Goal: Task Accomplishment & Management: Use online tool/utility

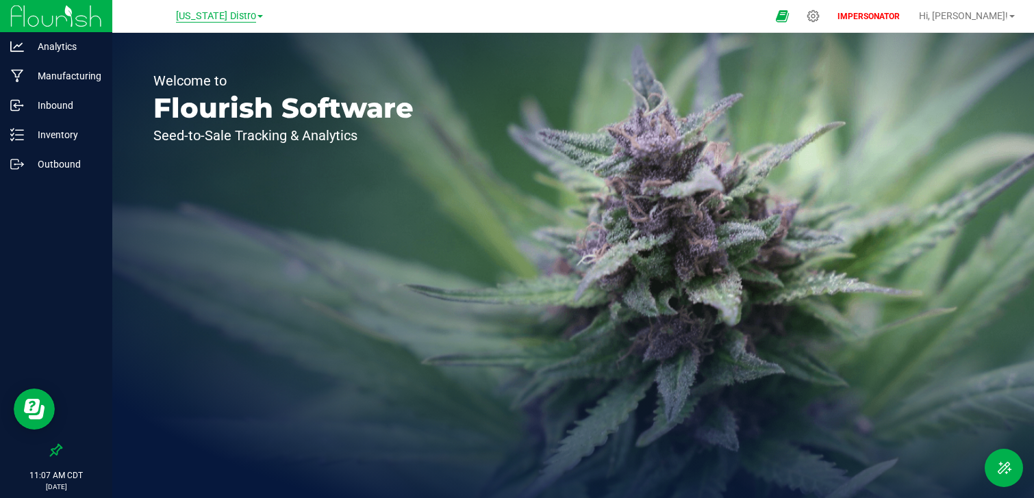
click at [220, 18] on span "[US_STATE] Distro" at bounding box center [216, 16] width 80 height 12
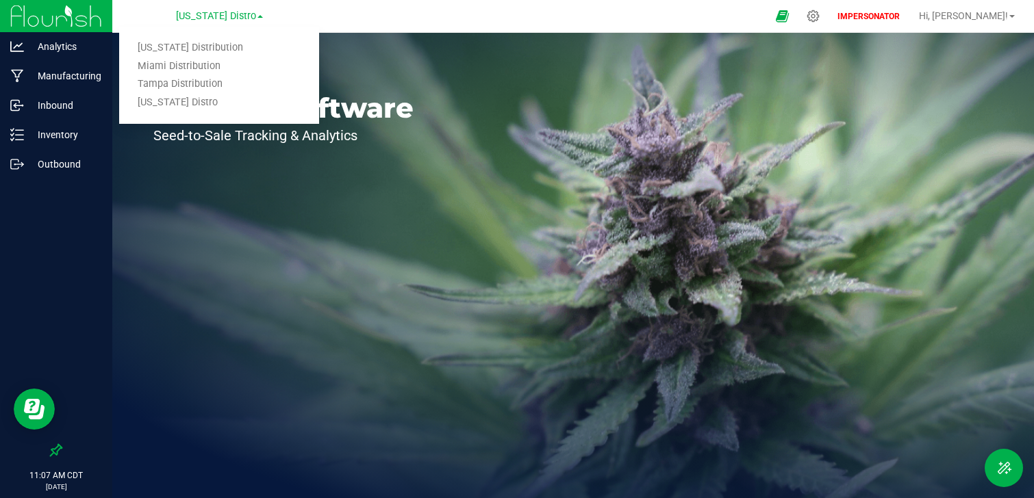
click at [372, 205] on div "Welcome to Flourish Software Seed-to-Sale Tracking & Analytics" at bounding box center [283, 265] width 342 height 465
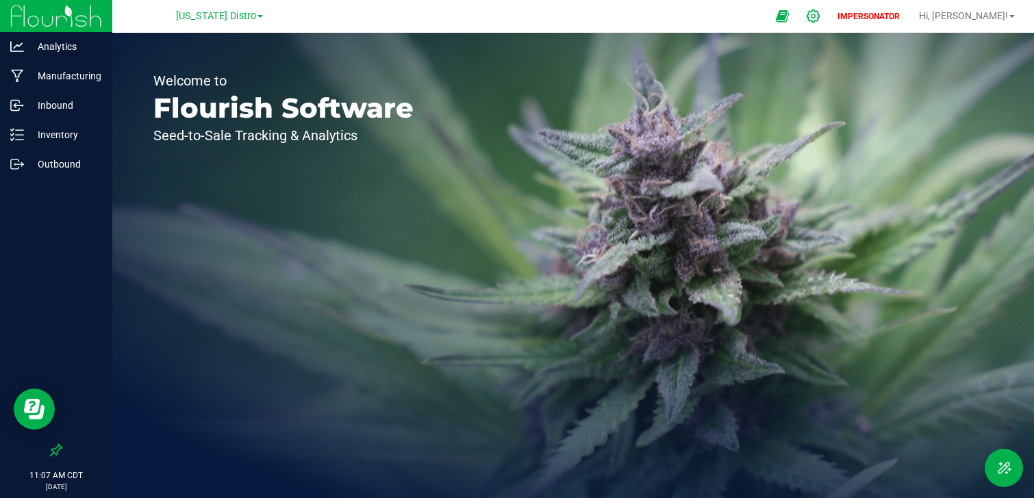
click at [830, 23] on div at bounding box center [813, 15] width 34 height 29
click at [243, 7] on div "Texas Distro Arizona Distribution Miami Distribution Tampa Distribution Texas D…" at bounding box center [219, 15] width 200 height 21
click at [240, 13] on span "[US_STATE] Distro" at bounding box center [216, 16] width 80 height 12
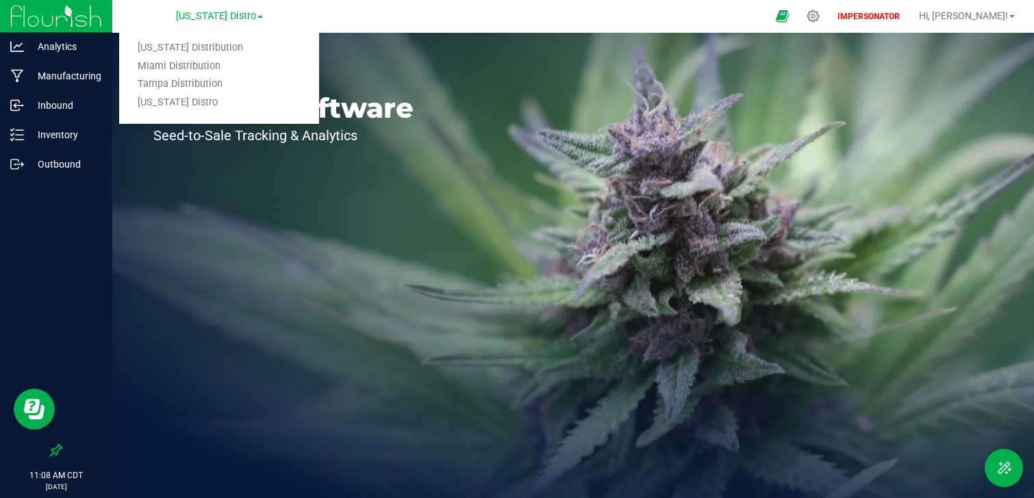
click at [486, 207] on div "Welcome to Flourish Software Seed-to-Sale Tracking & Analytics" at bounding box center [572, 265] width 921 height 465
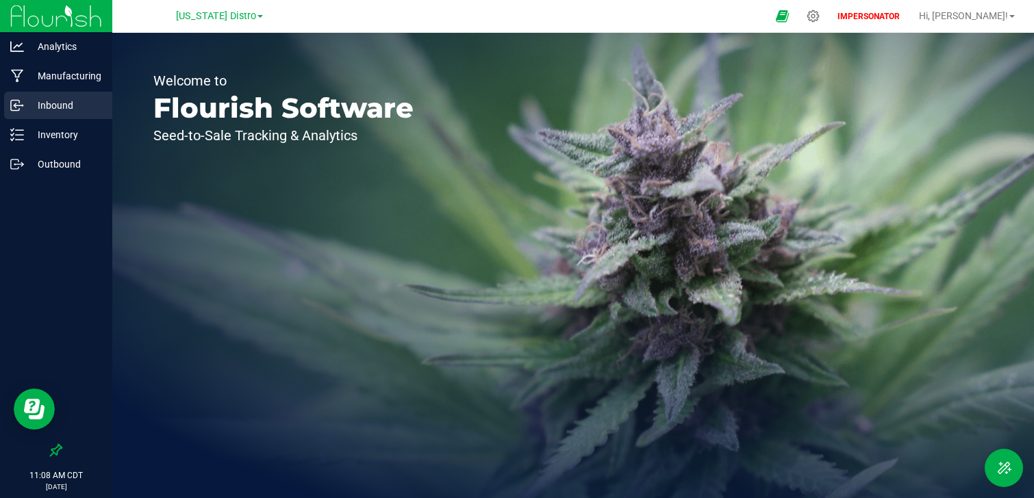
click at [51, 109] on p "Inbound" at bounding box center [65, 105] width 82 height 16
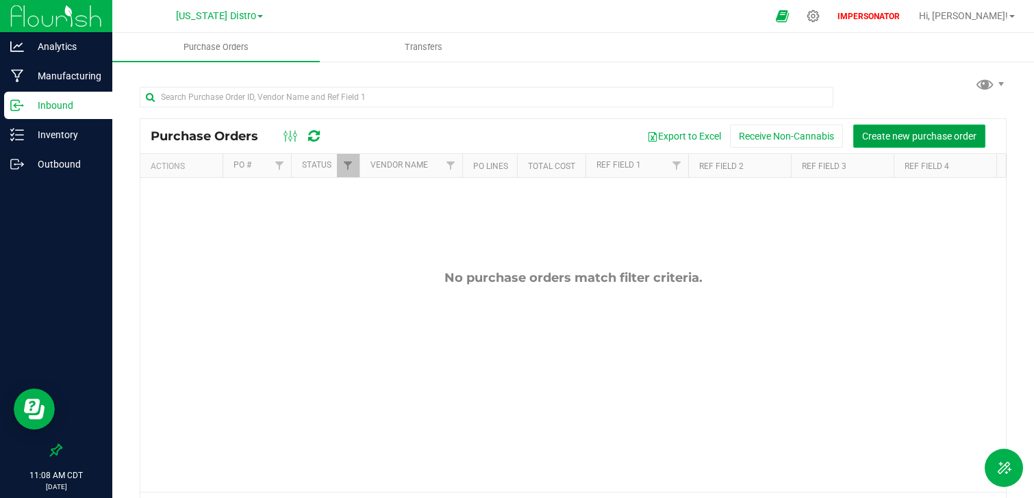
click at [934, 136] on span "Create new purchase order" at bounding box center [919, 136] width 114 height 11
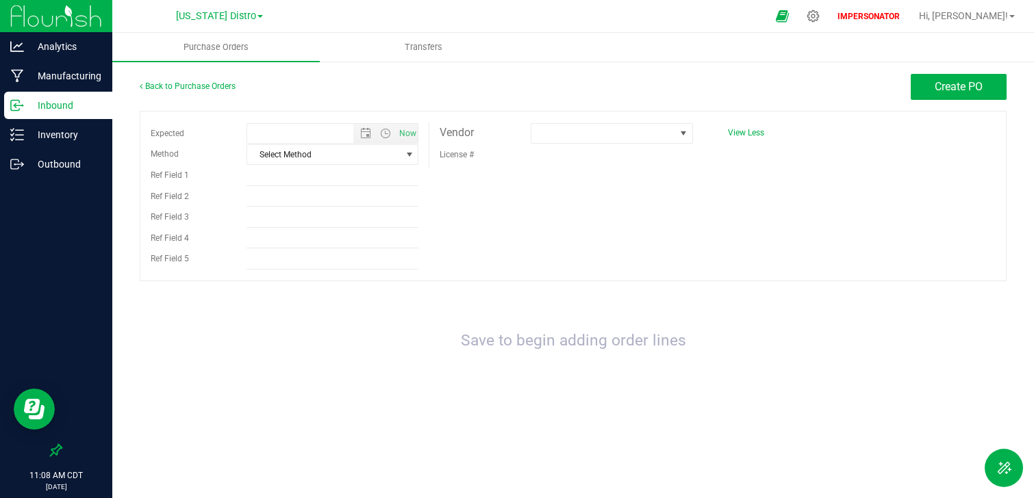
type input "9/24/2025 11:08 AM"
click at [579, 134] on span at bounding box center [602, 133] width 143 height 19
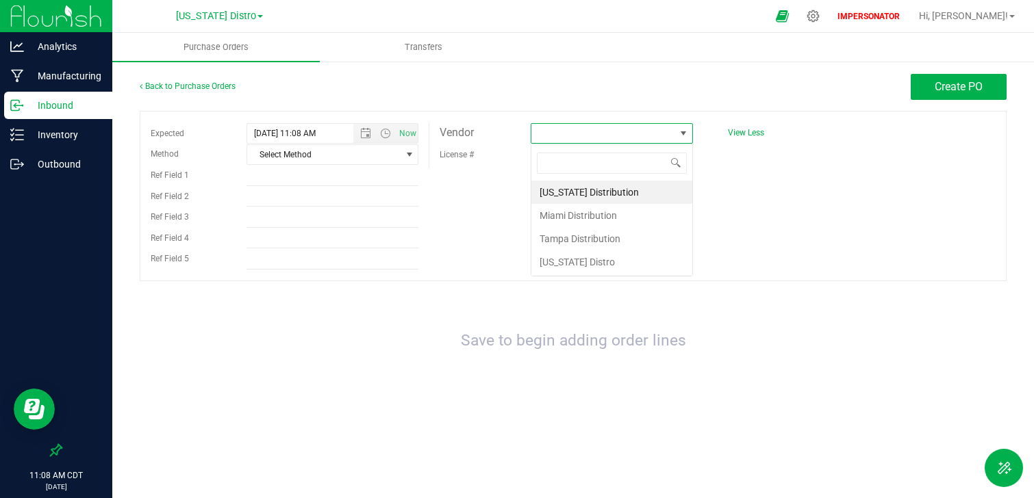
scroll to position [21, 162]
click at [565, 205] on li "Miami Distribution" at bounding box center [611, 215] width 161 height 23
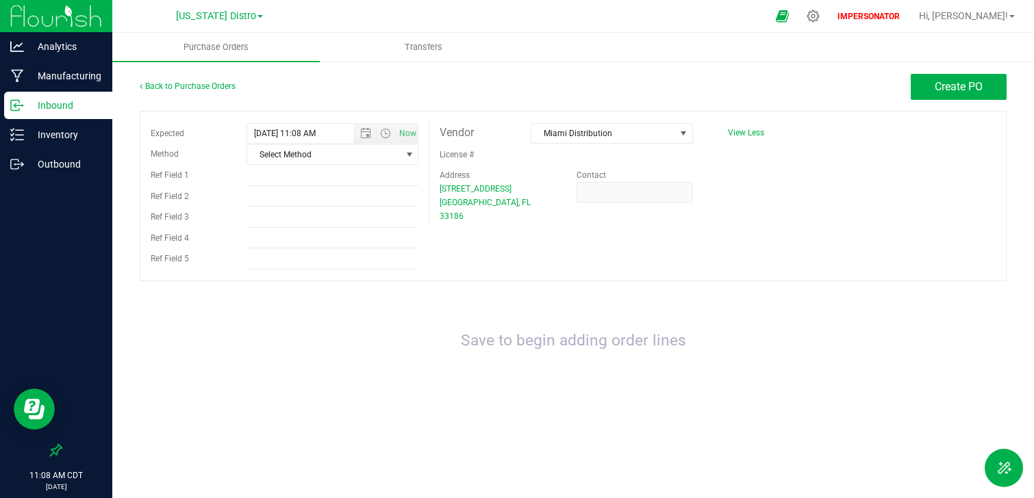
click at [755, 261] on div "Expected 9/24/2025 11:08 AM Now Method Select Method Select Method USPS UPS Fed…" at bounding box center [573, 196] width 867 height 170
drag, startPoint x: 430, startPoint y: 133, endPoint x: 504, endPoint y: 133, distance: 73.9
click at [504, 133] on div "Vendor" at bounding box center [474, 133] width 91 height 21
drag, startPoint x: 439, startPoint y: 139, endPoint x: 480, endPoint y: 139, distance: 40.4
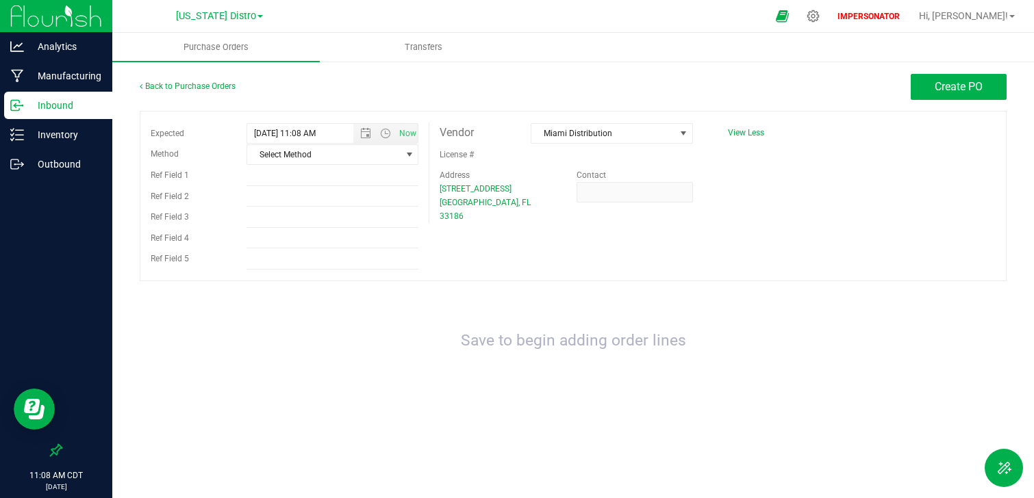
click at [480, 139] on div "Vendor" at bounding box center [474, 133] width 91 height 21
click at [615, 136] on span "Miami Distribution" at bounding box center [602, 133] width 143 height 19
click at [598, 298] on div "Save to begin adding order lines" at bounding box center [573, 341] width 867 height 92
click at [970, 91] on span "Create PO" at bounding box center [958, 86] width 48 height 13
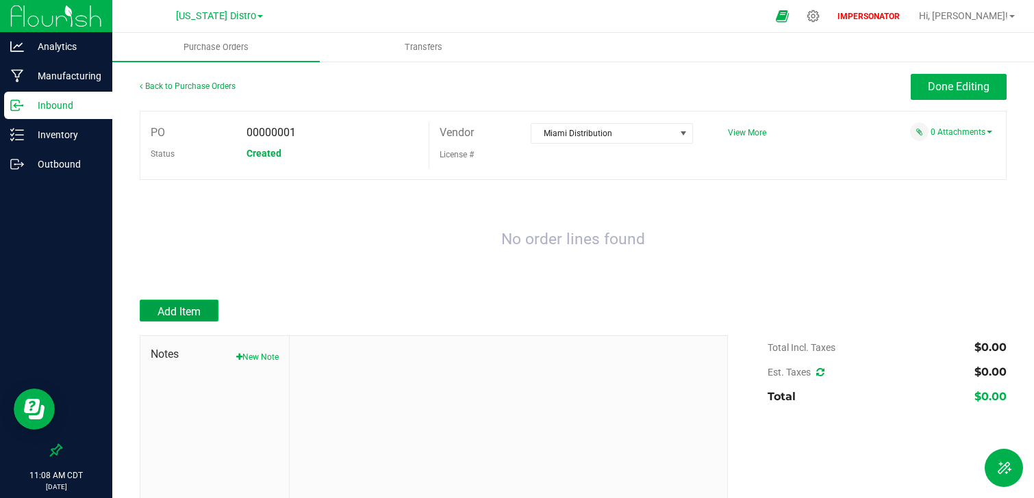
click at [186, 303] on button "Add Item" at bounding box center [179, 311] width 79 height 22
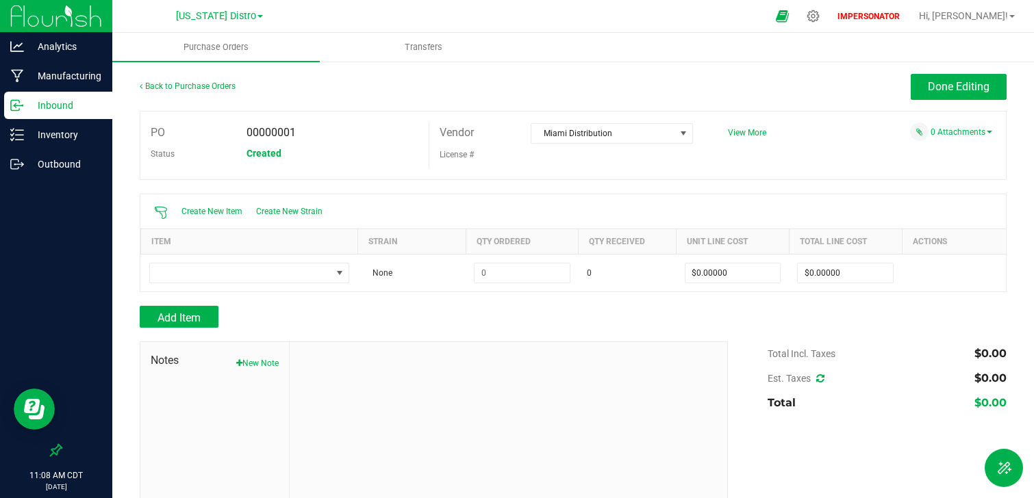
drag, startPoint x: 446, startPoint y: 127, endPoint x: 497, endPoint y: 127, distance: 51.3
click at [496, 127] on div "Vendor" at bounding box center [474, 133] width 91 height 21
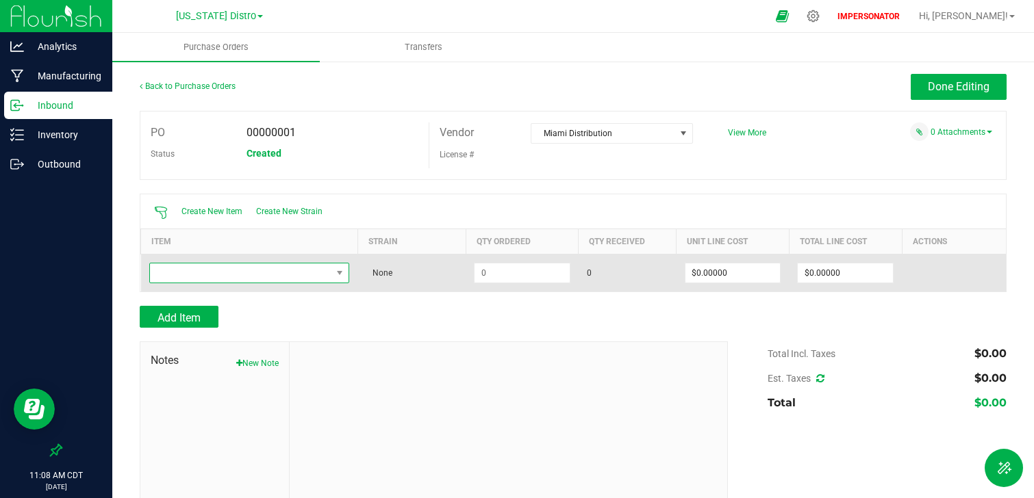
click at [319, 270] on span "NO DATA FOUND" at bounding box center [241, 273] width 182 height 19
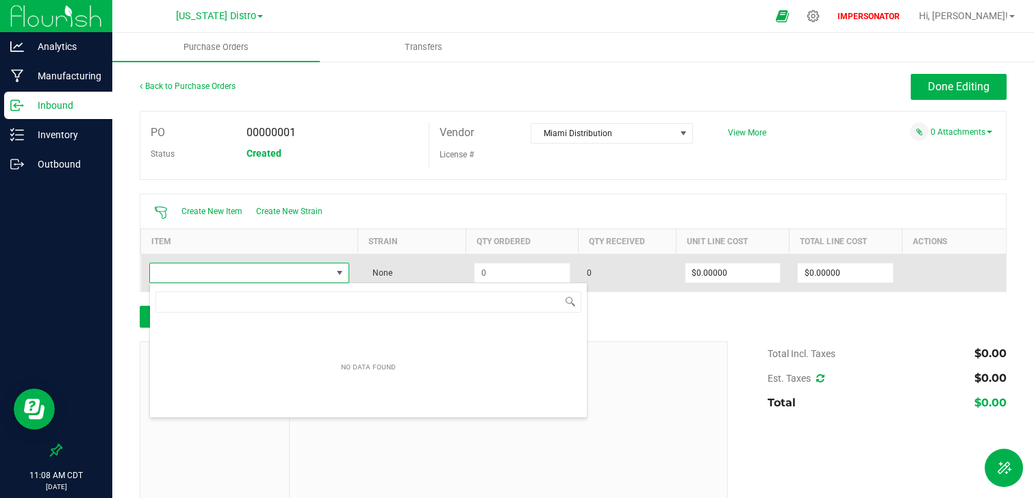
scroll to position [21, 200]
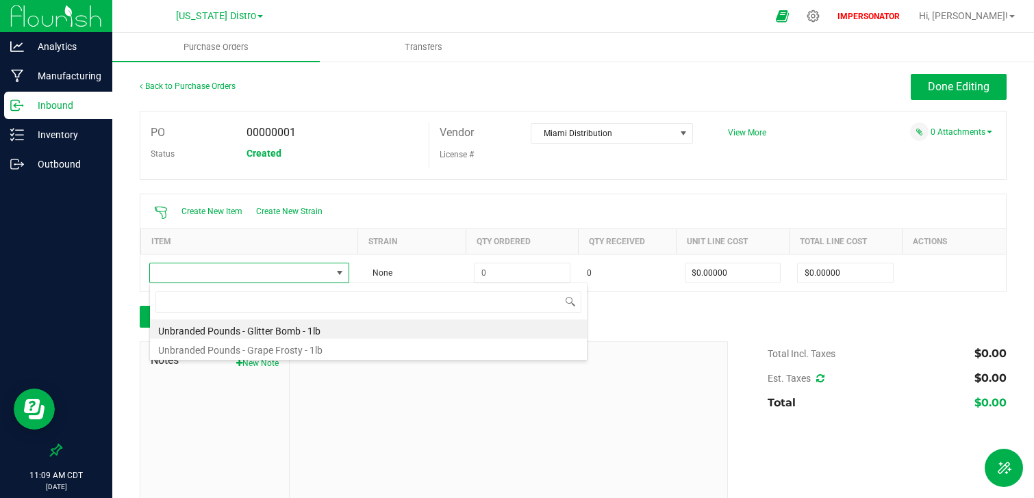
click at [691, 342] on div at bounding box center [508, 433] width 437 height 183
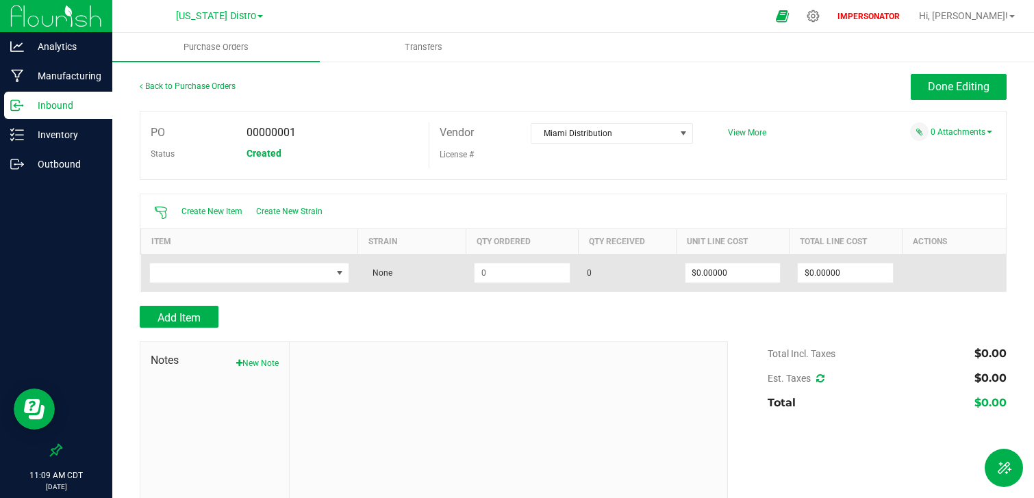
click at [340, 288] on td at bounding box center [249, 273] width 217 height 38
click at [339, 277] on span "NO DATA FOUND" at bounding box center [339, 273] width 11 height 11
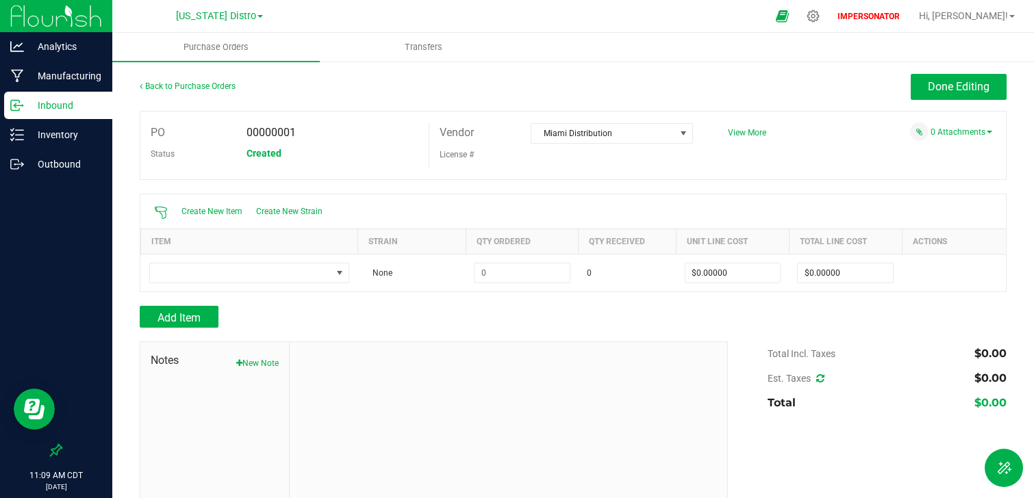
click at [605, 324] on div "Add Item" at bounding box center [429, 317] width 578 height 22
click at [314, 318] on div "Add Item" at bounding box center [429, 317] width 578 height 22
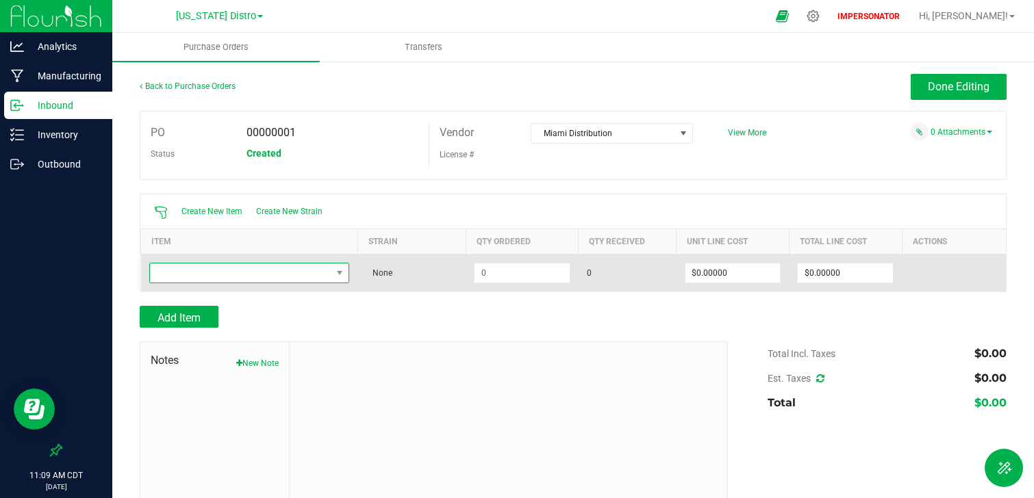
click at [199, 274] on span "NO DATA FOUND" at bounding box center [241, 273] width 182 height 19
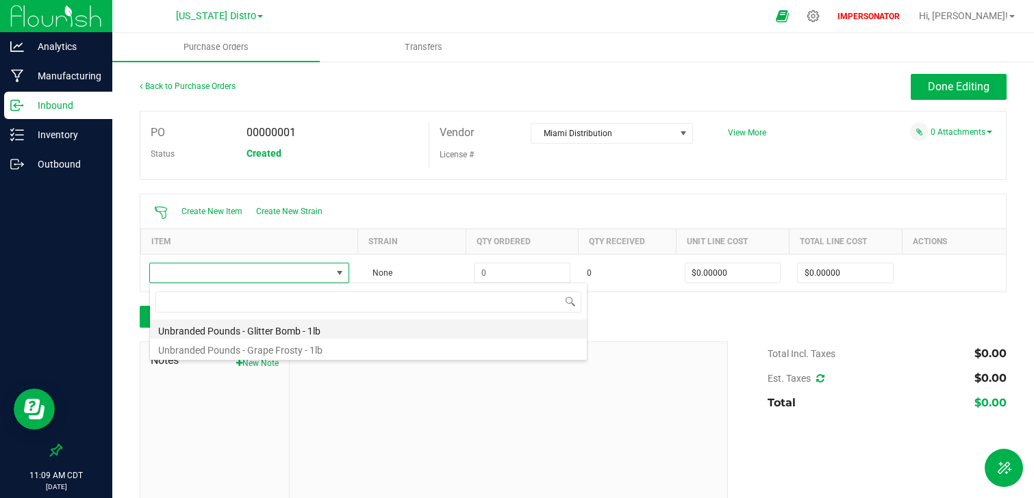
click at [229, 331] on li "Unbranded Pounds - Glitter Bomb - 1lb" at bounding box center [368, 329] width 437 height 19
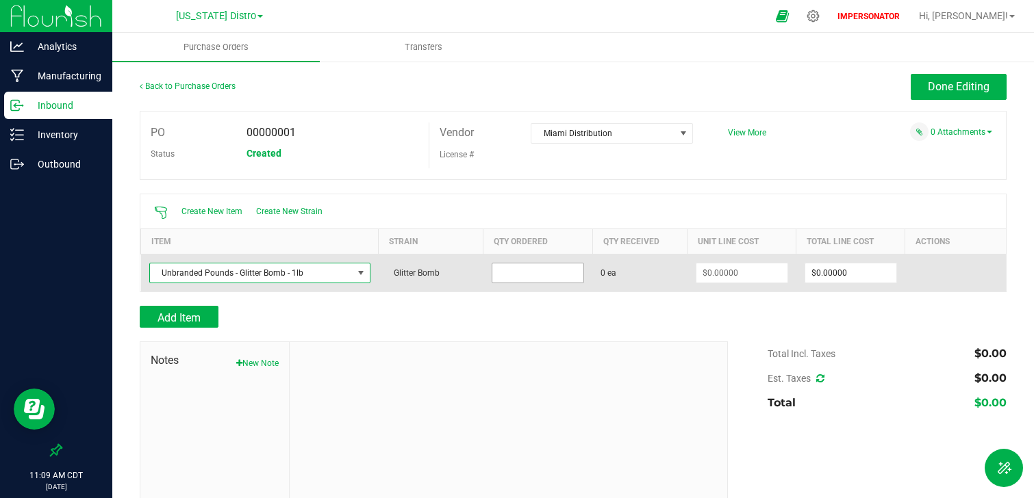
click at [544, 269] on input at bounding box center [537, 273] width 91 height 19
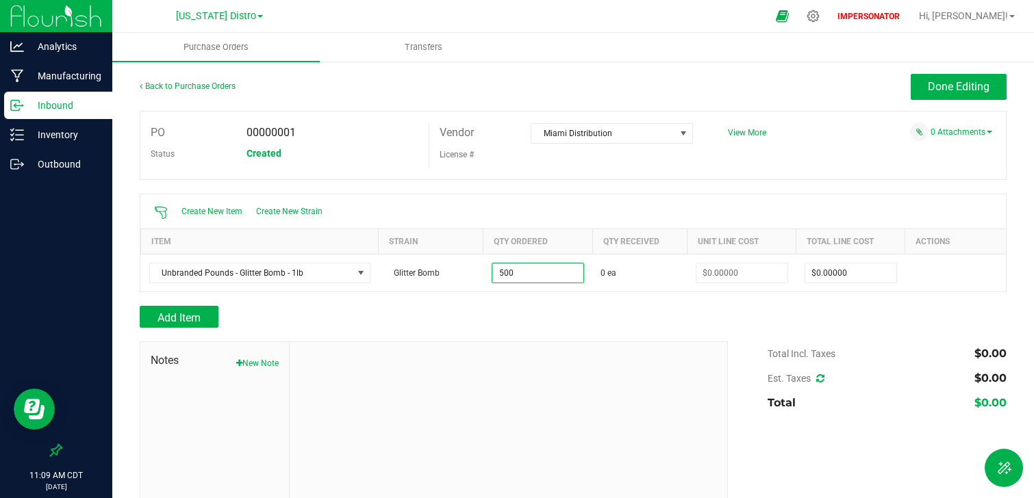
type input "500 ea"
click at [492, 313] on div "Add Item" at bounding box center [429, 317] width 578 height 22
type input "$0.00000"
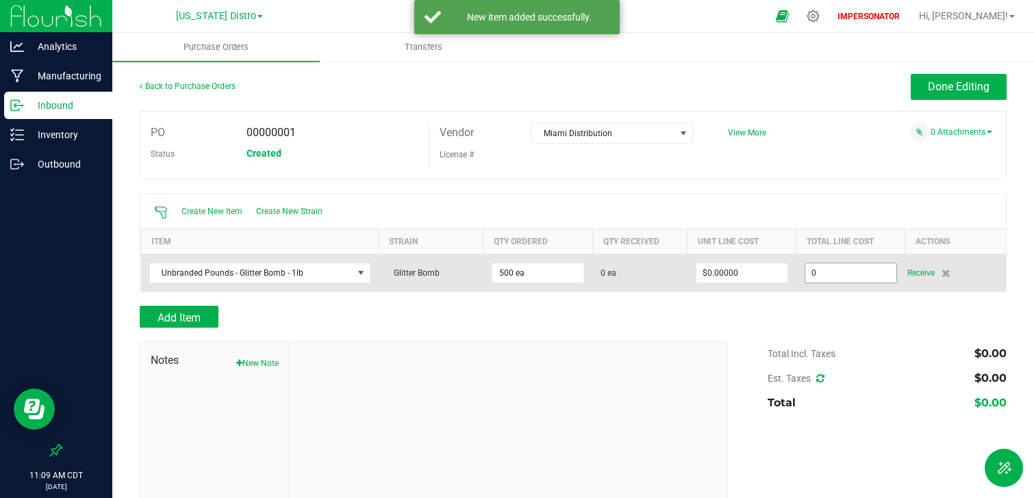
click at [850, 274] on input "0" at bounding box center [850, 273] width 91 height 19
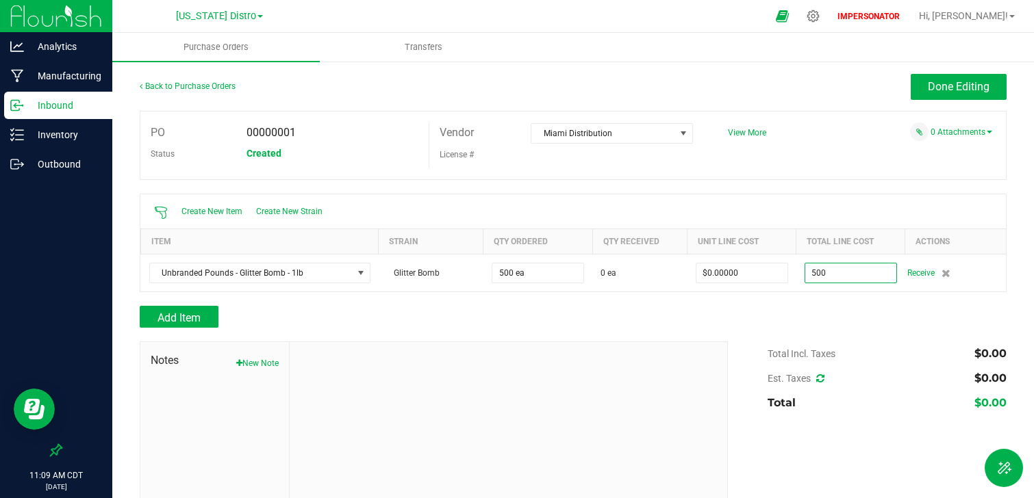
type input "$500.00000"
click at [803, 340] on div at bounding box center [573, 335] width 867 height 14
type input "500"
type input "$1.00000"
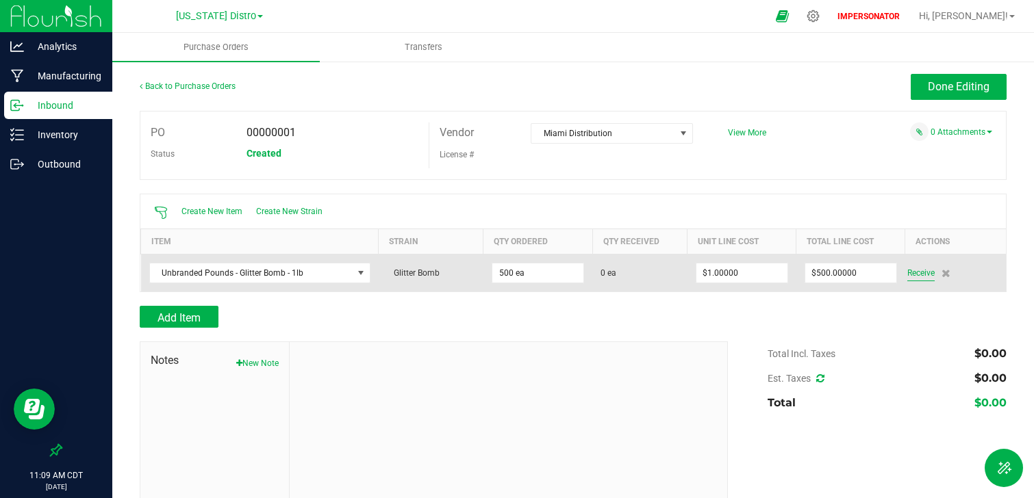
click at [919, 271] on span "Receive" at bounding box center [920, 273] width 27 height 16
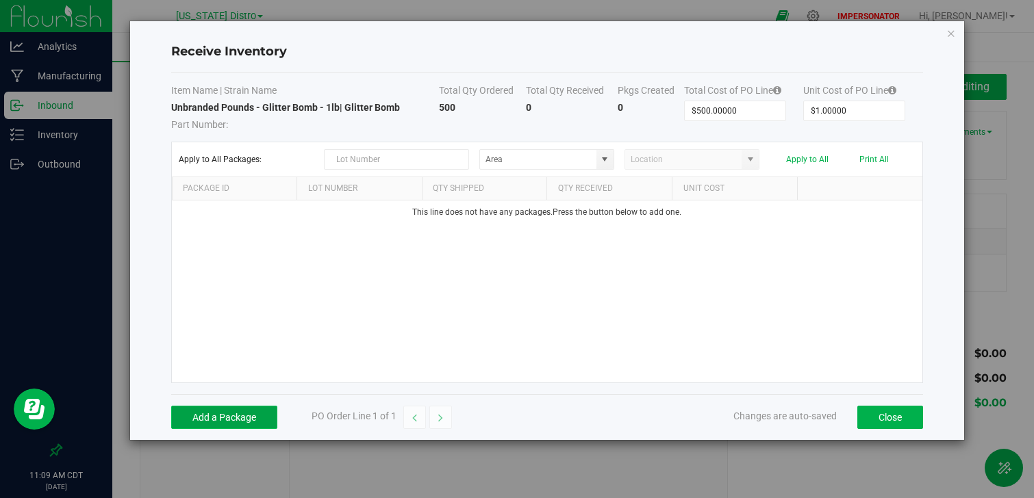
click at [250, 415] on button "Add a Package" at bounding box center [224, 417] width 106 height 23
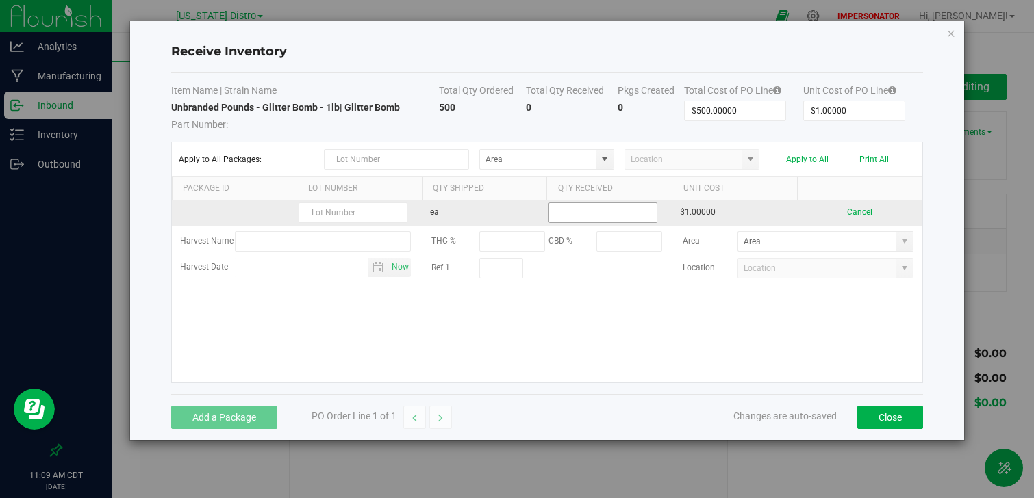
click at [594, 222] on input at bounding box center [602, 212] width 107 height 19
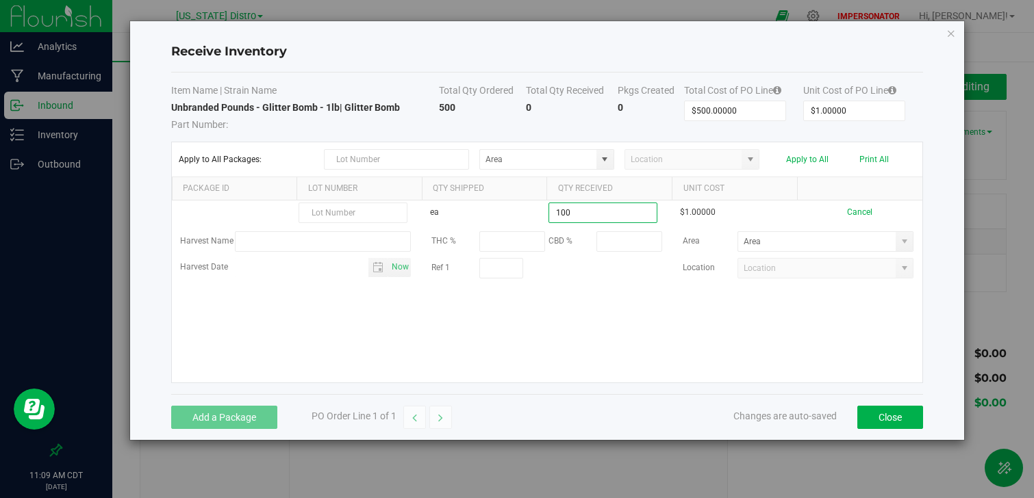
type input "100 ea"
click at [550, 392] on div "Item Name | Strain Name Total Qty Ordered Total Qty Received Pkgs Created Total…" at bounding box center [547, 234] width 752 height 322
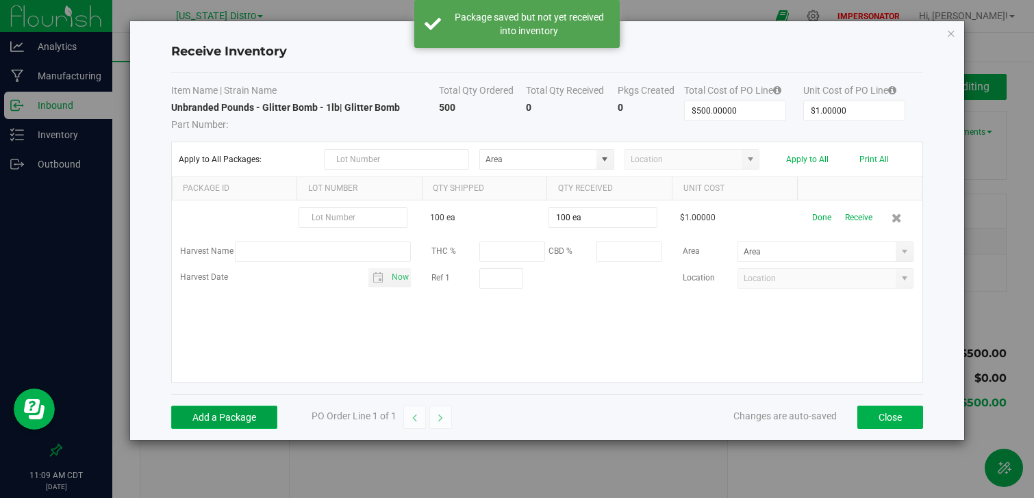
click at [248, 419] on button "Add a Package" at bounding box center [224, 417] width 106 height 23
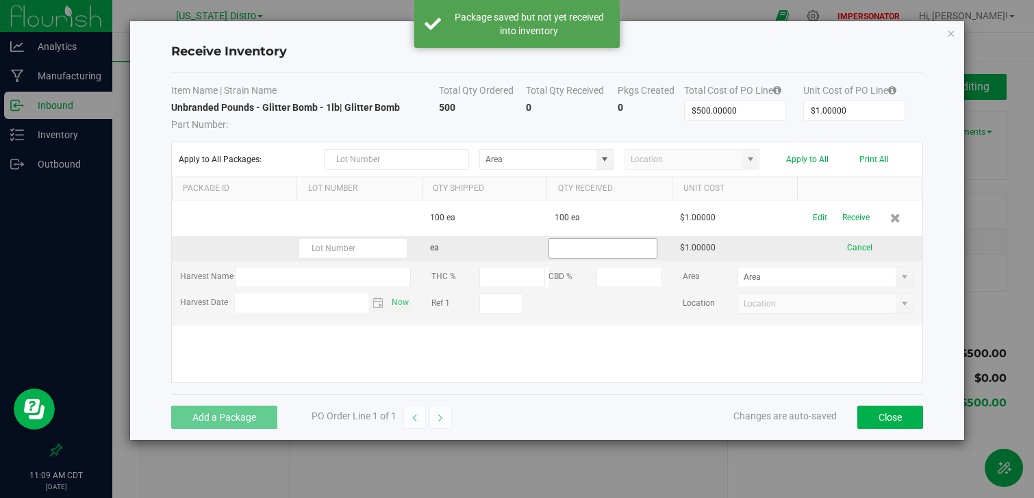
click at [594, 244] on input at bounding box center [602, 248] width 107 height 19
type input "100 ea"
click at [539, 370] on kendo-grid-list "100 ea 100 ea $1.00000 Edit Receive ea 100 ea $1.00000 Cancel Harvest Name THC …" at bounding box center [547, 292] width 750 height 182
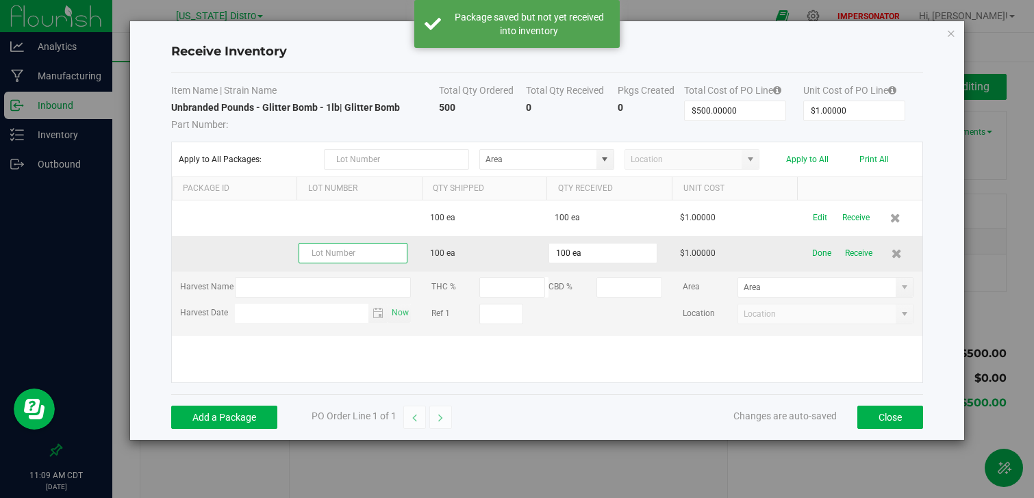
click at [324, 253] on input "text" at bounding box center [352, 253] width 109 height 21
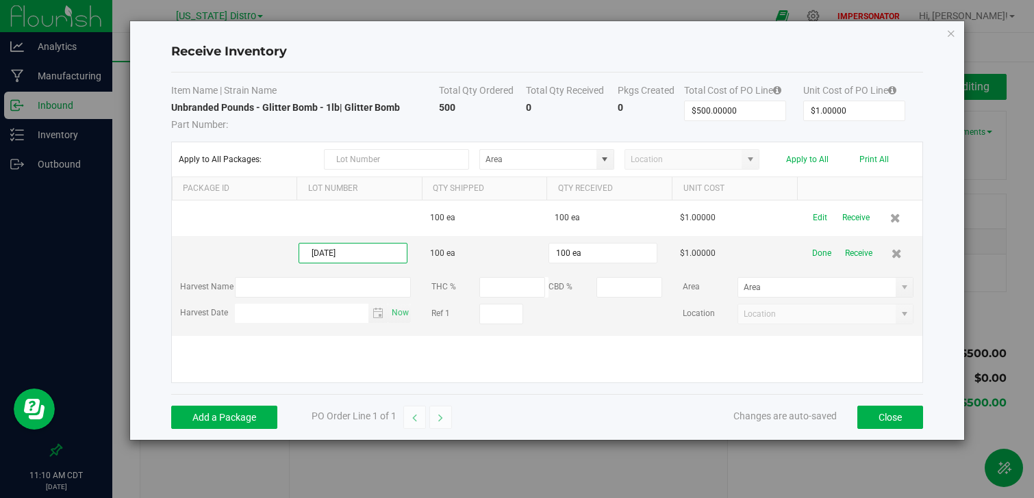
type input "12-12-12"
click at [431, 368] on kendo-grid-list "100 ea 100 ea $1.00000 Edit Receive 12-12-12 100 ea 100 ea $1.00000 Done Receiv…" at bounding box center [547, 292] width 750 height 182
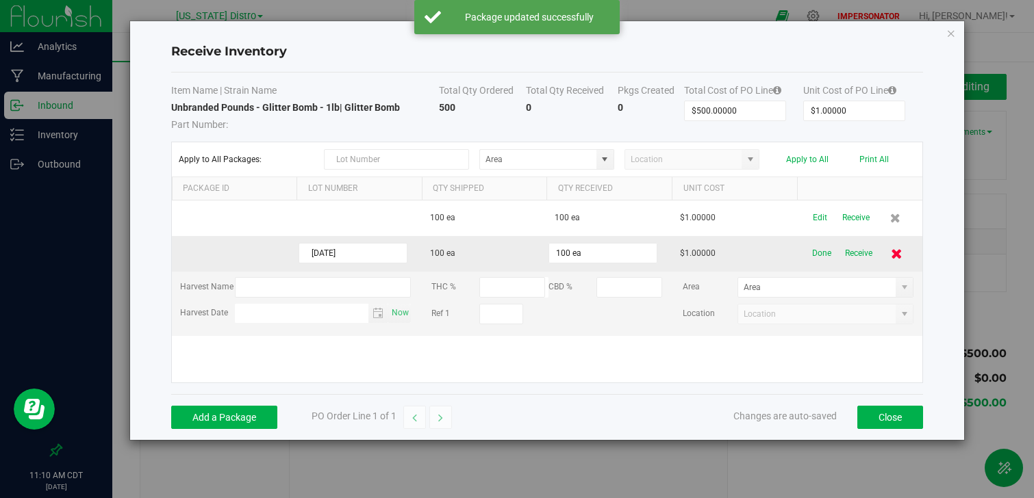
click at [900, 254] on icon at bounding box center [896, 253] width 12 height 10
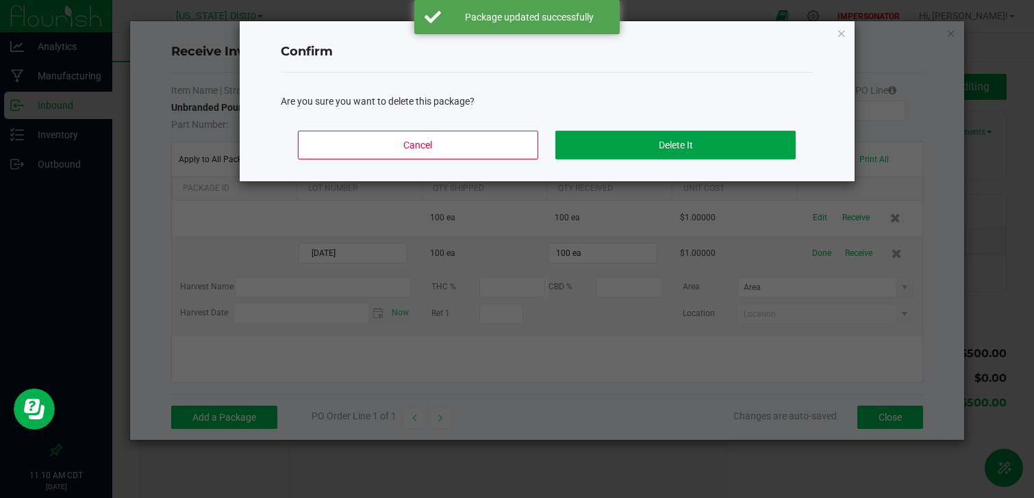
click at [706, 143] on button "Delete It" at bounding box center [675, 145] width 240 height 29
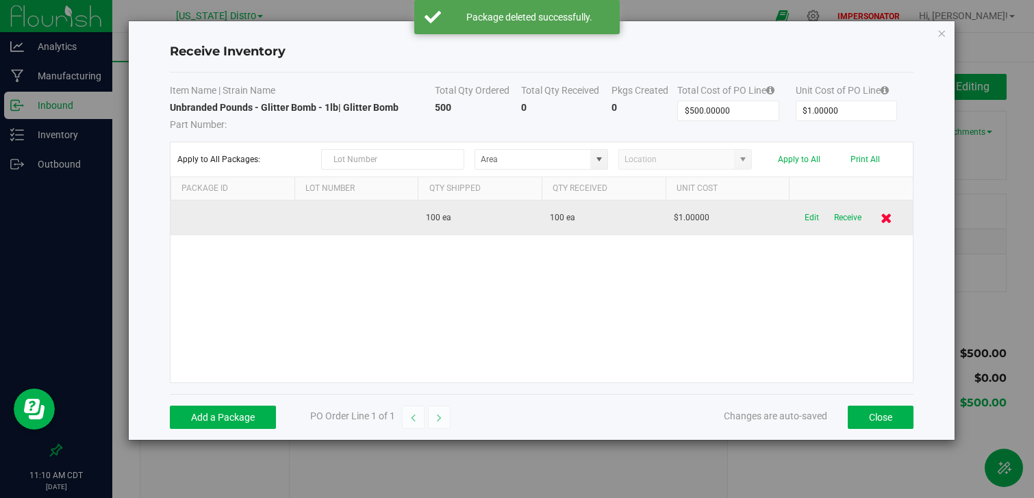
click at [887, 216] on icon at bounding box center [886, 218] width 12 height 10
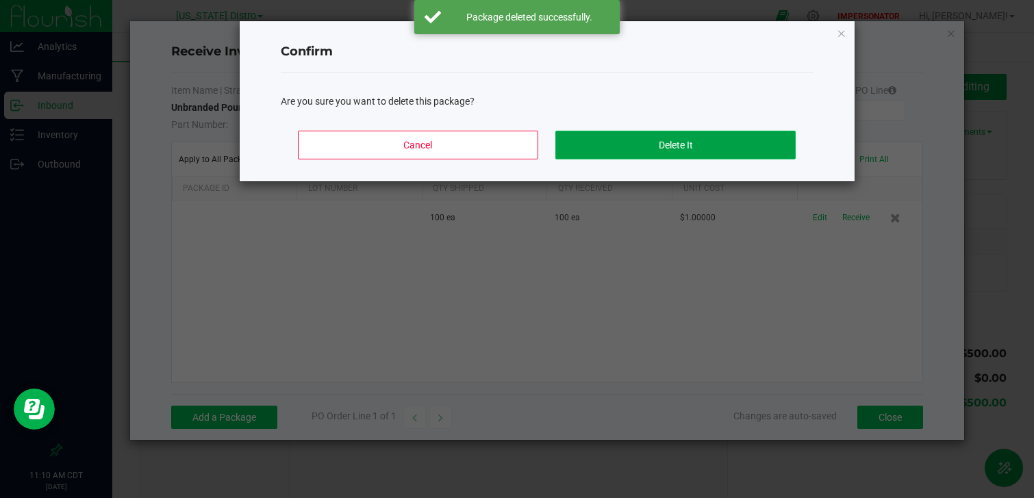
click at [719, 154] on button "Delete It" at bounding box center [675, 145] width 240 height 29
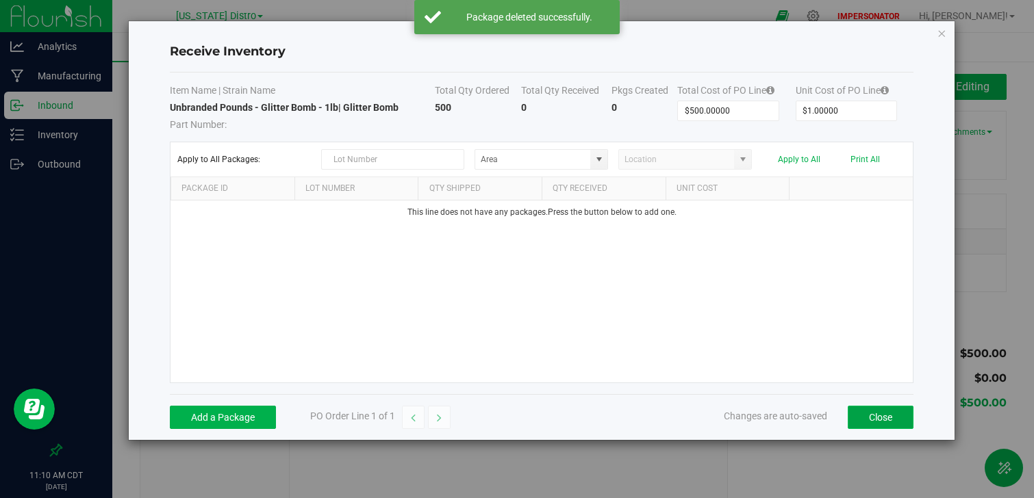
click at [893, 421] on button "Close" at bounding box center [880, 417] width 66 height 23
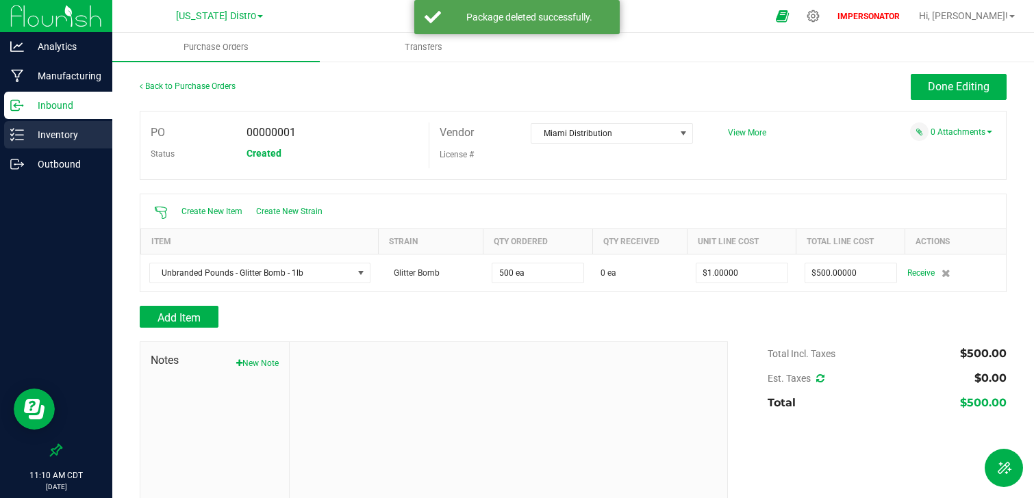
click at [74, 141] on p "Inventory" at bounding box center [65, 135] width 82 height 16
click at [86, 154] on div "Outbound" at bounding box center [58, 164] width 108 height 27
click at [86, 137] on div "Analytics Manufacturing Inbound Inventory Outbound 11:10 AM CDT 09/24/2025 09/2…" at bounding box center [517, 249] width 1034 height 498
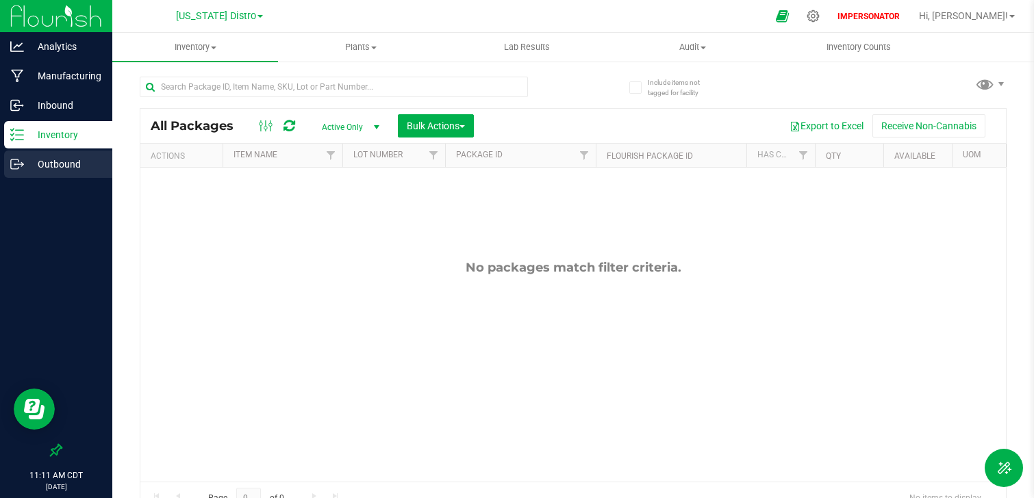
click at [74, 162] on p "Outbound" at bounding box center [65, 164] width 82 height 16
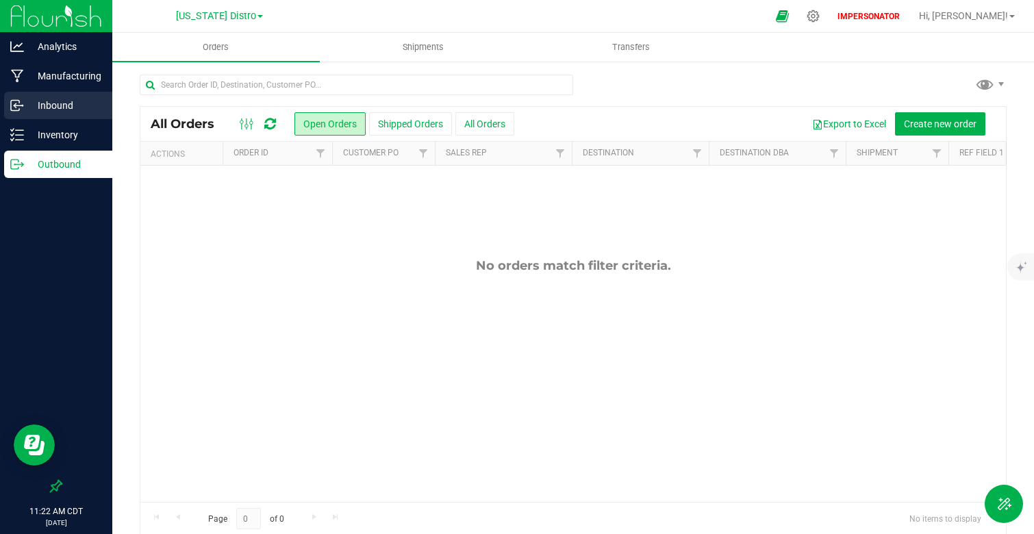
click at [65, 109] on p "Inbound" at bounding box center [65, 105] width 82 height 16
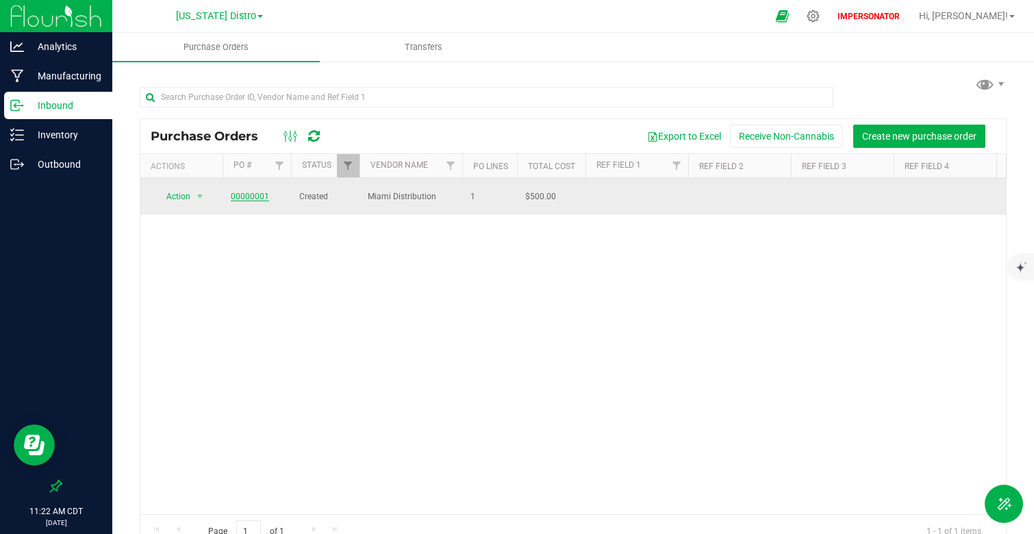
click at [243, 195] on link "00000001" at bounding box center [250, 197] width 38 height 10
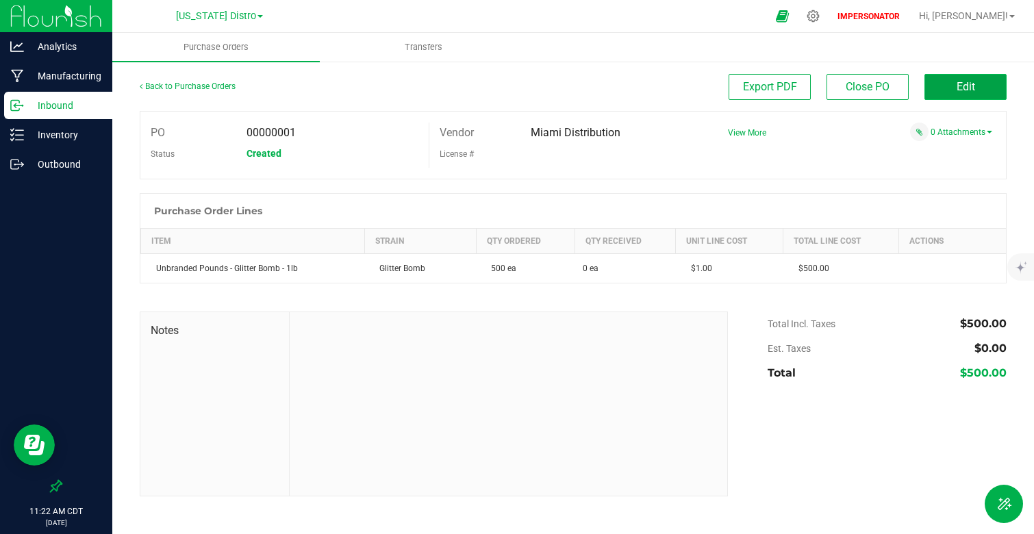
click at [973, 91] on span "Edit" at bounding box center [965, 86] width 18 height 13
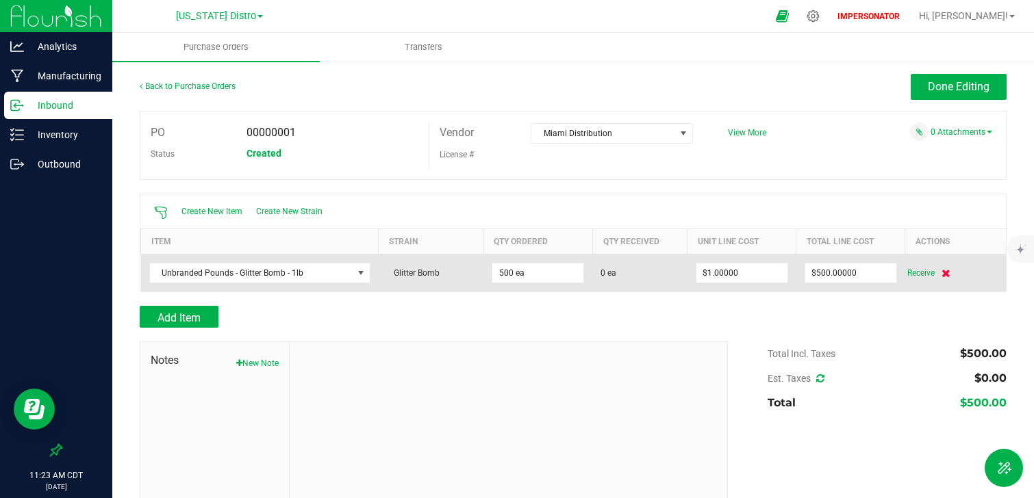
click at [943, 270] on icon at bounding box center [945, 273] width 9 height 8
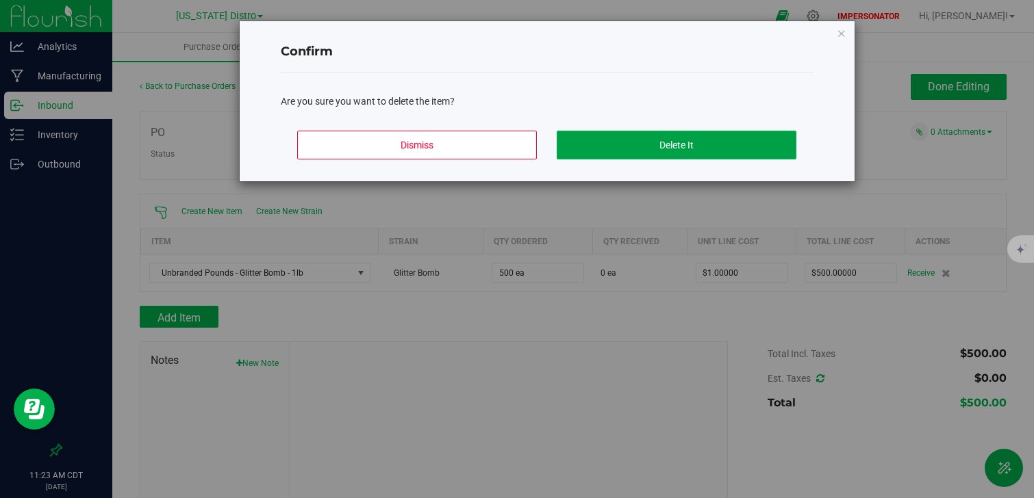
click at [667, 140] on button "Delete It" at bounding box center [676, 145] width 240 height 29
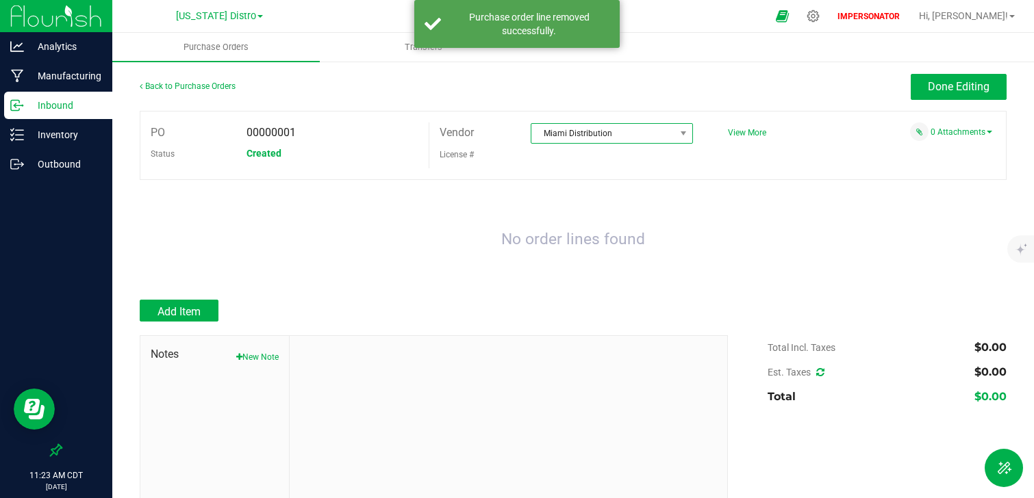
click at [605, 131] on span "Miami Distribution" at bounding box center [602, 133] width 143 height 19
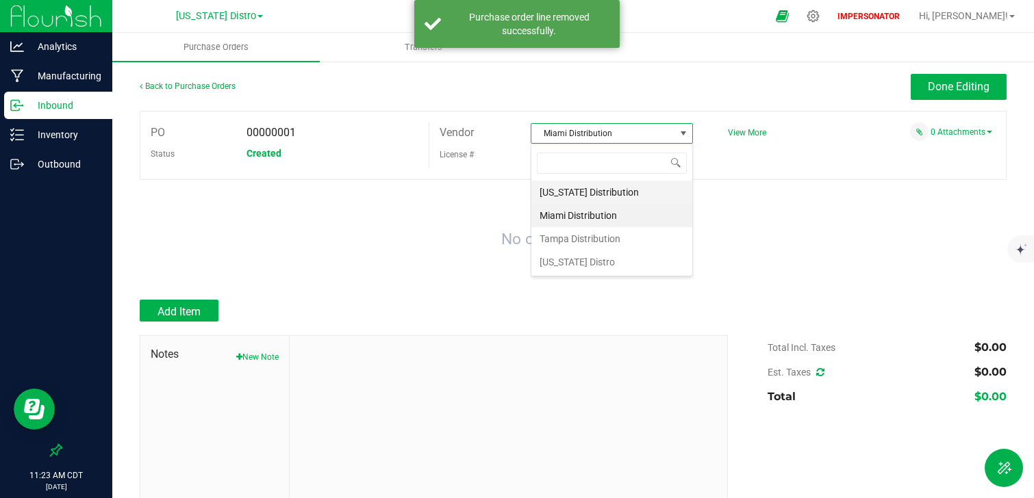
click at [595, 185] on li "[US_STATE] Distribution" at bounding box center [611, 192] width 161 height 23
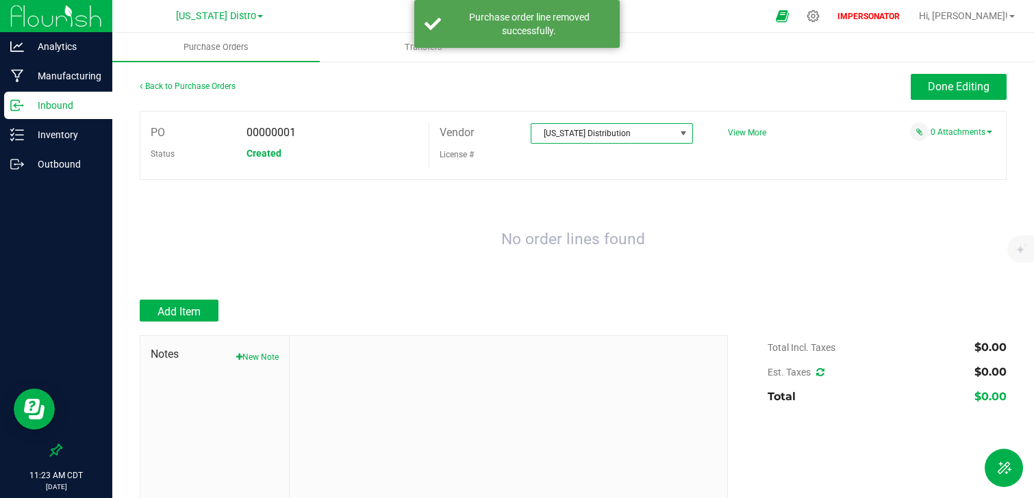
click at [661, 204] on div "No order lines found" at bounding box center [573, 240] width 867 height 92
click at [933, 109] on div "Back to Purchase Orders Done Editing" at bounding box center [573, 92] width 867 height 37
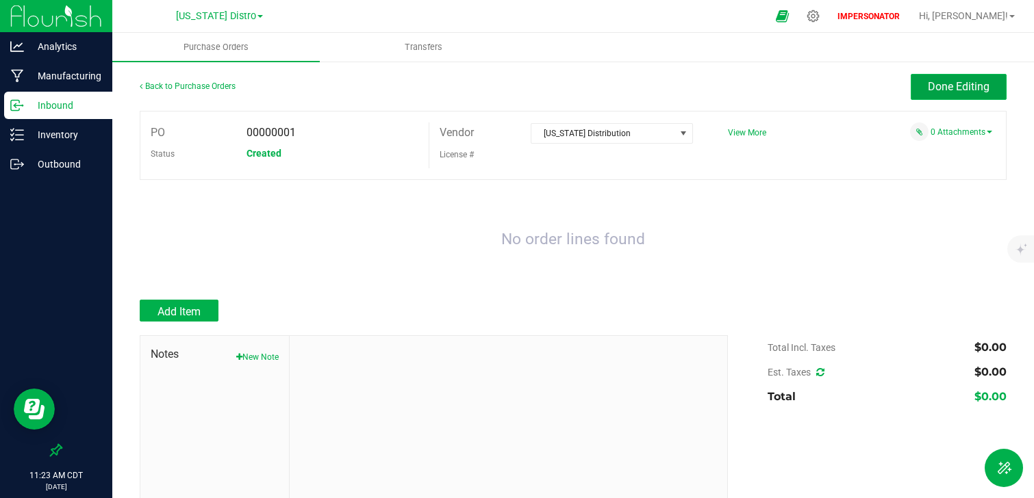
click at [933, 87] on span "Done Editing" at bounding box center [958, 86] width 62 height 13
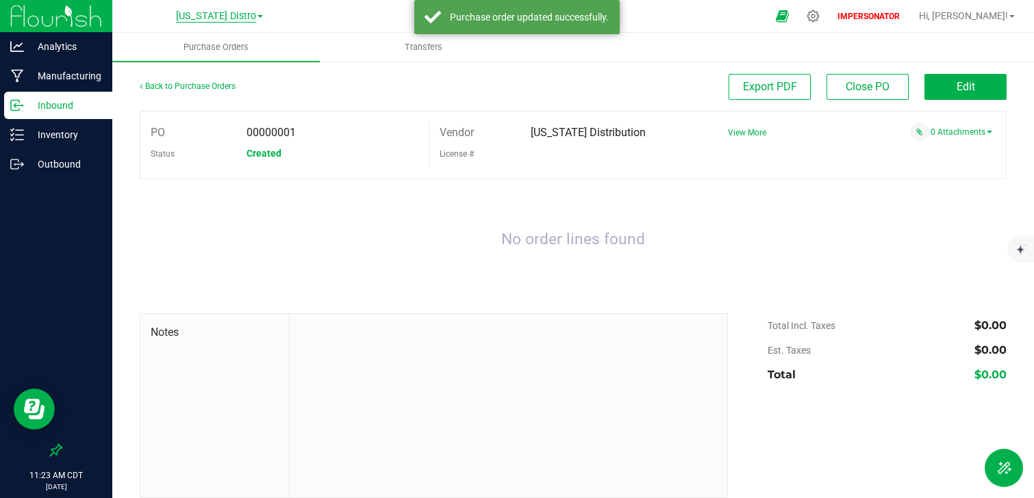
click at [232, 16] on span "[US_STATE] Distro" at bounding box center [216, 16] width 80 height 12
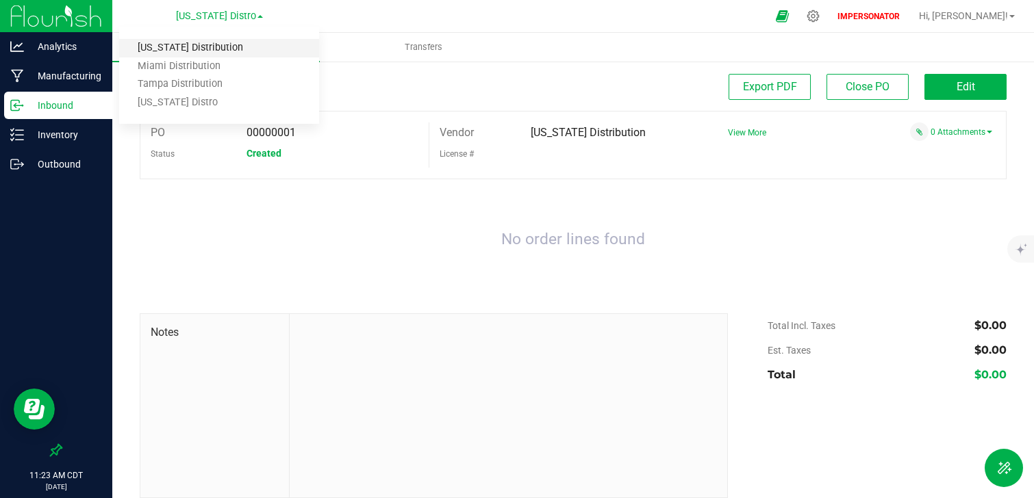
click at [181, 49] on link "[US_STATE] Distribution" at bounding box center [219, 48] width 200 height 18
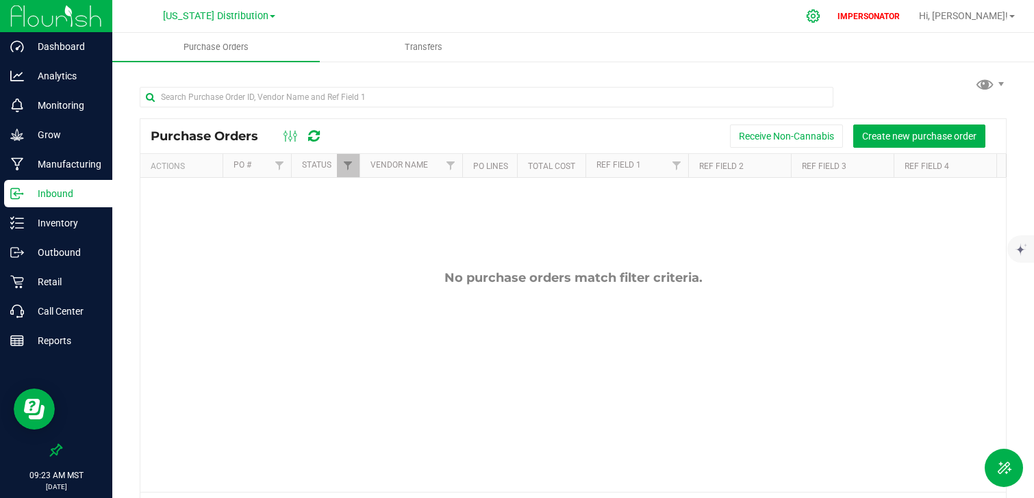
click at [830, 21] on div at bounding box center [813, 15] width 34 height 29
click at [820, 19] on icon at bounding box center [813, 16] width 14 height 14
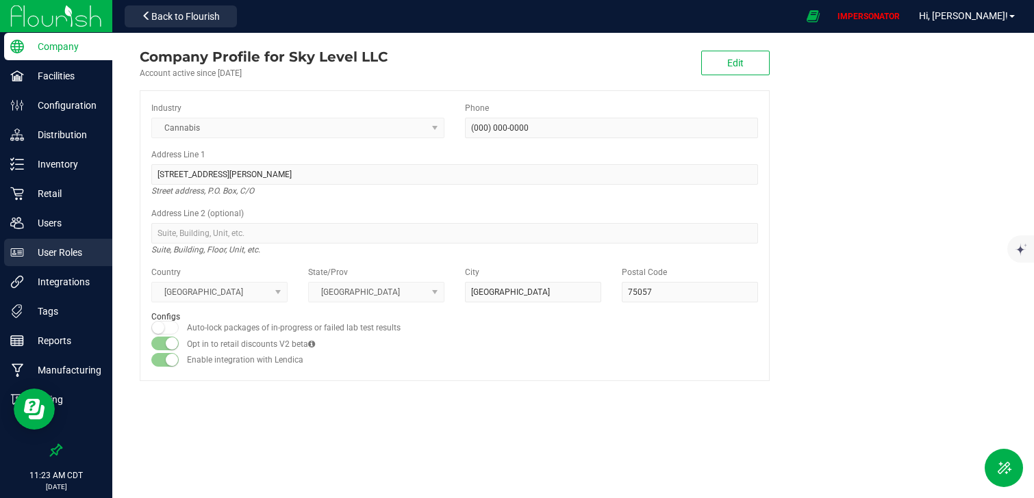
click at [78, 253] on p "User Roles" at bounding box center [65, 252] width 82 height 16
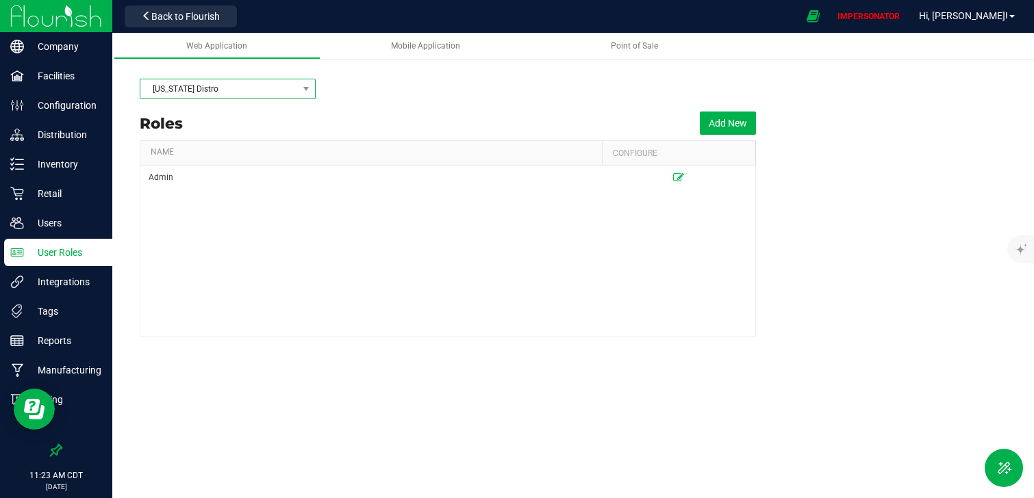
click at [248, 95] on span "[US_STATE] Distro" at bounding box center [218, 88] width 157 height 19
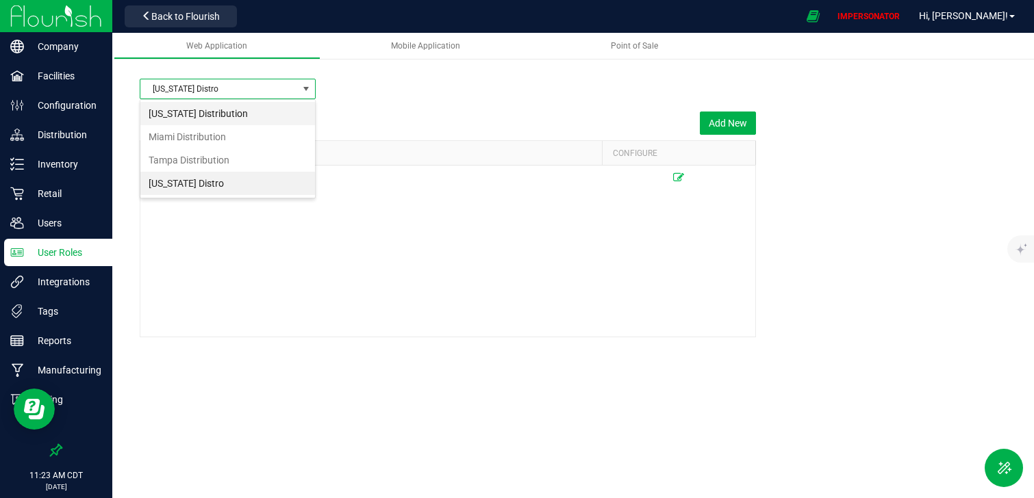
click at [225, 108] on li "[US_STATE] Distribution" at bounding box center [227, 113] width 175 height 23
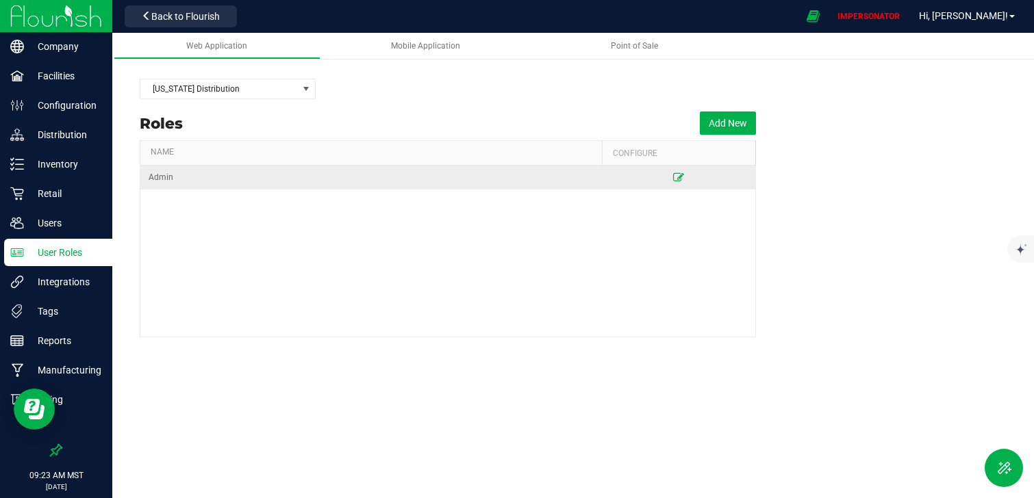
click at [678, 181] on icon at bounding box center [678, 177] width 11 height 8
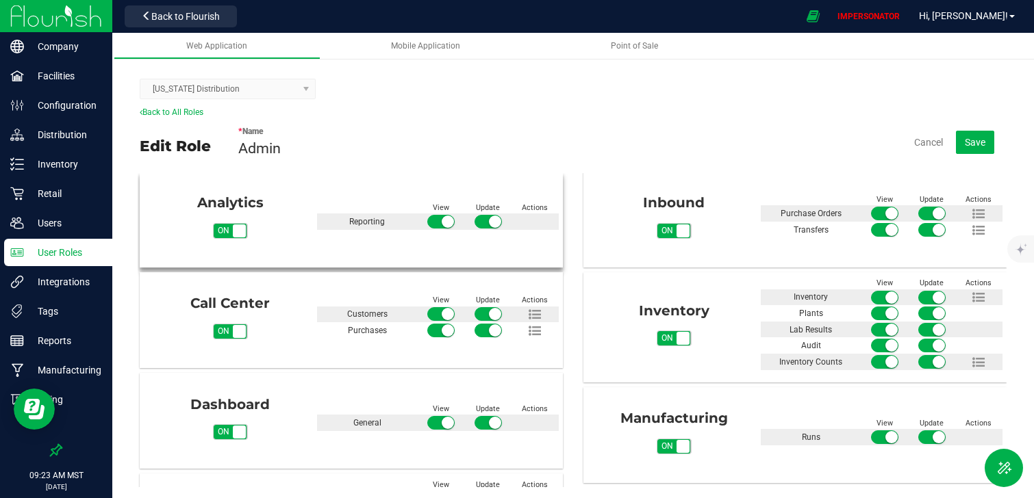
scroll to position [117, 0]
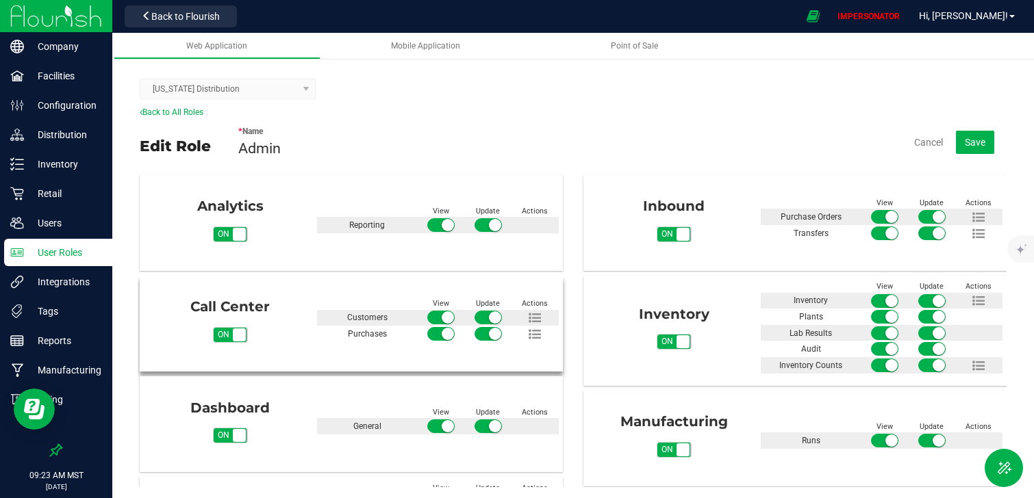
click at [227, 328] on span "on" at bounding box center [224, 335] width 20 height 14
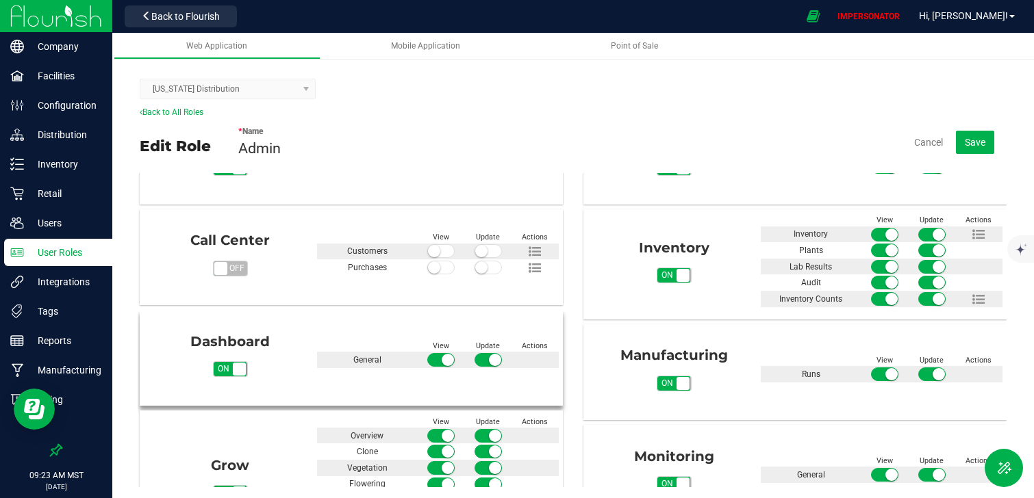
click at [234, 363] on span "on off" at bounding box center [239, 369] width 13 height 13
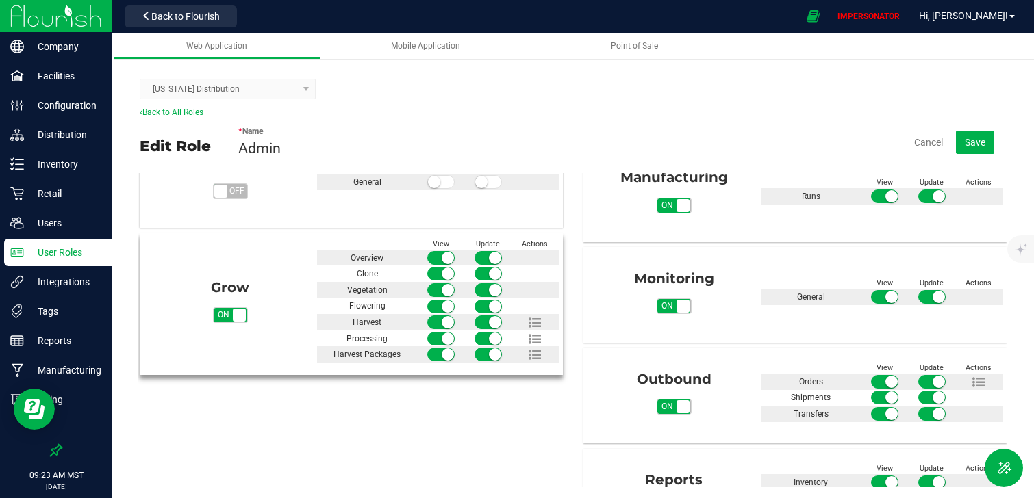
click at [233, 319] on span "on" at bounding box center [224, 315] width 20 height 14
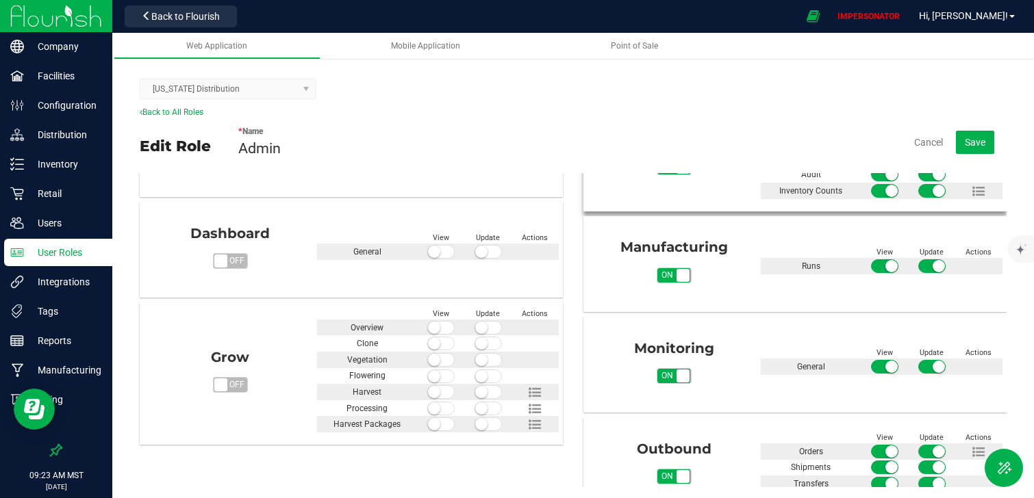
scroll to position [292, 0]
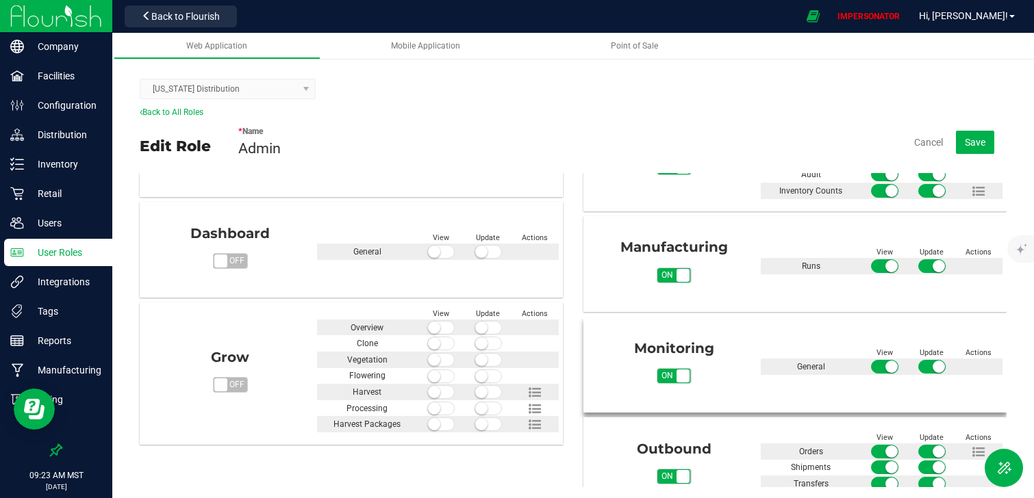
click at [680, 375] on span "on off" at bounding box center [682, 376] width 13 height 13
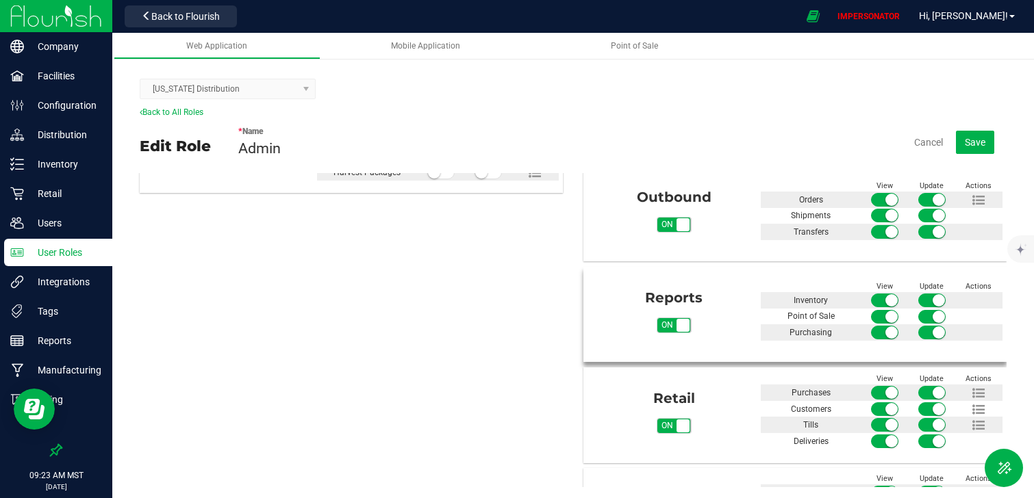
click at [680, 329] on span "on off" at bounding box center [682, 325] width 13 height 13
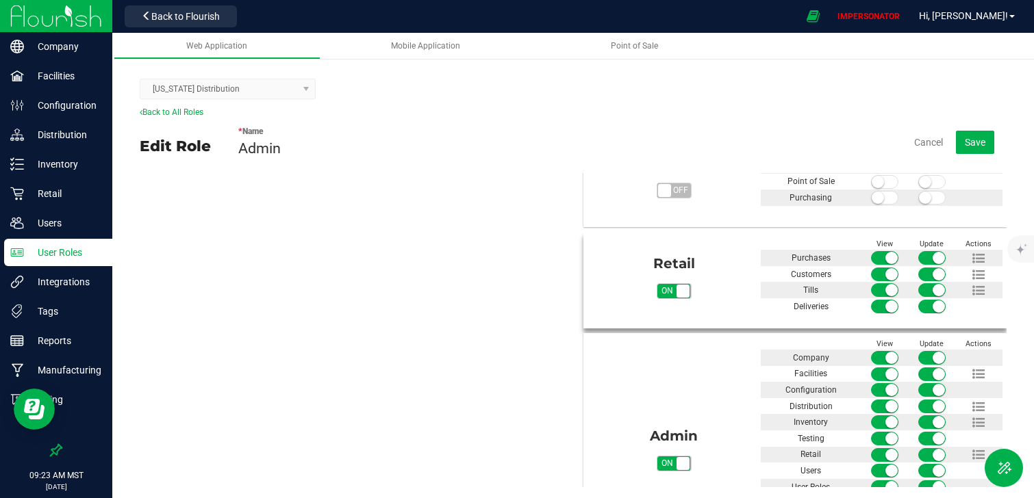
click at [679, 295] on span "on off" at bounding box center [682, 291] width 13 height 13
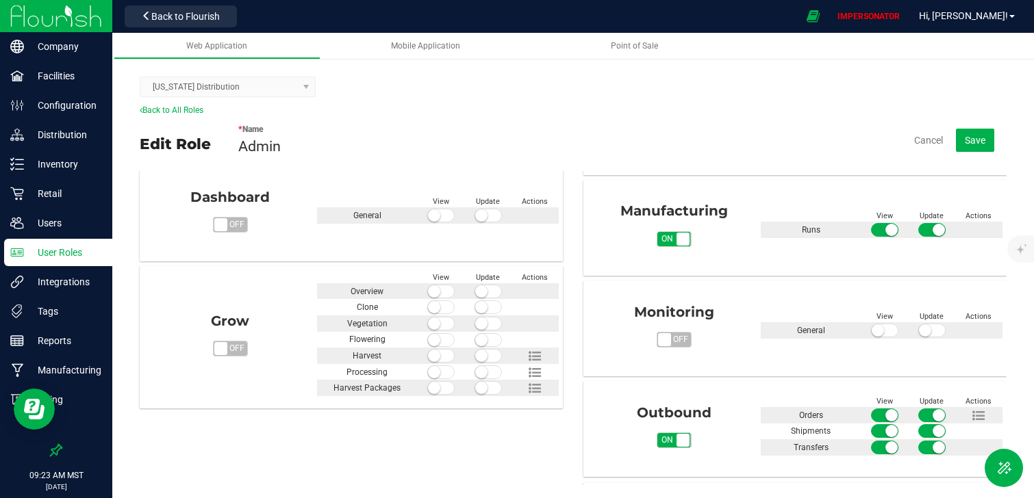
scroll to position [270, 0]
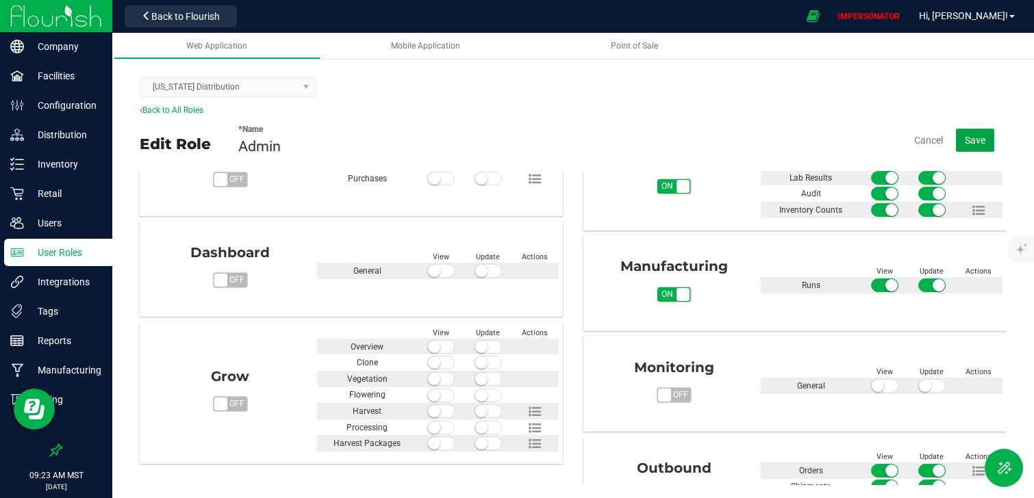
click at [979, 136] on span "Save" at bounding box center [974, 140] width 21 height 11
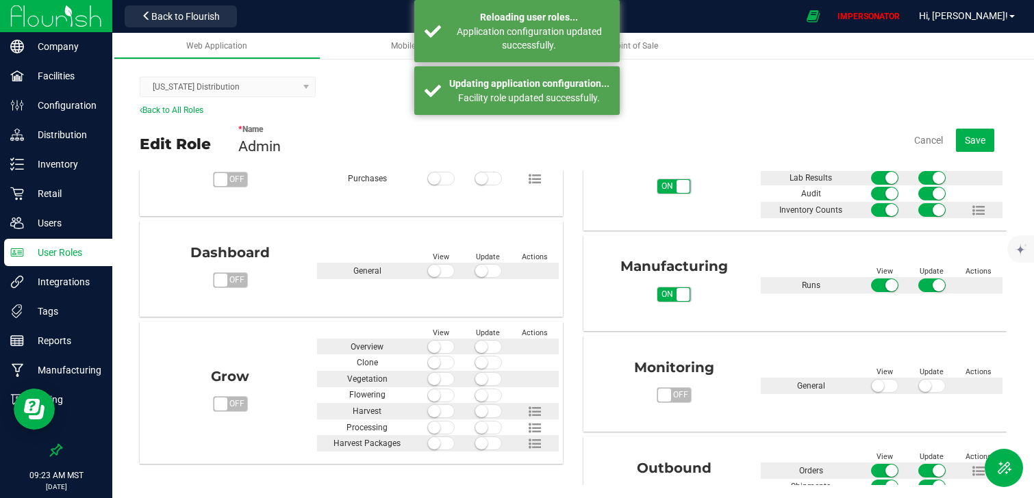
click at [75, 18] on img at bounding box center [56, 16] width 92 height 32
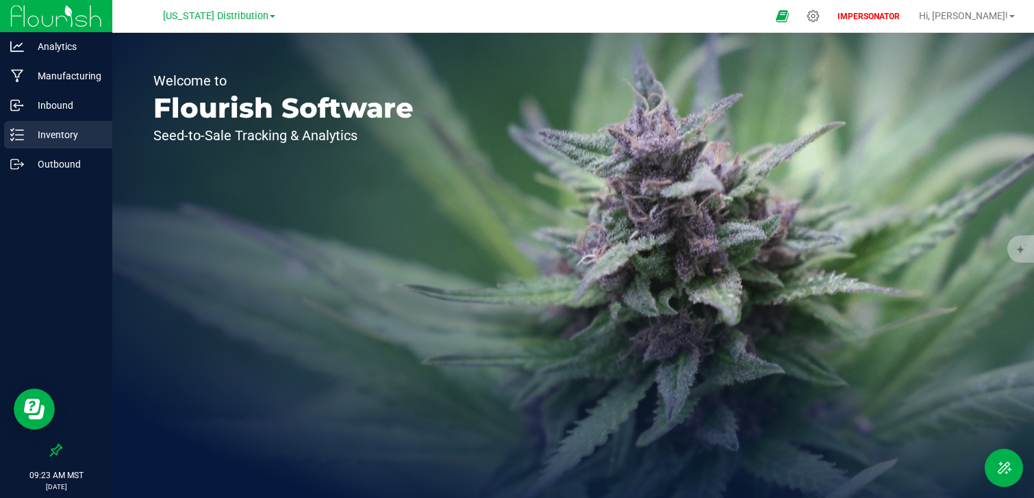
click at [71, 133] on p "Inventory" at bounding box center [65, 135] width 82 height 16
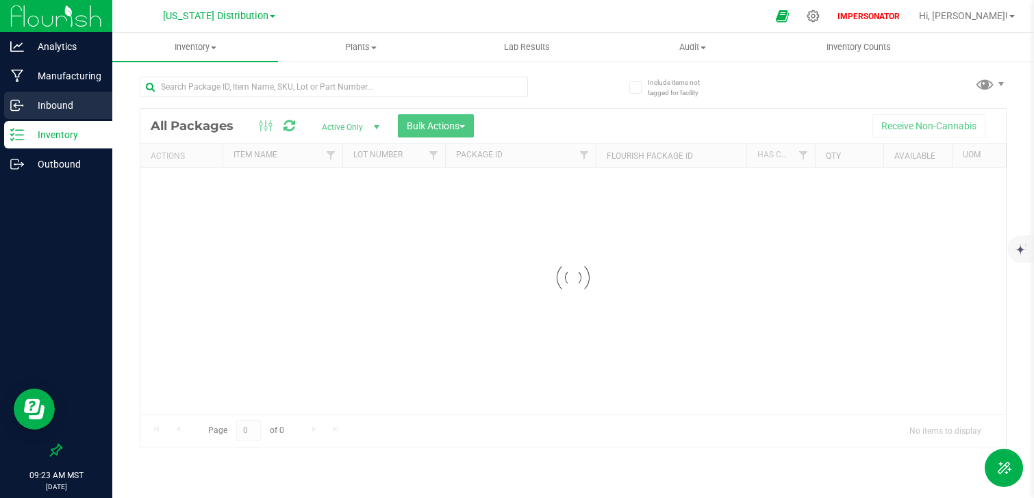
click at [66, 116] on div "Inbound" at bounding box center [58, 105] width 108 height 27
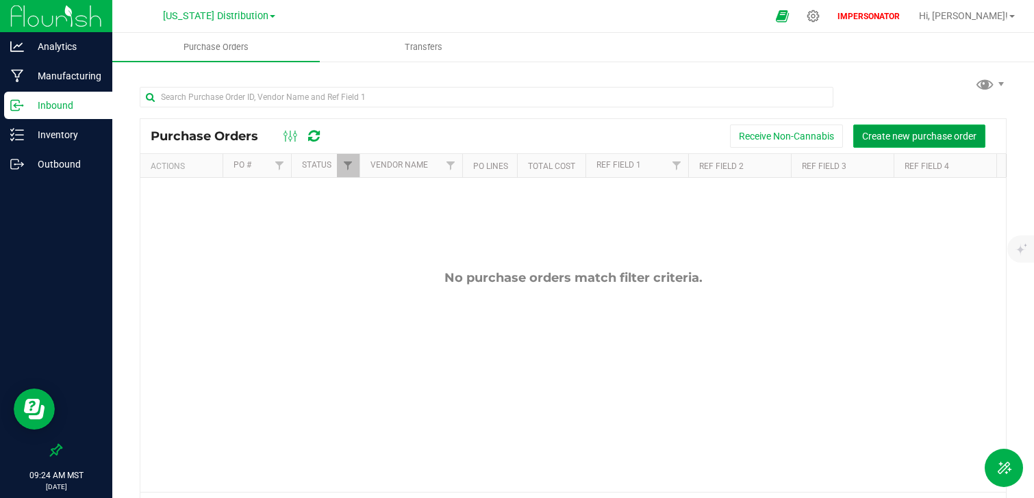
click at [896, 137] on span "Create new purchase order" at bounding box center [919, 136] width 114 height 11
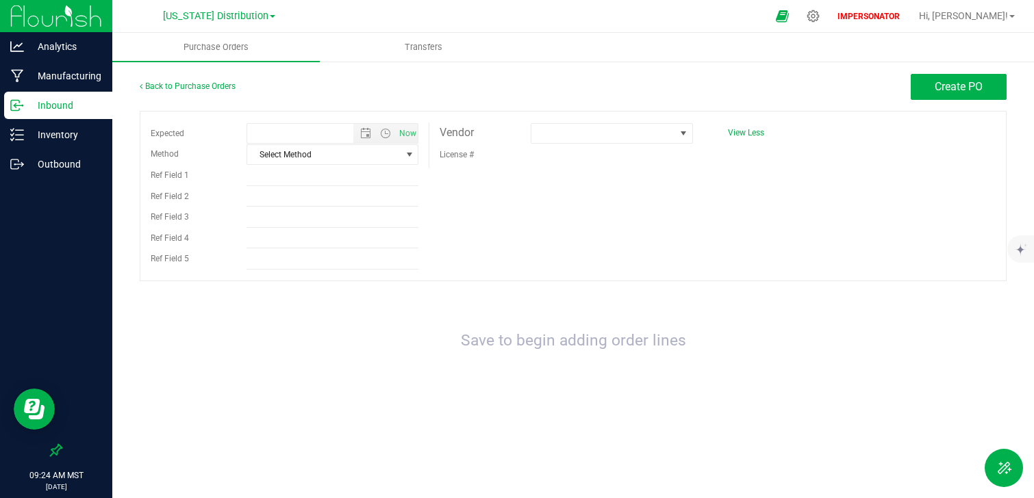
type input "9/24/2025 9:24 AM"
click at [546, 134] on span at bounding box center [602, 133] width 143 height 19
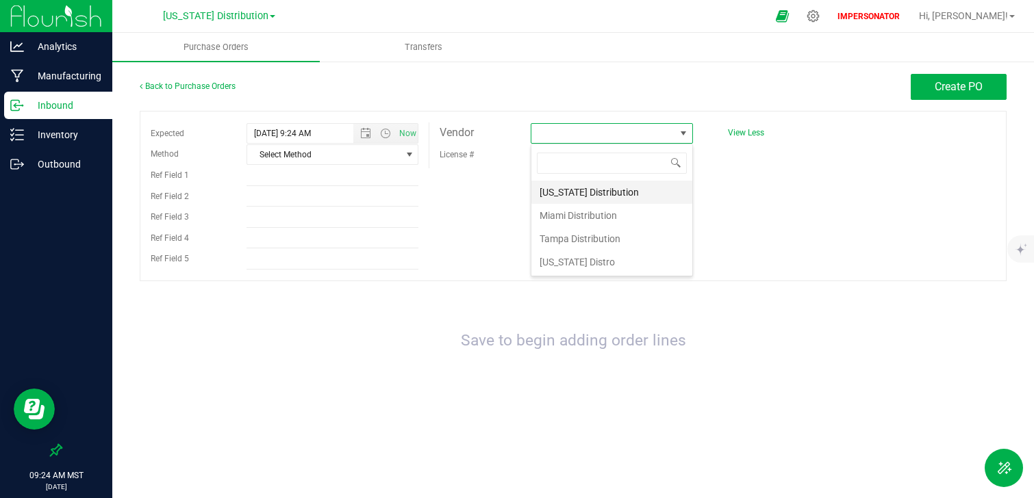
scroll to position [21, 162]
click at [563, 190] on li "[US_STATE] Distribution" at bounding box center [611, 192] width 161 height 23
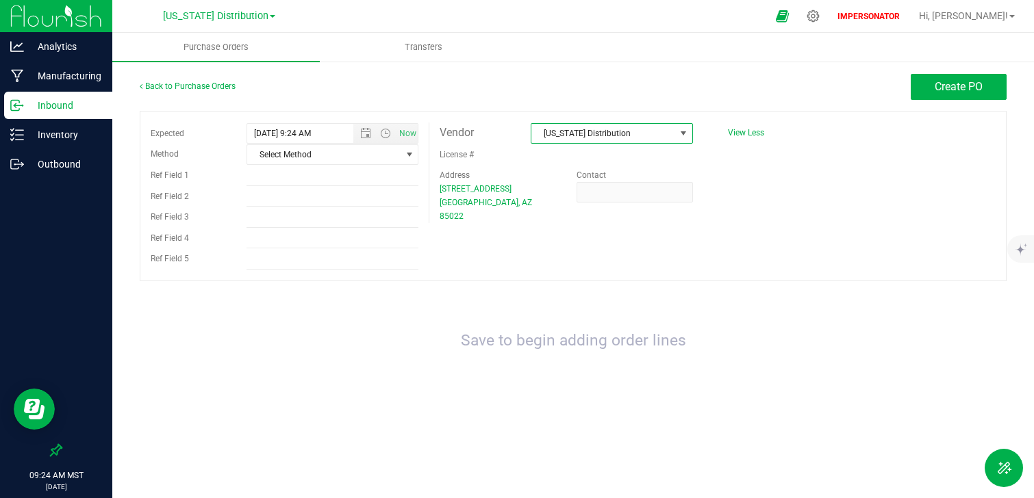
click at [732, 233] on div "Expected 9/24/2025 9:24 AM Now Method Select Method Select Method USPS UPS FedE…" at bounding box center [573, 196] width 867 height 170
click at [958, 92] on span "Create PO" at bounding box center [958, 86] width 48 height 13
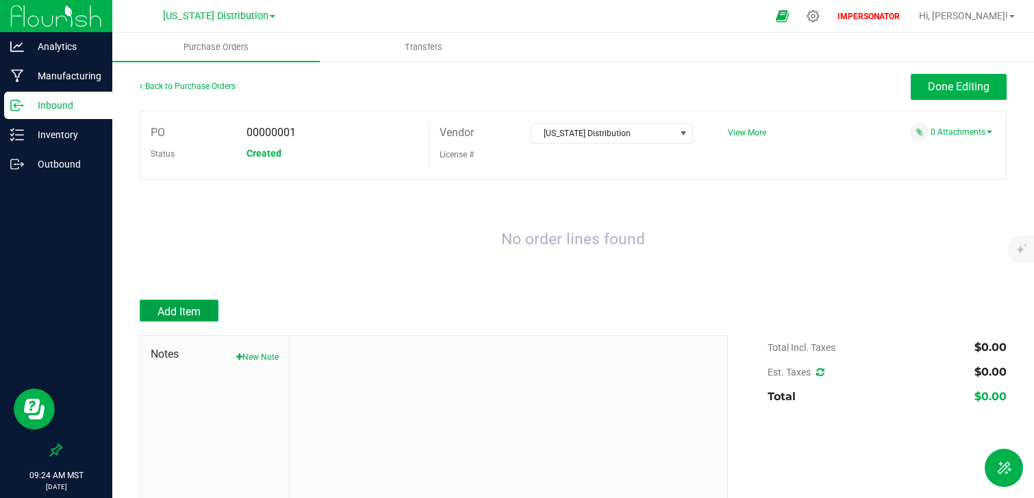
click at [185, 317] on span "Add Item" at bounding box center [178, 311] width 43 height 13
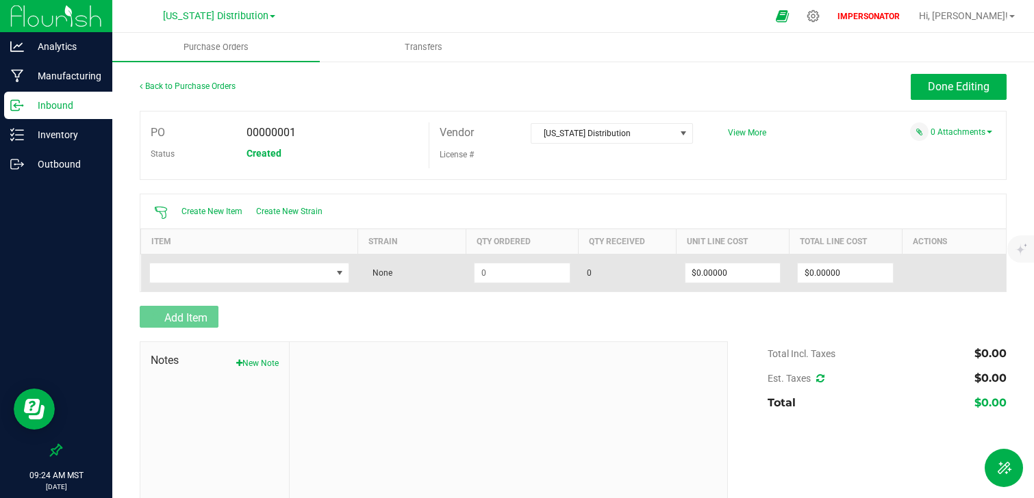
click at [244, 255] on td at bounding box center [249, 273] width 217 height 38
click at [244, 259] on td at bounding box center [249, 273] width 217 height 38
click at [244, 267] on span "NO DATA FOUND" at bounding box center [241, 273] width 182 height 19
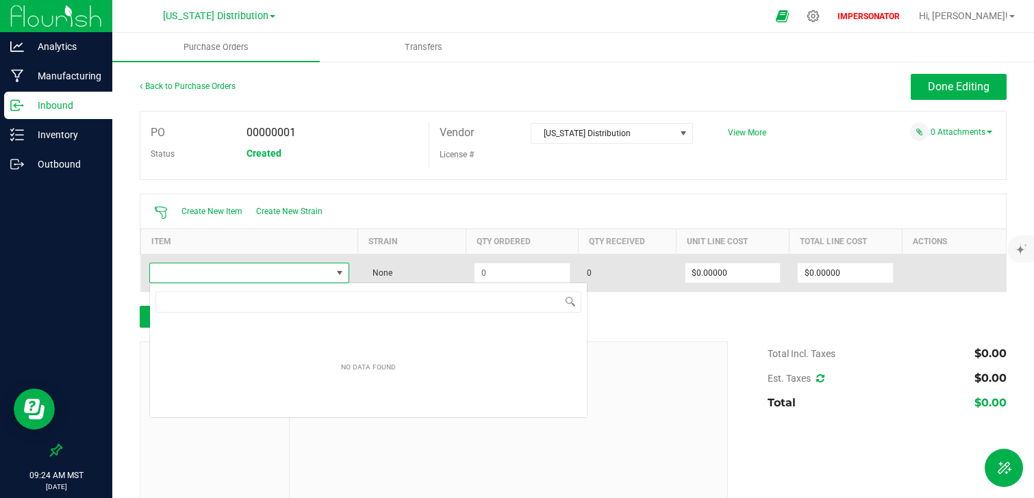
scroll to position [21, 200]
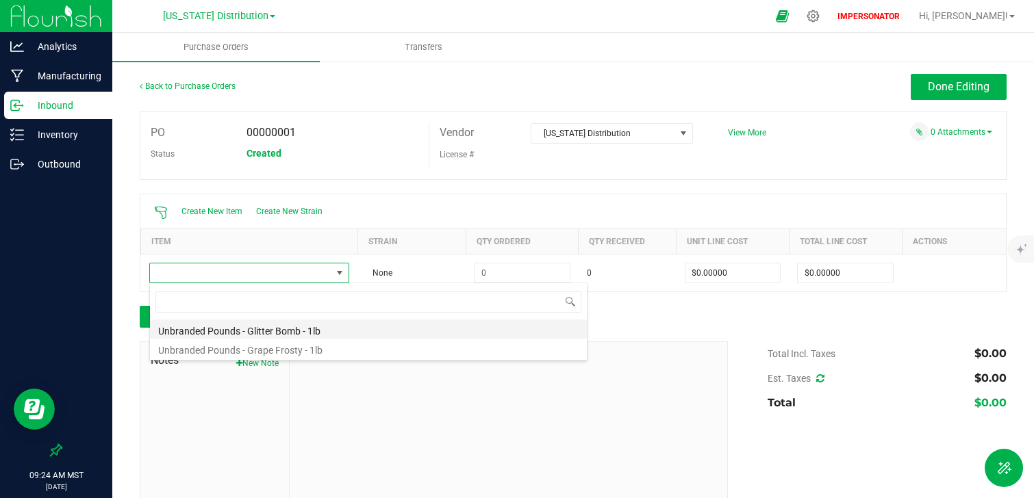
click at [326, 330] on li "Unbranded Pounds - Glitter Bomb - 1lb" at bounding box center [368, 329] width 437 height 19
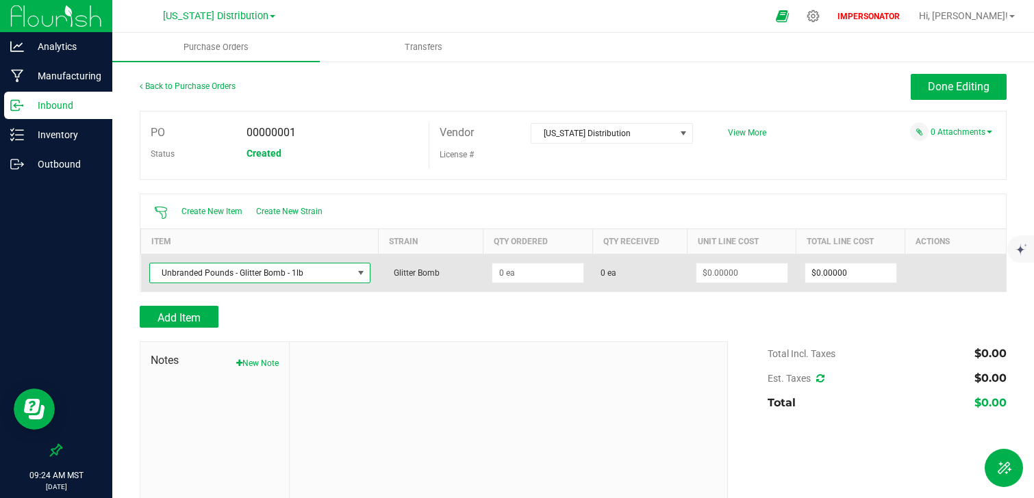
click at [271, 279] on span "Unbranded Pounds - Glitter Bomb - 1lb" at bounding box center [251, 273] width 203 height 19
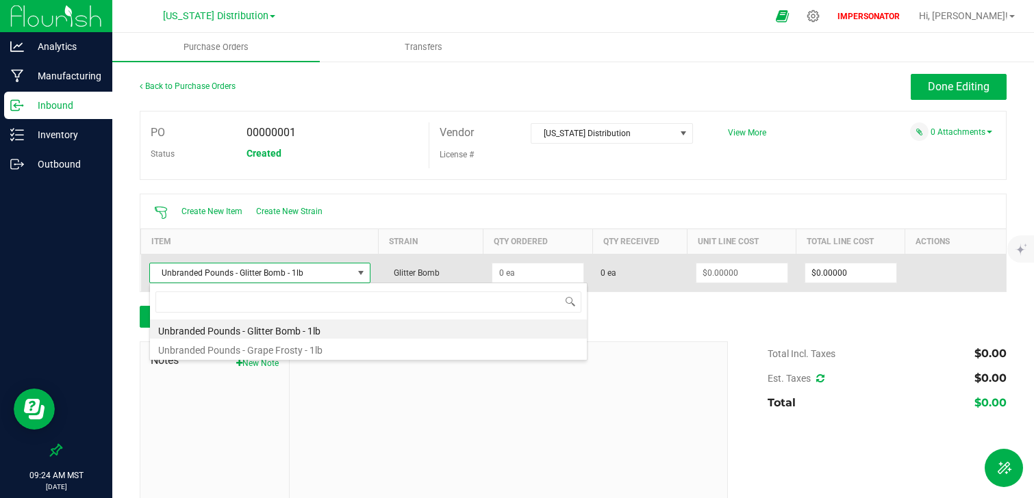
scroll to position [21, 219]
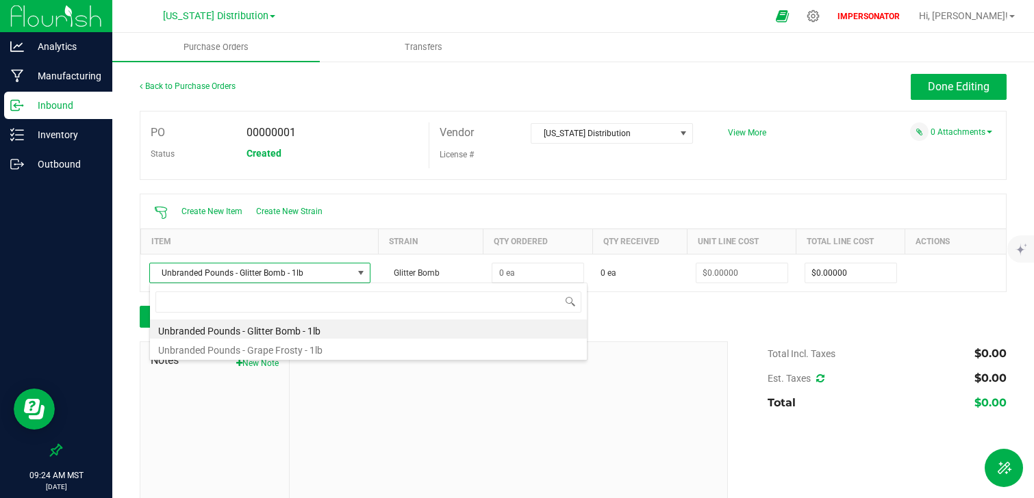
click at [355, 346] on li "Unbranded Pounds - Grape Frosty - 1lb" at bounding box center [368, 348] width 437 height 19
type input "$0.00000"
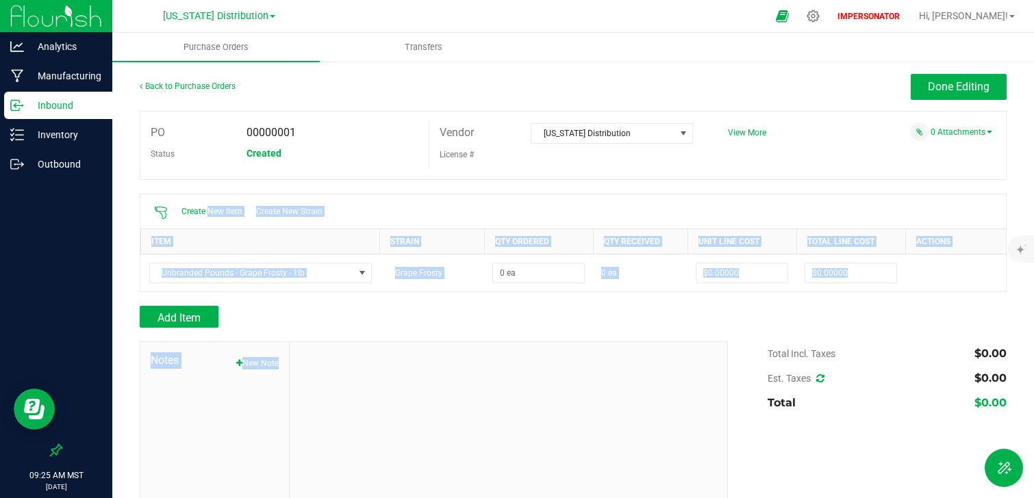
drag, startPoint x: 209, startPoint y: 209, endPoint x: 426, endPoint y: 367, distance: 267.9
click at [426, 367] on div "Back to Purchase Orders Done Editing PO 00000001 Status Created Vendor Arizona …" at bounding box center [573, 300] width 867 height 452
click at [426, 367] on div at bounding box center [508, 433] width 437 height 183
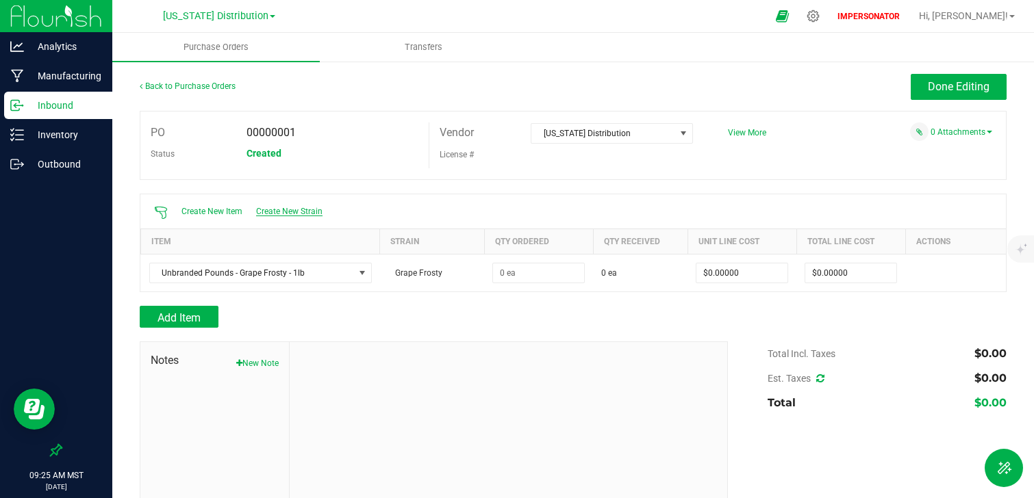
click at [304, 209] on span "Create New Strain" at bounding box center [289, 212] width 66 height 10
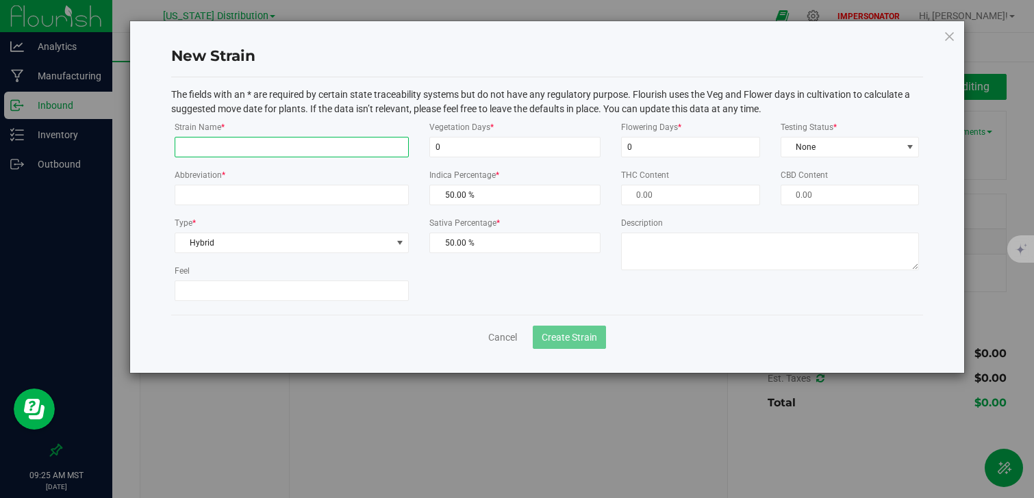
click at [251, 151] on input "Strain Name *" at bounding box center [292, 147] width 235 height 21
type input "Purple Gas"
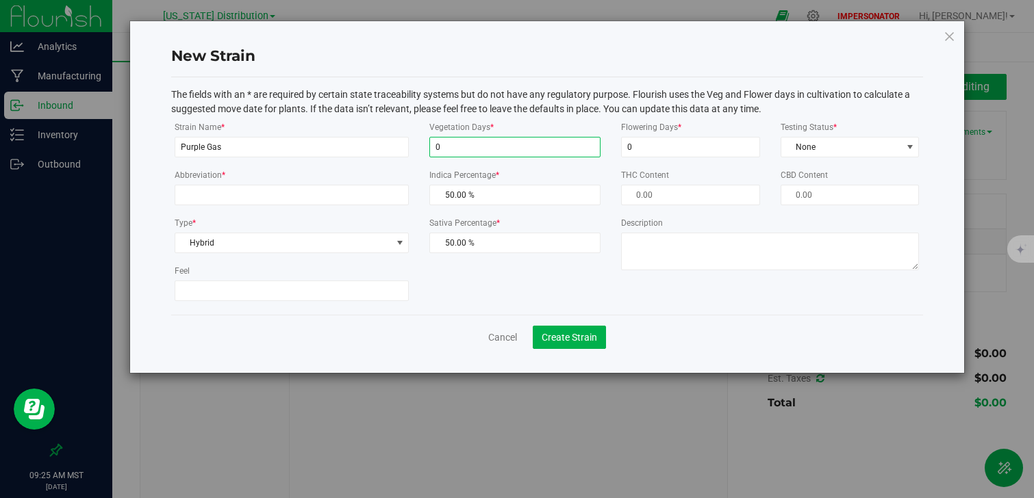
click at [491, 147] on input "0" at bounding box center [514, 147] width 171 height 21
type input "0"
type input "1"
drag, startPoint x: 666, startPoint y: 151, endPoint x: 563, endPoint y: 151, distance: 103.4
click at [564, 151] on div "Strain Name * Purple Gas Abbreviation * Type * Hybrid Select Indica Sativa Hybr…" at bounding box center [546, 216] width 765 height 192
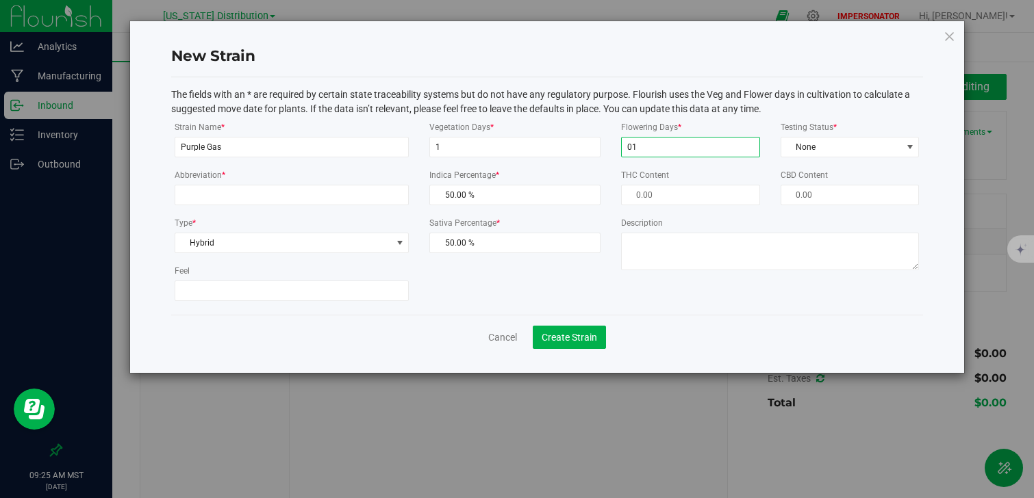
type input "0"
type input "1"
click at [259, 190] on input "Abbreviation *" at bounding box center [292, 195] width 235 height 21
type input "PG"
click at [225, 251] on span "Hybrid" at bounding box center [283, 242] width 216 height 19
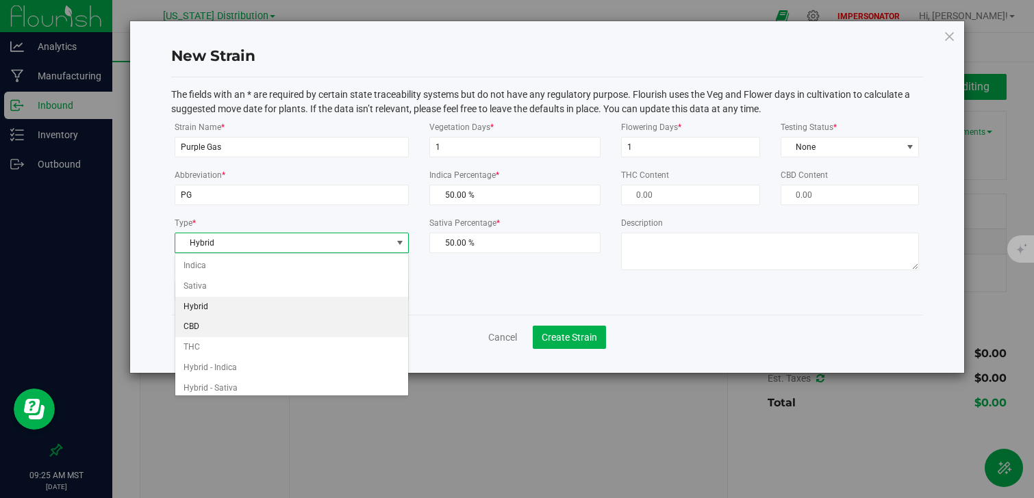
click at [234, 311] on li "Hybrid" at bounding box center [291, 307] width 233 height 21
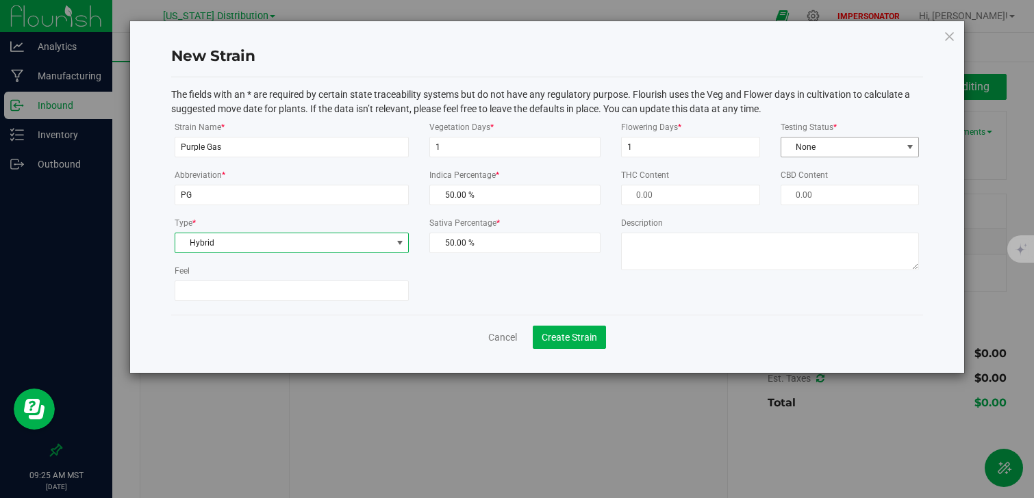
click at [851, 153] on span "None" at bounding box center [841, 147] width 120 height 19
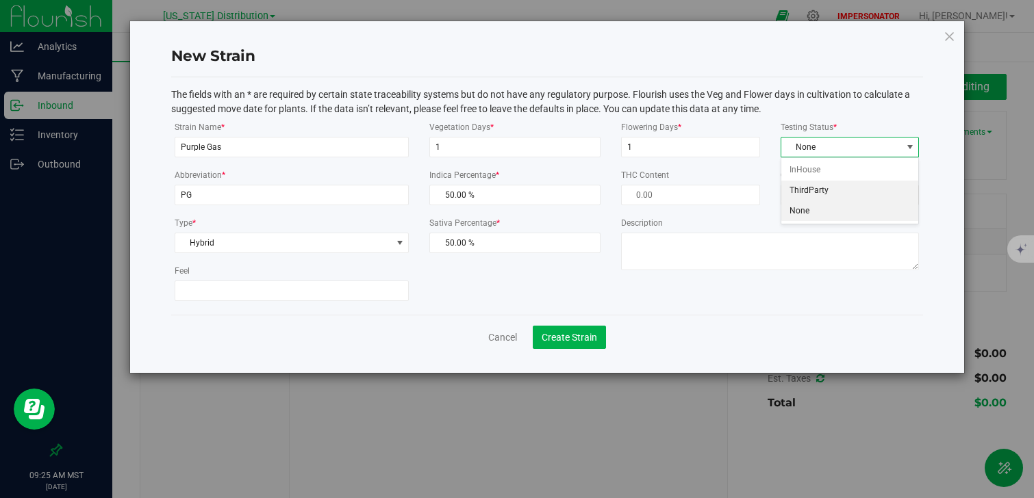
click at [838, 194] on li "ThirdParty" at bounding box center [850, 191] width 138 height 21
click at [578, 344] on button "Create Strain" at bounding box center [569, 337] width 73 height 23
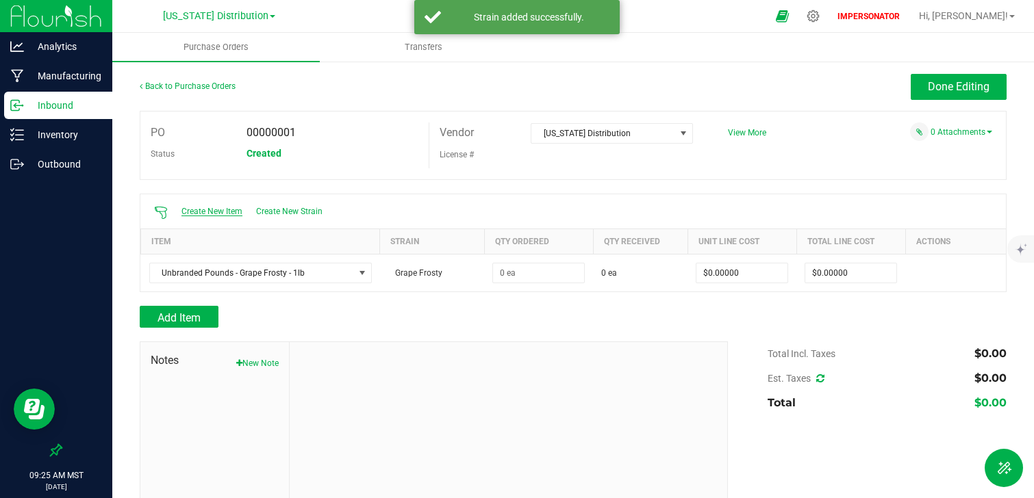
click at [203, 209] on span "Create New Item" at bounding box center [211, 212] width 61 height 10
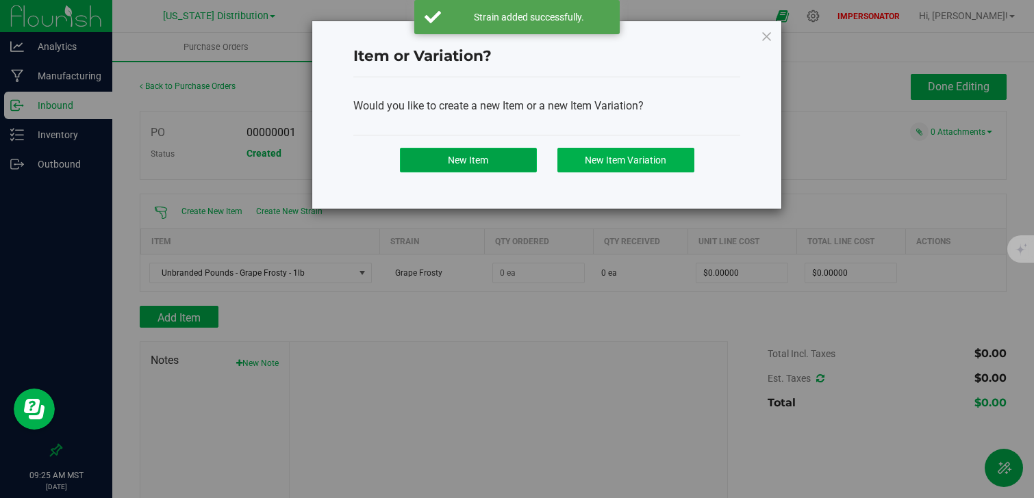
click at [507, 168] on button "New Item" at bounding box center [468, 160] width 137 height 25
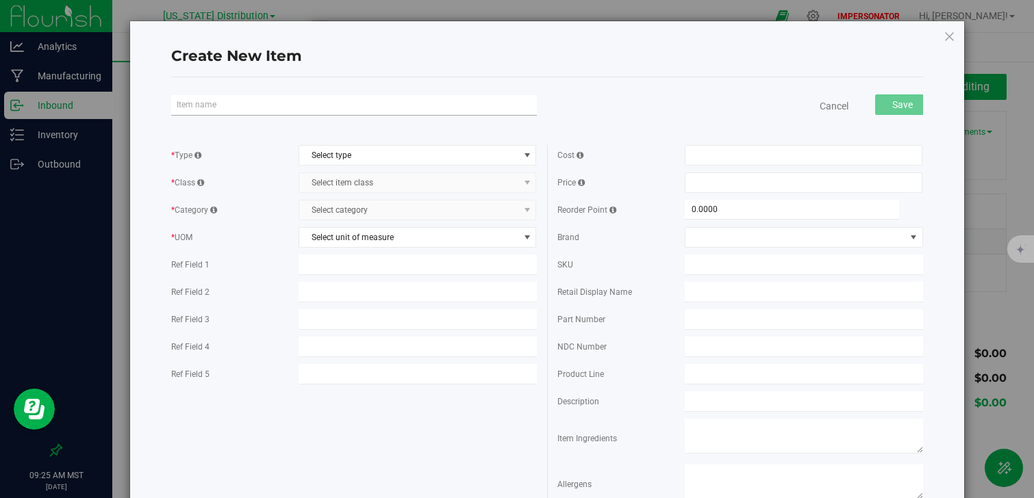
click at [296, 110] on input "text" at bounding box center [354, 105] width 366 height 21
click at [297, 103] on input "Unbranded Pounds - Glitter Bomb - 1lb" at bounding box center [354, 105] width 366 height 21
click at [216, 107] on input "Unbranded Pounds - Purple Gas - 1lb" at bounding box center [354, 105] width 366 height 21
click at [268, 103] on input "Unbranded Pounds - Purple Gas - 1lb" at bounding box center [354, 105] width 366 height 21
click at [311, 107] on input "Unbranded Pounds - Purple Gas - 1lb" at bounding box center [354, 105] width 366 height 21
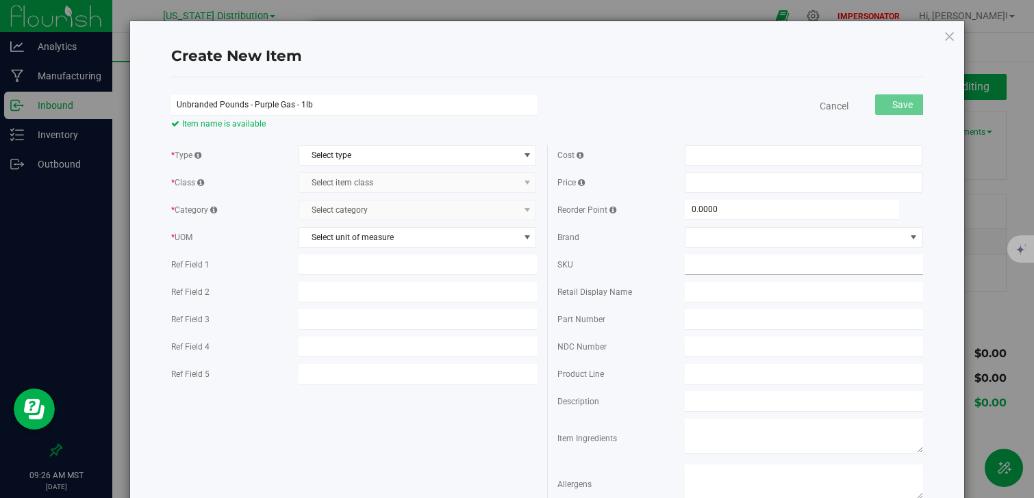
type input "Unbranded Pounds - Purple Gas - 1lb"
click at [507, 160] on span "Select type" at bounding box center [408, 155] width 219 height 19
click at [451, 177] on li "Cannabis" at bounding box center [417, 178] width 236 height 21
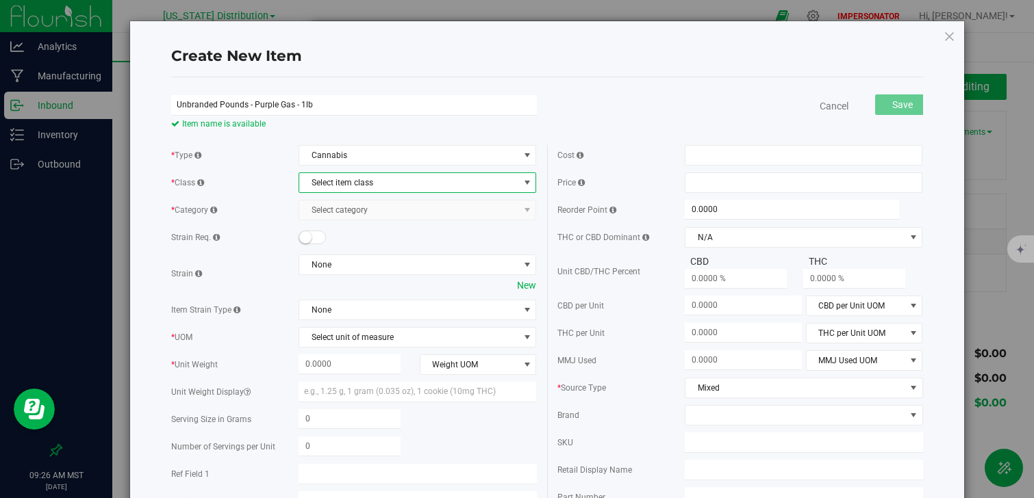
click at [439, 192] on span "Select item class" at bounding box center [417, 182] width 238 height 21
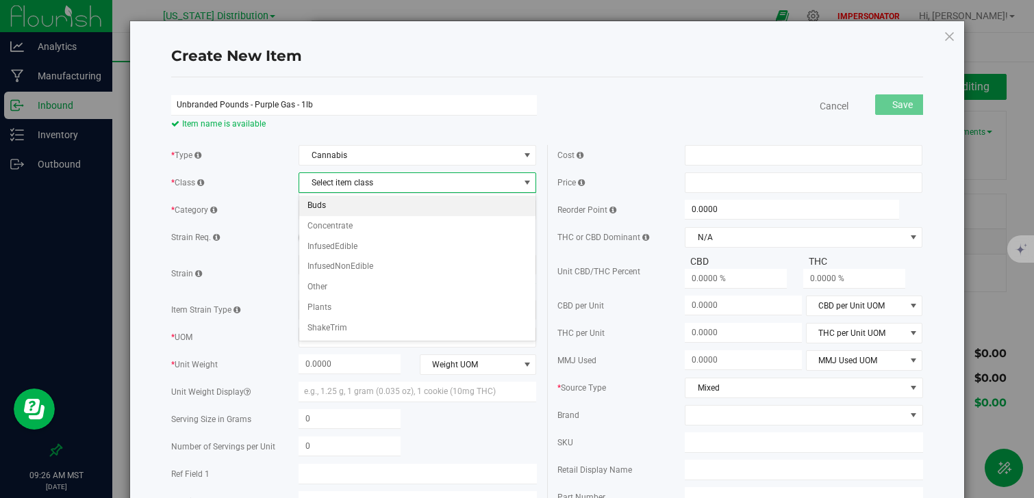
click at [339, 207] on li "Buds" at bounding box center [417, 206] width 236 height 21
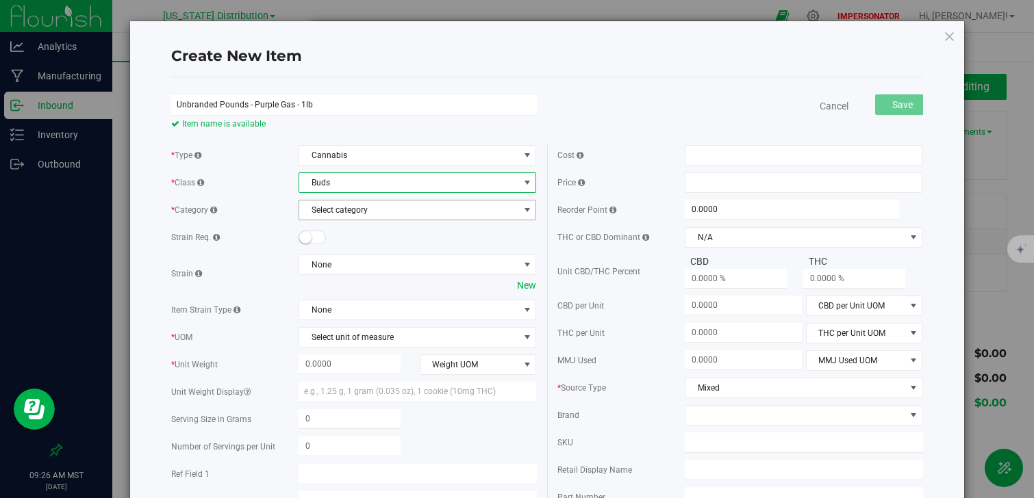
click at [346, 214] on span "Select category" at bounding box center [408, 210] width 219 height 19
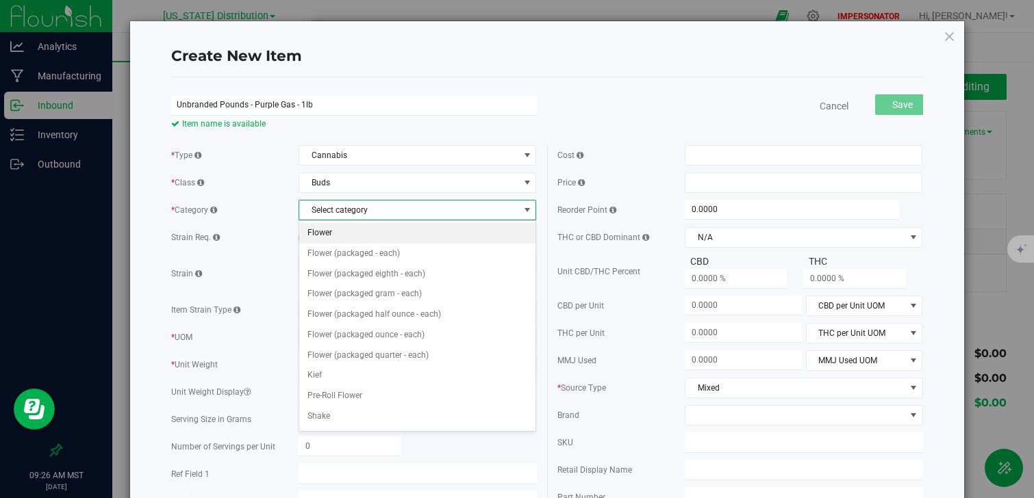
click at [345, 234] on li "Flower" at bounding box center [417, 233] width 236 height 21
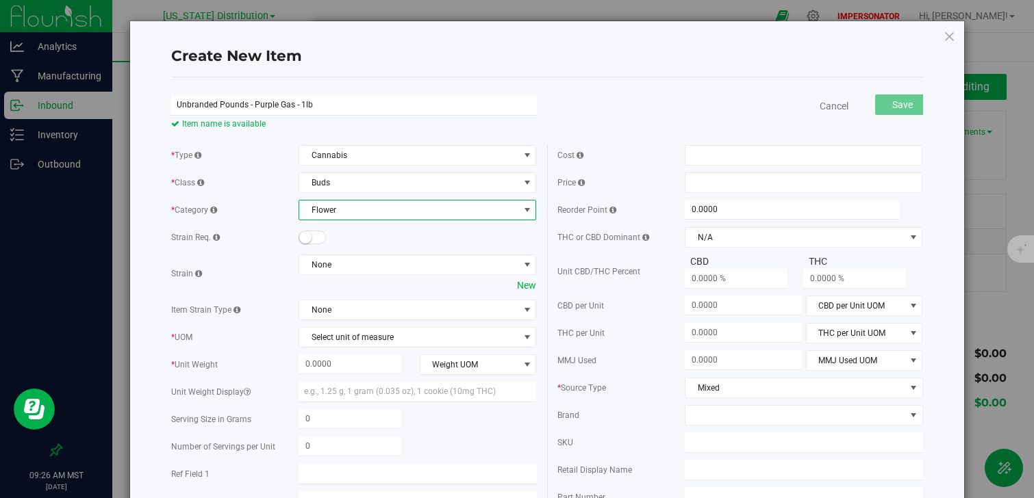
click at [311, 240] on small at bounding box center [305, 237] width 12 height 12
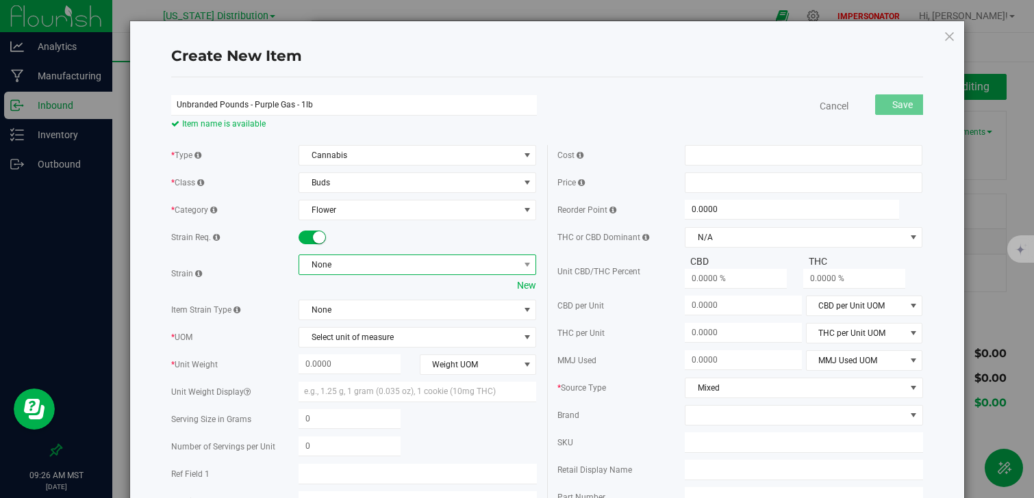
click at [331, 263] on span "None" at bounding box center [408, 264] width 219 height 19
click at [344, 383] on li "Purple Gas" at bounding box center [417, 378] width 236 height 19
click at [361, 339] on span "Select unit of measure" at bounding box center [408, 337] width 219 height 19
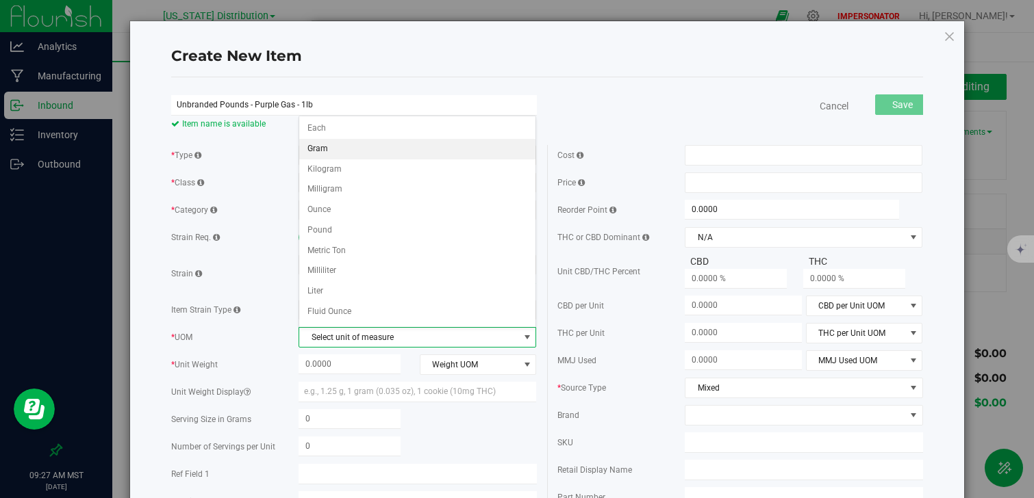
click at [361, 149] on li "Gram" at bounding box center [417, 149] width 236 height 21
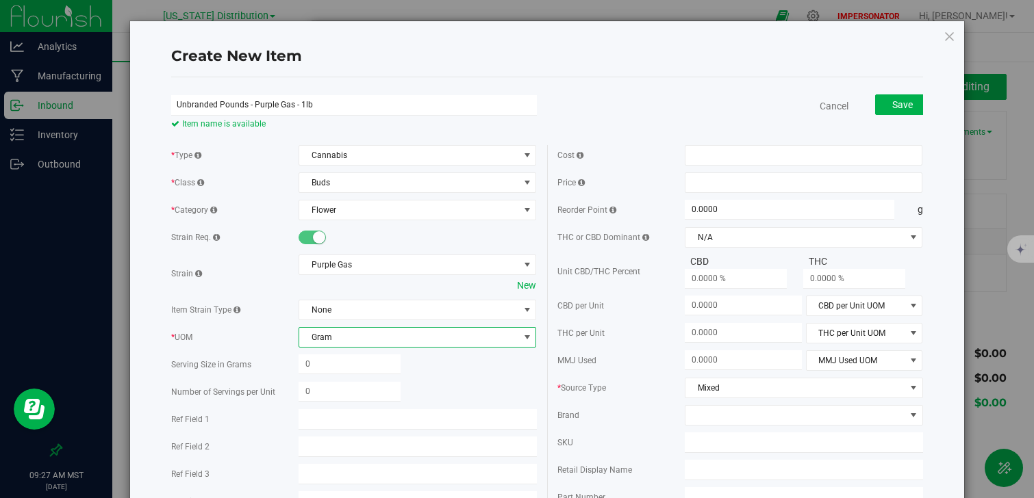
click at [372, 332] on span "Gram" at bounding box center [408, 337] width 219 height 19
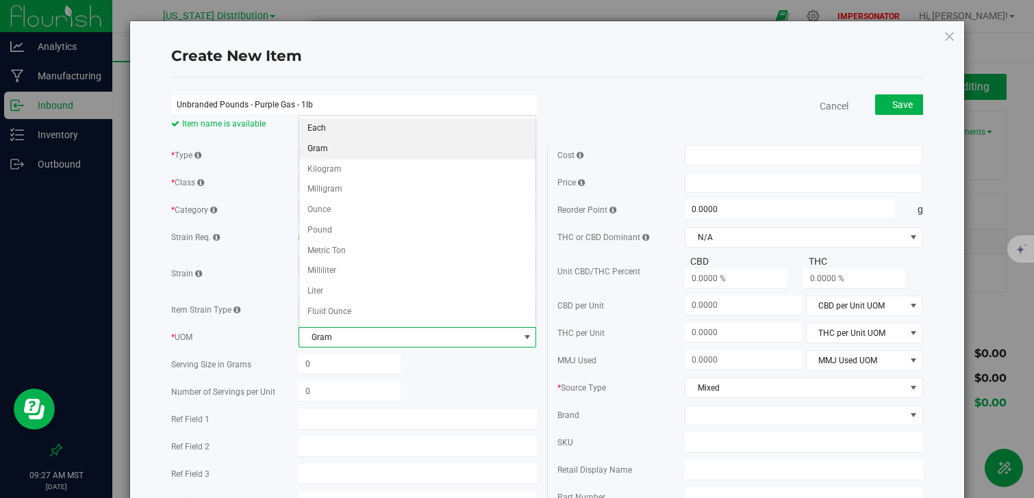
click at [336, 138] on li "Each" at bounding box center [417, 128] width 236 height 21
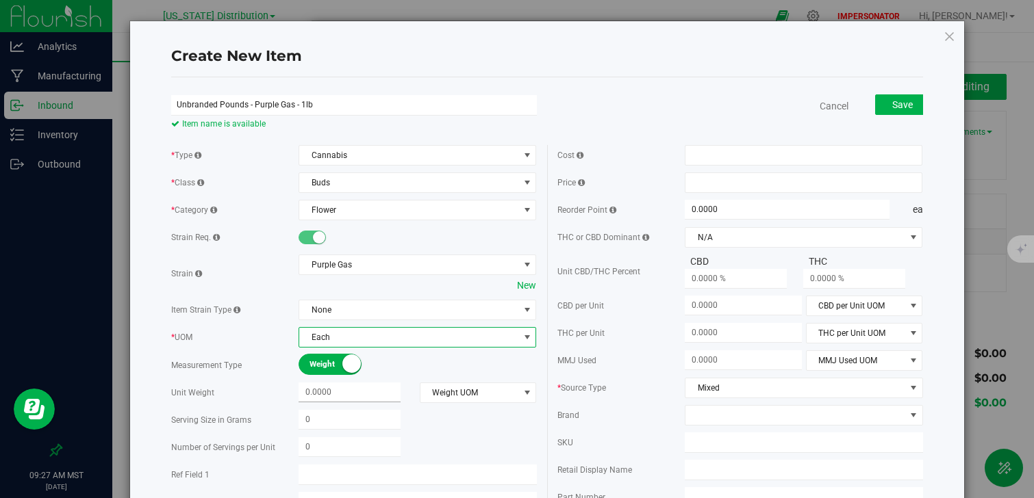
click at [367, 392] on span at bounding box center [349, 393] width 102 height 20
type input "454"
type input "454.0000"
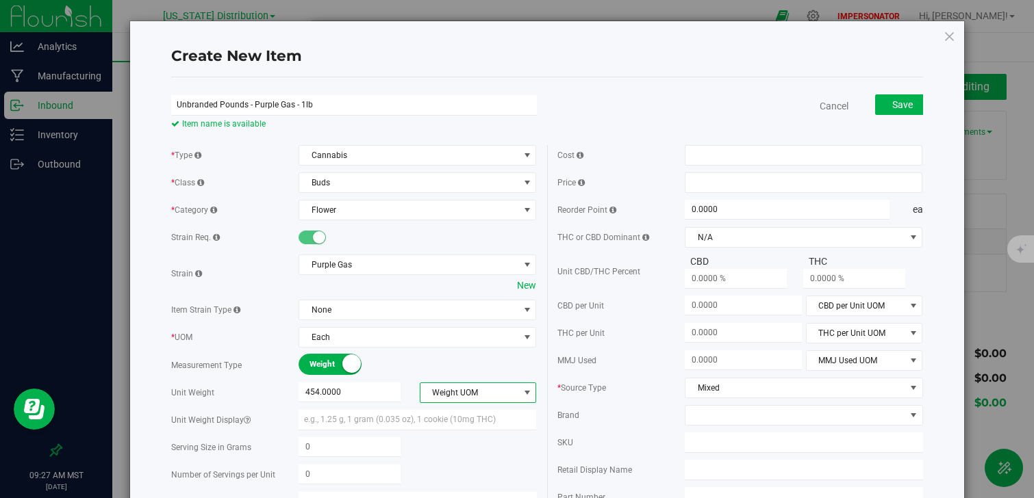
click at [454, 400] on span "Weight UOM" at bounding box center [469, 392] width 99 height 19
click at [459, 270] on li "Gram" at bounding box center [478, 267] width 116 height 21
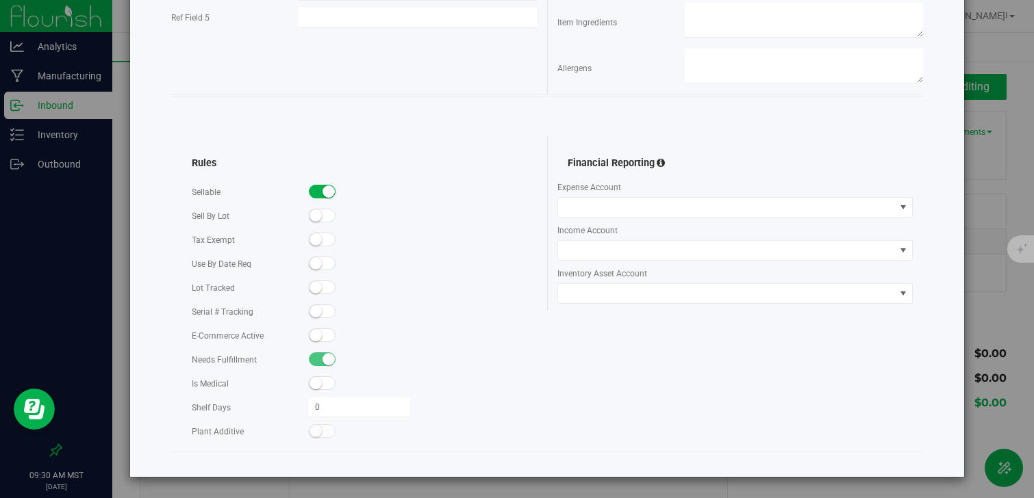
scroll to position [0, 0]
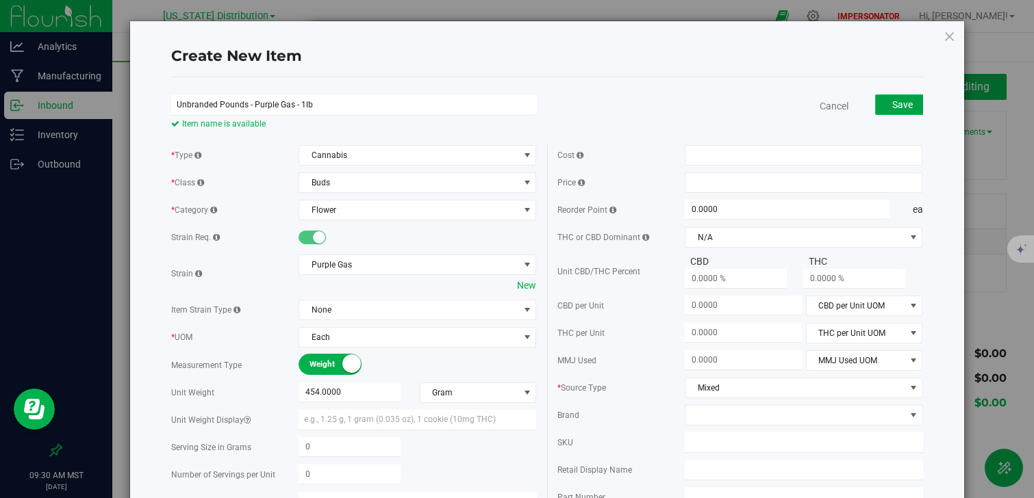
click at [908, 105] on span "Save" at bounding box center [902, 104] width 21 height 11
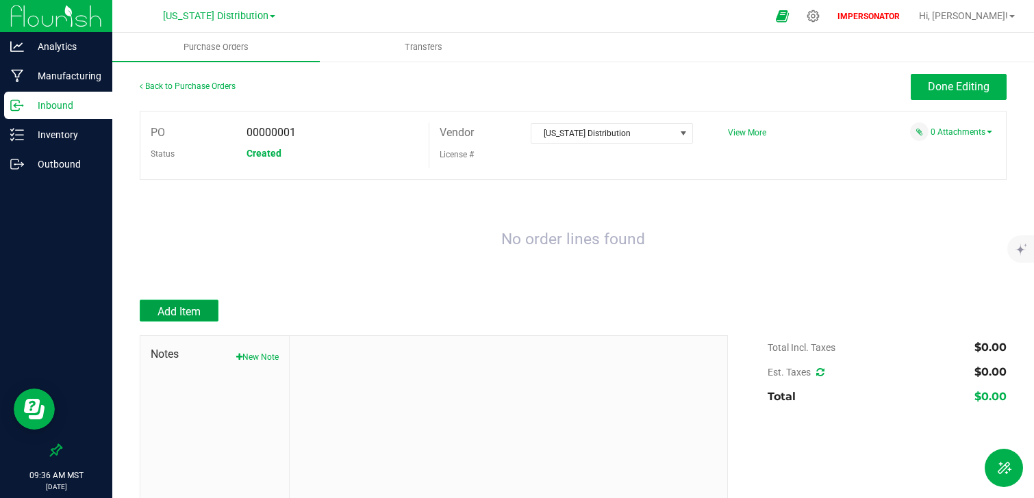
click at [208, 309] on button "Add Item" at bounding box center [179, 311] width 79 height 22
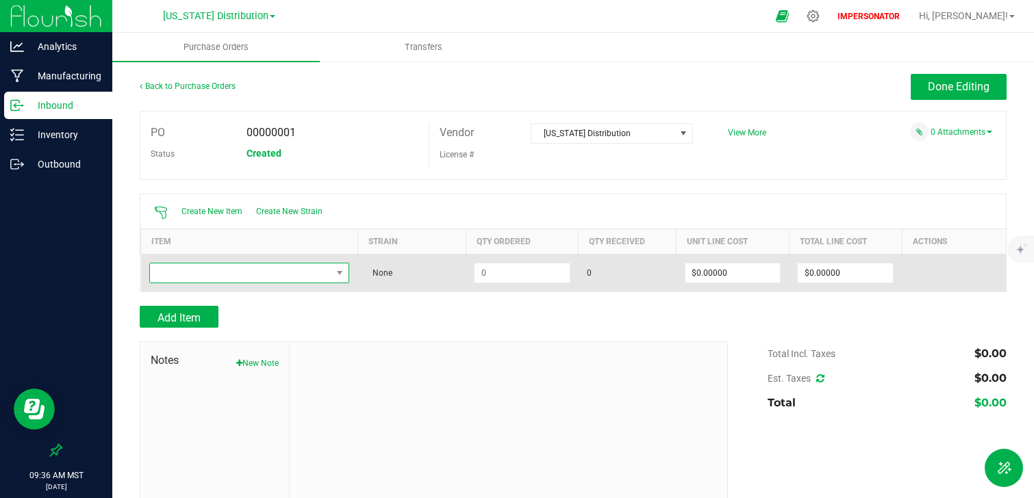
click at [294, 281] on span "NO DATA FOUND" at bounding box center [241, 273] width 182 height 19
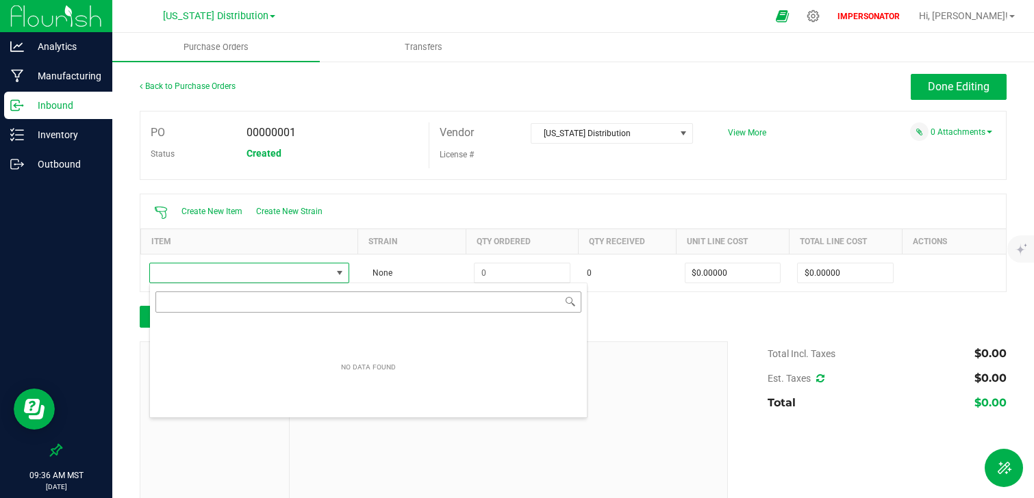
scroll to position [21, 200]
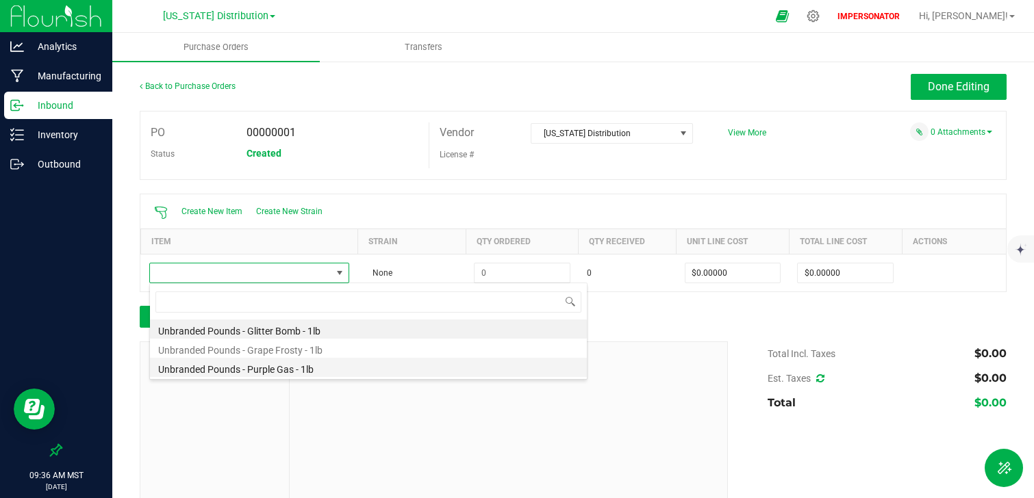
click at [293, 374] on li "Unbranded Pounds - Purple Gas - 1lb" at bounding box center [368, 367] width 437 height 19
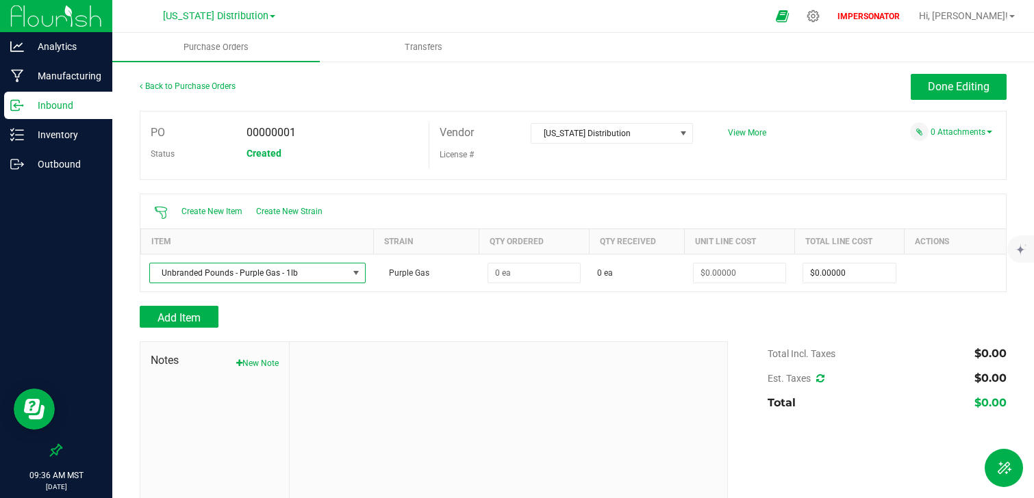
click at [517, 299] on div at bounding box center [573, 299] width 867 height 14
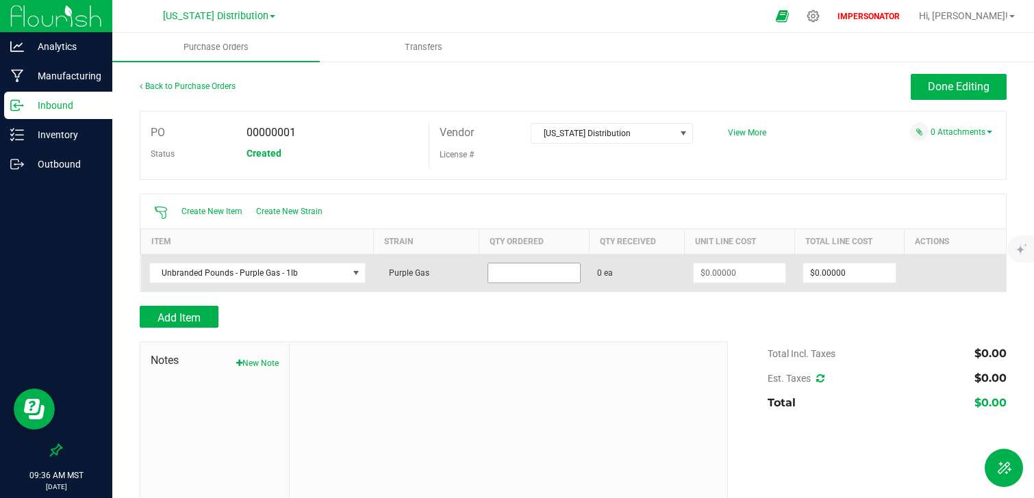
click at [554, 277] on input at bounding box center [534, 273] width 92 height 19
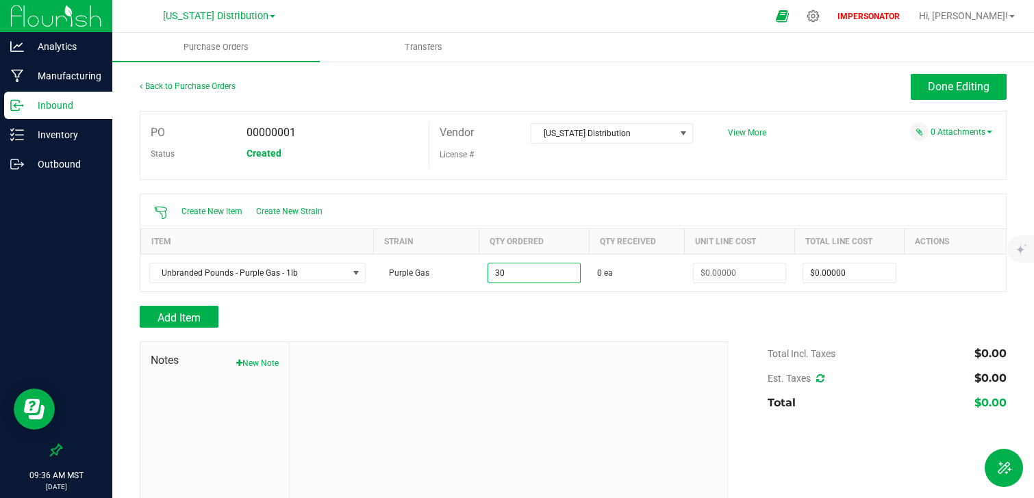
type input "30 ea"
click at [687, 326] on div "Add Item" at bounding box center [429, 317] width 578 height 22
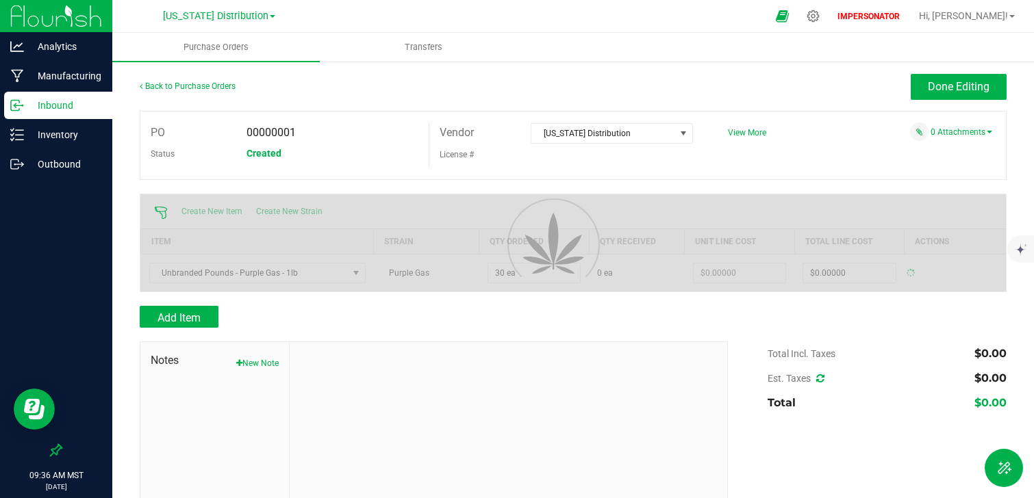
type input "$0.00000"
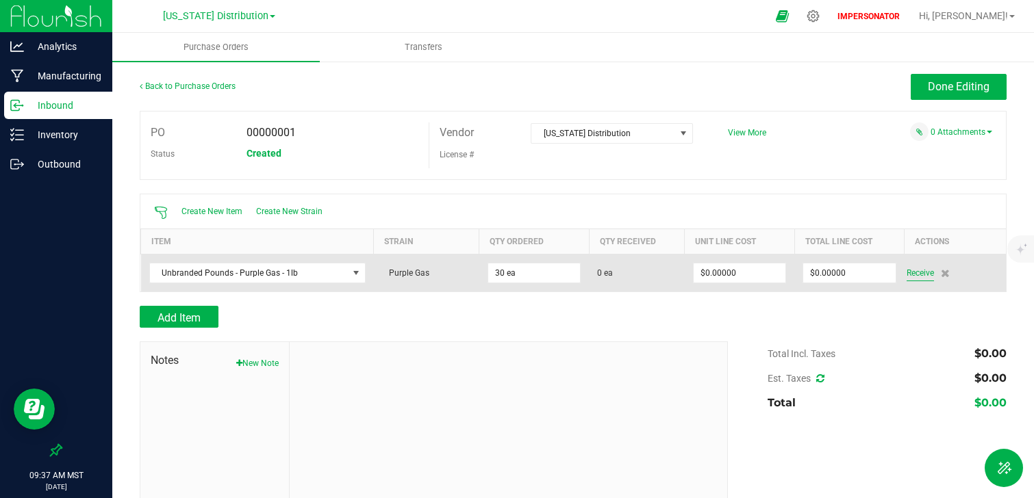
click at [919, 277] on span "Receive" at bounding box center [919, 273] width 27 height 16
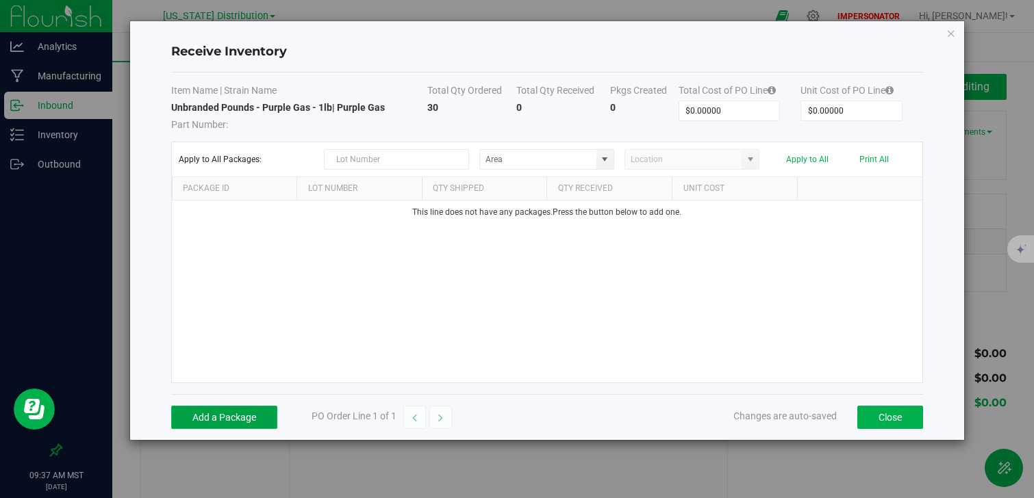
click at [216, 412] on button "Add a Package" at bounding box center [224, 417] width 106 height 23
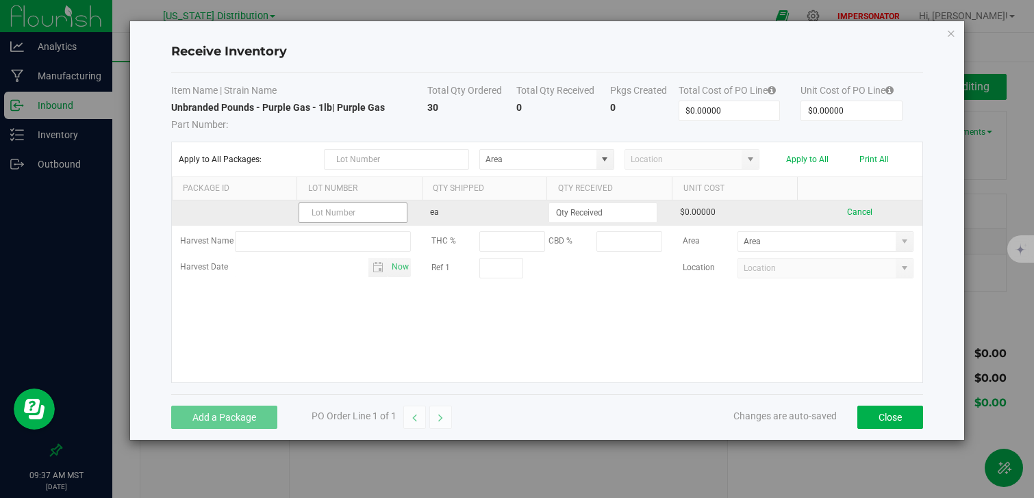
click at [350, 211] on input "text" at bounding box center [352, 213] width 109 height 21
type input "TEST"
type input "I"
type input "B"
click at [312, 211] on input "batch 1 9.24.25" at bounding box center [352, 213] width 109 height 21
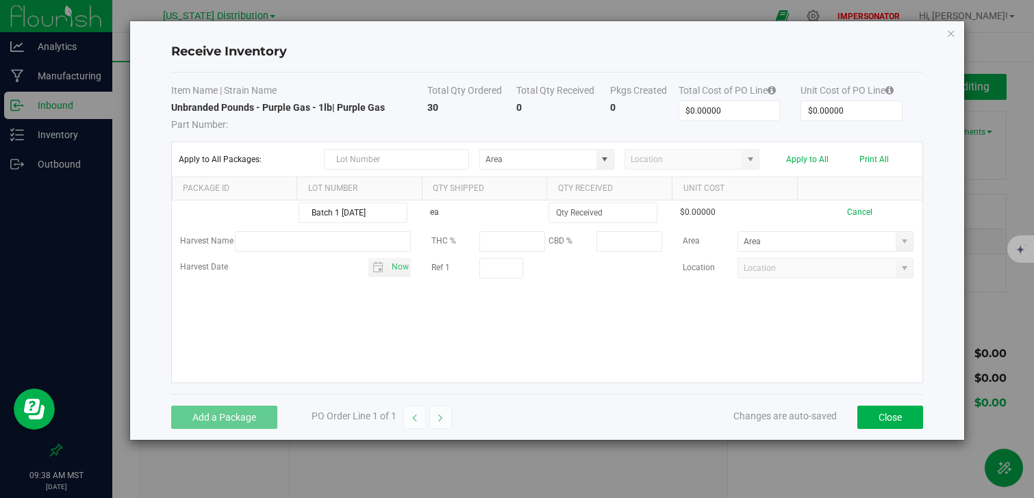
click at [382, 324] on div "Batch 1 9.24.25 ea $0.00000 Cancel Harvest Name THC % CBD % Area Harvest Date N…" at bounding box center [547, 292] width 750 height 182
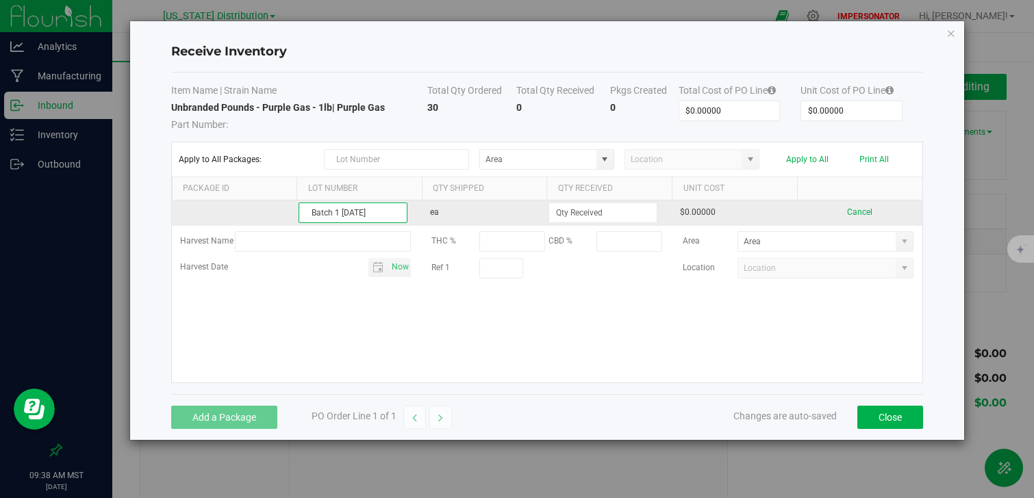
click at [343, 212] on input "Batch 1 [DATE]" at bounding box center [352, 213] width 109 height 21
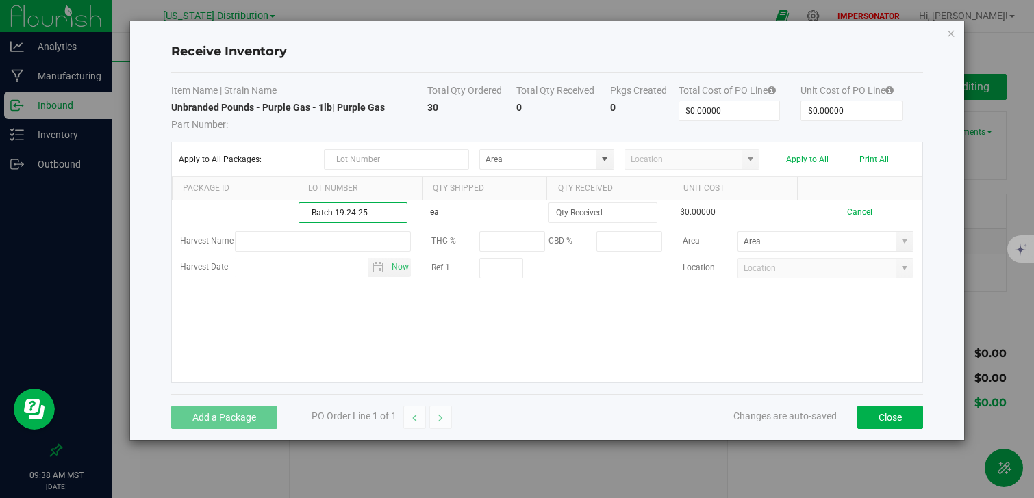
type input "Batch 1 [DATE]"
click at [617, 347] on div "Batch 1 9.24.25 ea $0.00000 Cancel Harvest Name THC % CBD % Area Harvest Date N…" at bounding box center [547, 292] width 750 height 182
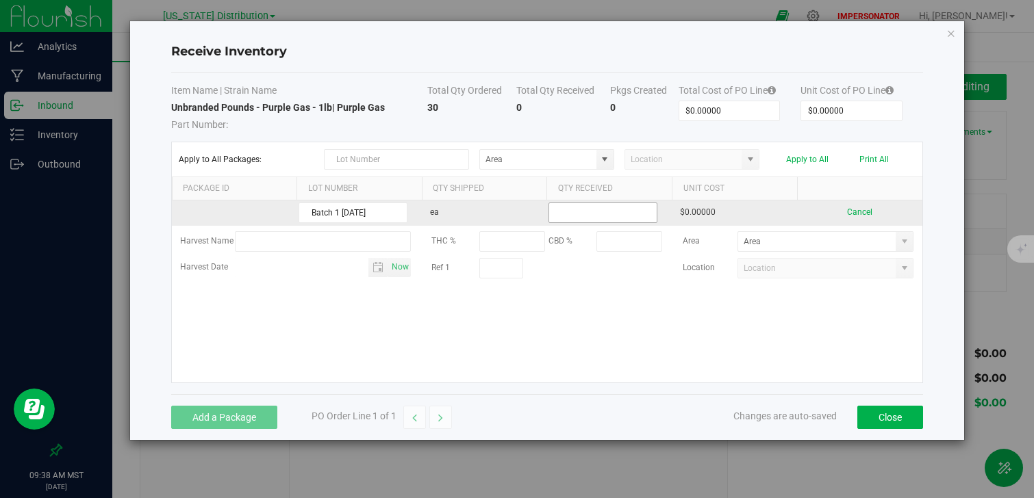
click at [600, 217] on input at bounding box center [602, 212] width 107 height 19
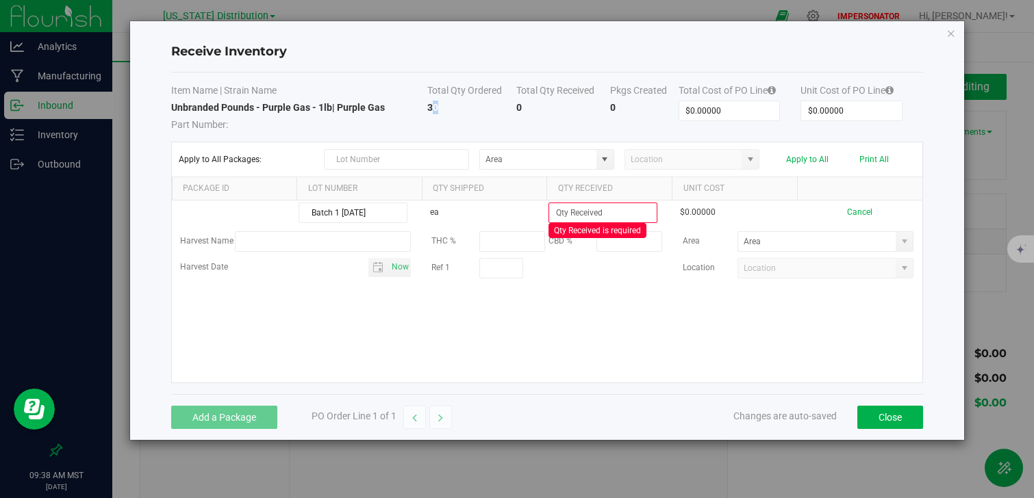
drag, startPoint x: 441, startPoint y: 112, endPoint x: 433, endPoint y: 112, distance: 8.9
click at [433, 112] on td "30" at bounding box center [472, 116] width 90 height 31
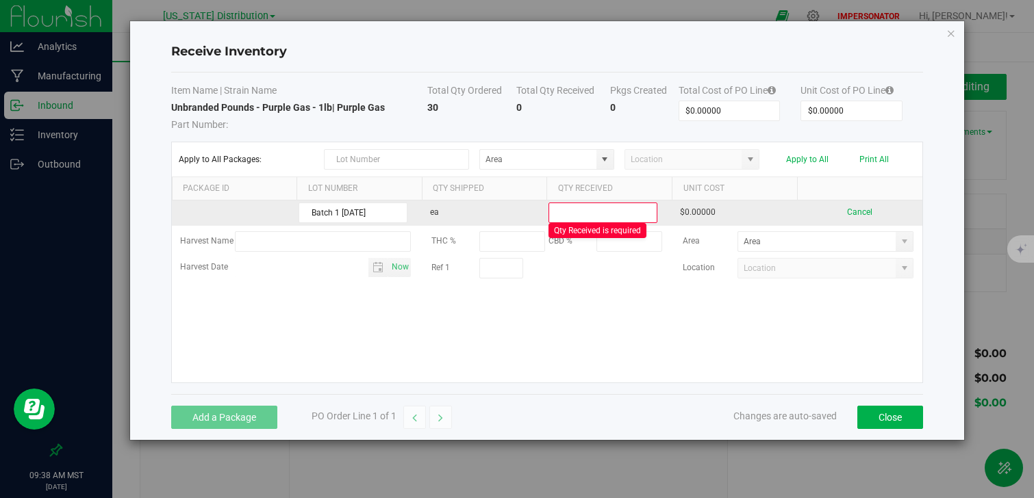
click at [586, 216] on input at bounding box center [602, 212] width 107 height 19
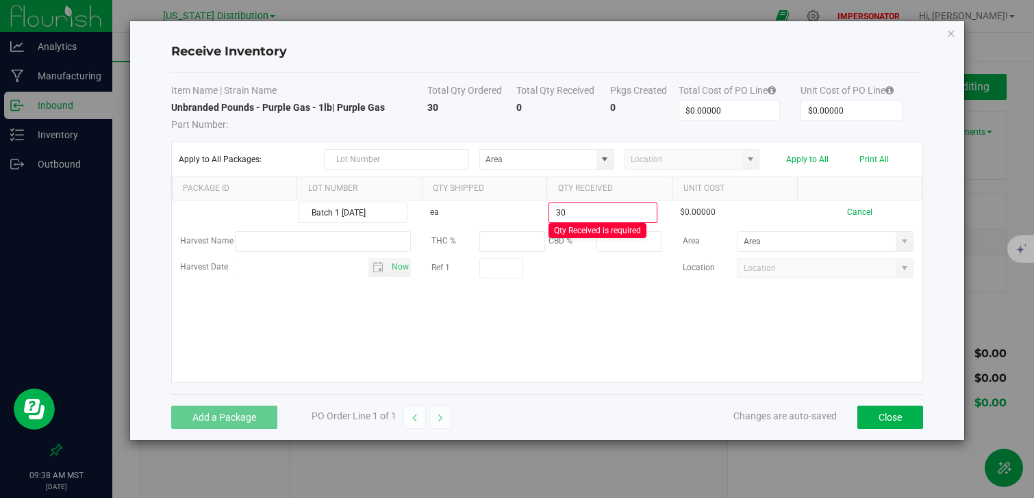
type input "30 ea"
click at [550, 338] on kendo-grid-list "Batch 1 9.24.25 ea 30 ea Qty Received is required $0.00000 Cancel Harvest Name …" at bounding box center [547, 292] width 750 height 182
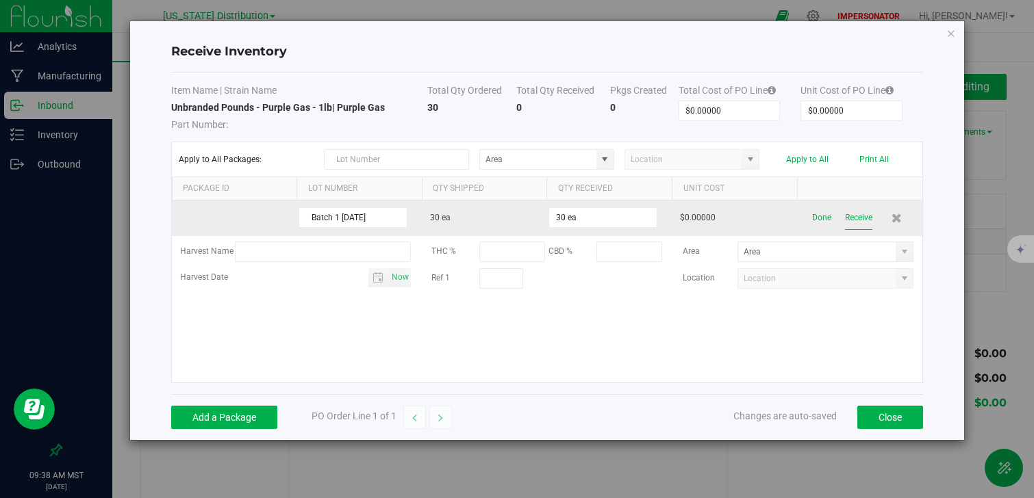
click at [851, 225] on button "Receive" at bounding box center [858, 218] width 27 height 24
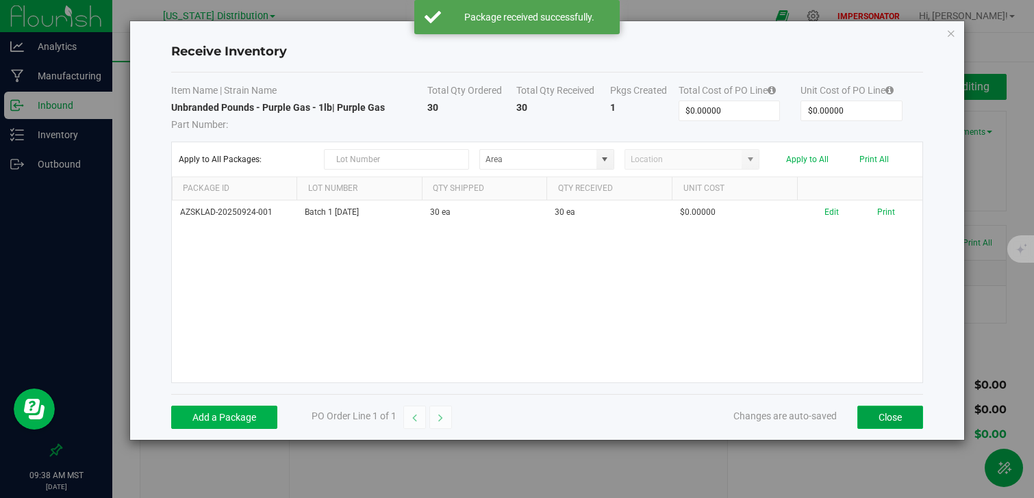
click at [897, 422] on button "Close" at bounding box center [890, 417] width 66 height 23
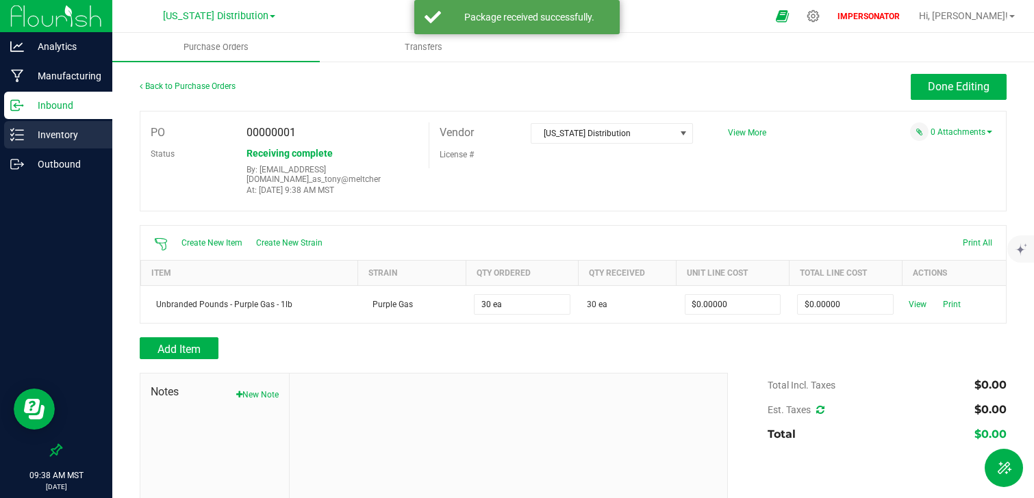
click at [53, 139] on p "Inventory" at bounding box center [65, 135] width 82 height 16
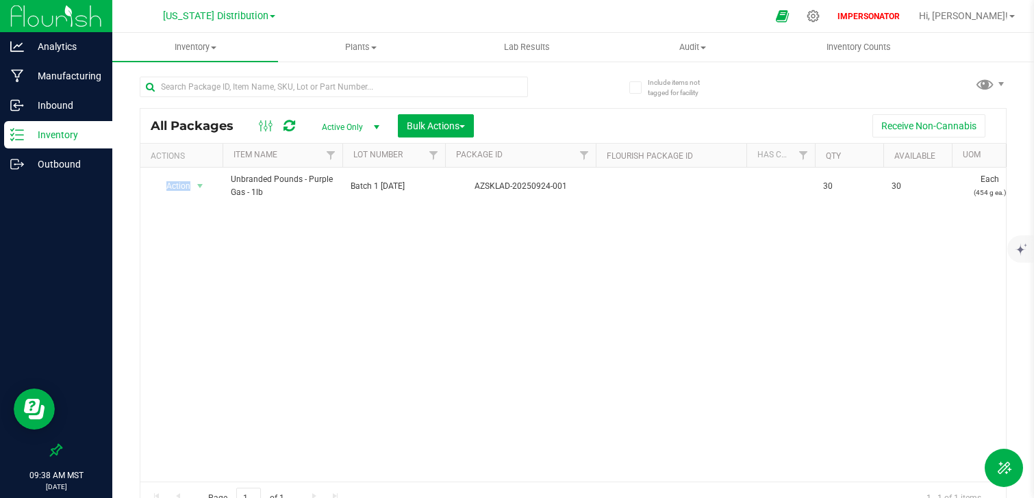
drag, startPoint x: 214, startPoint y: 180, endPoint x: 585, endPoint y: 222, distance: 373.3
click at [585, 222] on div "Action Action Adjust qty Create package Edit attributes Global inventory Locate…" at bounding box center [572, 325] width 865 height 314
click at [575, 214] on div "Action Action Adjust qty Create package Edit attributes Global inventory Locate…" at bounding box center [572, 325] width 865 height 314
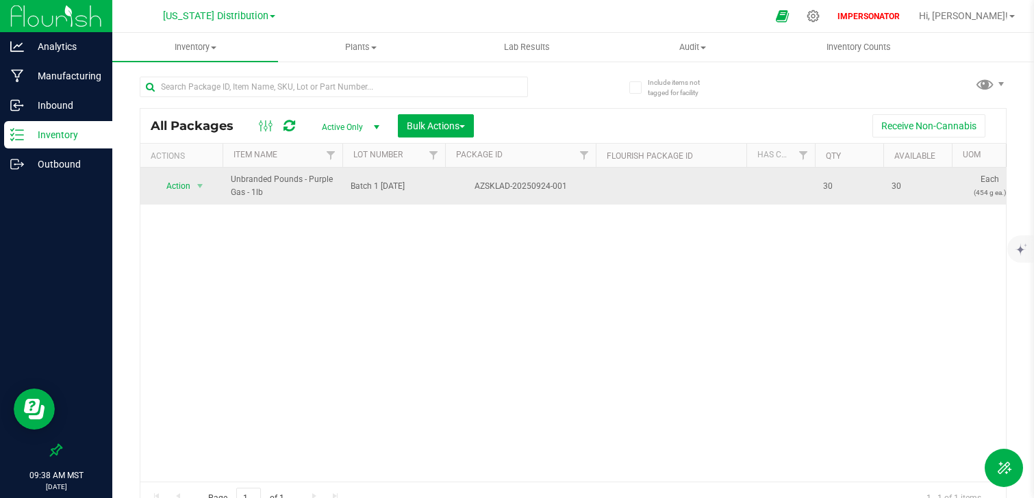
drag, startPoint x: 231, startPoint y: 178, endPoint x: 336, endPoint y: 177, distance: 105.4
click at [337, 178] on td "Unbranded Pounds - Purple Gas - 1lb" at bounding box center [282, 186] width 120 height 37
click at [312, 203] on td "Unbranded Pounds - Purple Gas - 1lb" at bounding box center [282, 186] width 120 height 37
drag, startPoint x: 854, startPoint y: 183, endPoint x: 793, endPoint y: 179, distance: 61.7
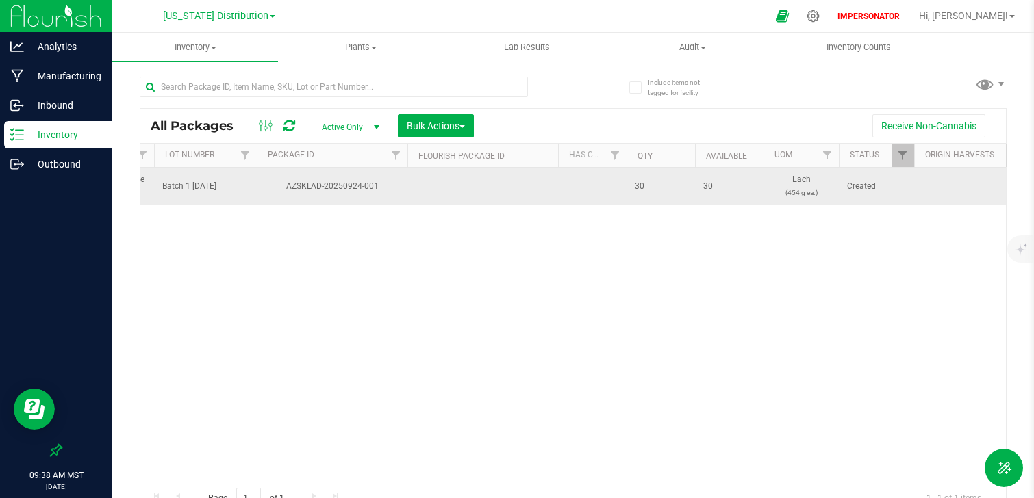
scroll to position [0, 191]
drag, startPoint x: 785, startPoint y: 192, endPoint x: 815, endPoint y: 192, distance: 29.4
click at [815, 192] on p "(454 g ea.)" at bounding box center [798, 192] width 59 height 13
click at [821, 192] on p "(454 g ea.)" at bounding box center [798, 192] width 59 height 13
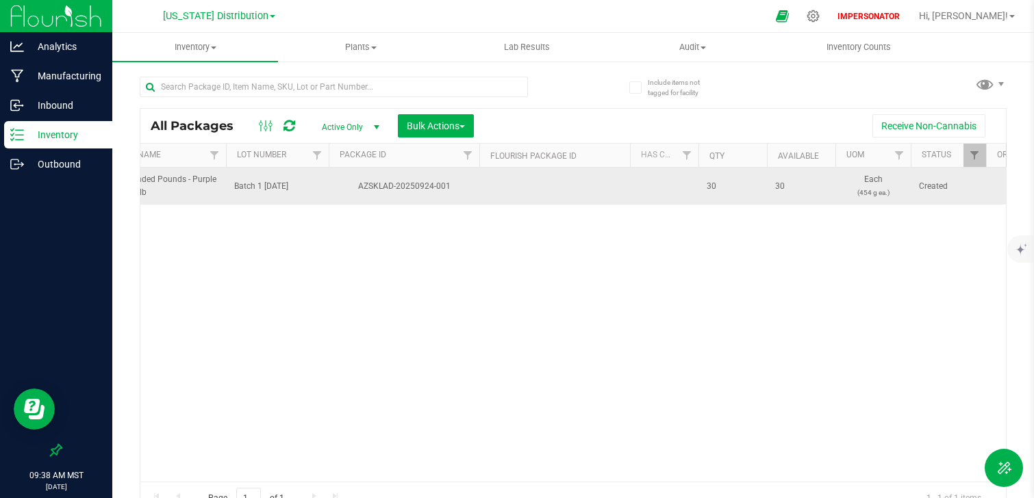
scroll to position [0, 0]
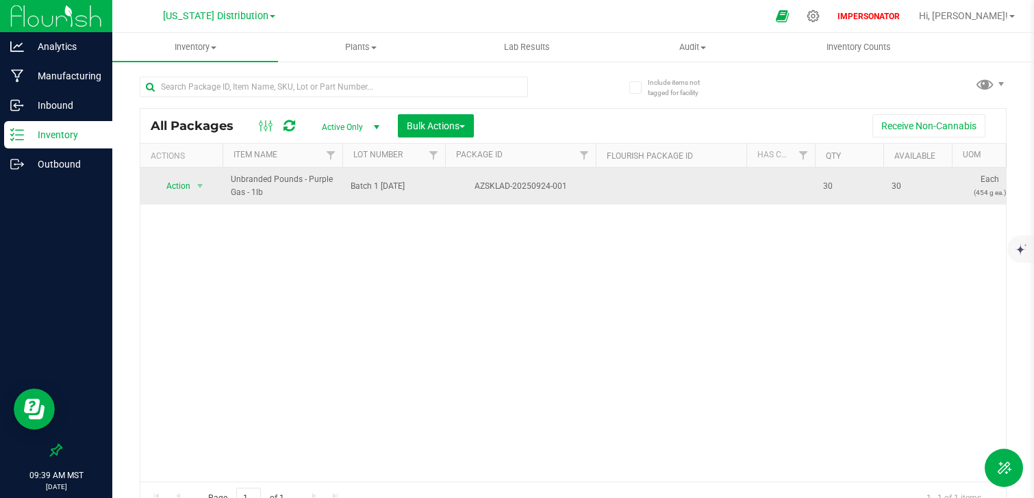
drag, startPoint x: 420, startPoint y: 185, endPoint x: 344, endPoint y: 183, distance: 76.7
click at [344, 183] on td "Batch 1 [DATE]" at bounding box center [393, 186] width 103 height 37
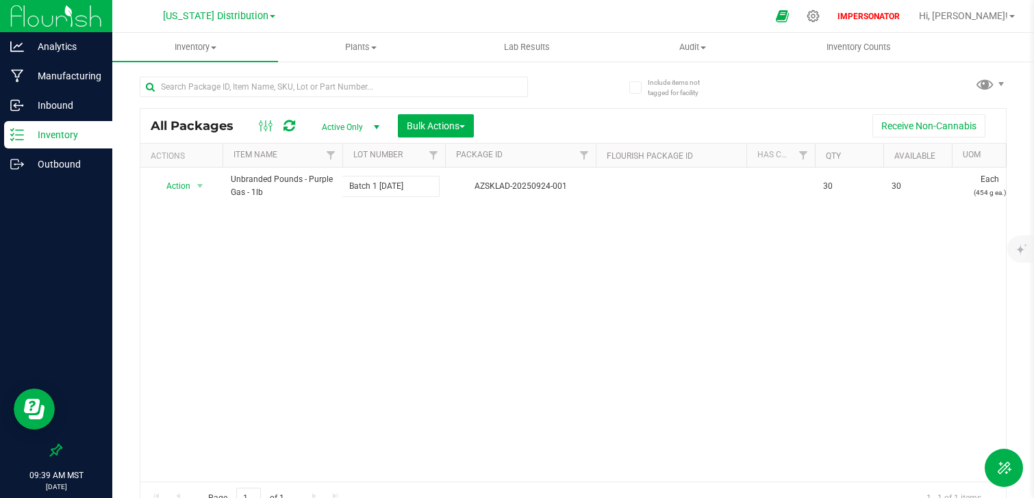
click at [355, 253] on div "Action Action Adjust qty Create package Edit attributes Global inventory Locate…" at bounding box center [572, 325] width 865 height 314
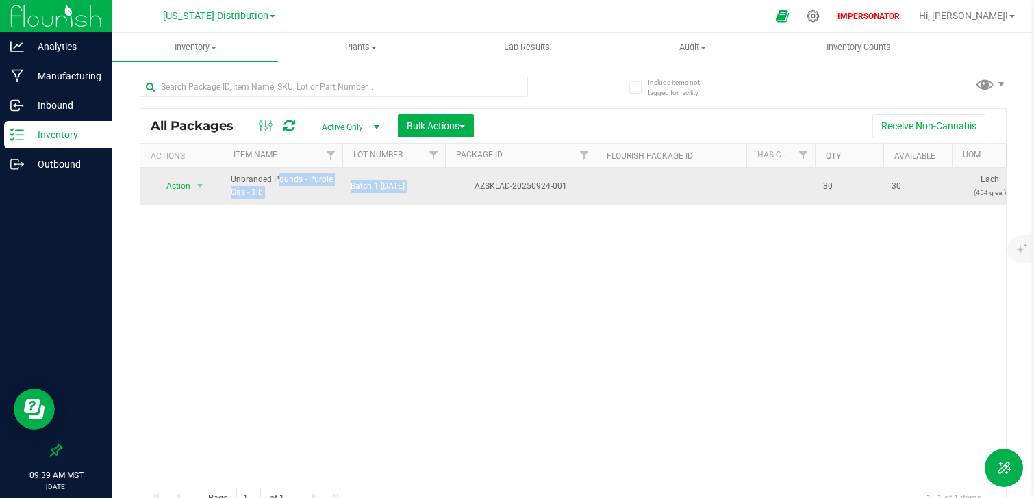
drag, startPoint x: 240, startPoint y: 175, endPoint x: 593, endPoint y: 175, distance: 353.2
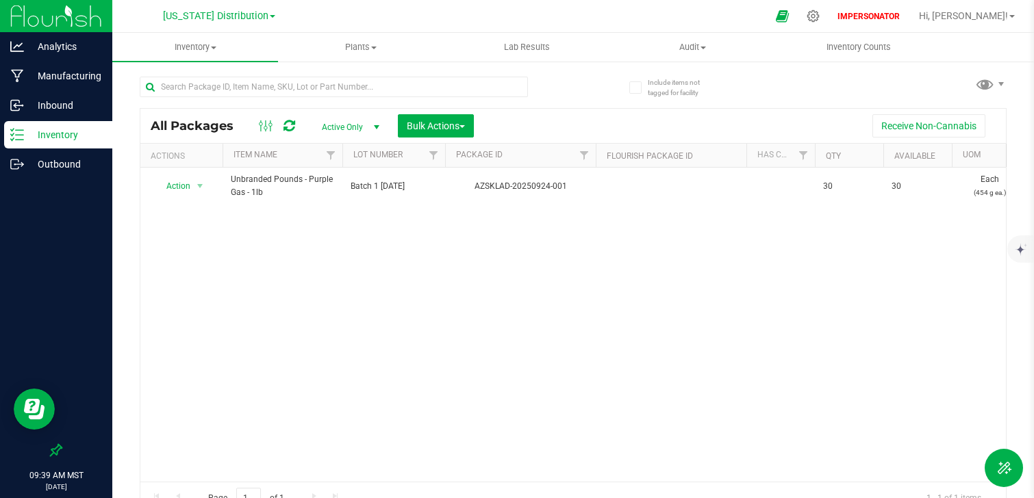
click at [577, 230] on div "Action Action Adjust qty Create package Edit attributes Global inventory Locate…" at bounding box center [572, 325] width 865 height 314
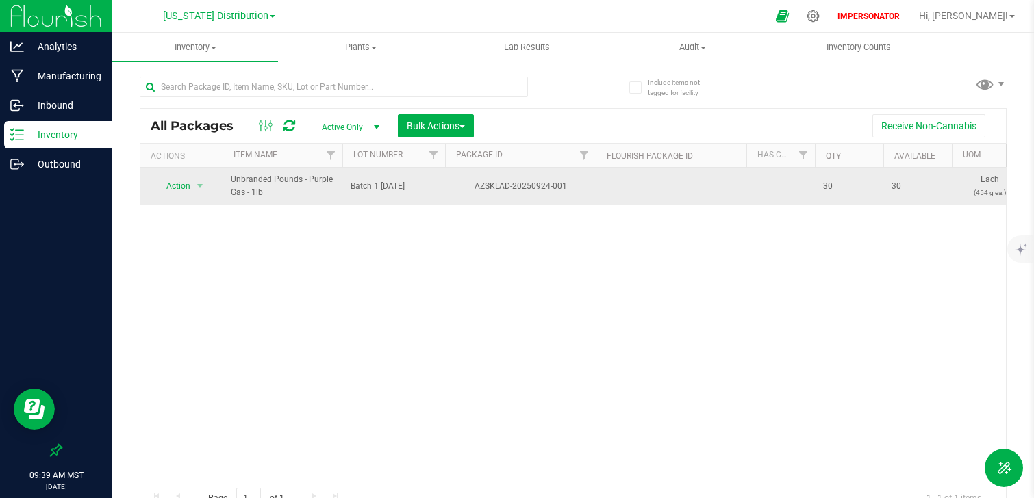
drag, startPoint x: 832, startPoint y: 187, endPoint x: 795, endPoint y: 187, distance: 37.0
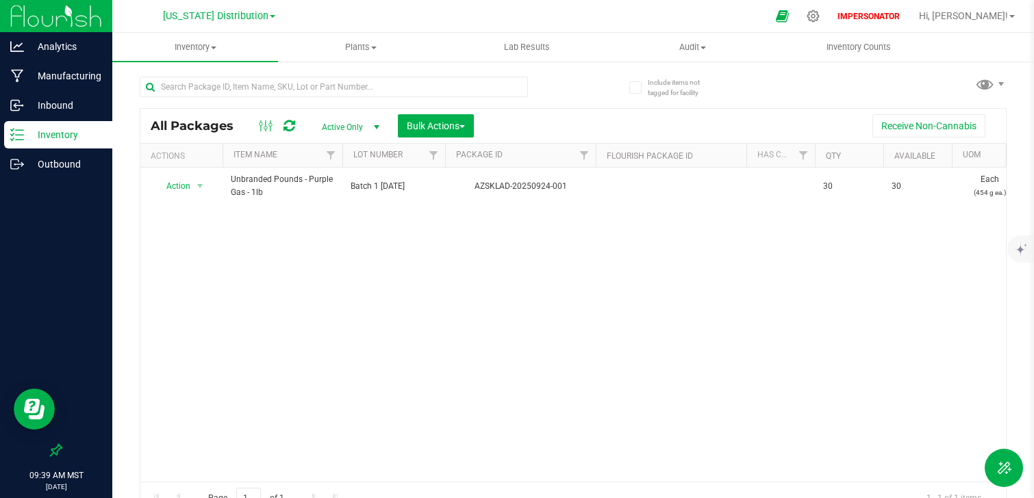
click at [784, 235] on div "Action Action Adjust qty Create package Edit attributes Global inventory Locate…" at bounding box center [572, 325] width 865 height 314
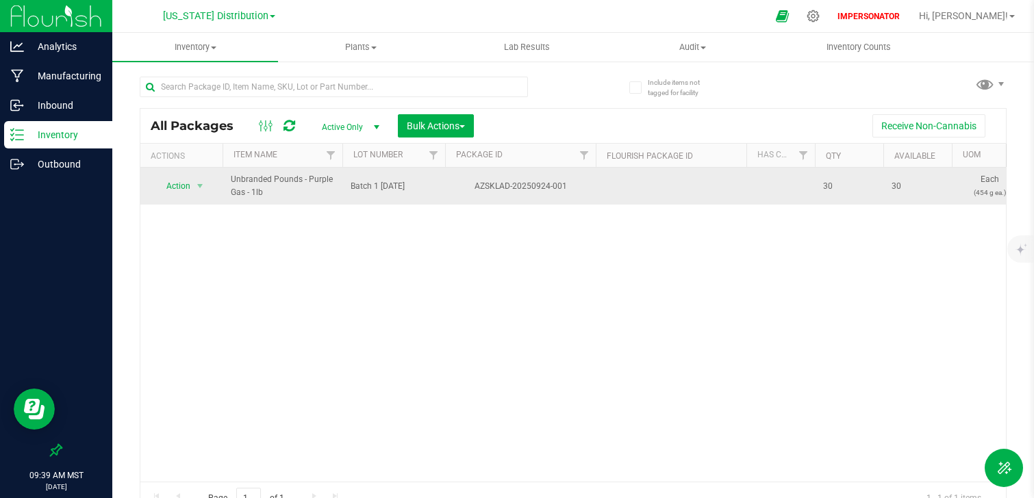
drag, startPoint x: 595, startPoint y: 185, endPoint x: 379, endPoint y: 191, distance: 217.0
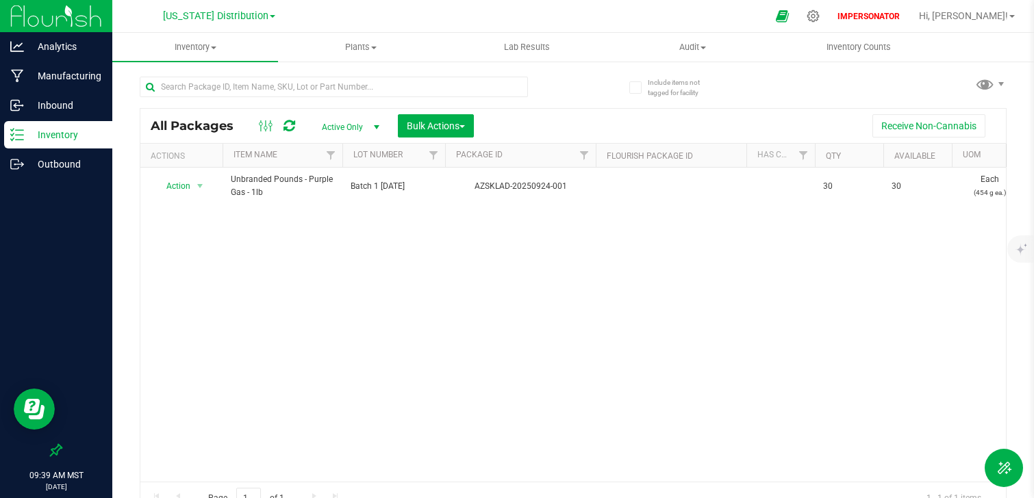
click at [564, 246] on div "Action Action Adjust qty Create package Edit attributes Global inventory Locate…" at bounding box center [572, 325] width 865 height 314
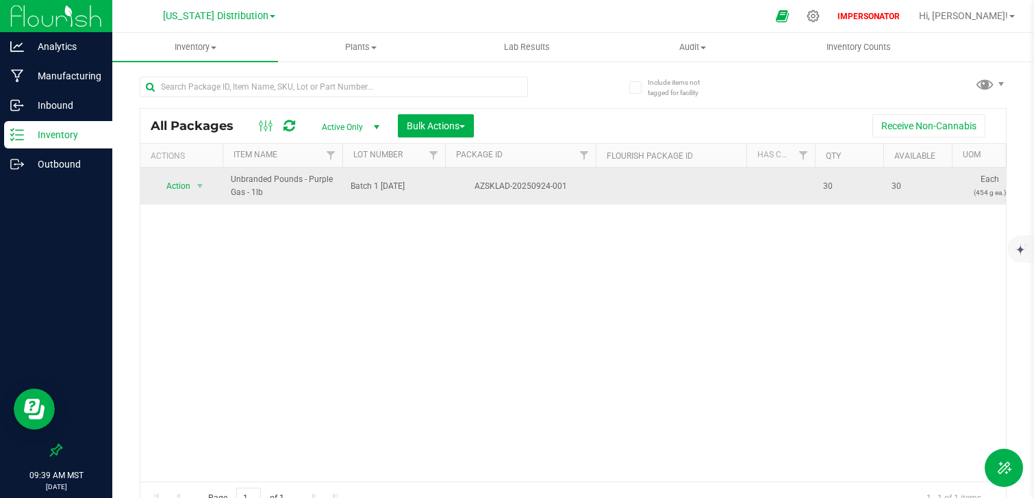
drag, startPoint x: 227, startPoint y: 176, endPoint x: 289, endPoint y: 196, distance: 65.6
click at [289, 197] on td "Unbranded Pounds - Purple Gas - 1lb" at bounding box center [282, 186] width 120 height 37
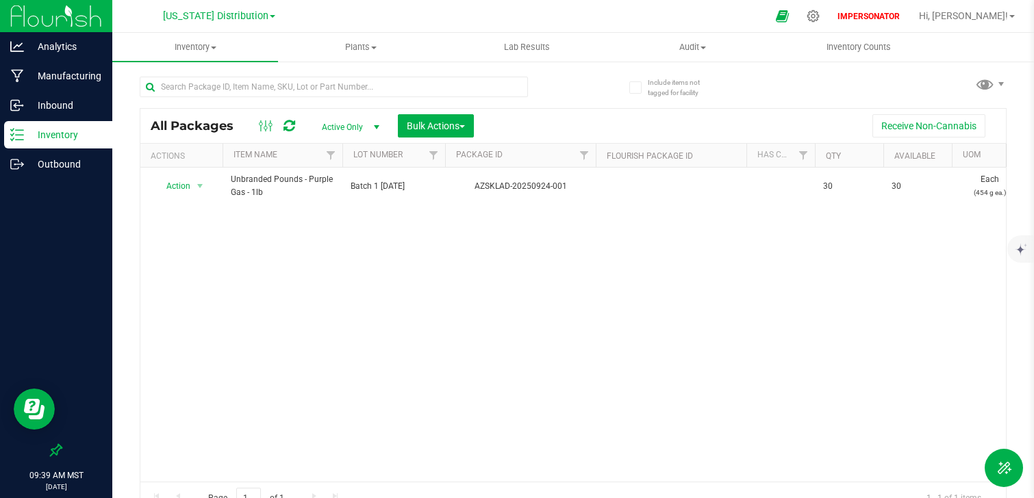
click at [287, 216] on div "Action Action Adjust qty Create package Edit attributes Global inventory Locate…" at bounding box center [572, 325] width 865 height 314
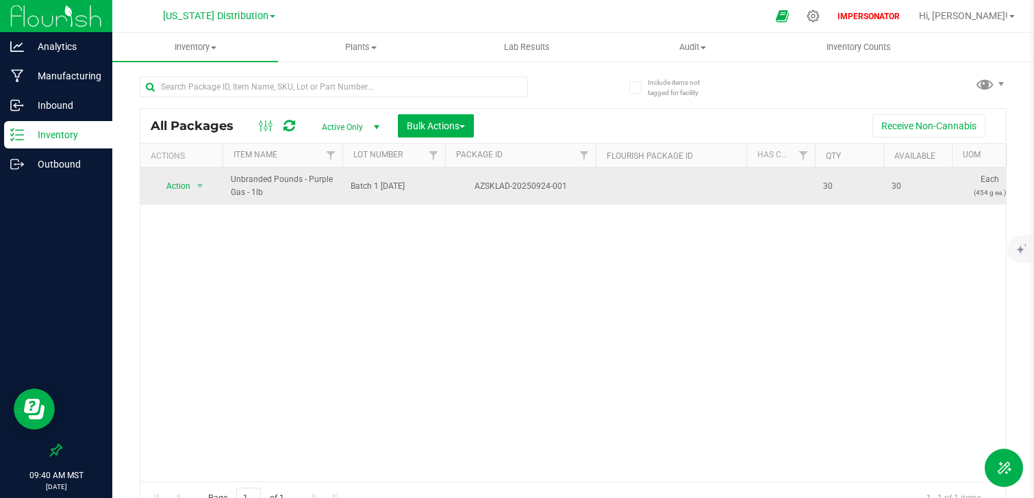
drag, startPoint x: 279, startPoint y: 187, endPoint x: 253, endPoint y: 192, distance: 25.8
click at [253, 192] on span "Unbranded Pounds - Purple Gas - 1lb" at bounding box center [282, 186] width 103 height 26
click at [284, 198] on span "Unbranded Pounds - Purple Gas - 1lb" at bounding box center [282, 186] width 103 height 26
drag, startPoint x: 266, startPoint y: 195, endPoint x: 233, endPoint y: 184, distance: 35.3
click at [233, 184] on span "Unbranded Pounds - Purple Gas - 1lb" at bounding box center [282, 186] width 103 height 26
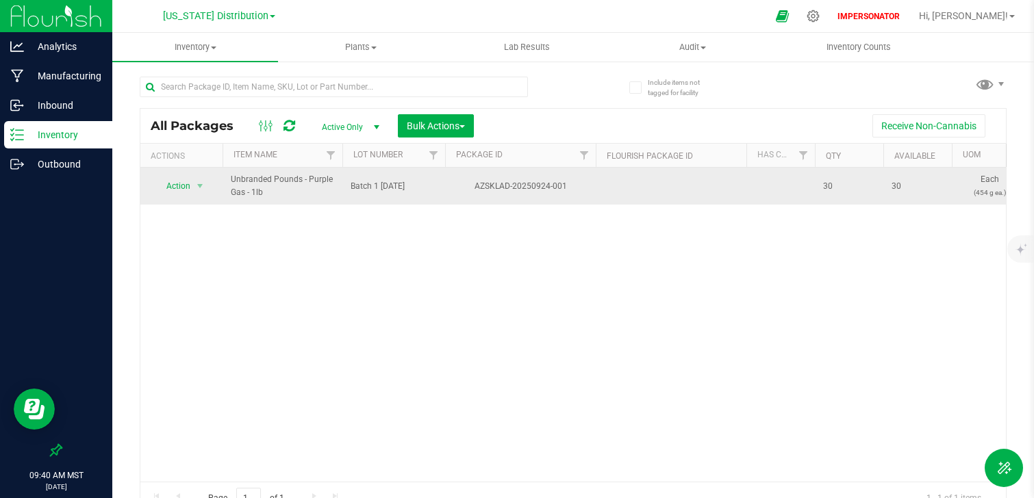
click at [262, 196] on span "Unbranded Pounds - Purple Gas - 1lb" at bounding box center [282, 186] width 103 height 26
drag, startPoint x: 269, startPoint y: 190, endPoint x: 249, endPoint y: 189, distance: 19.9
click at [249, 189] on span "Unbranded Pounds - Purple Gas - 1lb" at bounding box center [282, 186] width 103 height 26
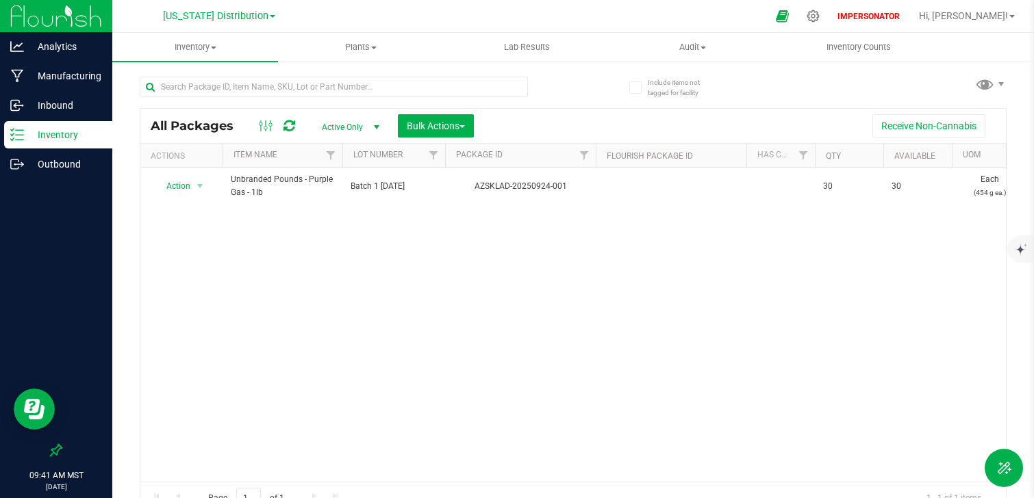
click at [607, 241] on div "Action Action Adjust qty Create package Edit attributes Global inventory Locate…" at bounding box center [572, 325] width 865 height 314
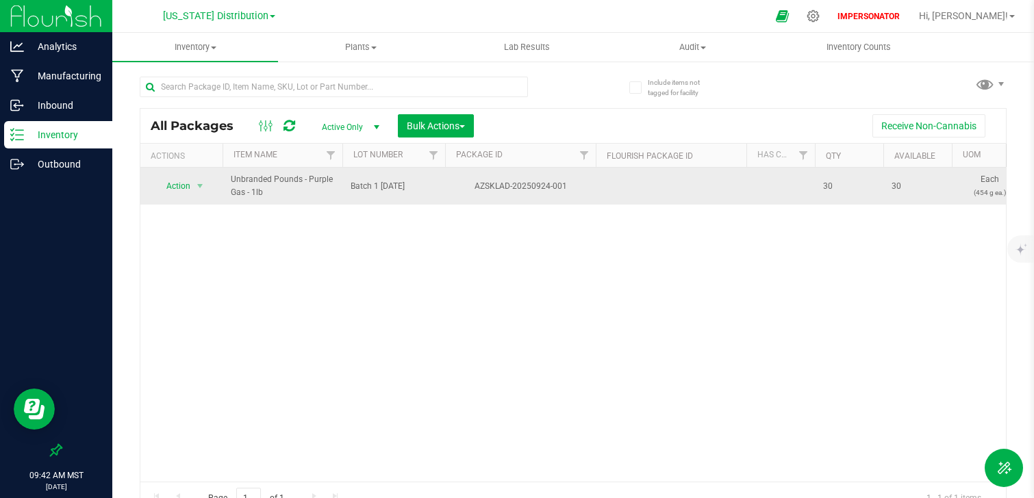
drag, startPoint x: 819, startPoint y: 188, endPoint x: 500, endPoint y: 188, distance: 318.3
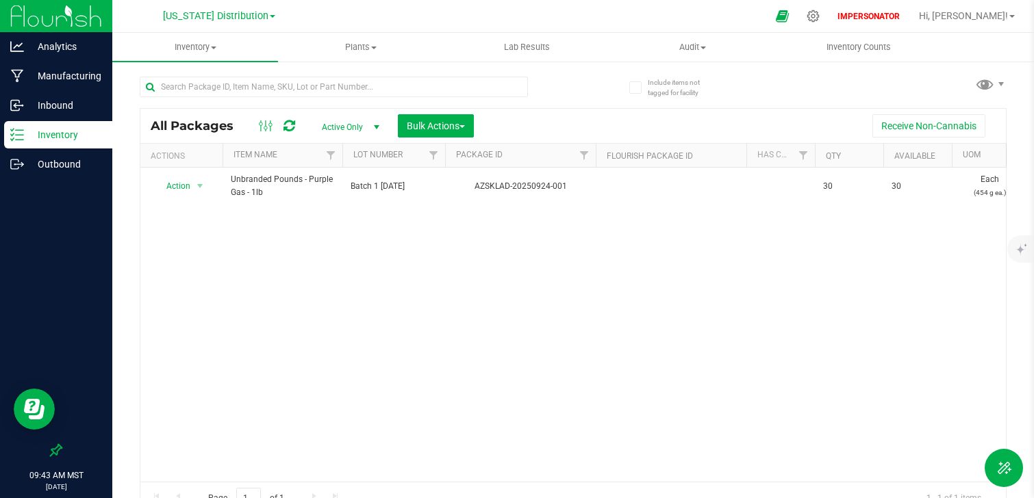
click at [608, 225] on div "Action Action Adjust qty Create package Edit attributes Global inventory Locate…" at bounding box center [572, 325] width 865 height 314
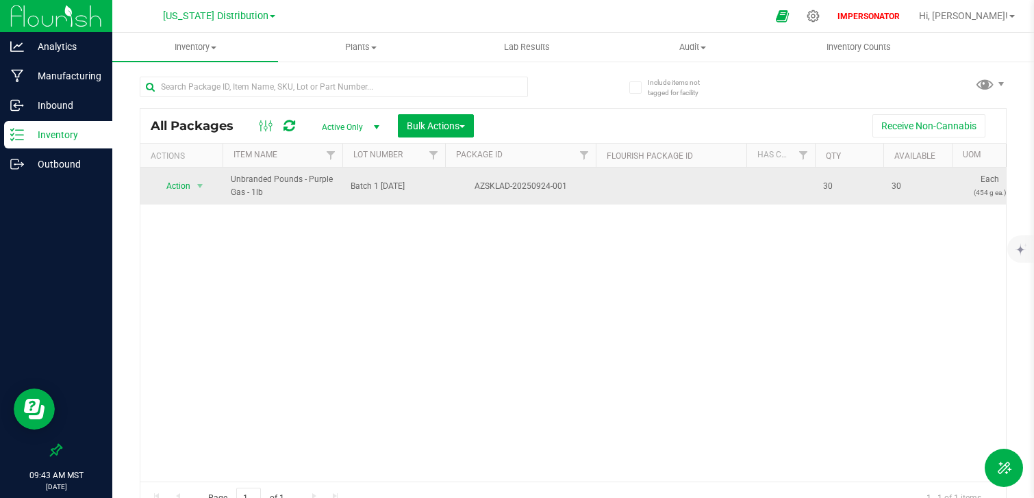
drag, startPoint x: 913, startPoint y: 188, endPoint x: 711, endPoint y: 195, distance: 202.1
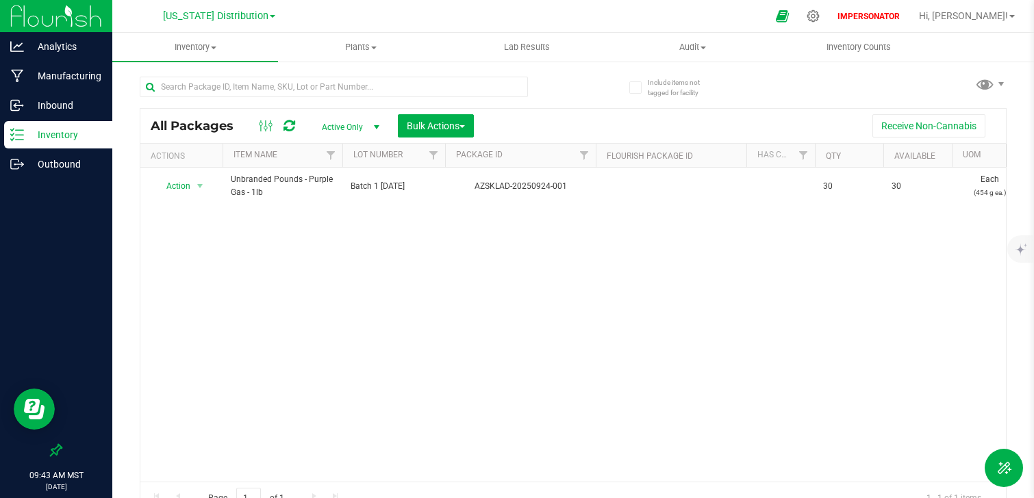
click at [707, 244] on div "Action Action Adjust qty Create package Edit attributes Global inventory Locate…" at bounding box center [572, 325] width 865 height 314
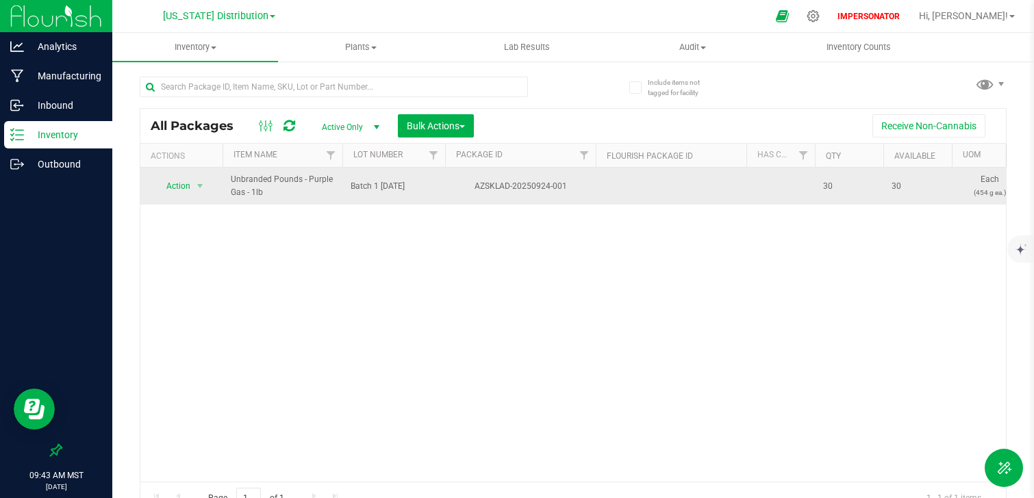
drag, startPoint x: 919, startPoint y: 190, endPoint x: 263, endPoint y: 196, distance: 656.4
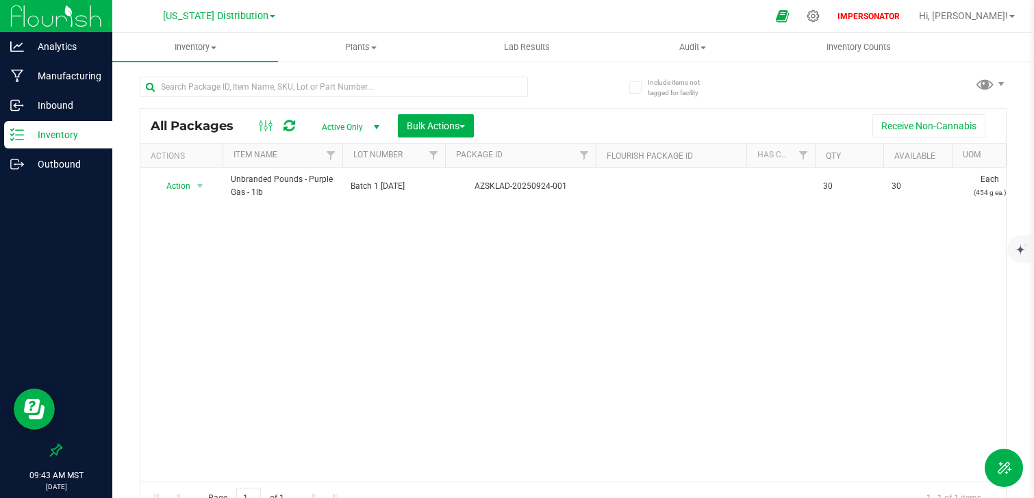
click at [339, 239] on div "Action Action Adjust qty Create package Edit attributes Global inventory Locate…" at bounding box center [572, 325] width 865 height 314
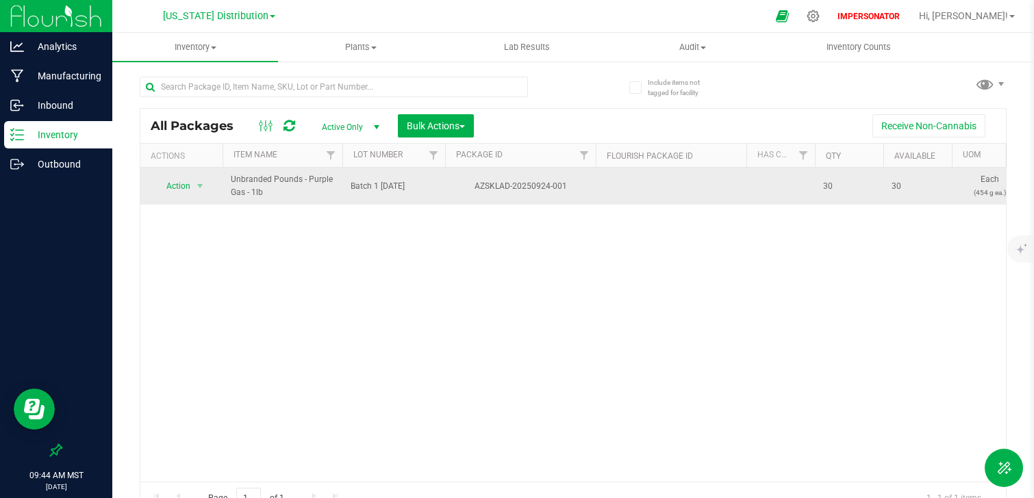
drag, startPoint x: 914, startPoint y: 188, endPoint x: 268, endPoint y: 176, distance: 645.6
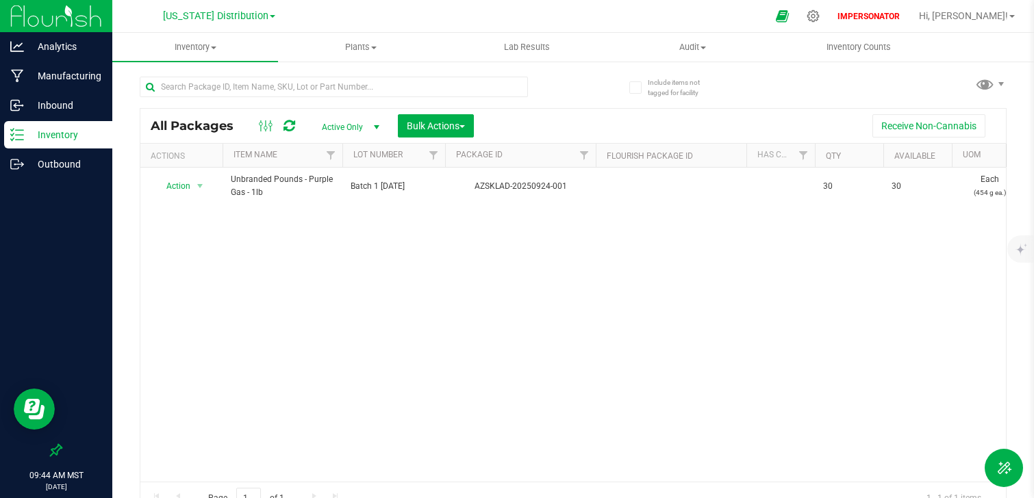
click at [300, 226] on div "Action Action Adjust qty Create package Edit attributes Global inventory Locate…" at bounding box center [572, 325] width 865 height 314
click at [452, 120] on span "Bulk Actions" at bounding box center [436, 125] width 58 height 11
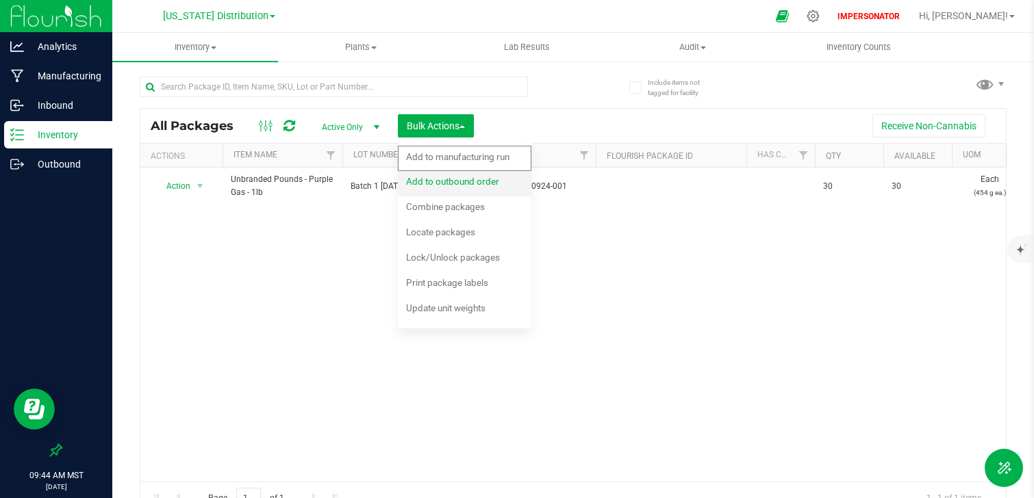
click at [470, 182] on span "Add to outbound order" at bounding box center [452, 181] width 93 height 11
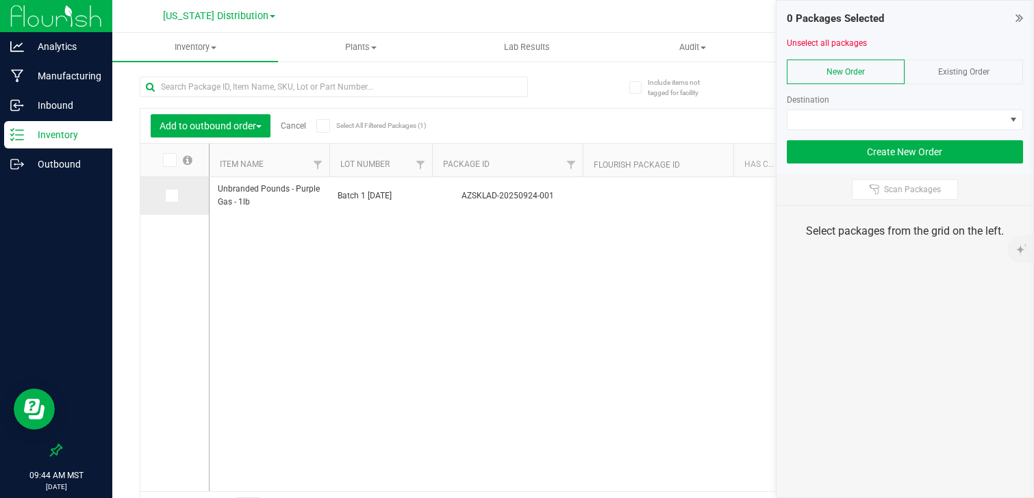
click at [175, 196] on icon at bounding box center [170, 196] width 9 height 0
click at [0, 0] on input "checkbox" at bounding box center [0, 0] width 0 height 0
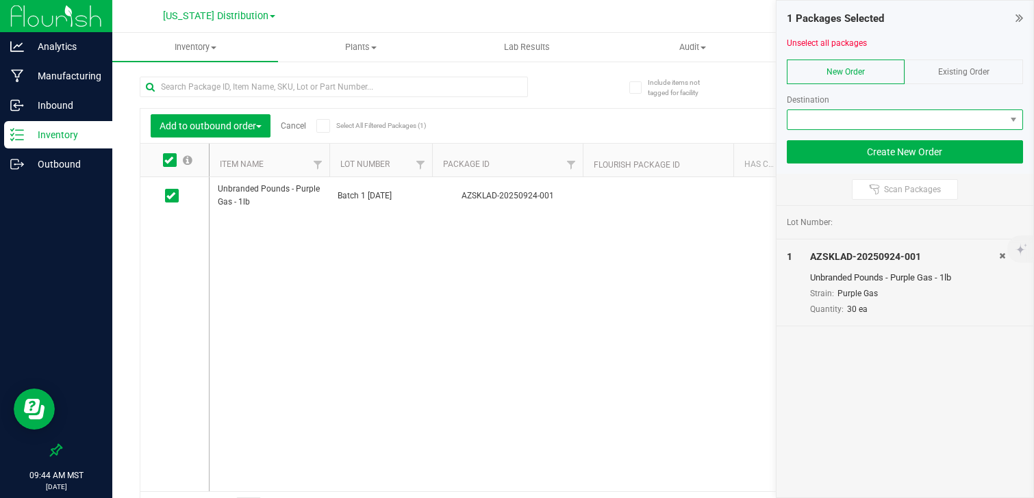
click at [875, 119] on span "NO DATA FOUND" at bounding box center [896, 119] width 218 height 19
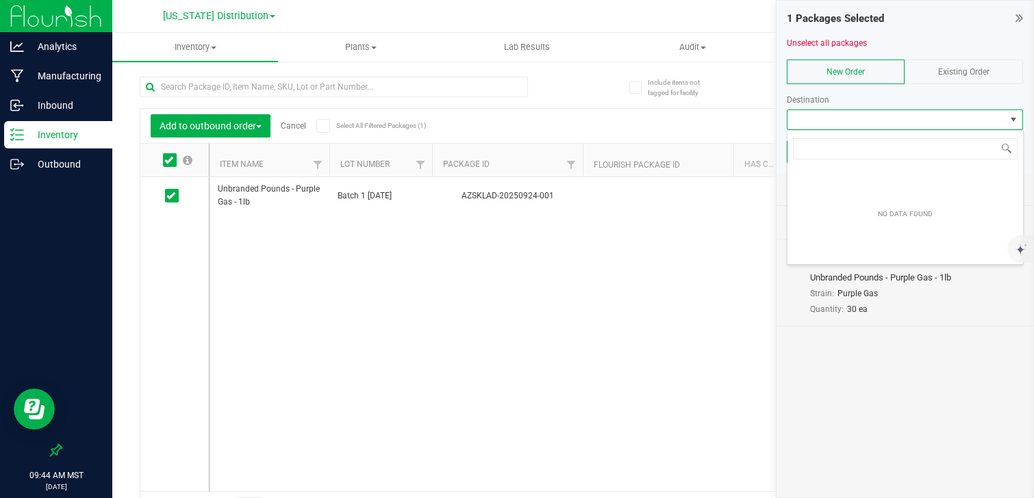
scroll to position [21, 236]
click at [897, 358] on div "Lot Number: 1 AZSKLAD-20250924-001 Unbranded Pounds - Purple Gas - 1lb Strain: …" at bounding box center [904, 352] width 257 height 292
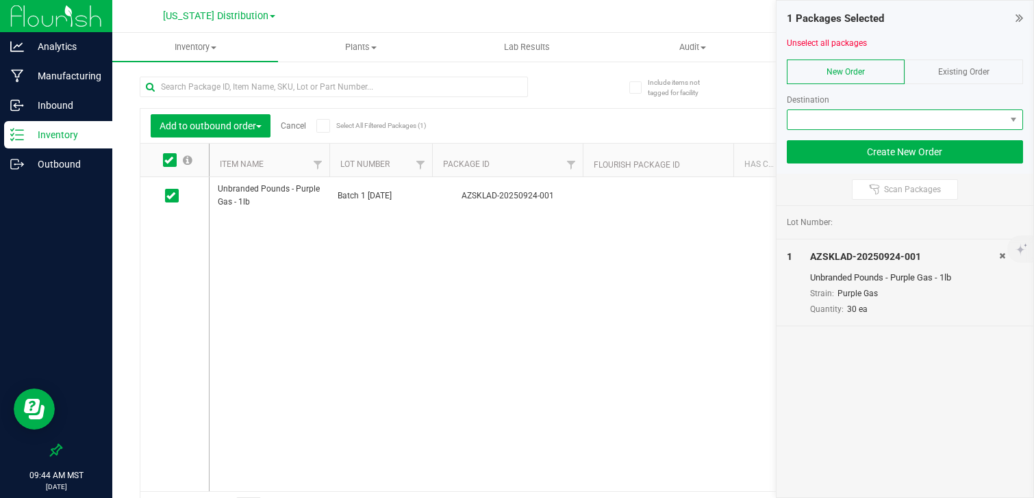
click at [867, 117] on span "NO DATA FOUND" at bounding box center [896, 119] width 218 height 19
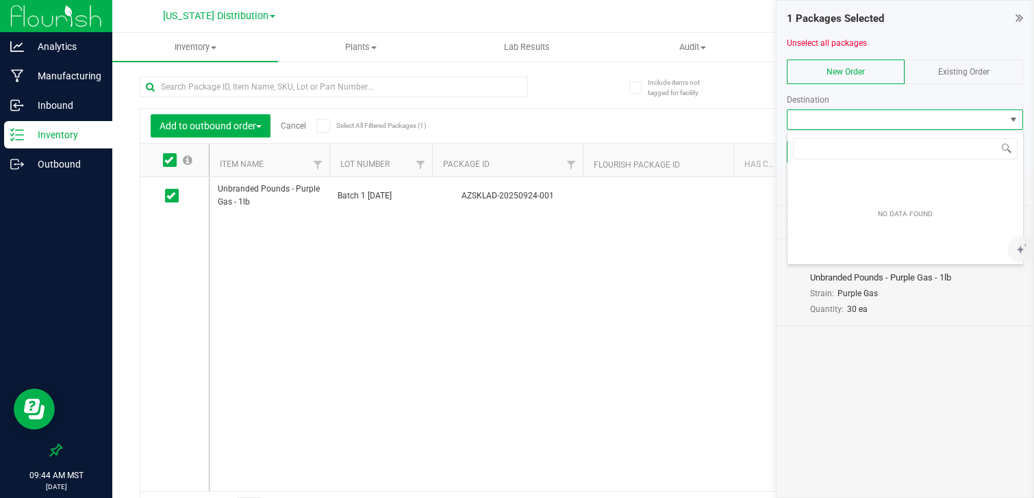
click at [867, 207] on div "NO DATA FOUND" at bounding box center [904, 214] width 235 height 96
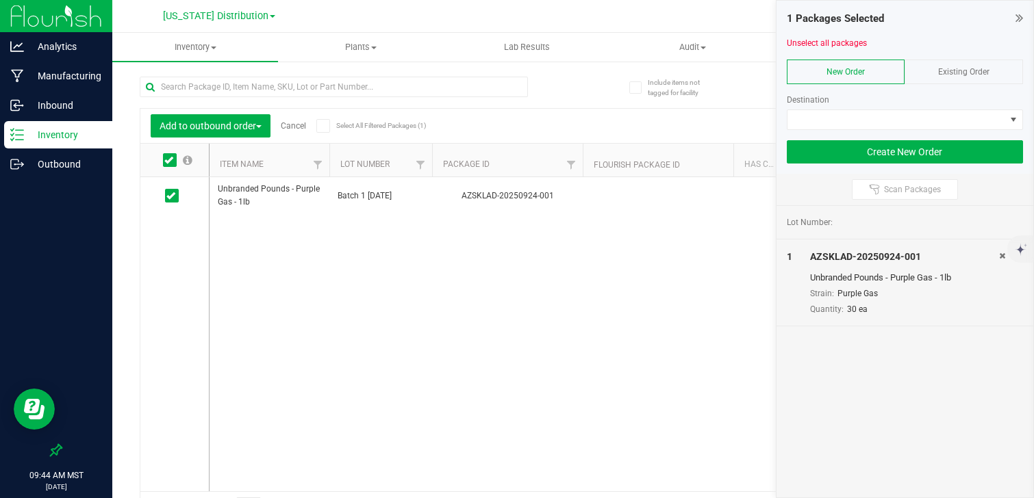
click at [868, 339] on div "Lot Number: 1 AZSKLAD-20250924-001 Unbranded Pounds - Purple Gas - 1lb Strain: …" at bounding box center [904, 352] width 257 height 292
click at [897, 157] on button "Create New Order" at bounding box center [904, 151] width 237 height 23
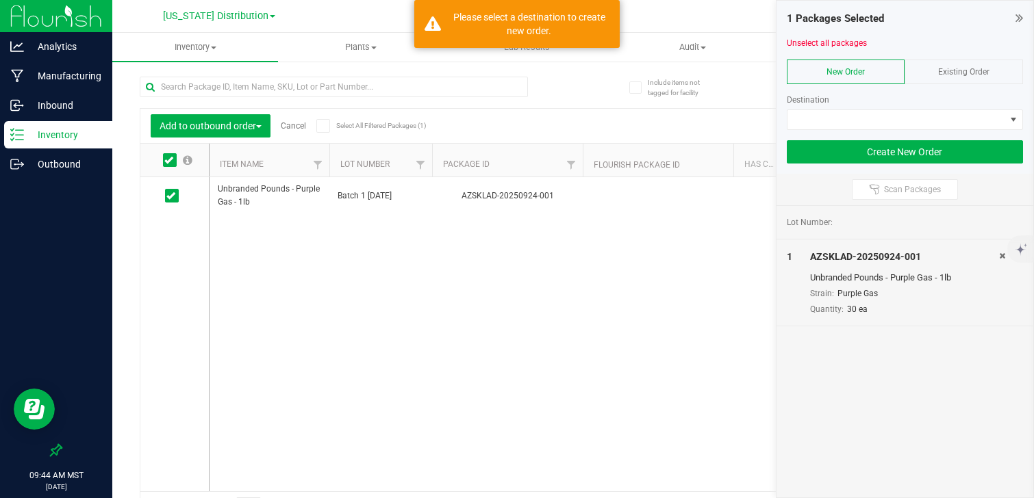
click at [316, 231] on div "Unbranded Pounds - Purple Gas - 1lb Batch 1 9.24.25 AZSKLAD-20250924-001 30 30 …" at bounding box center [606, 334] width 795 height 314
click at [299, 136] on div "Add to outbound order Cancel Select All Filtered Packages (1)" at bounding box center [278, 125] width 254 height 23
click at [298, 131] on div "Add to outbound order Cancel Select All Filtered Packages (1)" at bounding box center [278, 125] width 254 height 23
click at [298, 125] on link "Cancel" at bounding box center [293, 126] width 25 height 10
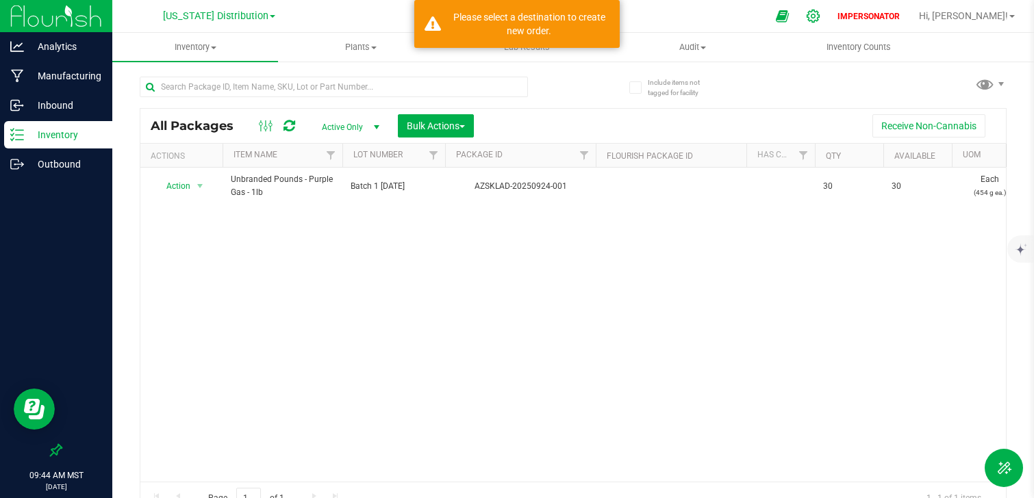
click at [820, 18] on icon at bounding box center [813, 16] width 14 height 14
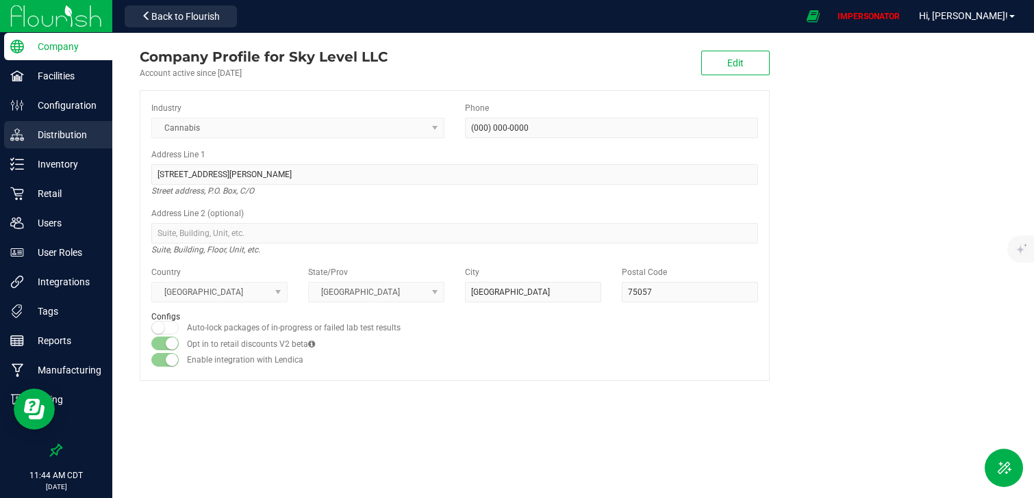
click at [78, 130] on p "Distribution" at bounding box center [65, 135] width 82 height 16
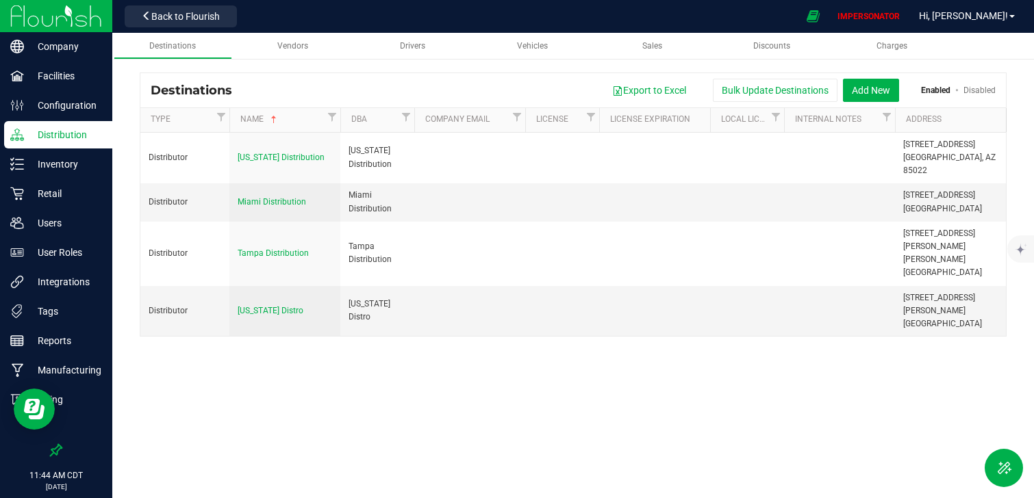
click at [92, 21] on img at bounding box center [56, 16] width 92 height 32
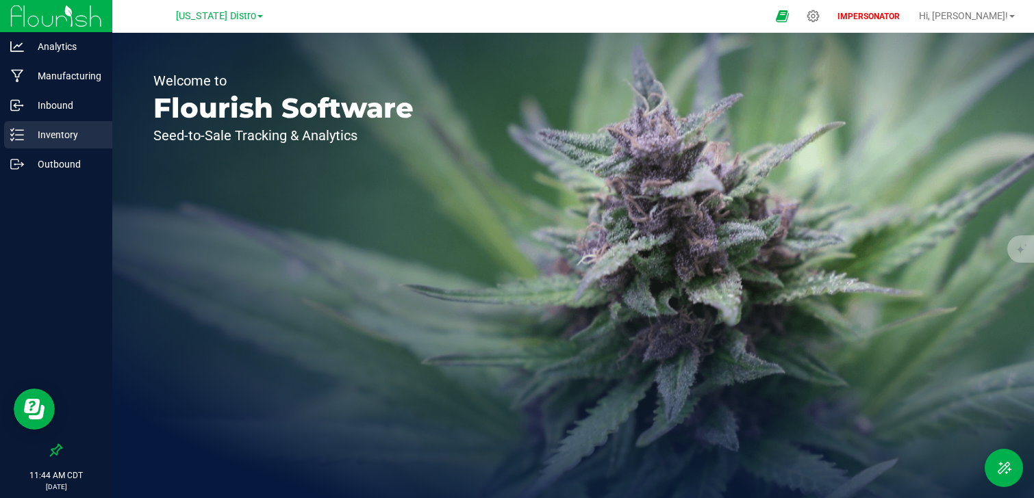
click at [73, 134] on p "Inventory" at bounding box center [65, 135] width 82 height 16
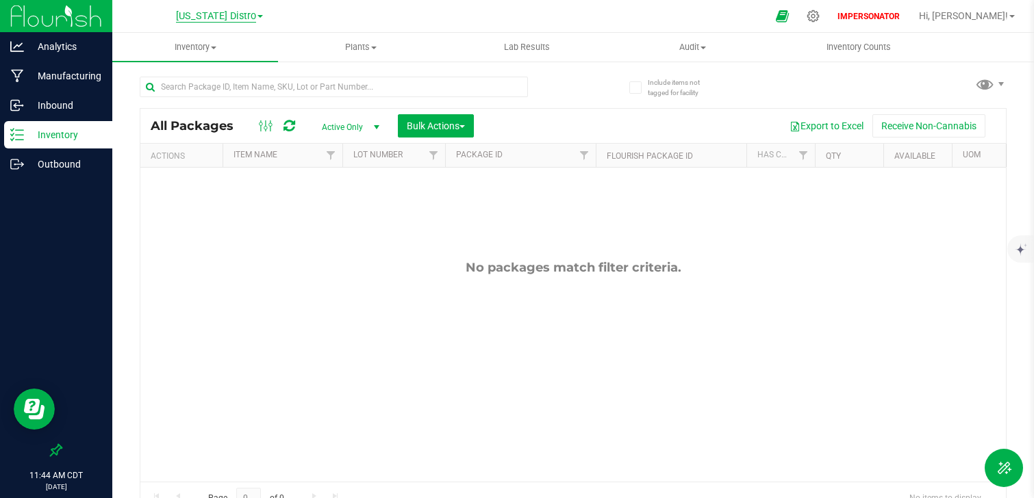
click at [216, 14] on span "[US_STATE] Distro" at bounding box center [216, 16] width 80 height 12
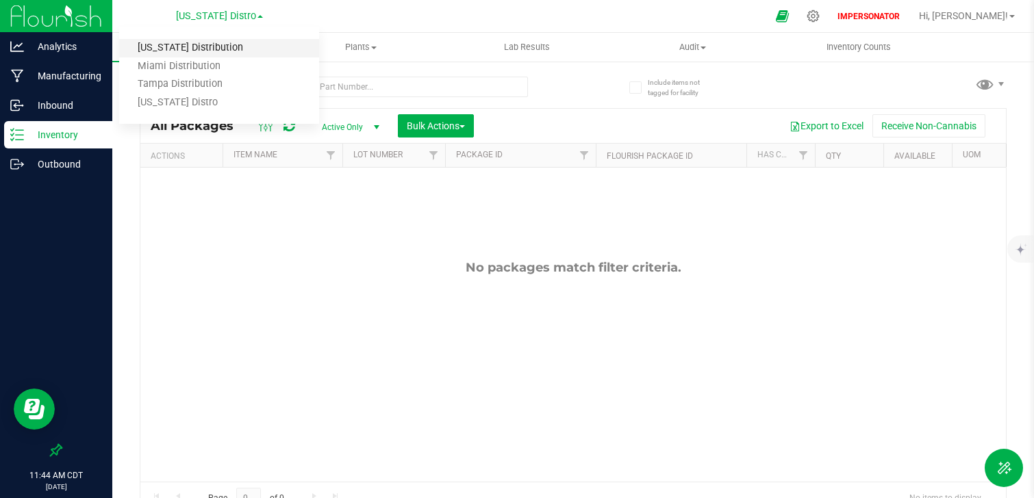
click at [220, 47] on link "[US_STATE] Distribution" at bounding box center [219, 48] width 200 height 18
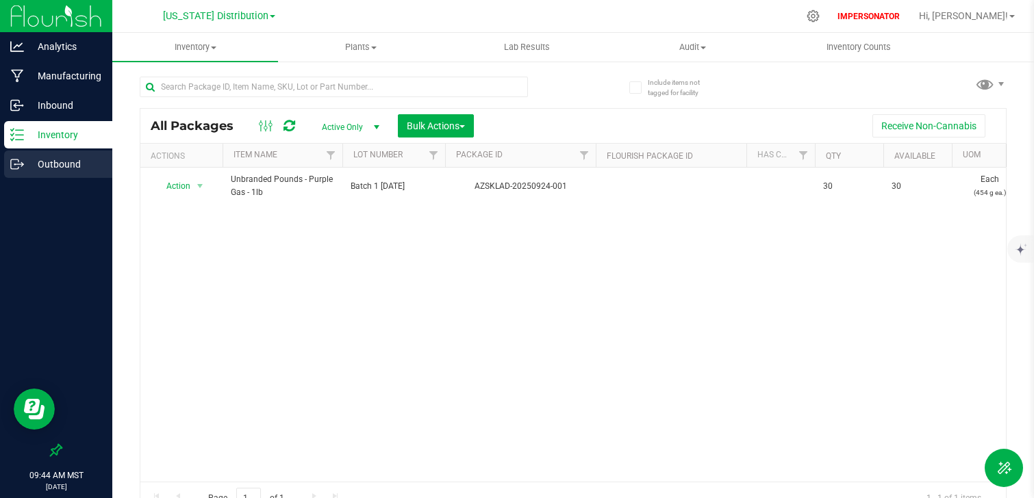
click at [79, 166] on p "Outbound" at bounding box center [65, 164] width 82 height 16
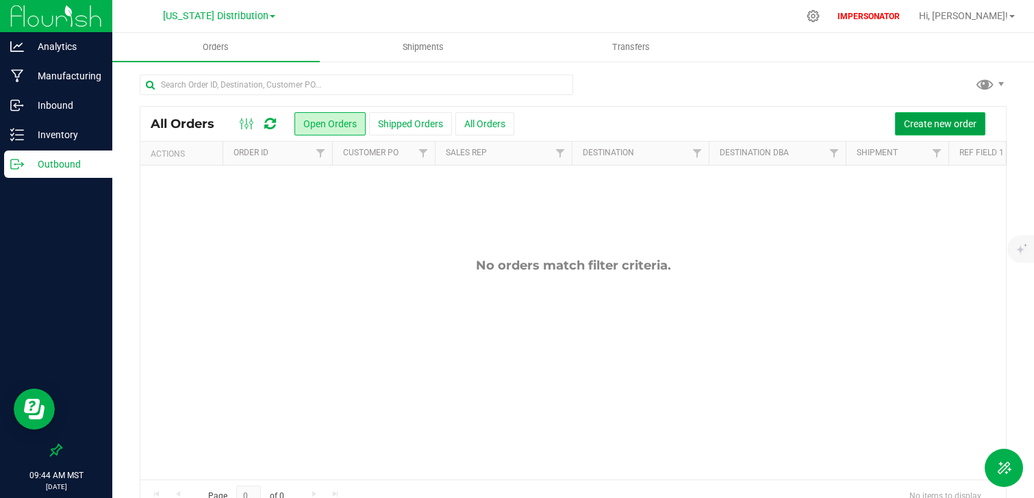
click at [947, 128] on span "Create new order" at bounding box center [939, 123] width 73 height 11
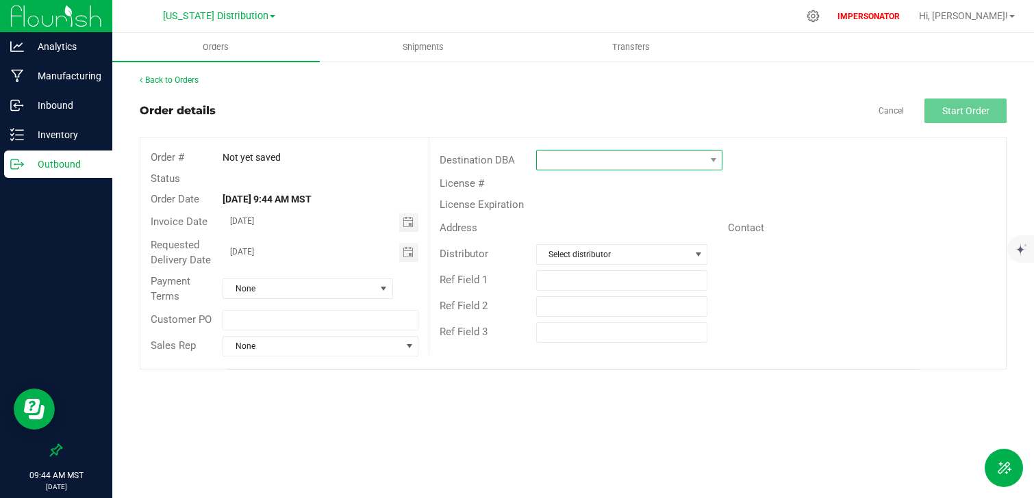
click at [700, 157] on span at bounding box center [621, 160] width 168 height 19
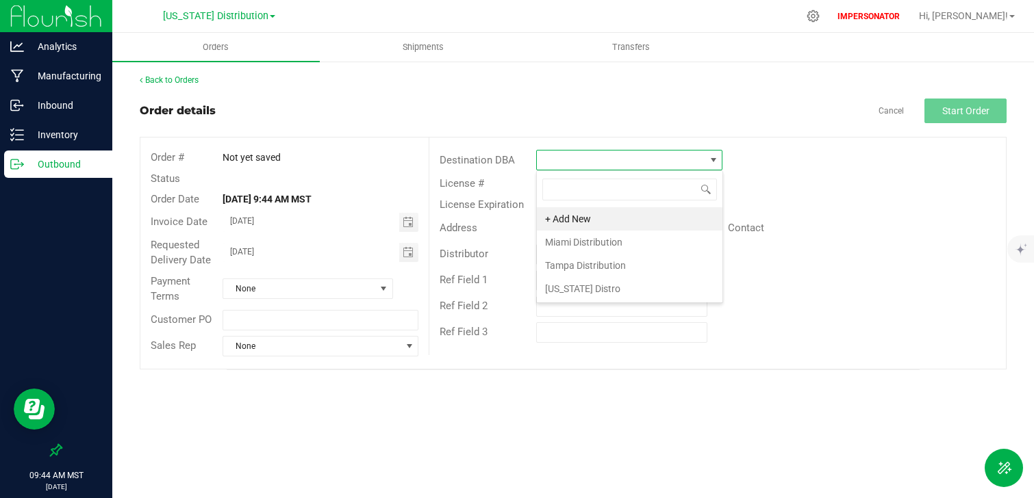
scroll to position [21, 186]
click at [825, 305] on div "Ref Field 2" at bounding box center [717, 307] width 576 height 26
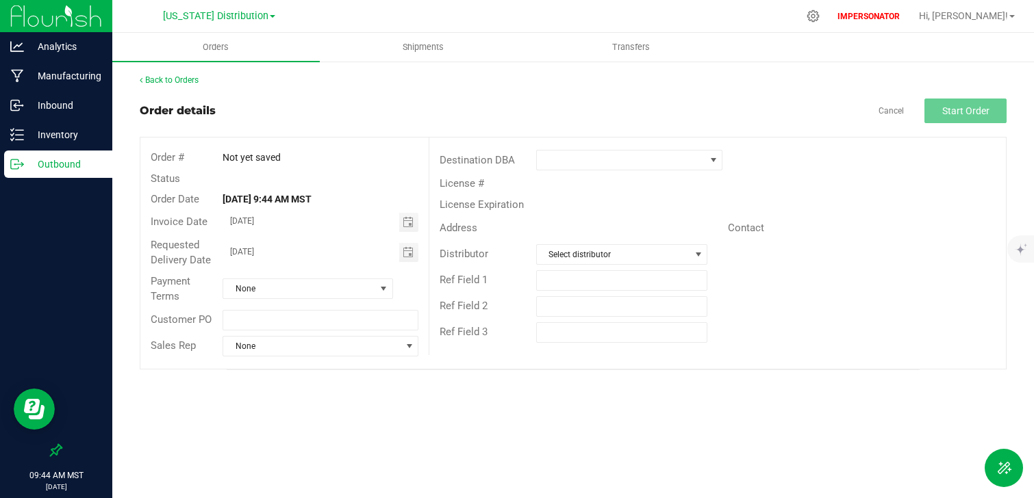
click at [75, 165] on p "Outbound" at bounding box center [65, 164] width 82 height 16
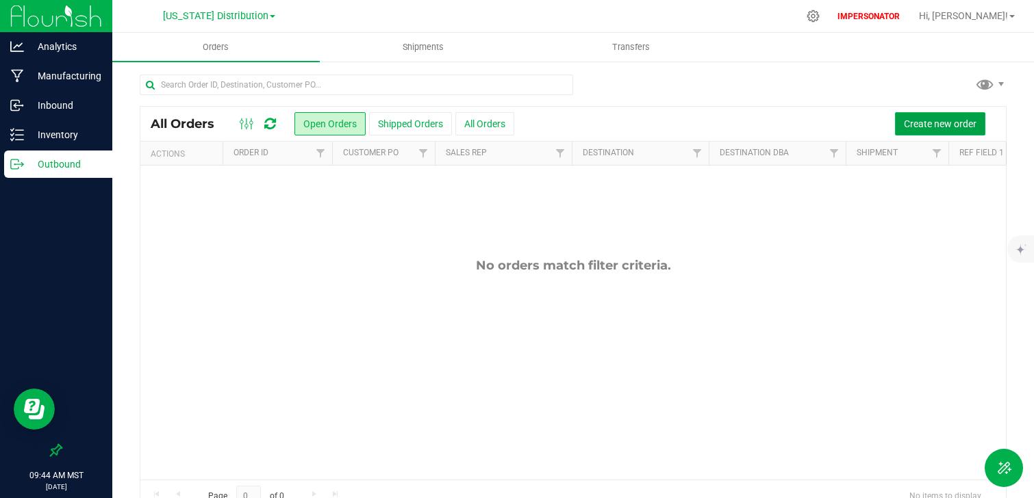
click at [936, 124] on span "Create new order" at bounding box center [939, 123] width 73 height 11
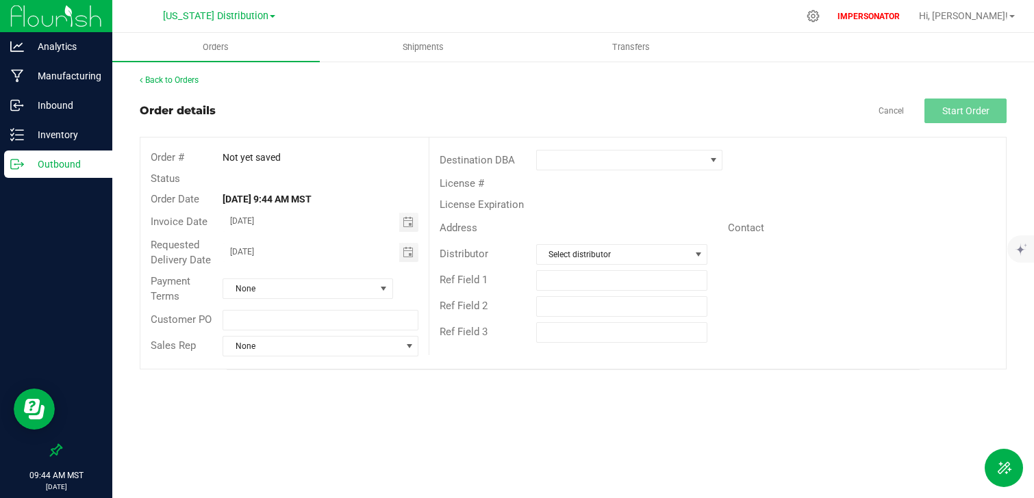
click at [75, 159] on p "Outbound" at bounding box center [65, 164] width 82 height 16
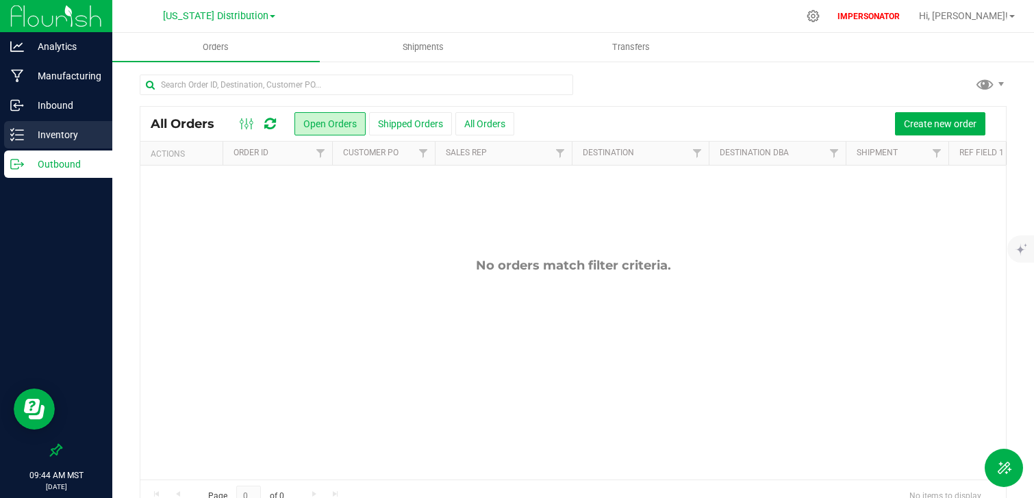
click at [75, 142] on p "Inventory" at bounding box center [65, 135] width 82 height 16
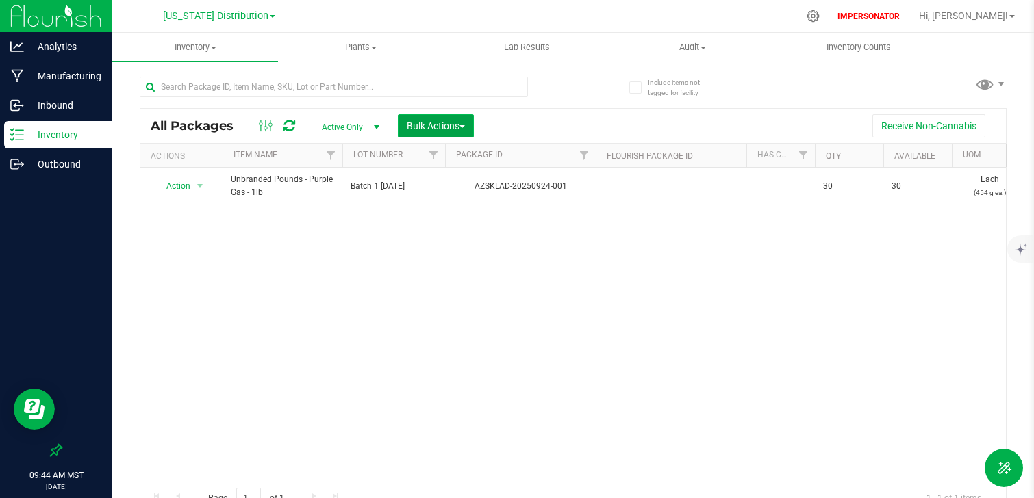
click at [420, 119] on button "Bulk Actions" at bounding box center [436, 125] width 76 height 23
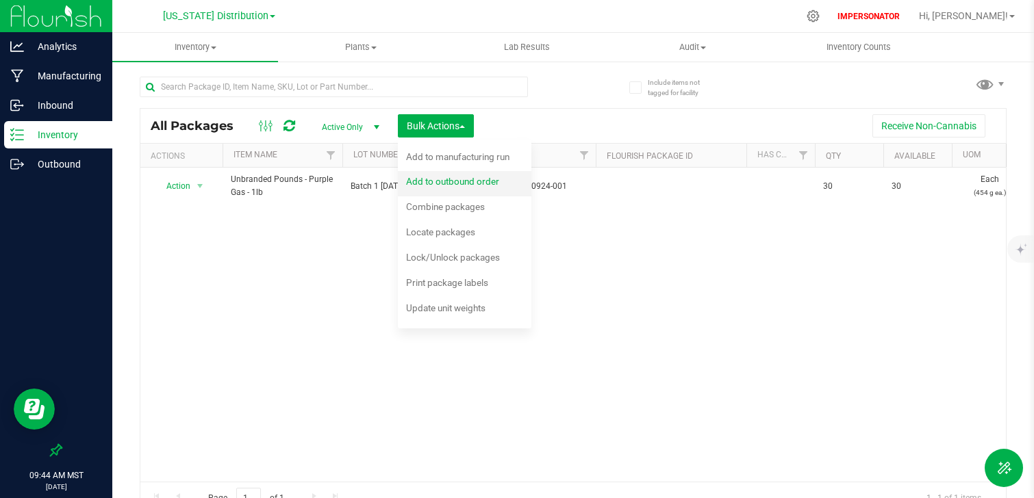
click at [464, 175] on div "Add to outbound order" at bounding box center [462, 183] width 112 height 22
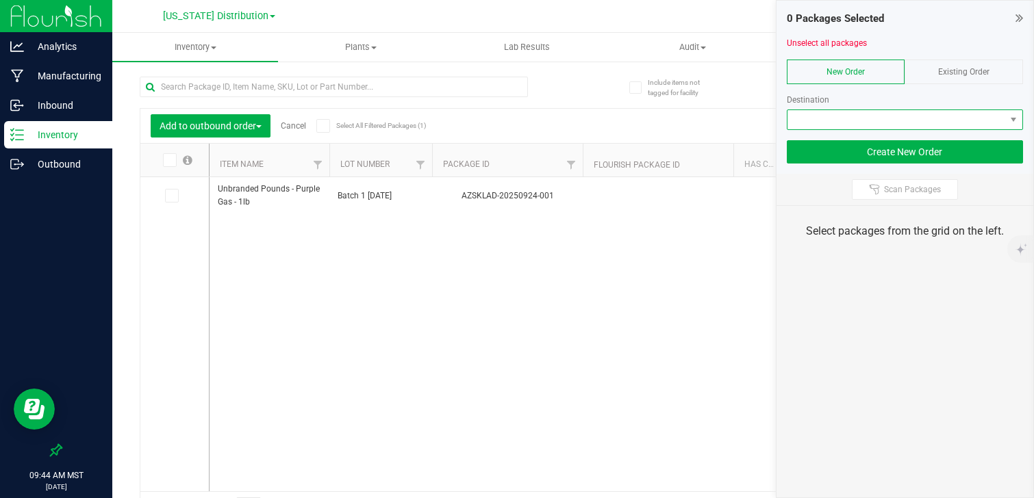
click at [878, 122] on span "NO DATA FOUND" at bounding box center [896, 119] width 218 height 19
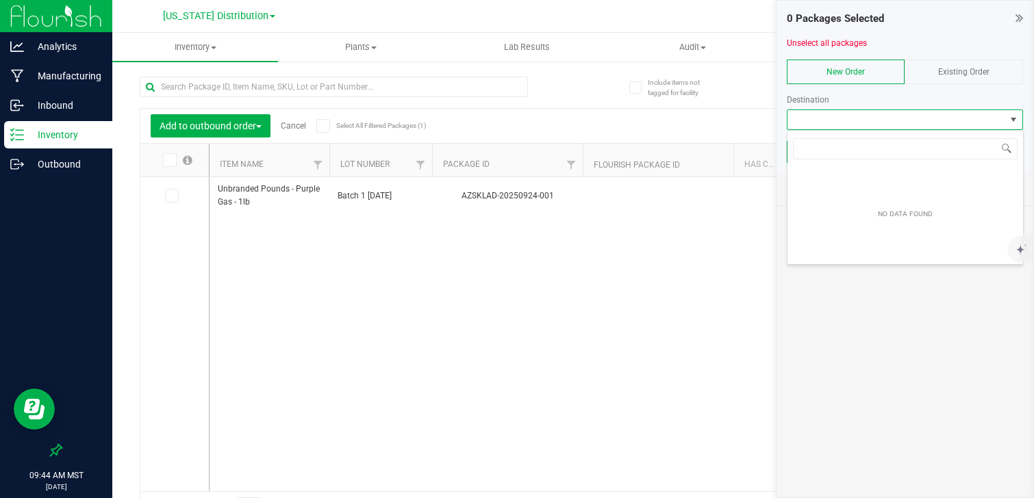
scroll to position [21, 236]
click at [46, 168] on p "Outbound" at bounding box center [65, 164] width 82 height 16
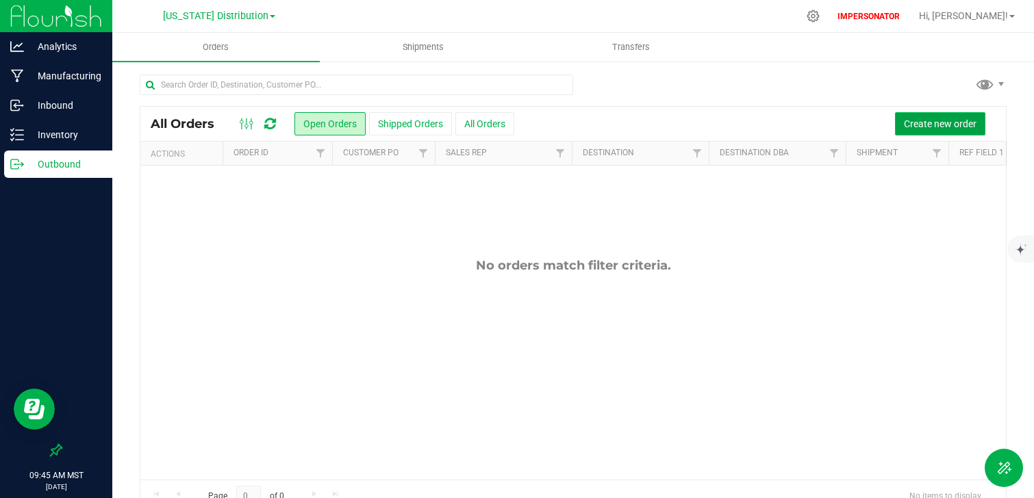
click at [935, 131] on button "Create new order" at bounding box center [940, 123] width 90 height 23
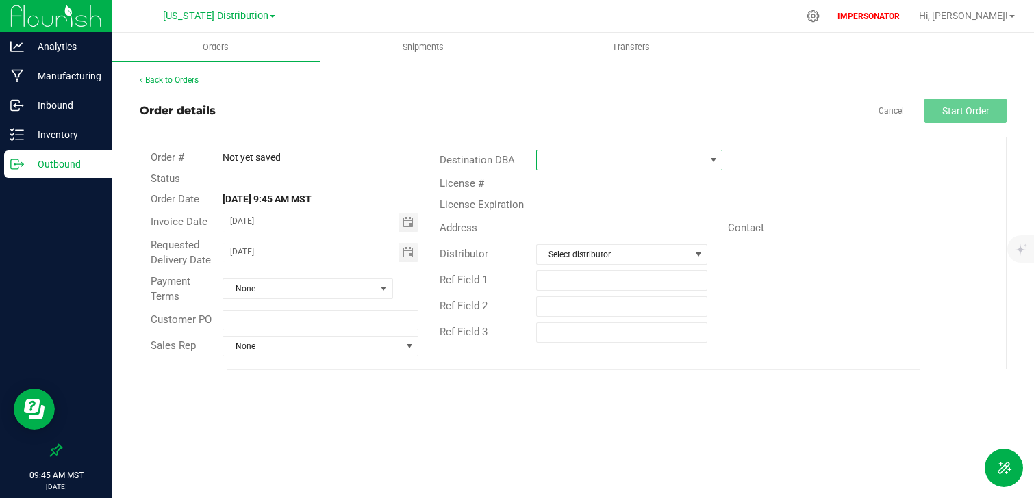
click at [576, 157] on span at bounding box center [621, 160] width 168 height 19
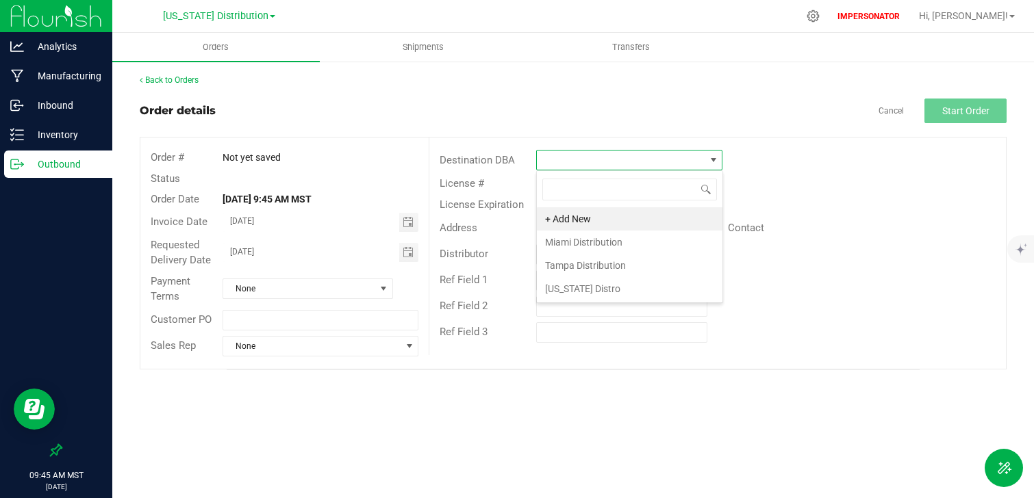
scroll to position [21, 186]
click at [606, 287] on li "[US_STATE] Distro" at bounding box center [629, 288] width 185 height 23
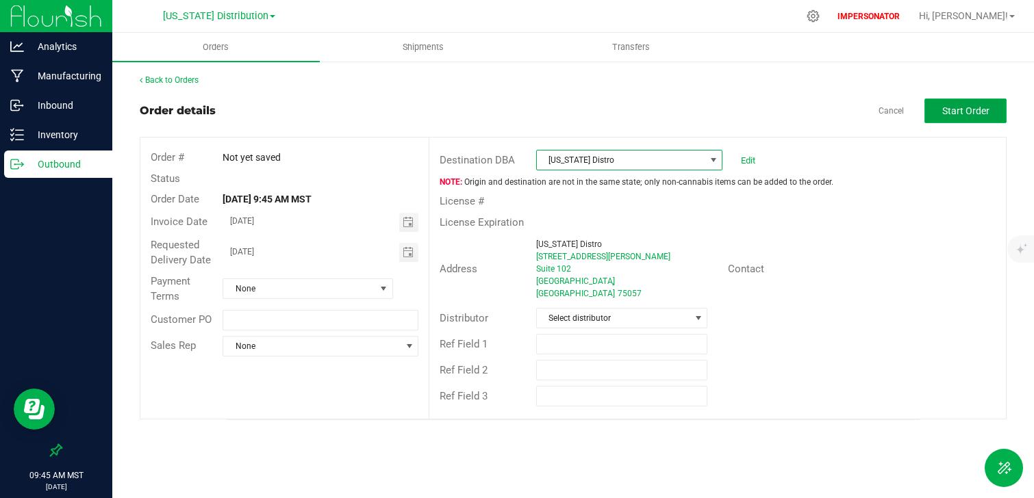
click at [961, 117] on button "Start Order" at bounding box center [965, 111] width 82 height 25
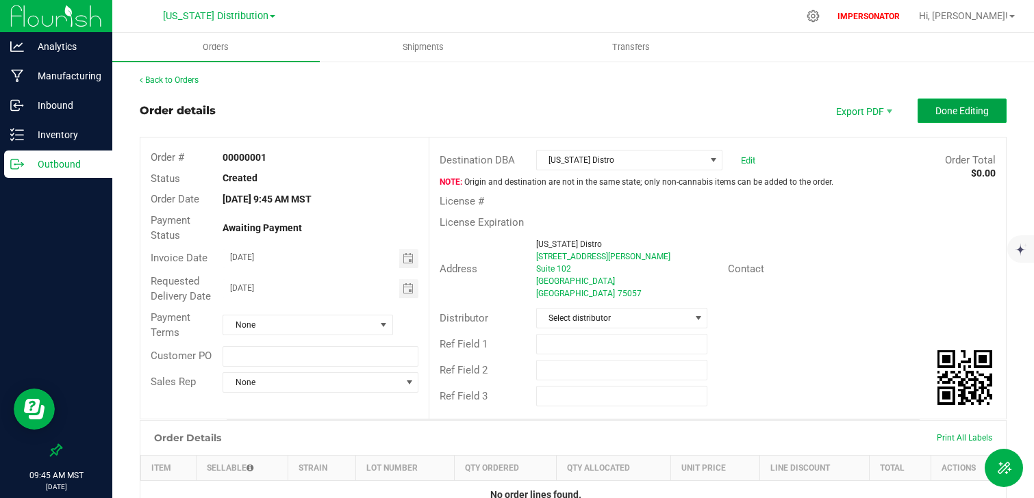
click at [953, 118] on button "Done Editing" at bounding box center [961, 111] width 89 height 25
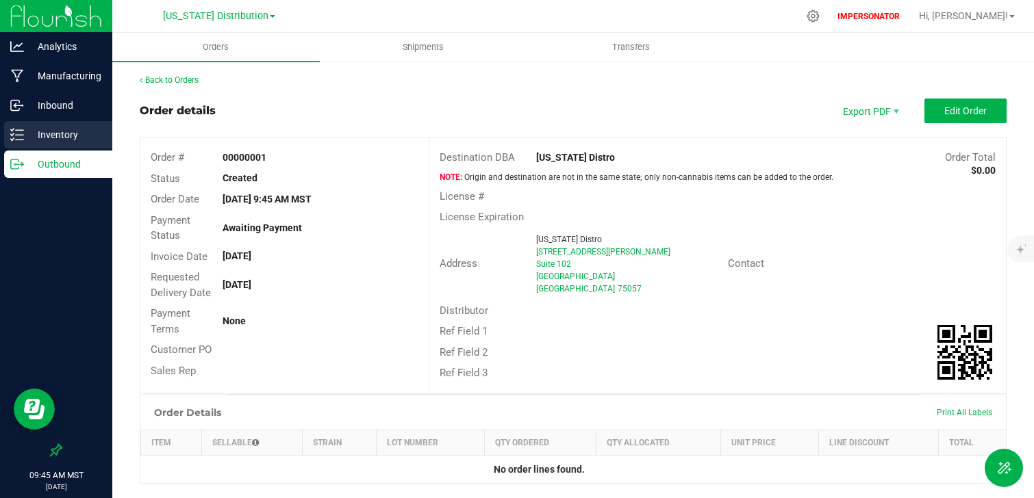
click at [57, 139] on p "Inventory" at bounding box center [65, 135] width 82 height 16
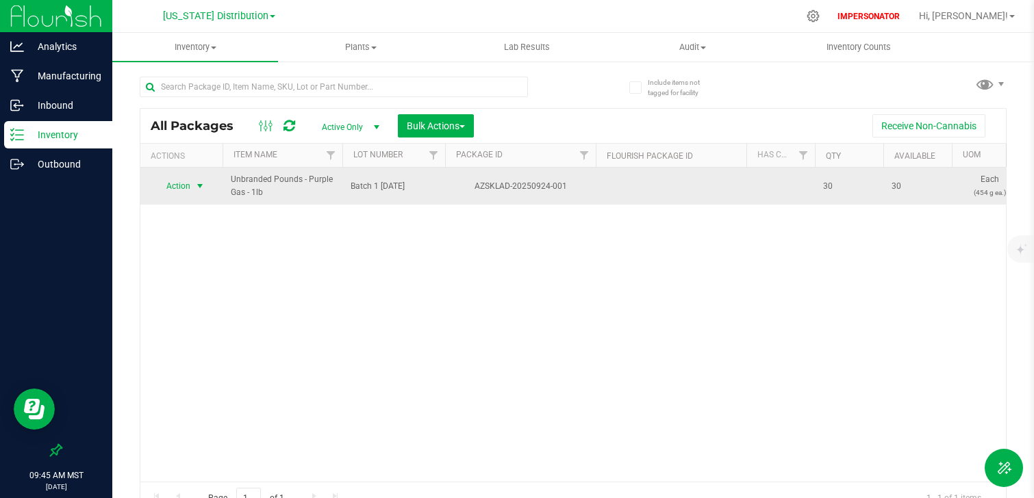
click at [198, 185] on span "select" at bounding box center [199, 186] width 11 height 11
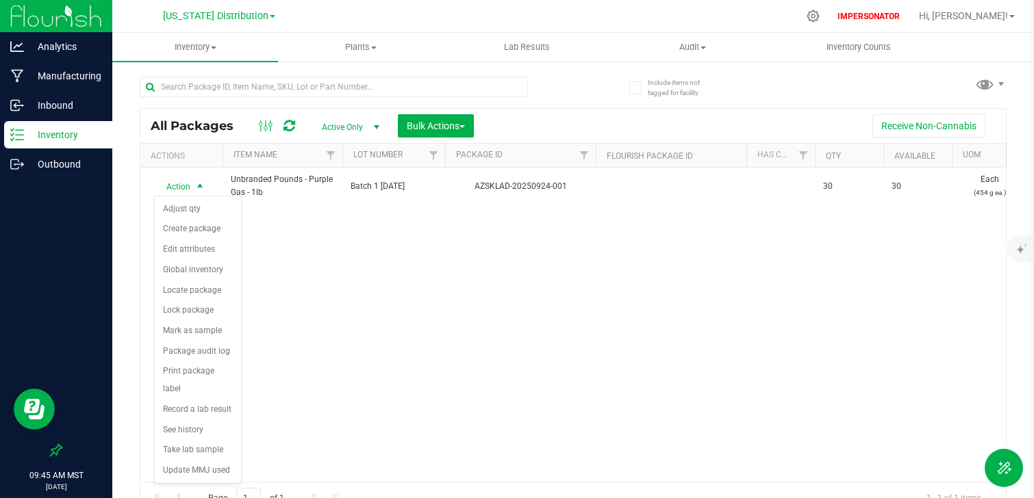
click at [284, 285] on div "Action Action Adjust qty Create package Edit attributes Global inventory Locate…" at bounding box center [572, 325] width 865 height 314
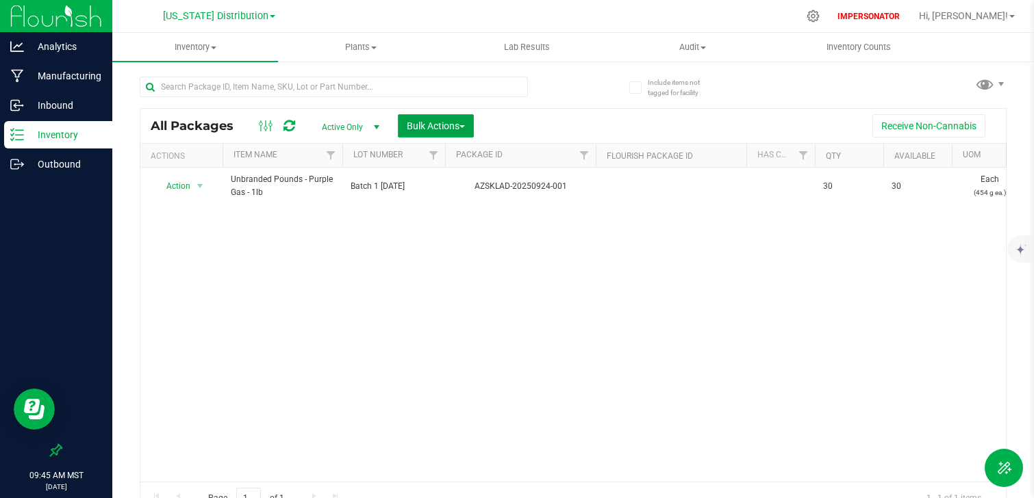
click at [420, 123] on span "Bulk Actions" at bounding box center [436, 125] width 58 height 11
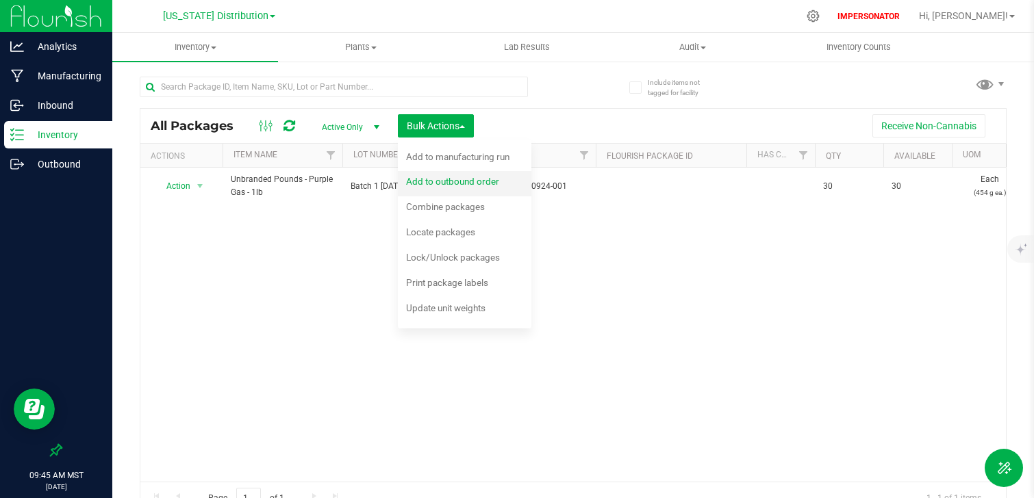
click at [504, 190] on div "Add to outbound order" at bounding box center [462, 183] width 112 height 22
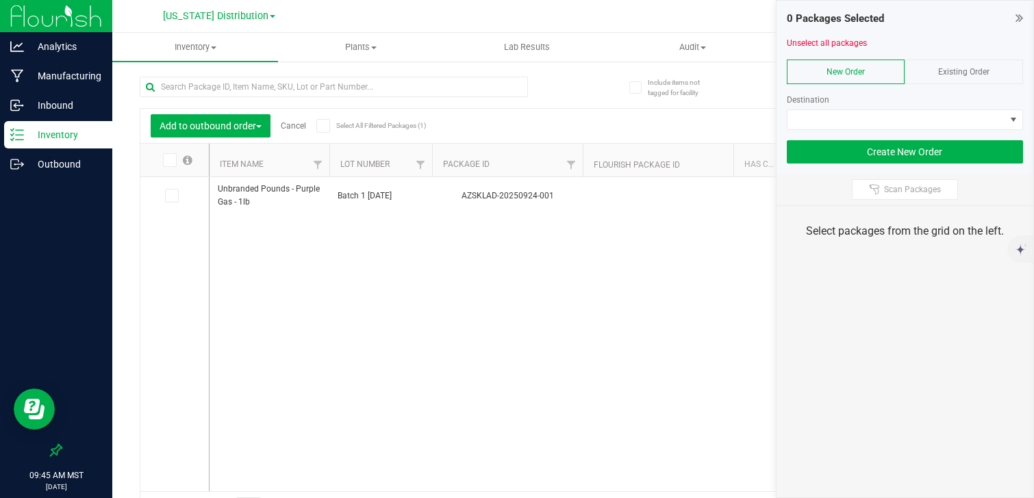
click at [983, 77] on div "Existing Order" at bounding box center [963, 72] width 118 height 25
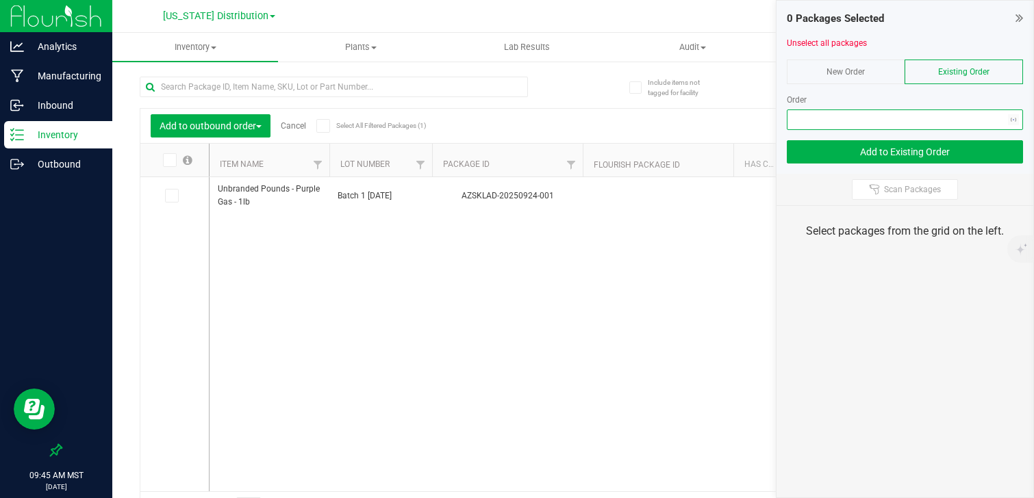
click at [961, 127] on span "NO DATA FOUND" at bounding box center [896, 119] width 218 height 19
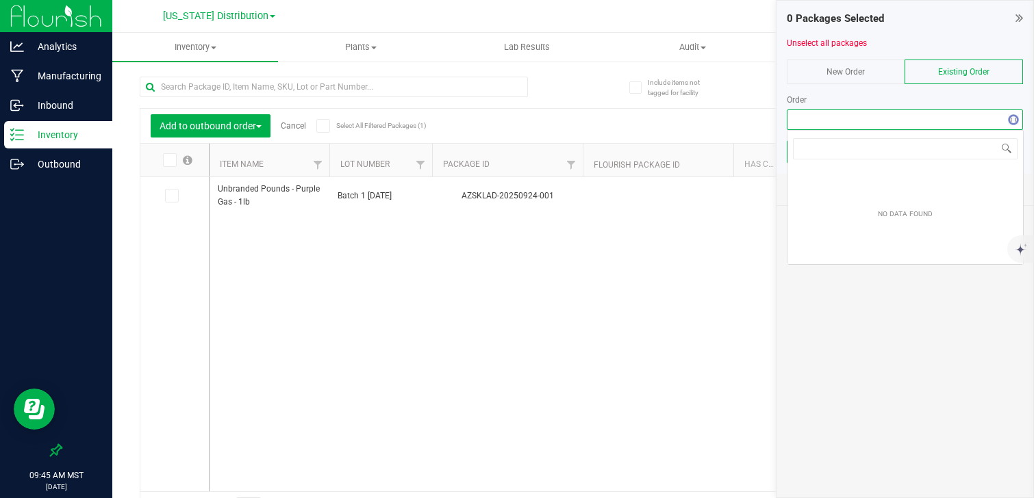
scroll to position [21, 236]
click at [654, 305] on div "Unbranded Pounds - Purple Gas - 1lb Batch 1 9.24.25 AZSKLAD-20250924-001 30 30 …" at bounding box center [606, 334] width 795 height 314
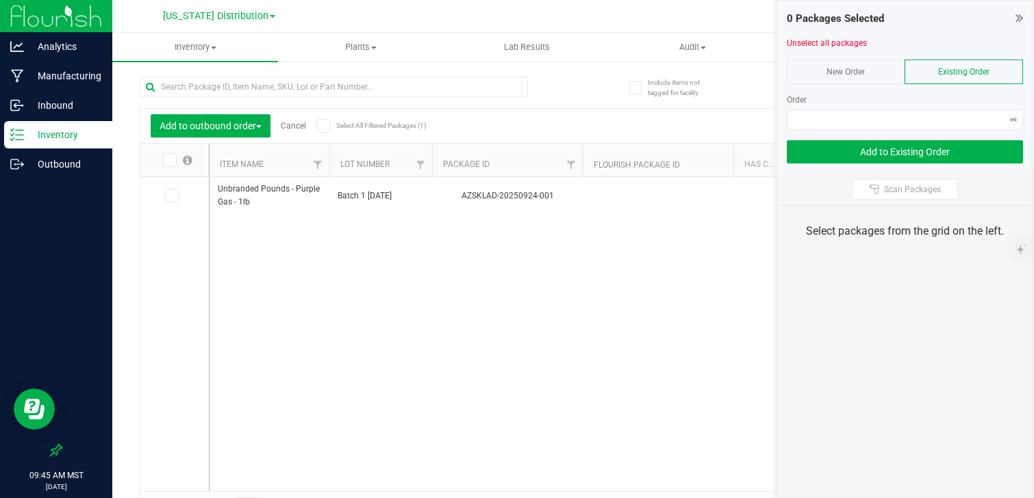
click at [1017, 20] on icon at bounding box center [1019, 18] width 8 height 14
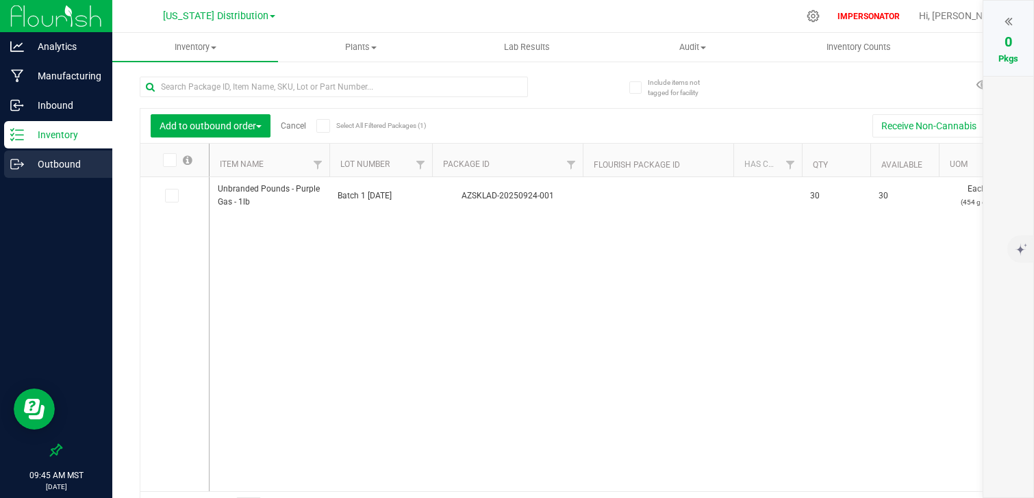
click at [66, 159] on p "Outbound" at bounding box center [65, 164] width 82 height 16
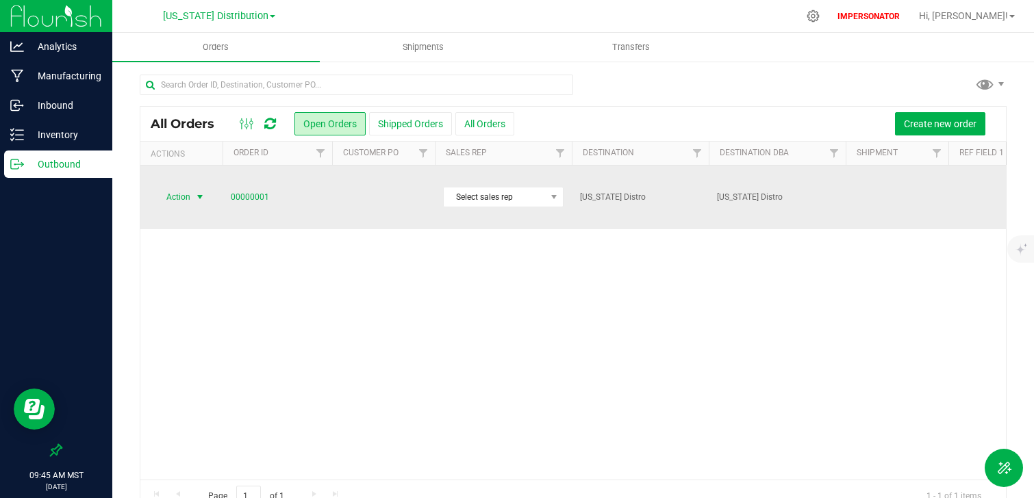
click at [199, 190] on span "select" at bounding box center [200, 197] width 17 height 19
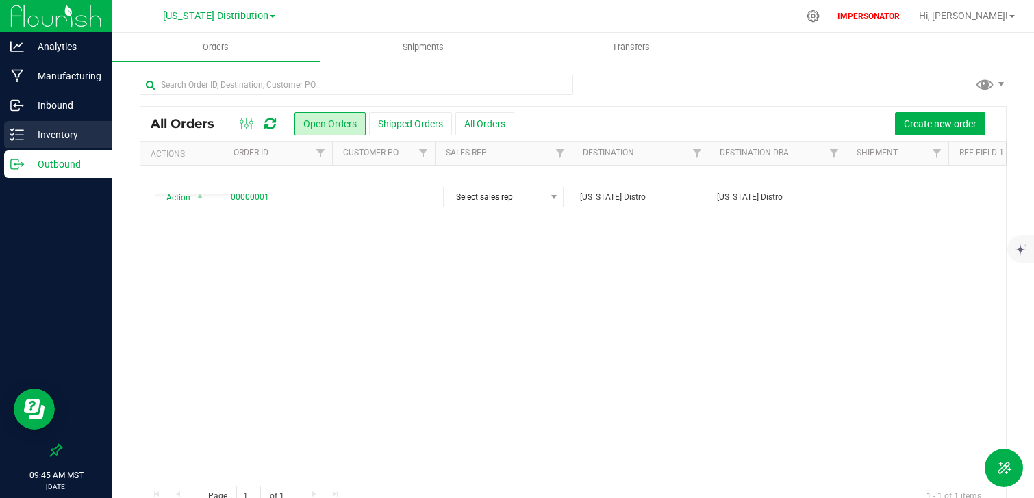
click at [57, 142] on p "Inventory" at bounding box center [65, 135] width 82 height 16
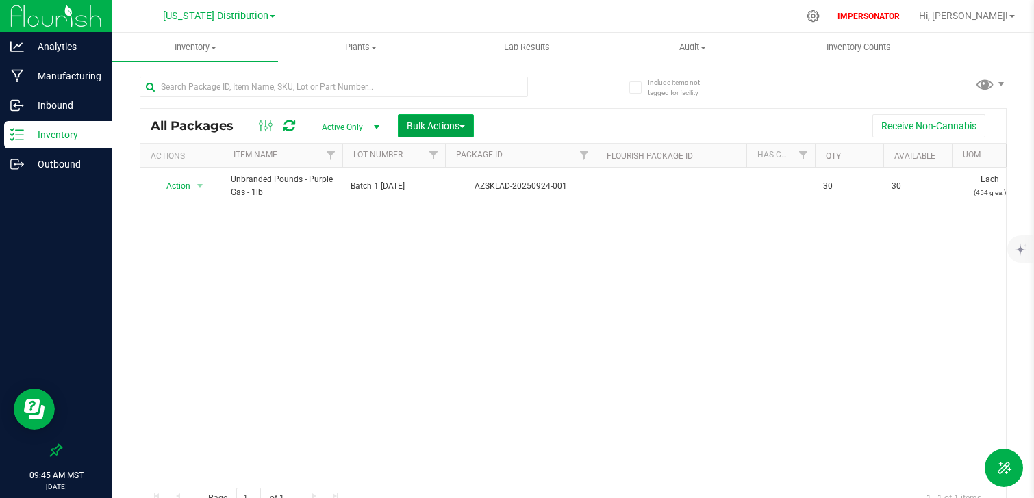
click at [457, 131] on span "Bulk Actions" at bounding box center [436, 125] width 58 height 11
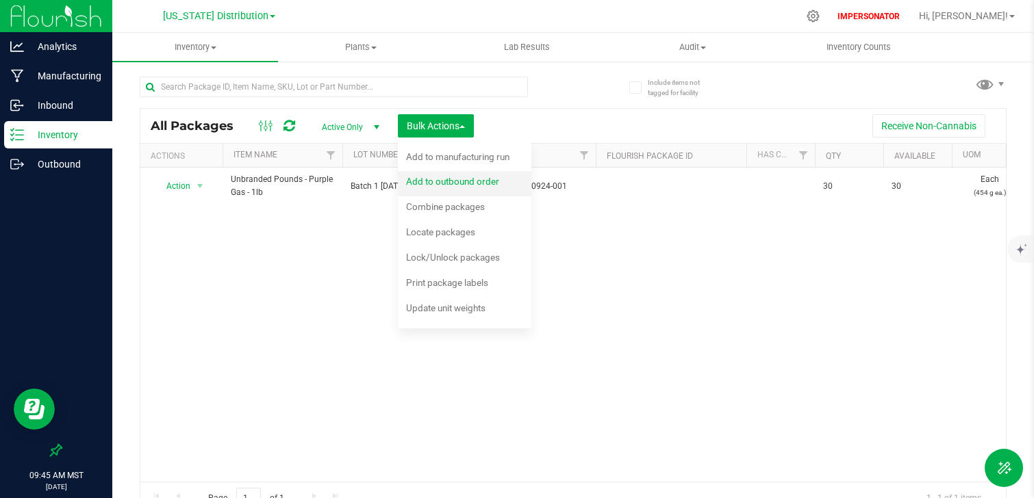
click at [469, 181] on span "Add to outbound order" at bounding box center [452, 181] width 93 height 11
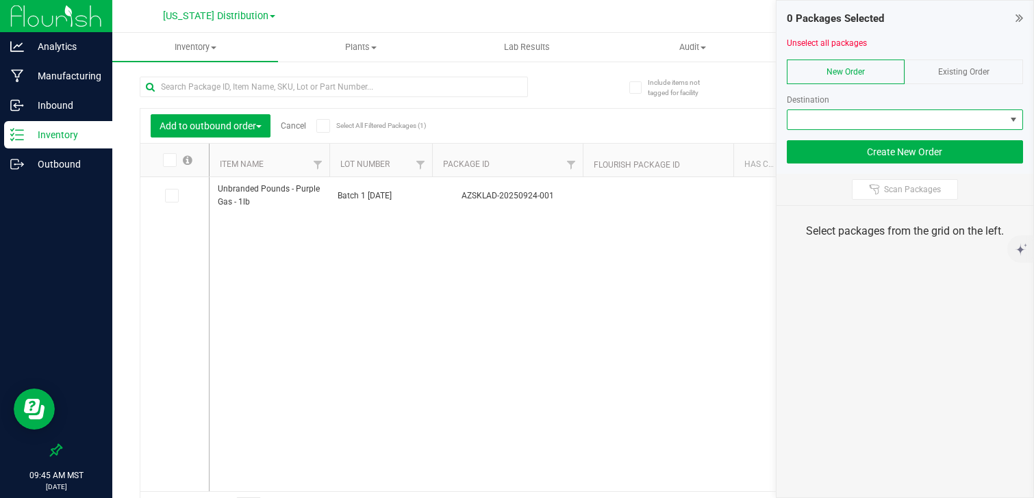
click at [848, 115] on span "NO DATA FOUND" at bounding box center [896, 119] width 218 height 19
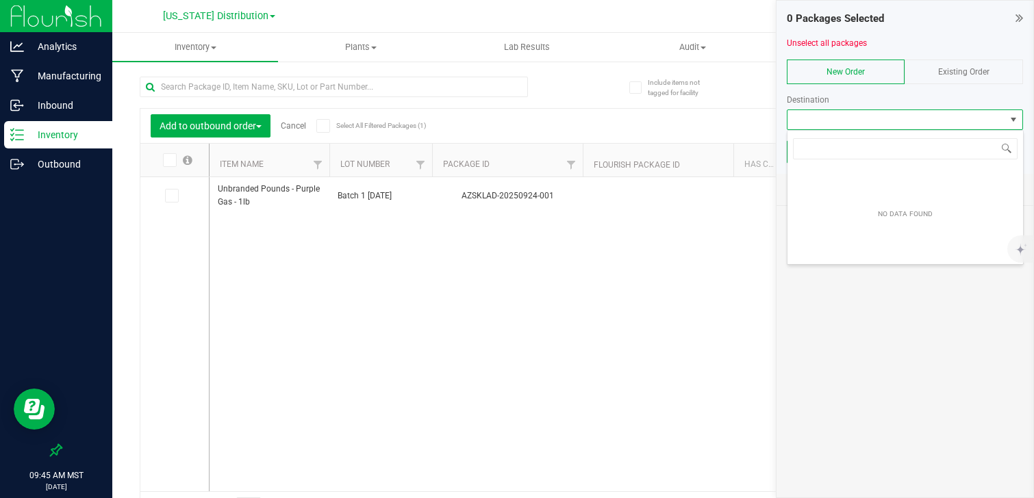
scroll to position [21, 236]
click at [545, 334] on div "Unbranded Pounds - Purple Gas - 1lb Batch 1 9.24.25 AZSKLAD-20250924-001 30 30 …" at bounding box center [606, 334] width 795 height 314
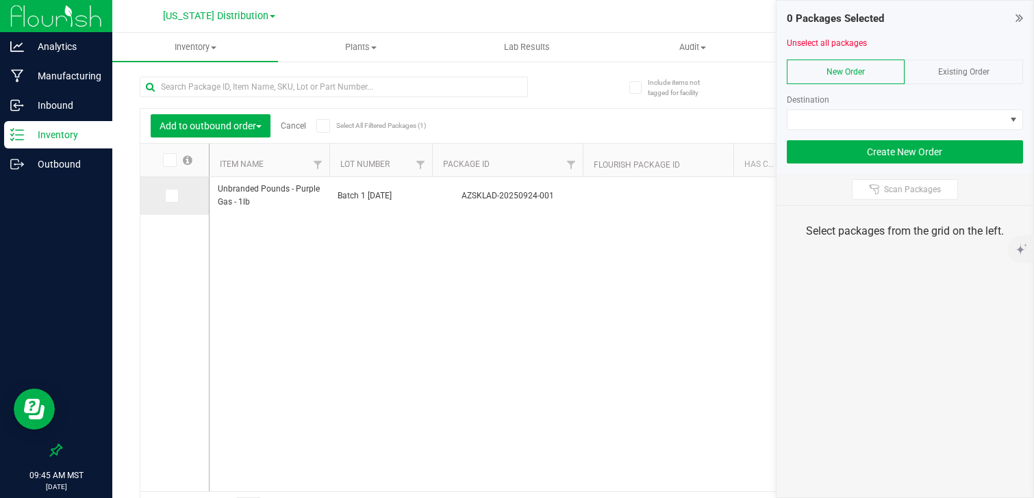
click at [172, 196] on icon at bounding box center [170, 196] width 9 height 0
click at [0, 0] on input "checkbox" at bounding box center [0, 0] width 0 height 0
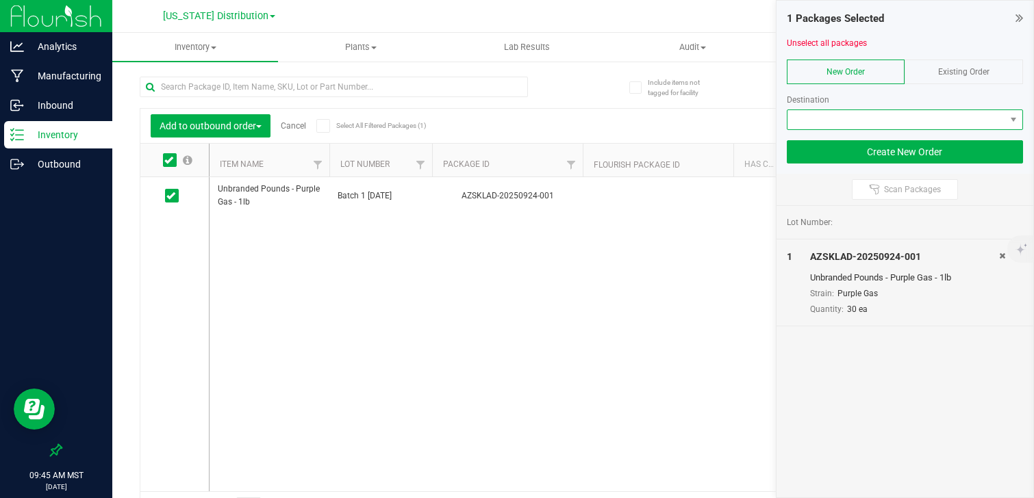
click at [830, 122] on span "NO DATA FOUND" at bounding box center [896, 119] width 218 height 19
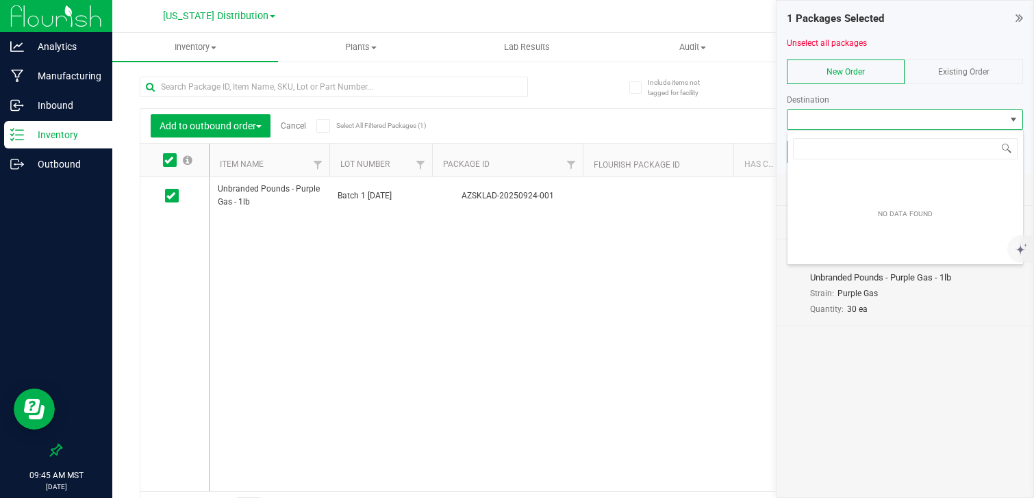
click at [726, 376] on div "Unbranded Pounds - Purple Gas - 1lb Batch 1 9.24.25 AZSKLAD-20250924-001 30 30 …" at bounding box center [606, 334] width 795 height 314
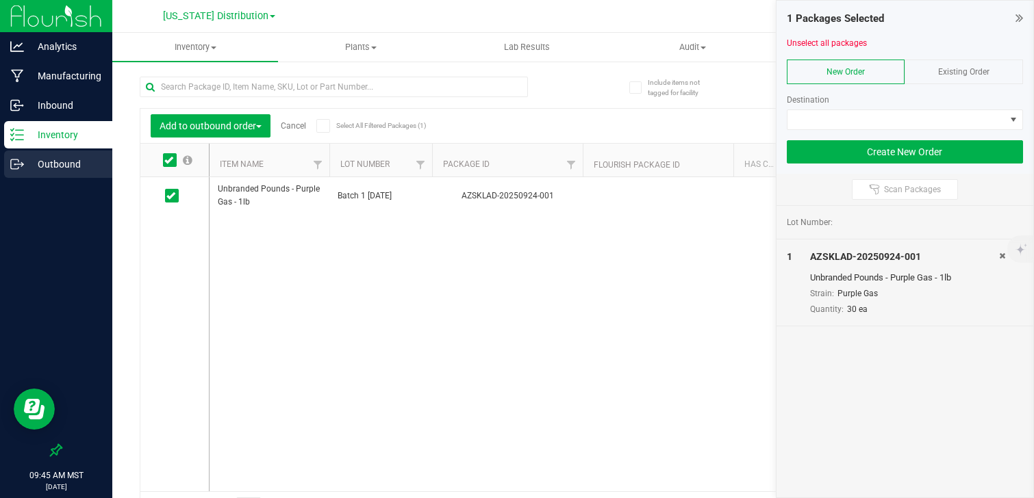
click at [74, 159] on p "Outbound" at bounding box center [65, 164] width 82 height 16
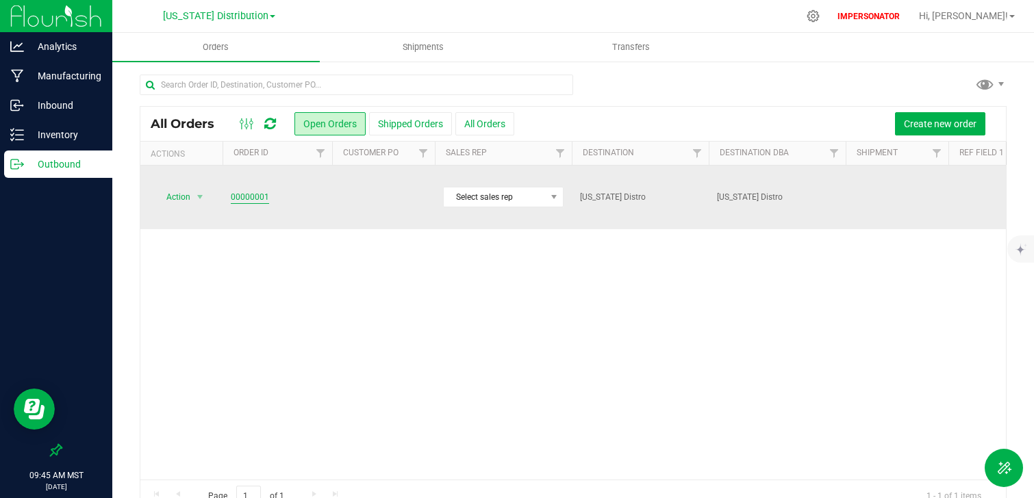
click at [255, 191] on link "00000001" at bounding box center [250, 197] width 38 height 13
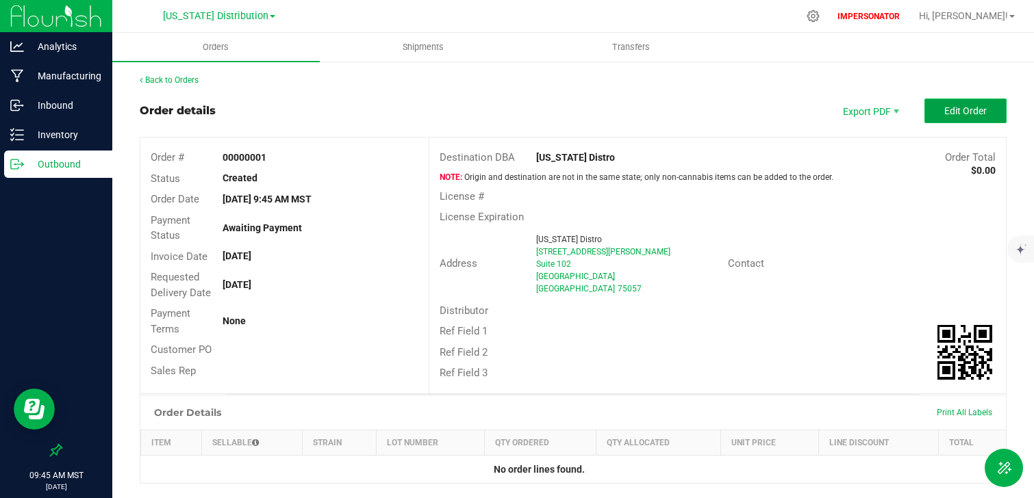
click at [943, 112] on button "Edit Order" at bounding box center [965, 111] width 82 height 25
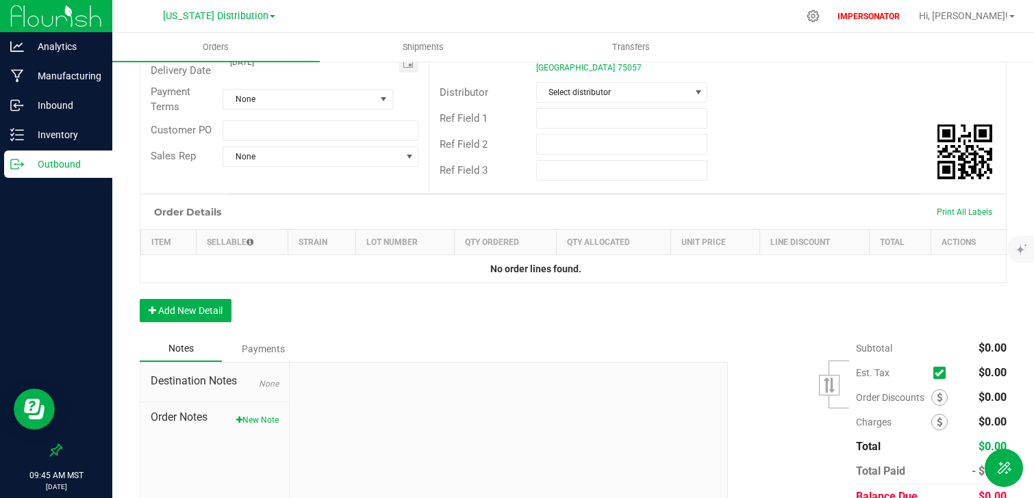
scroll to position [276, 0]
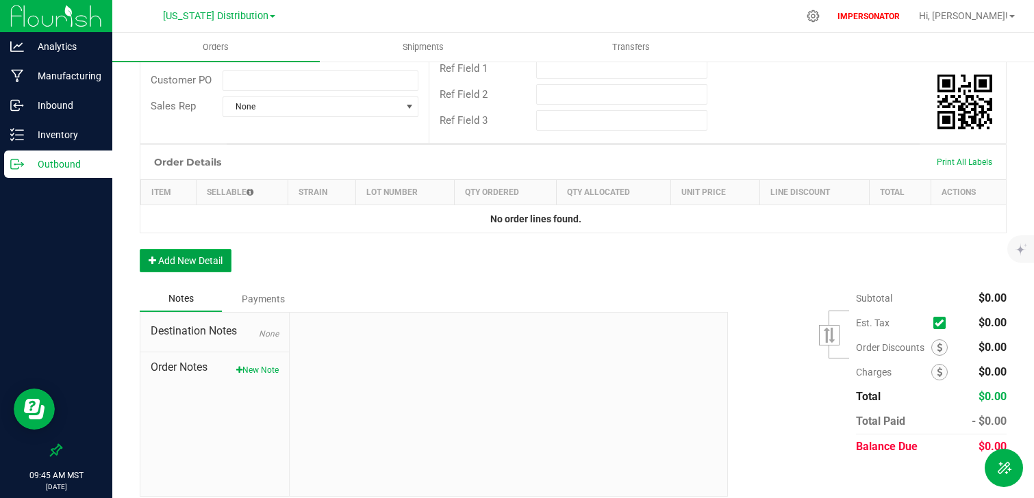
click at [183, 255] on button "Add New Detail" at bounding box center [186, 260] width 92 height 23
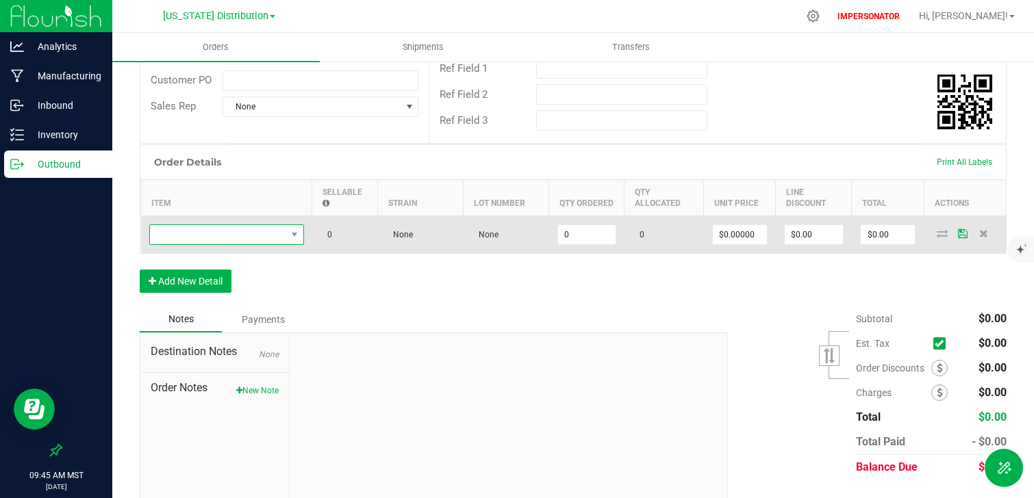
click at [277, 225] on span "NO DATA FOUND" at bounding box center [218, 234] width 136 height 19
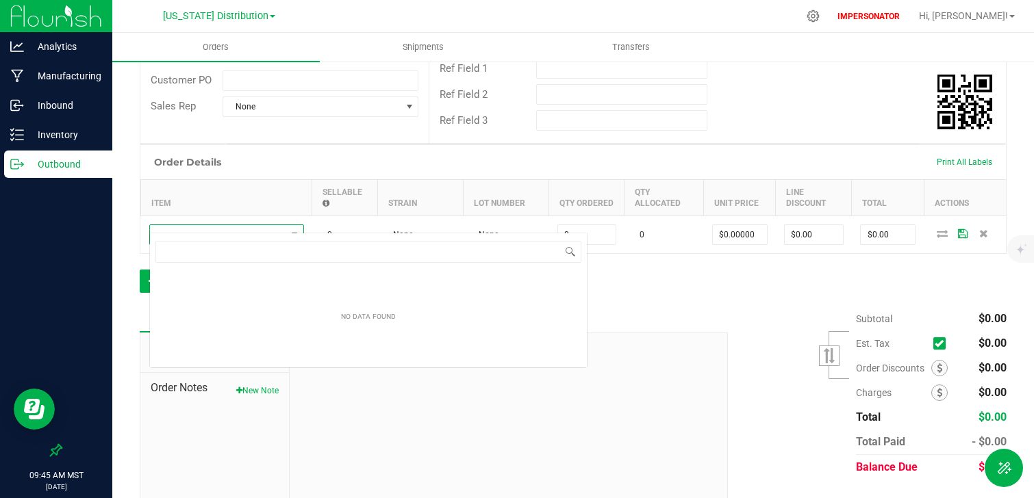
scroll to position [21, 155]
click at [759, 279] on div "Order Details Print All Labels Item Sellable Strain Lot Number Qty Ordered Qty …" at bounding box center [573, 225] width 867 height 162
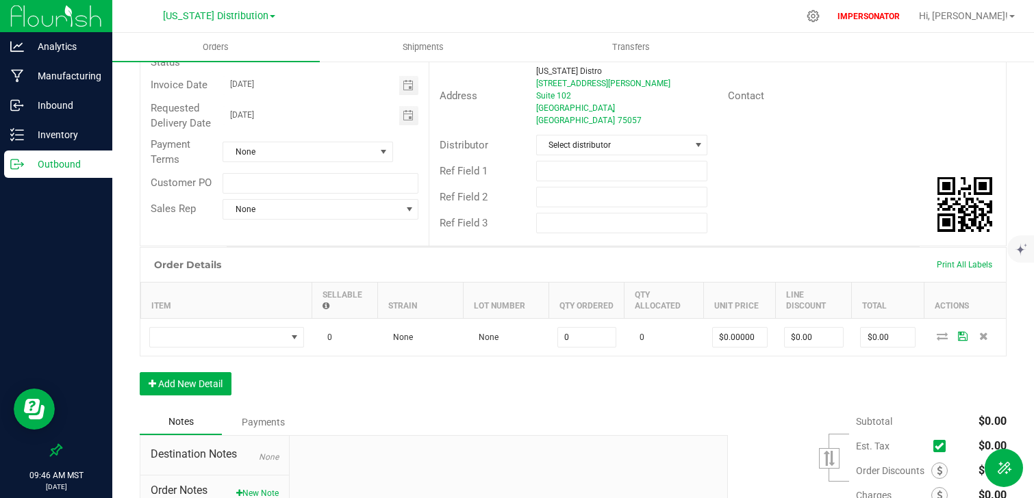
scroll to position [0, 0]
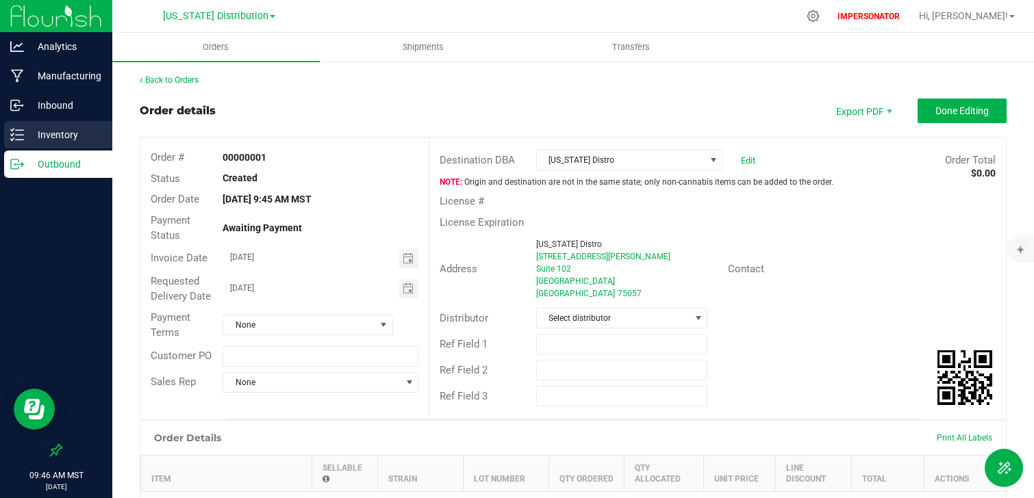
click at [49, 138] on p "Inventory" at bounding box center [65, 135] width 82 height 16
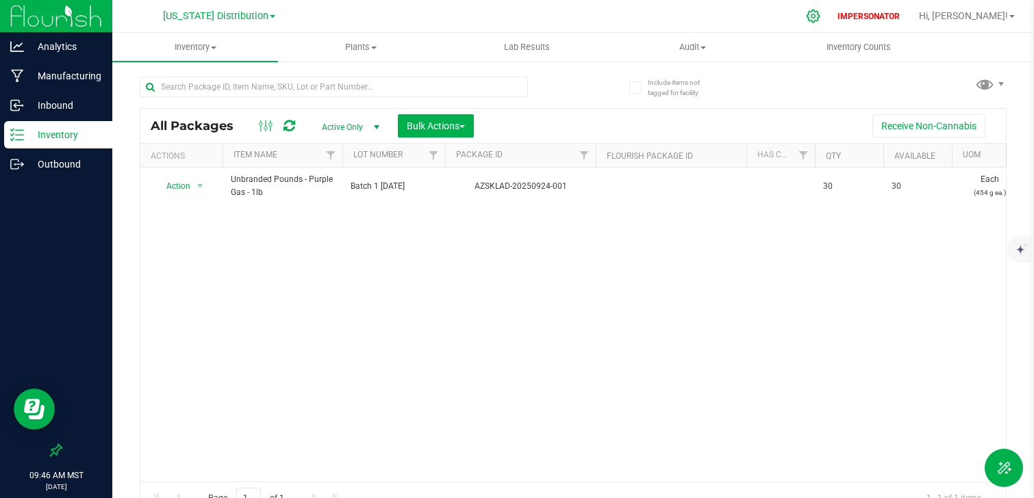
click at [820, 16] on icon at bounding box center [813, 16] width 14 height 14
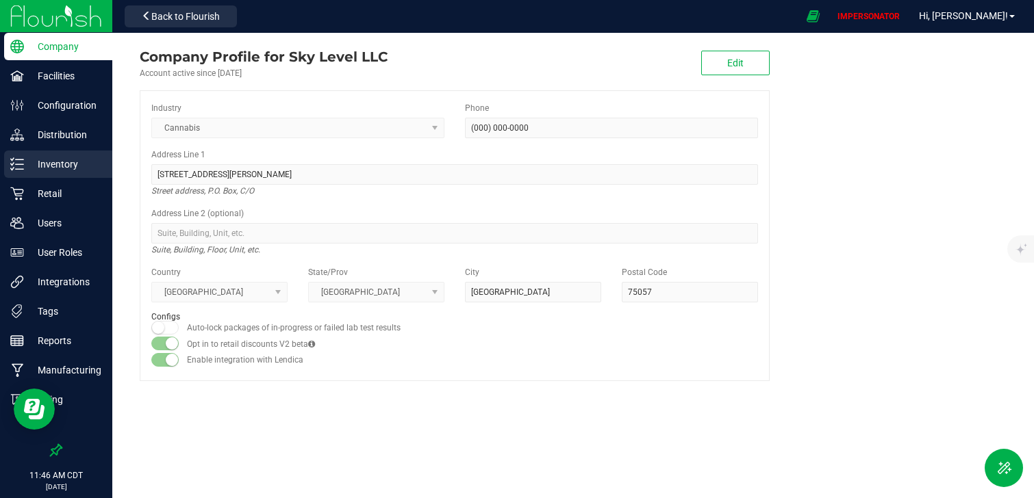
click at [70, 166] on p "Inventory" at bounding box center [65, 164] width 82 height 16
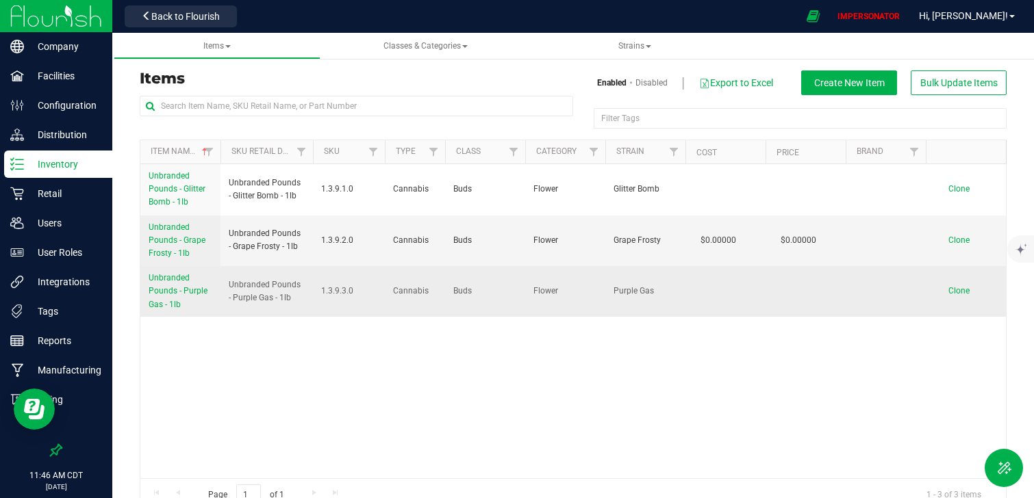
click at [175, 305] on span "Unbranded Pounds - Purple Gas - 1lb" at bounding box center [178, 291] width 59 height 36
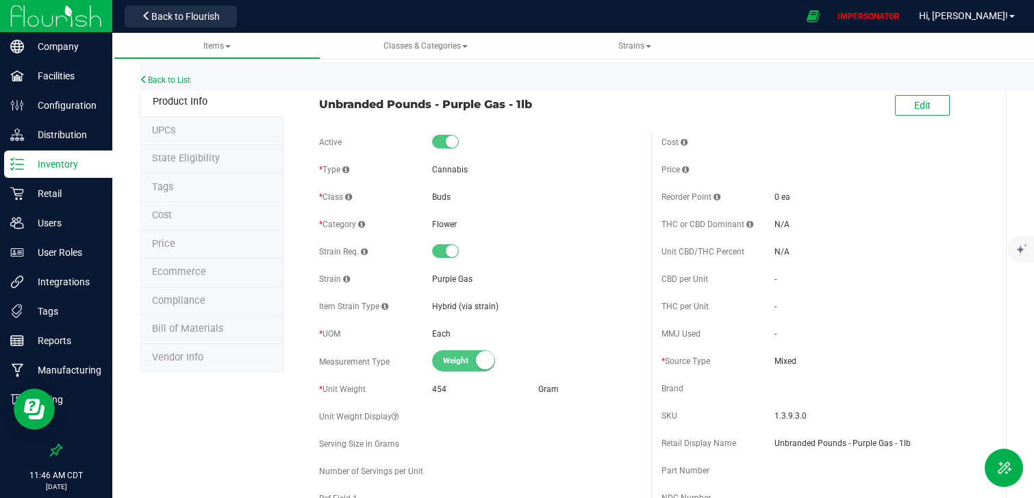
click at [55, 27] on img at bounding box center [56, 16] width 92 height 32
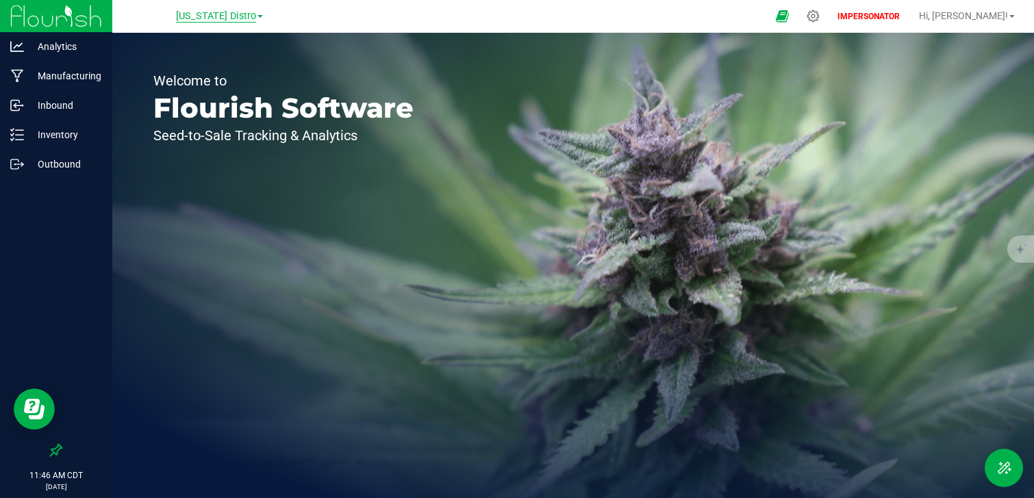
click at [223, 20] on span "[US_STATE] Distro" at bounding box center [216, 16] width 80 height 12
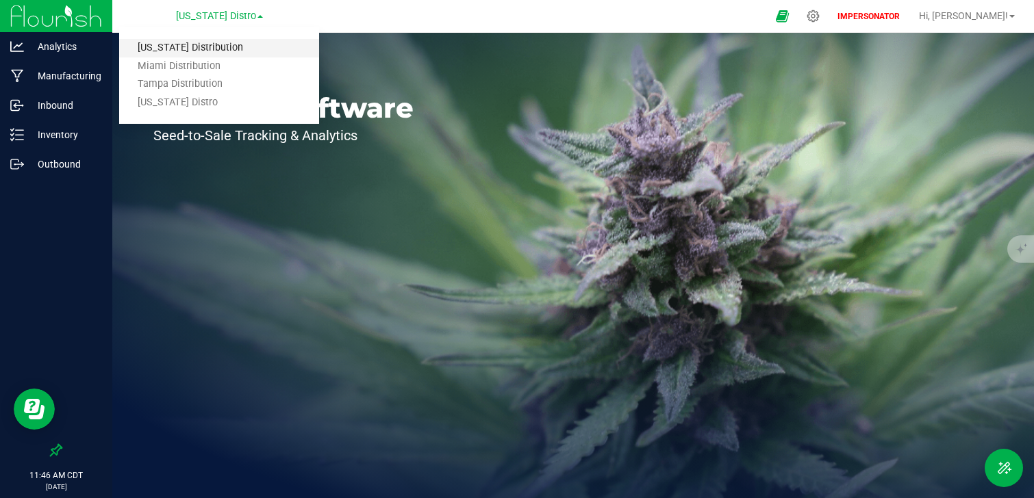
click at [214, 51] on link "[US_STATE] Distribution" at bounding box center [219, 48] width 200 height 18
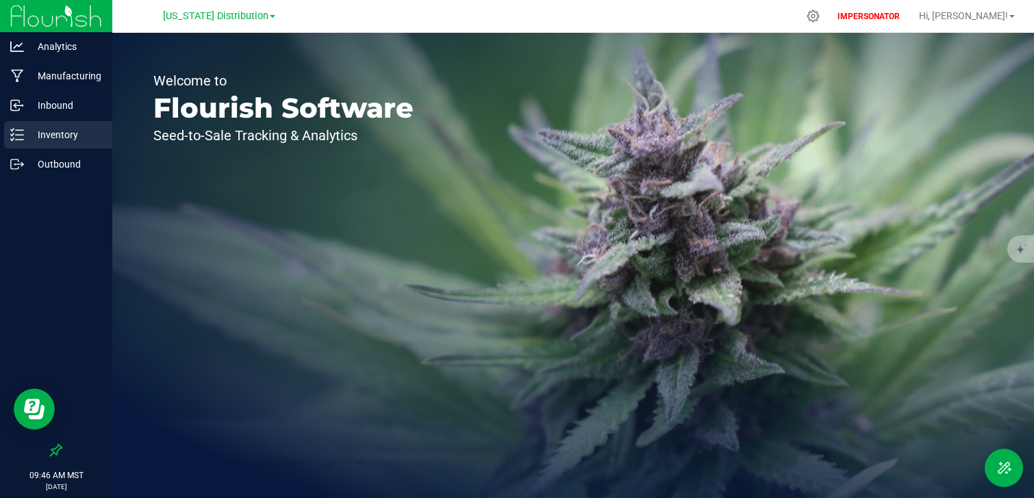
click at [47, 125] on div "Inventory" at bounding box center [58, 134] width 108 height 27
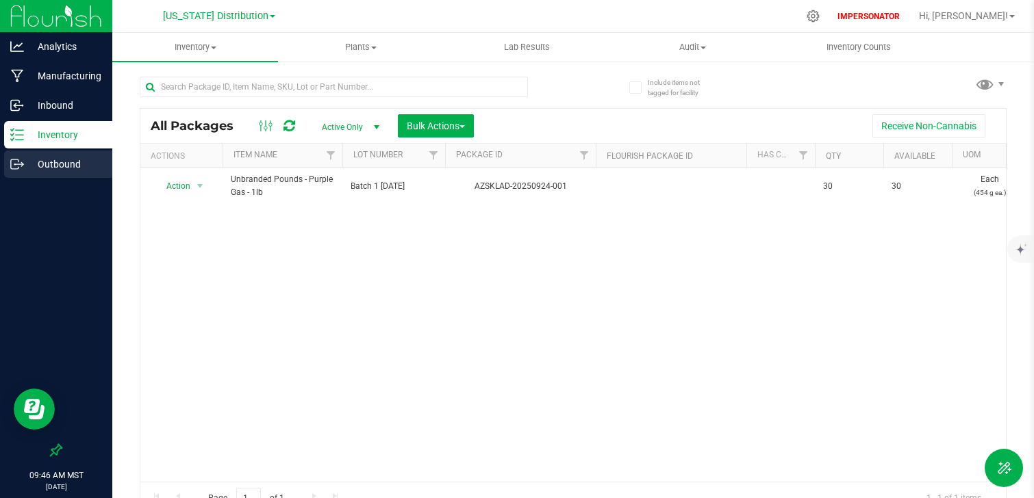
click at [89, 166] on p "Outbound" at bounding box center [65, 164] width 82 height 16
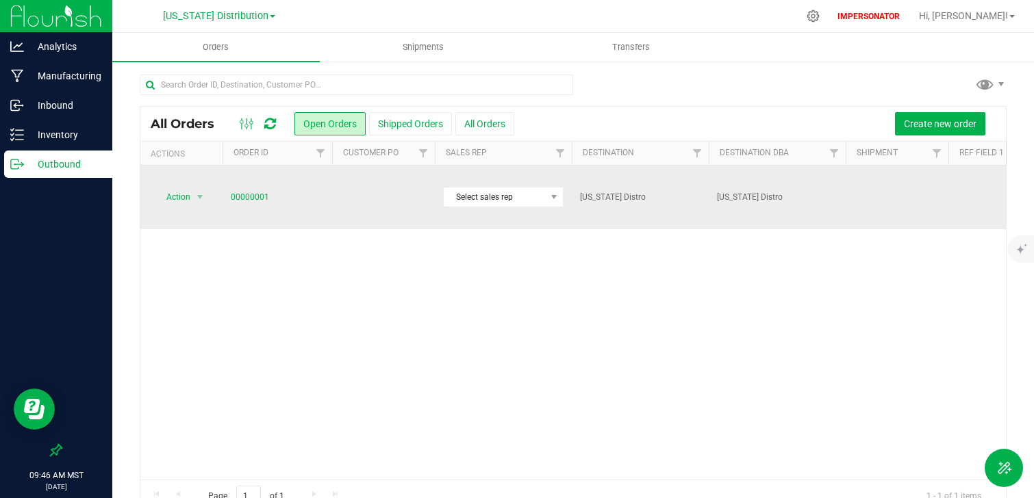
click at [235, 177] on td "00000001" at bounding box center [277, 198] width 110 height 64
click at [259, 191] on link "00000001" at bounding box center [250, 197] width 38 height 13
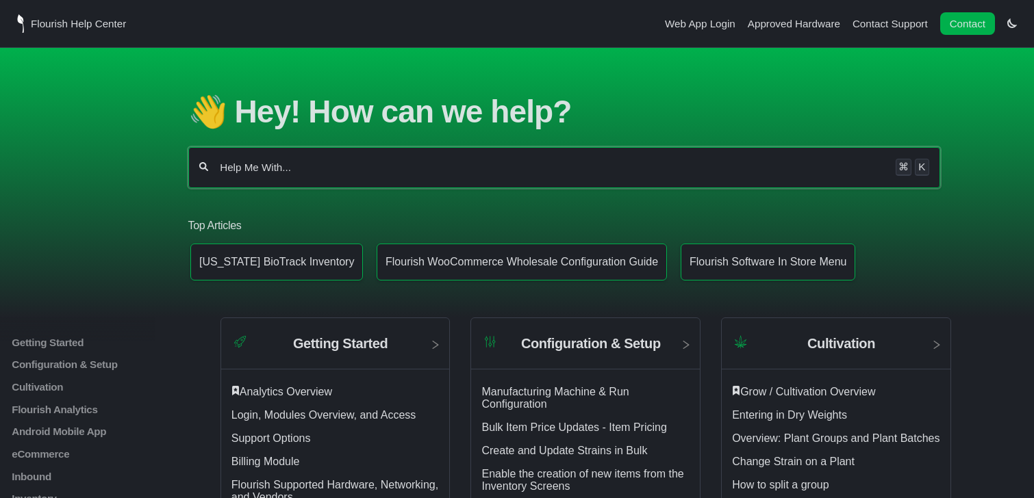
click at [297, 161] on input "Help Me With..." at bounding box center [551, 168] width 667 height 14
click at [254, 168] on input "Help Me With..." at bounding box center [551, 168] width 667 height 14
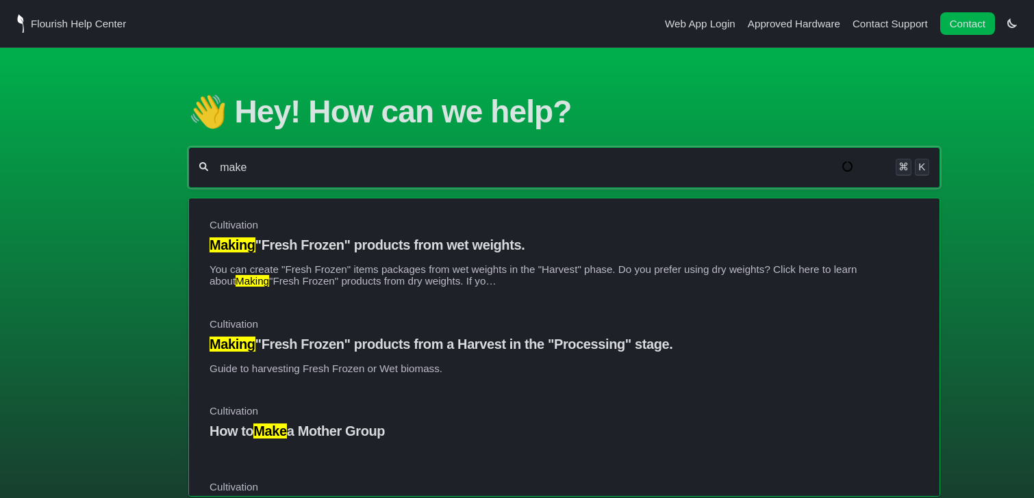
type input "mak"
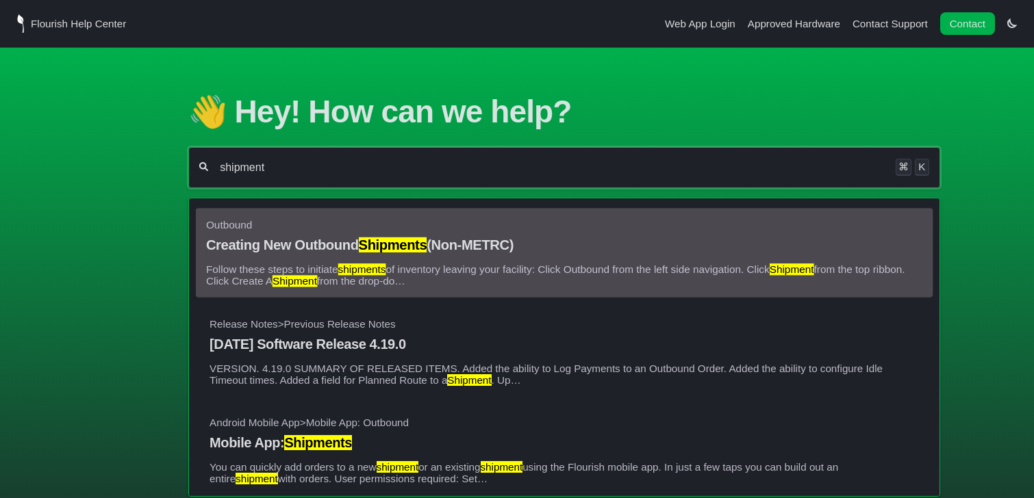
type input "shipment"
click at [423, 238] on h4 "Creating New Outbound Shipments (Non-METRC)" at bounding box center [564, 246] width 716 height 16
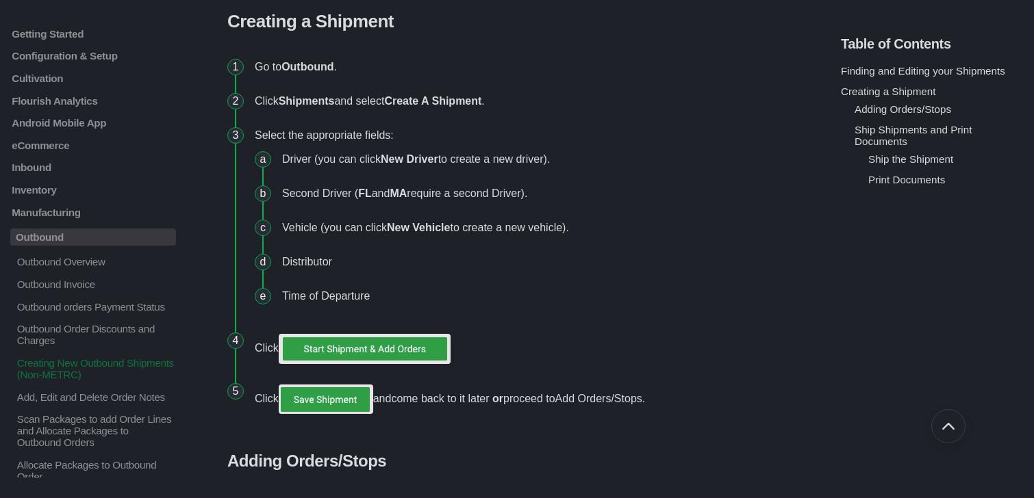
scroll to position [337, 0]
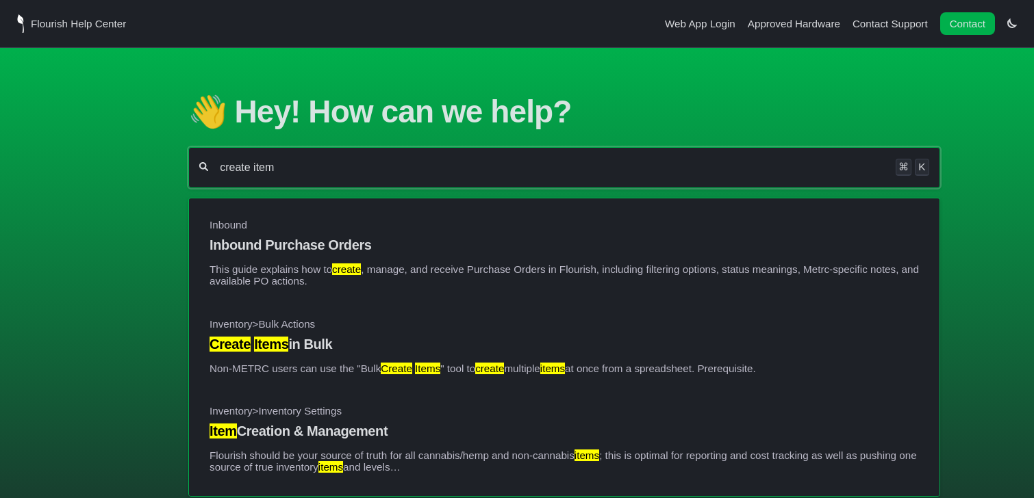
type input "create item"
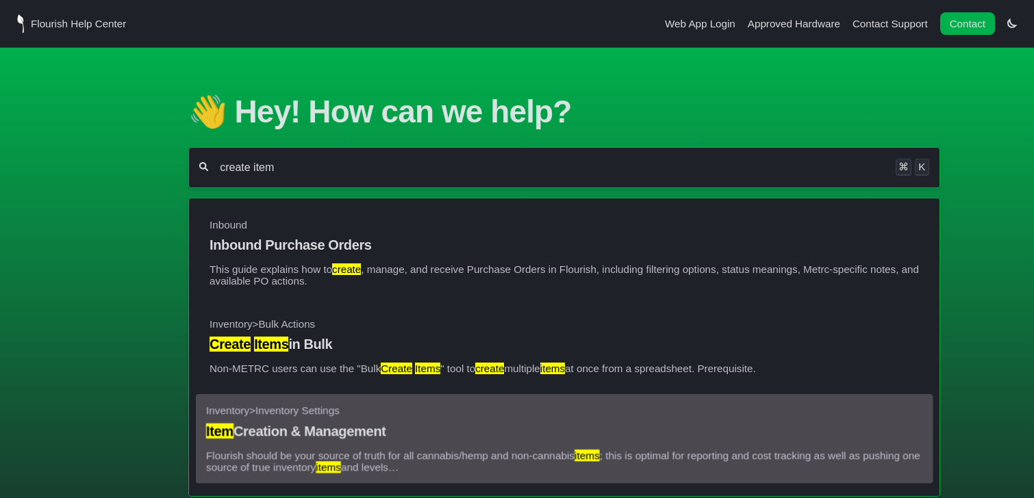
click at [318, 452] on p "Flourish should be your source of truth for all cannabis/hemp and non-cannabis …" at bounding box center [564, 461] width 716 height 23
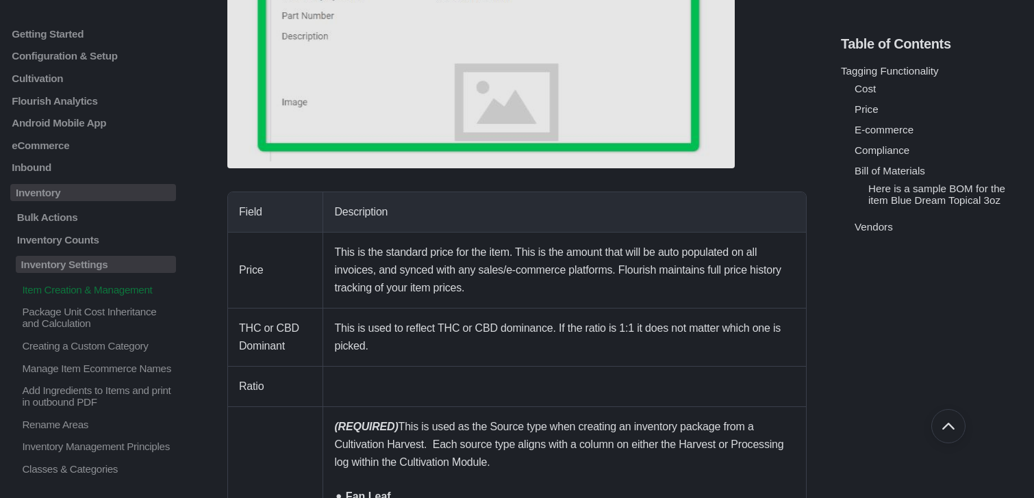
scroll to position [2726, 0]
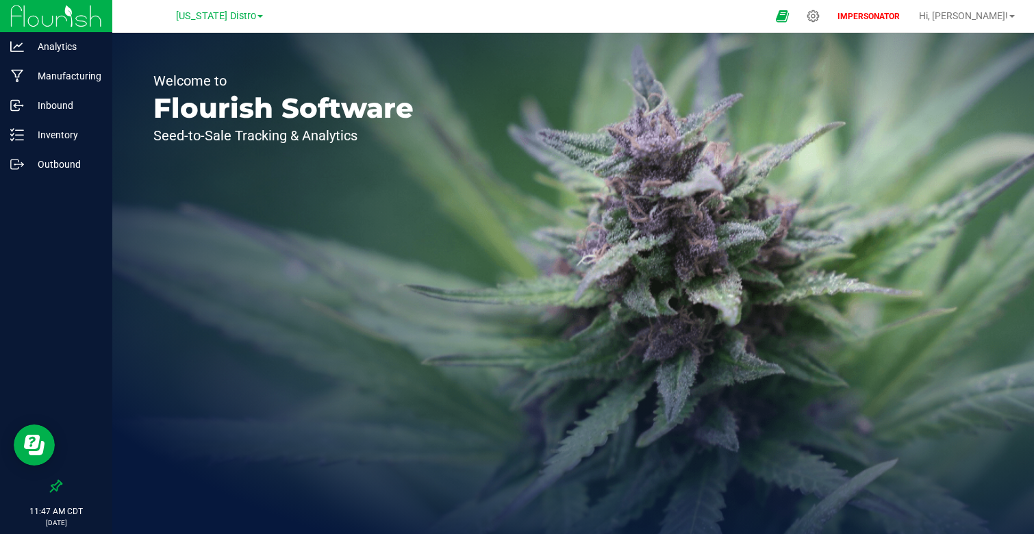
click at [192, 30] on nav "[US_STATE] Distro IMPERSONATOR Hi, [PERSON_NAME]!" at bounding box center [572, 16] width 921 height 33
click at [199, 18] on span "[US_STATE] Distro" at bounding box center [216, 16] width 80 height 12
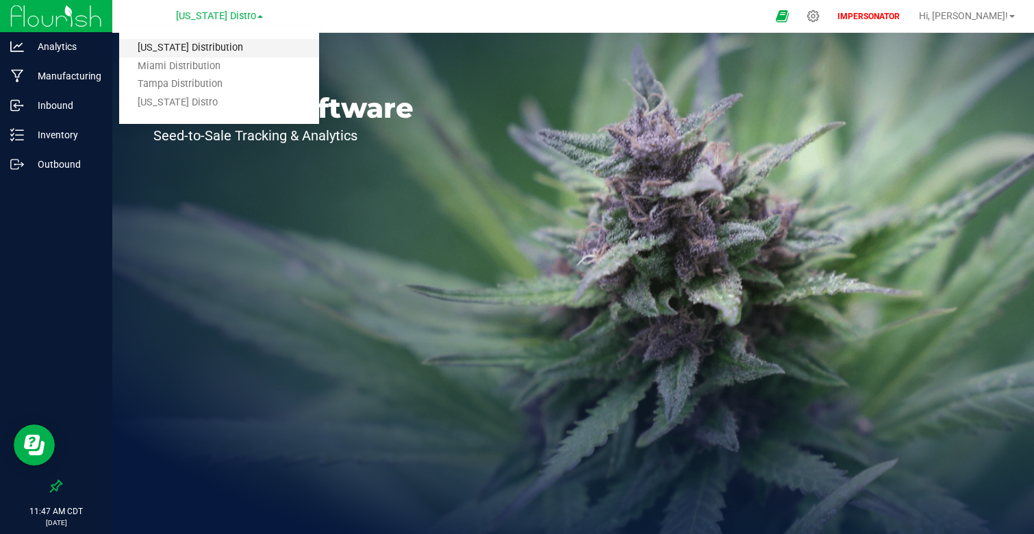
click at [196, 49] on link "[US_STATE] Distribution" at bounding box center [219, 48] width 200 height 18
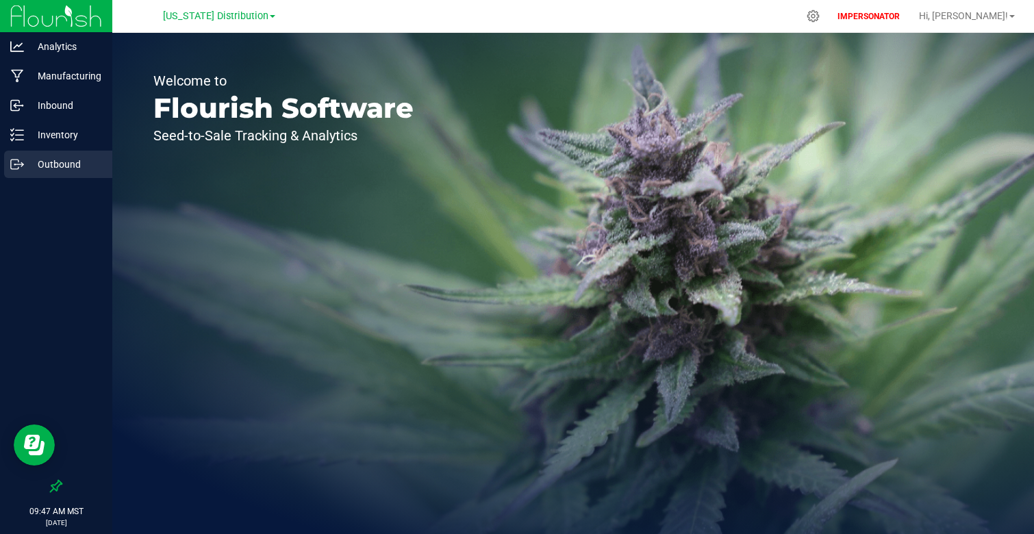
click at [75, 163] on p "Outbound" at bounding box center [65, 164] width 82 height 16
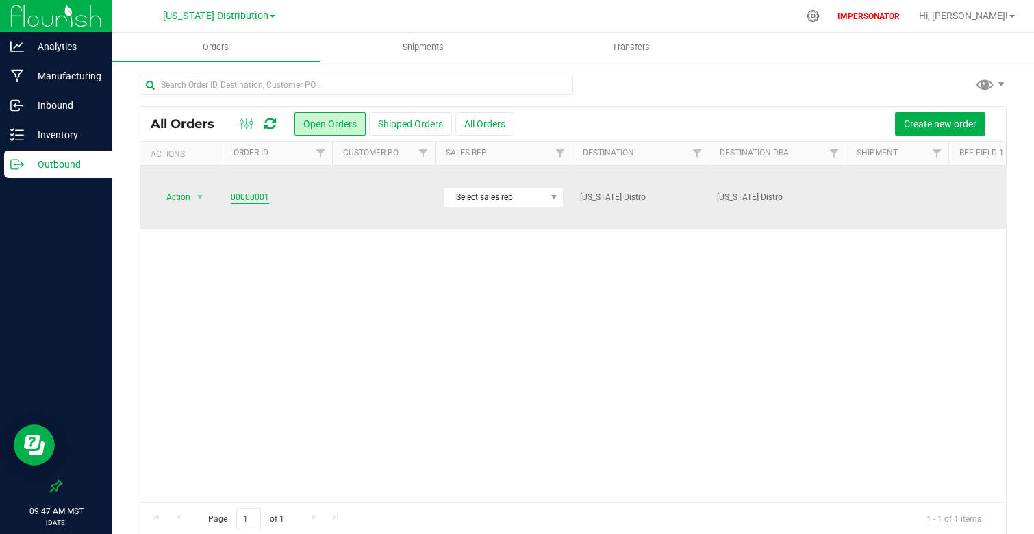
click at [266, 191] on link "00000001" at bounding box center [250, 197] width 38 height 13
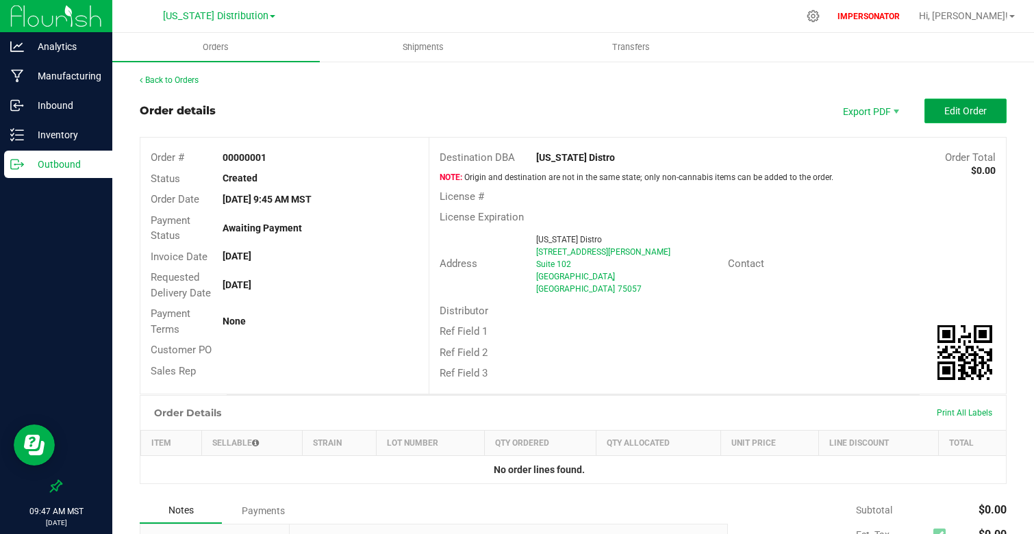
click at [942, 115] on button "Edit Order" at bounding box center [965, 111] width 82 height 25
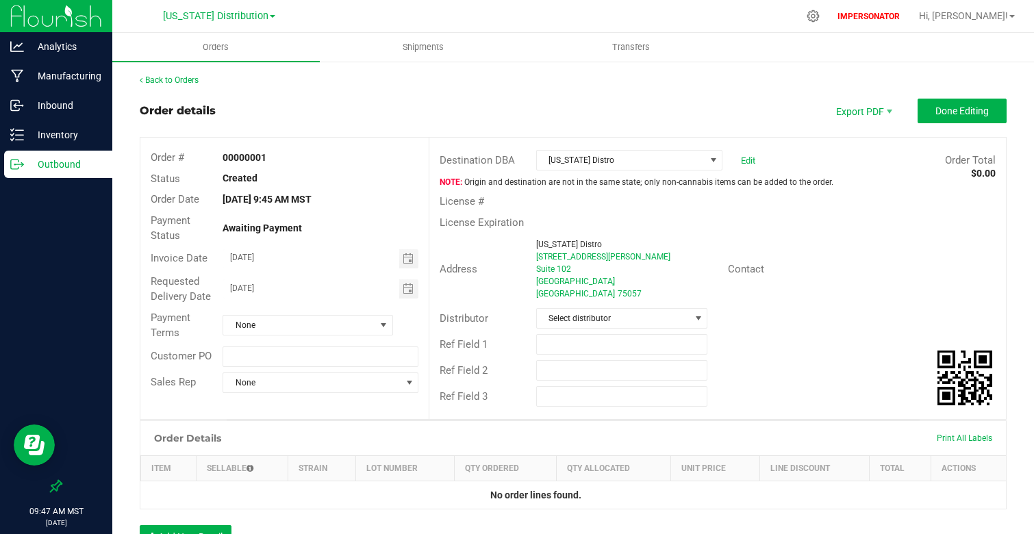
scroll to position [112, 0]
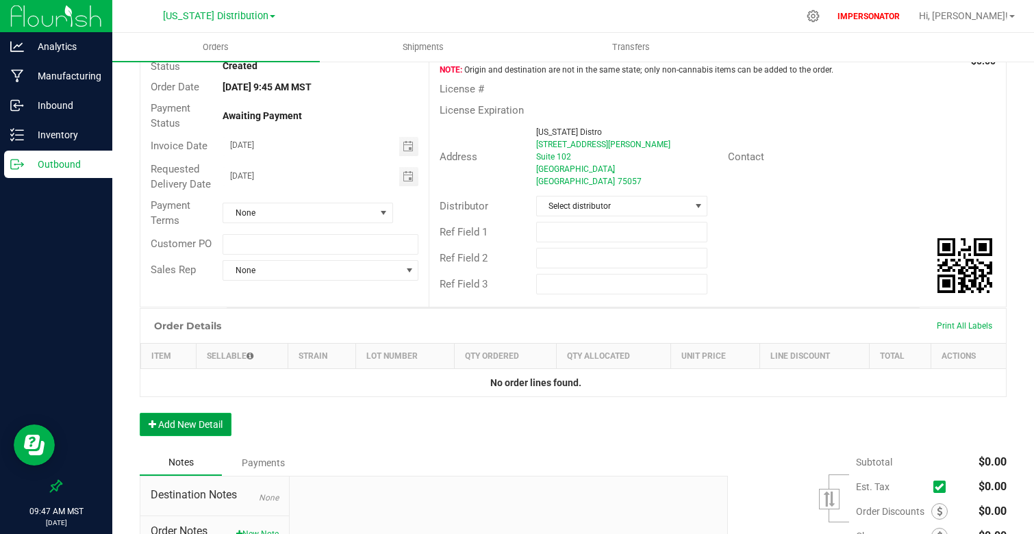
click at [177, 413] on button "Add New Detail" at bounding box center [186, 424] width 92 height 23
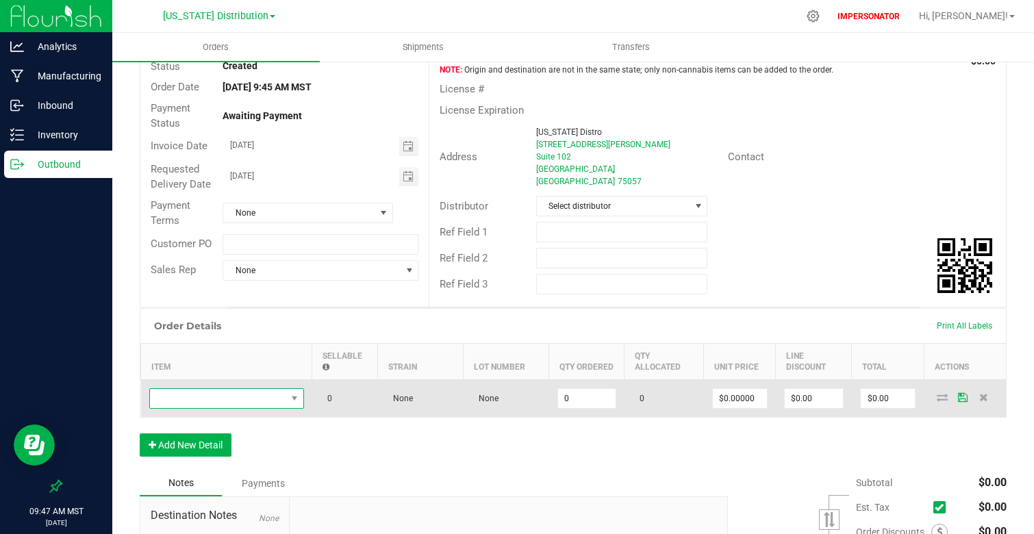
click at [236, 389] on span "NO DATA FOUND" at bounding box center [218, 398] width 136 height 19
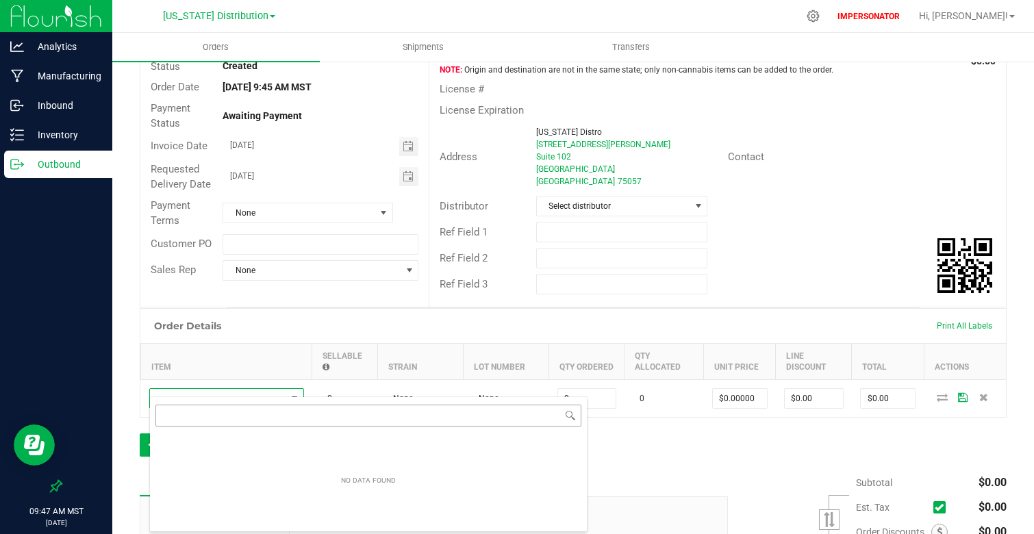
scroll to position [21, 155]
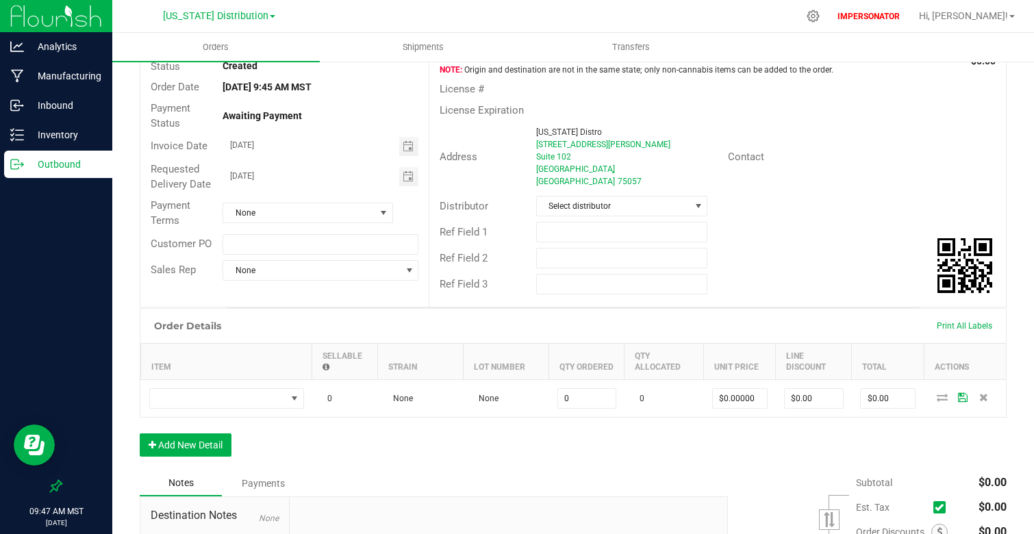
click at [679, 441] on div "Order Details Print All Labels Item Sellable Strain Lot Number Qty Ordered Qty …" at bounding box center [573, 389] width 867 height 162
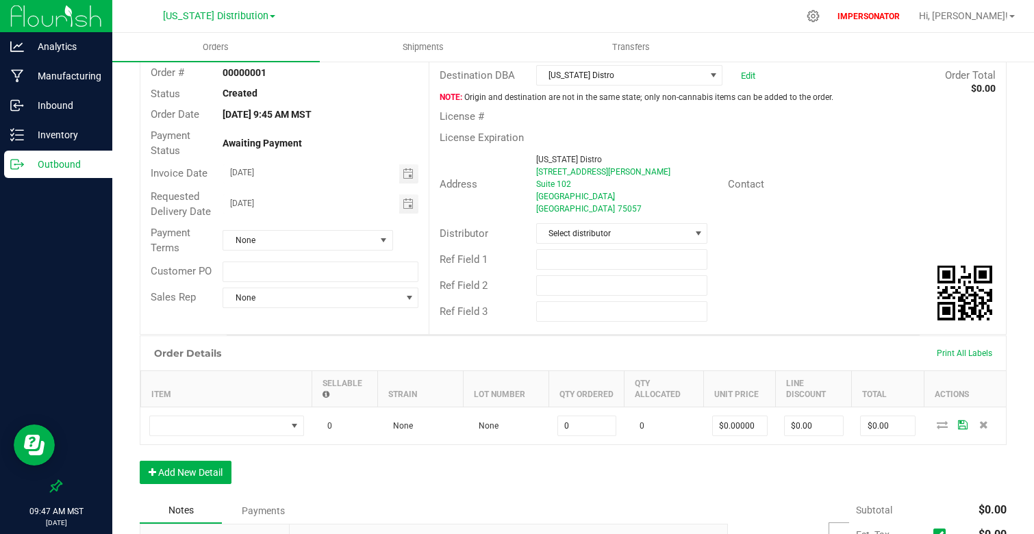
scroll to position [0, 0]
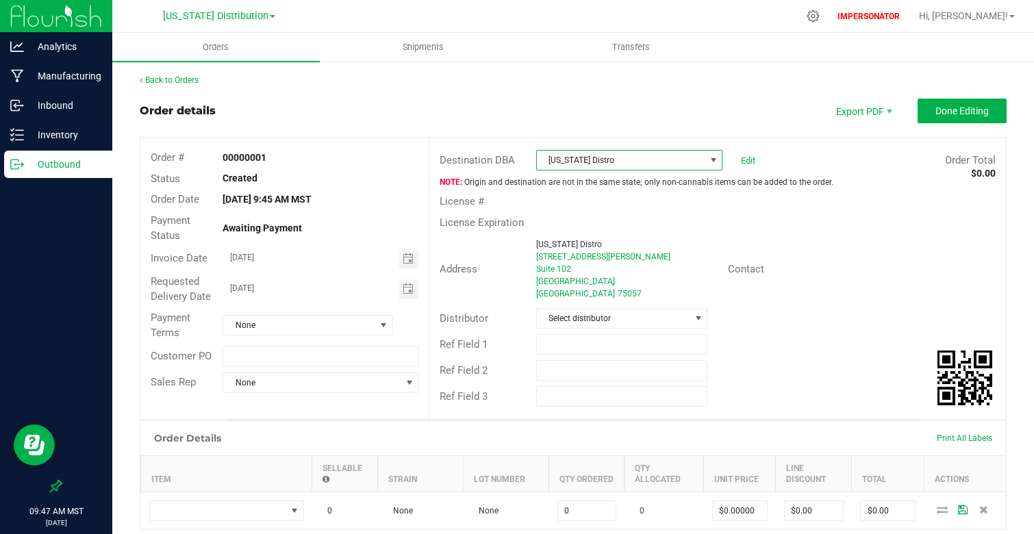
click at [599, 161] on span "[US_STATE] Distro" at bounding box center [621, 160] width 168 height 19
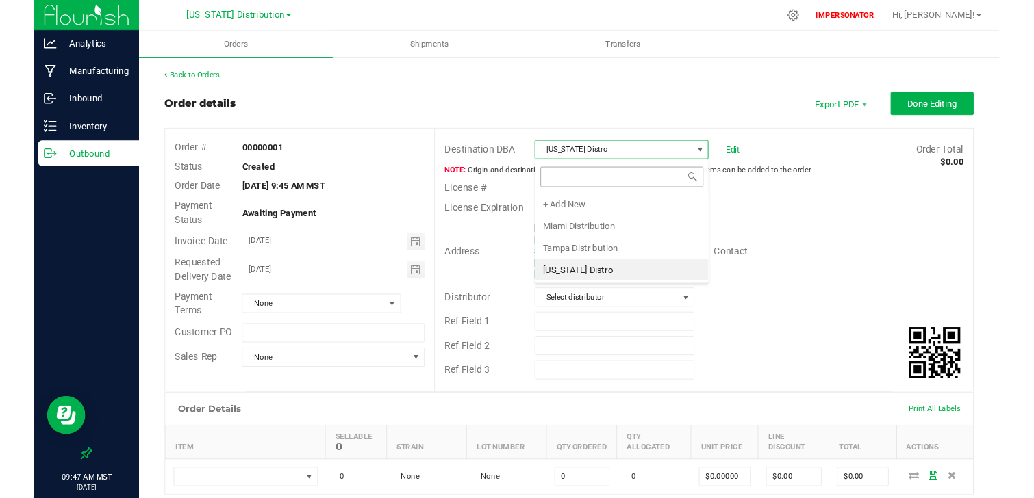
scroll to position [21, 186]
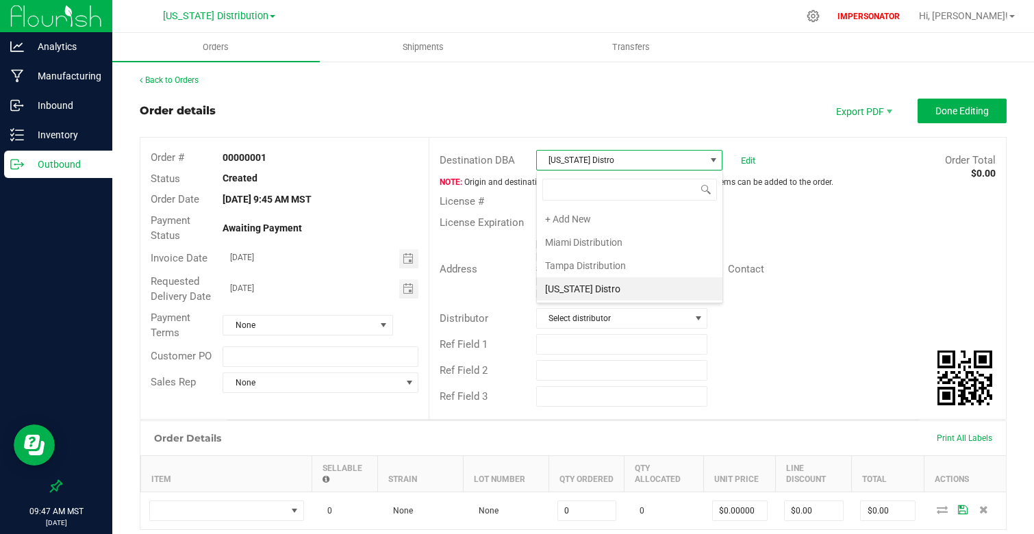
click at [778, 261] on div "Contact" at bounding box center [765, 269] width 96 height 16
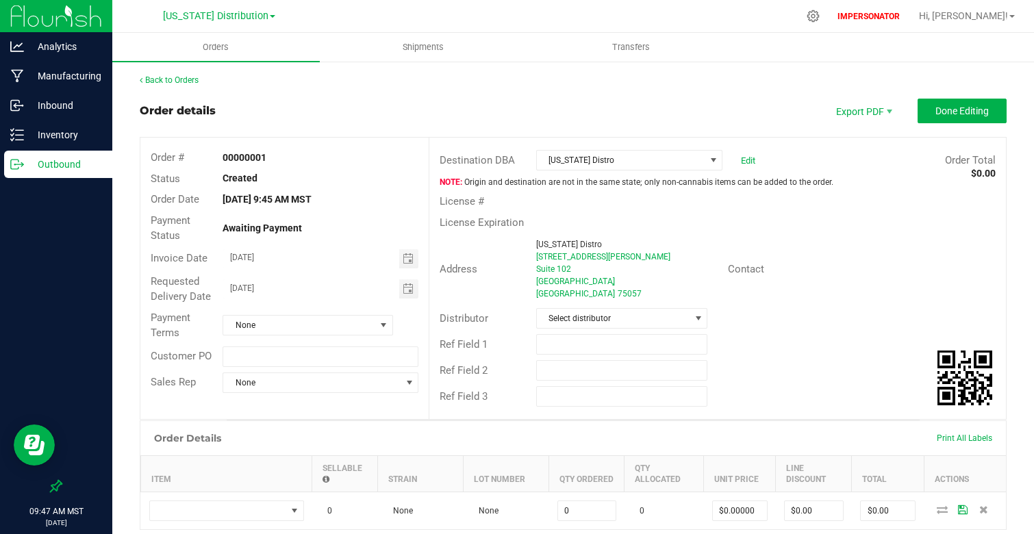
click at [75, 155] on div "Outbound" at bounding box center [58, 164] width 108 height 27
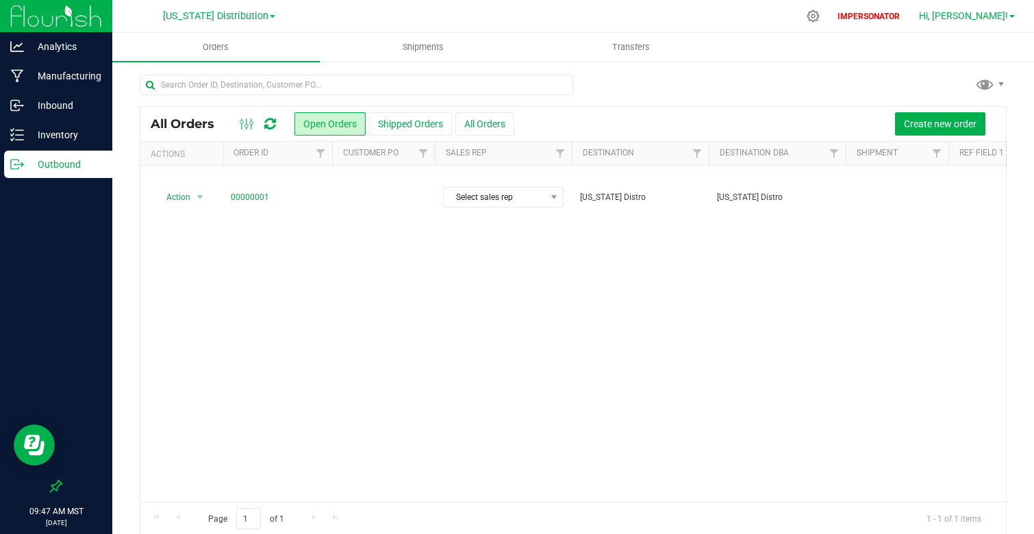
click at [999, 12] on span "Hi, [PERSON_NAME]!" at bounding box center [963, 15] width 89 height 11
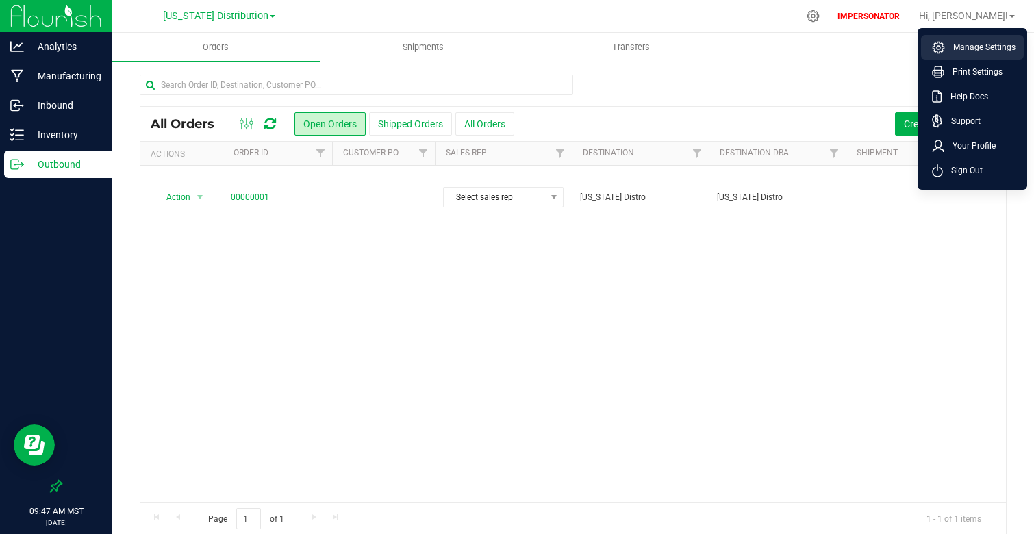
click at [989, 37] on li "Manage Settings" at bounding box center [972, 47] width 103 height 25
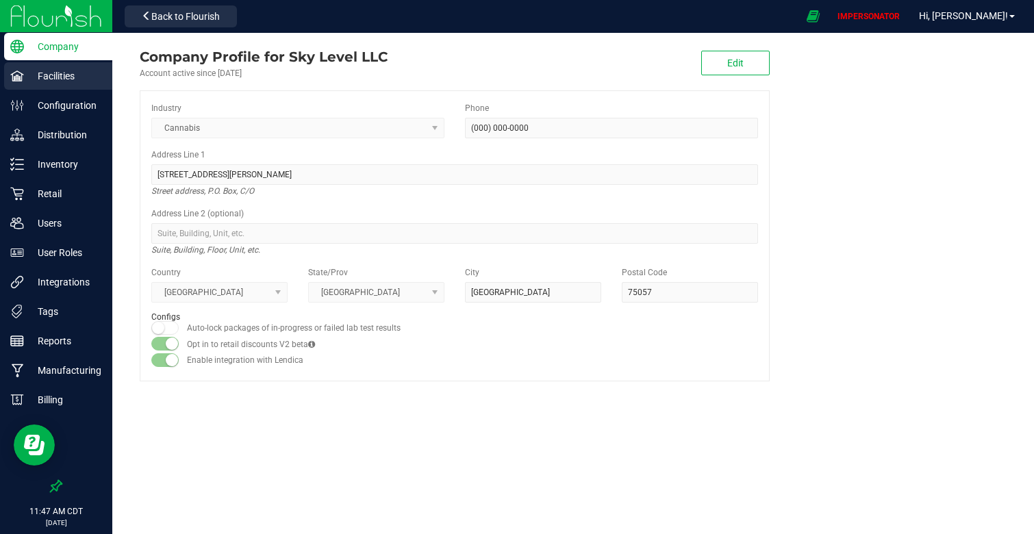
click at [76, 75] on p "Facilities" at bounding box center [65, 76] width 82 height 16
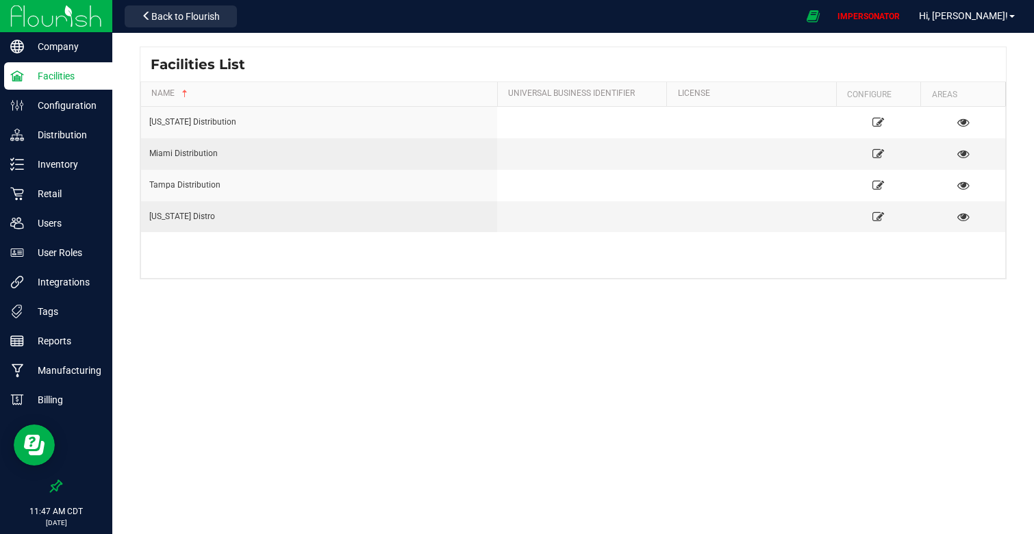
click at [711, 383] on div "Facilities List Name Universal Business Identifier License Configure Areas Ariz…" at bounding box center [572, 218] width 921 height 370
click at [140, 16] on button "Back to Flourish" at bounding box center [181, 16] width 112 height 22
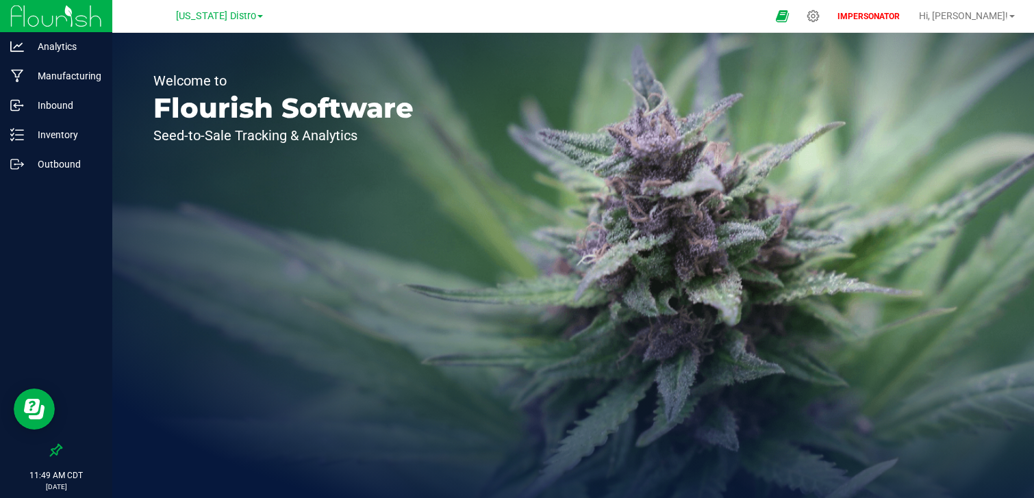
click at [489, 240] on div "Welcome to Flourish Software Seed-to-Sale Tracking & Analytics" at bounding box center [572, 265] width 921 height 465
click at [830, 23] on div at bounding box center [813, 15] width 34 height 29
click at [57, 137] on p "Inventory" at bounding box center [65, 135] width 82 height 16
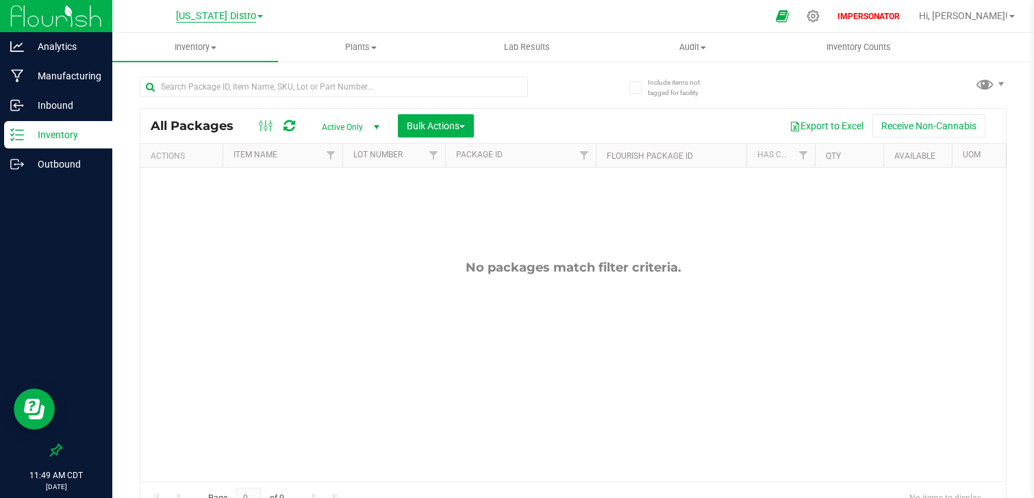
click at [211, 12] on span "[US_STATE] Distro" at bounding box center [216, 16] width 80 height 12
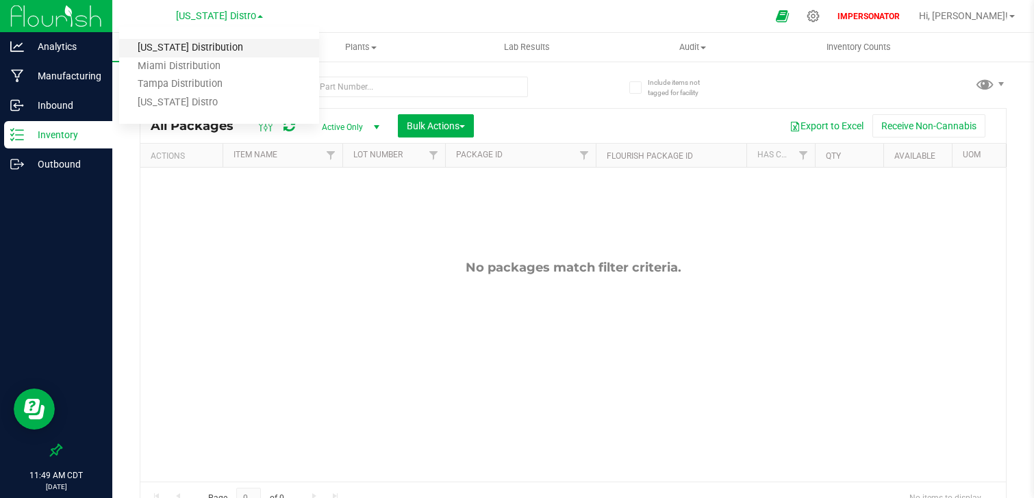
click at [216, 49] on link "[US_STATE] Distribution" at bounding box center [219, 48] width 200 height 18
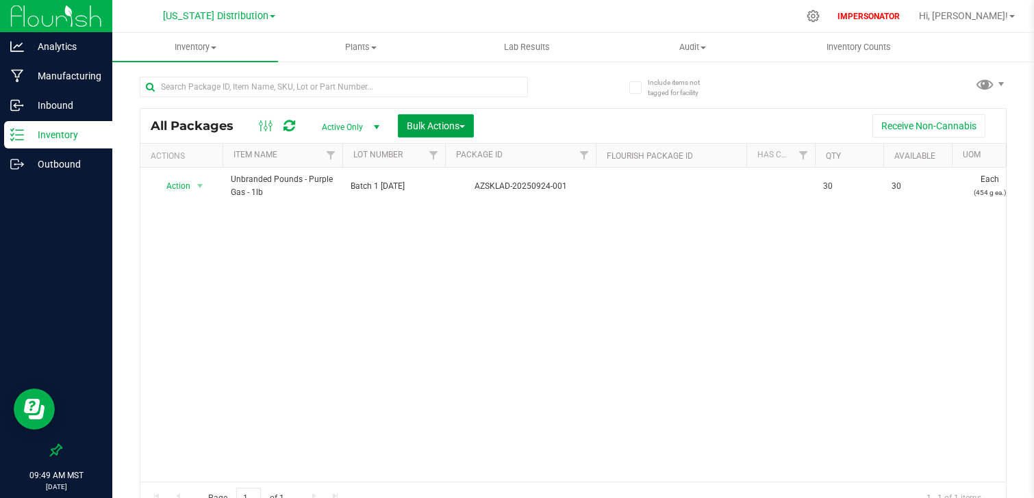
click at [470, 120] on button "Bulk Actions" at bounding box center [436, 125] width 76 height 23
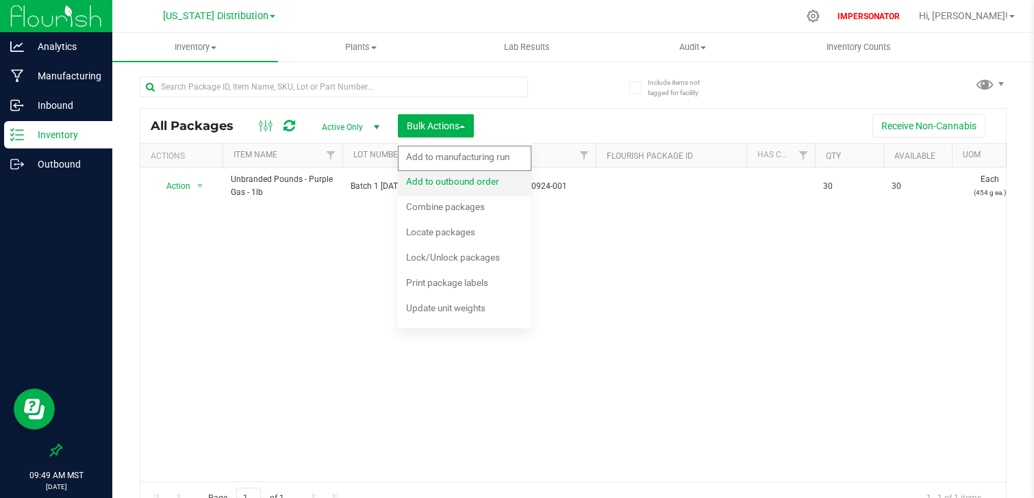
click at [504, 183] on div "Add to outbound order" at bounding box center [462, 183] width 112 height 22
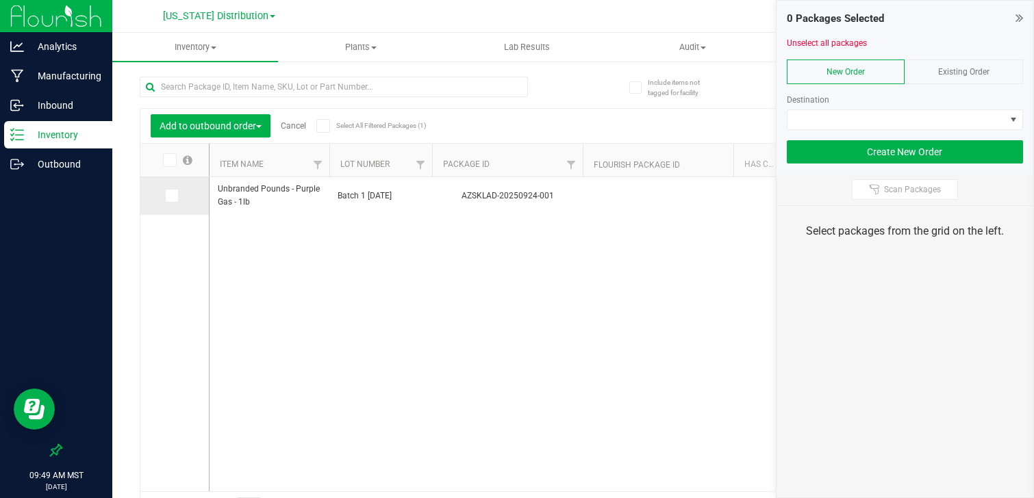
click at [166, 204] on td at bounding box center [174, 196] width 68 height 38
click at [172, 196] on icon at bounding box center [170, 196] width 9 height 0
click at [0, 0] on input "checkbox" at bounding box center [0, 0] width 0 height 0
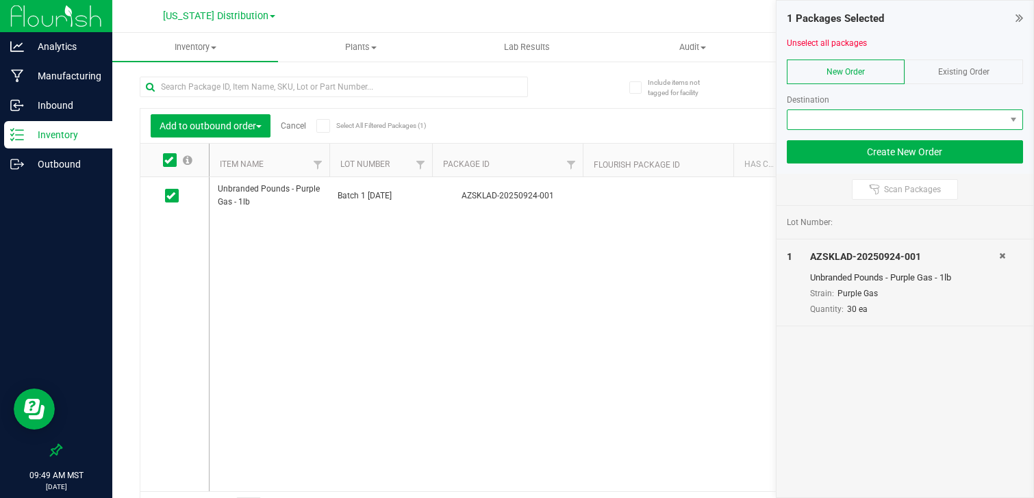
click at [873, 118] on span "NO DATA FOUND" at bounding box center [896, 119] width 218 height 19
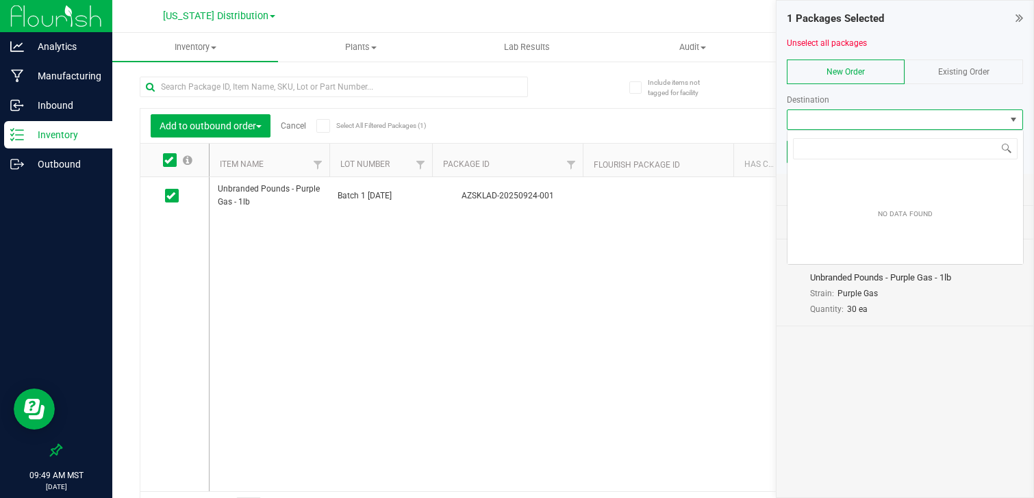
scroll to position [21, 236]
click at [789, 351] on div "Lot Number: 1 AZSKLAD-20250924-001 Unbranded Pounds - Purple Gas - 1lb Strain: …" at bounding box center [904, 352] width 257 height 292
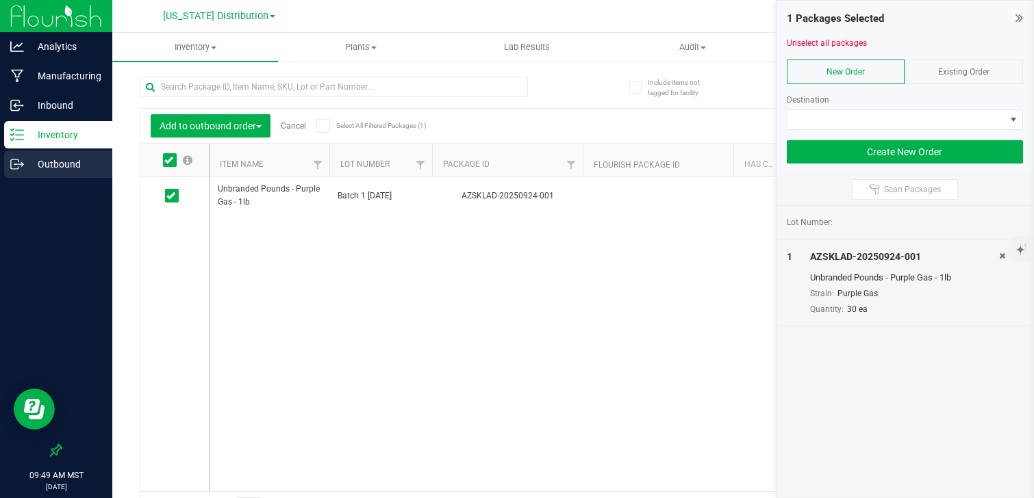
click at [45, 178] on link "Outbound" at bounding box center [56, 165] width 112 height 29
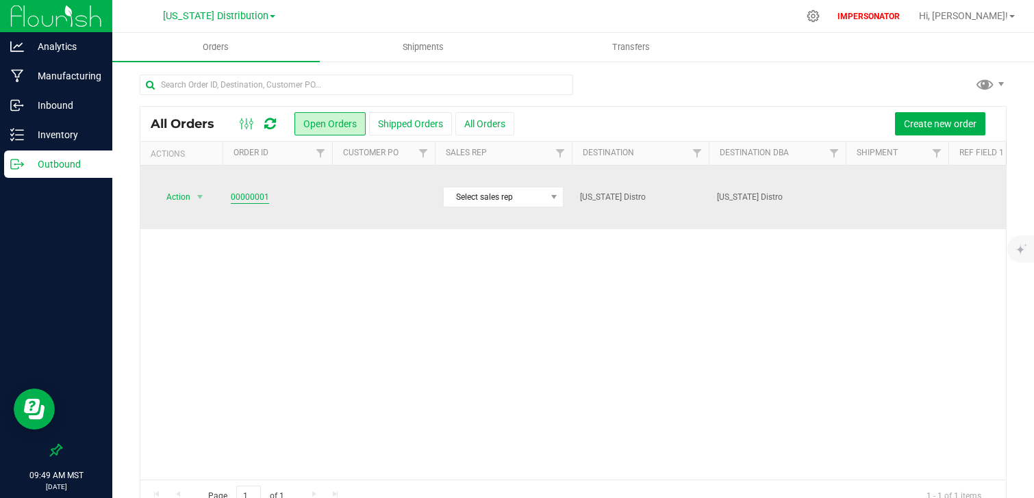
click at [247, 191] on link "00000001" at bounding box center [250, 197] width 38 height 13
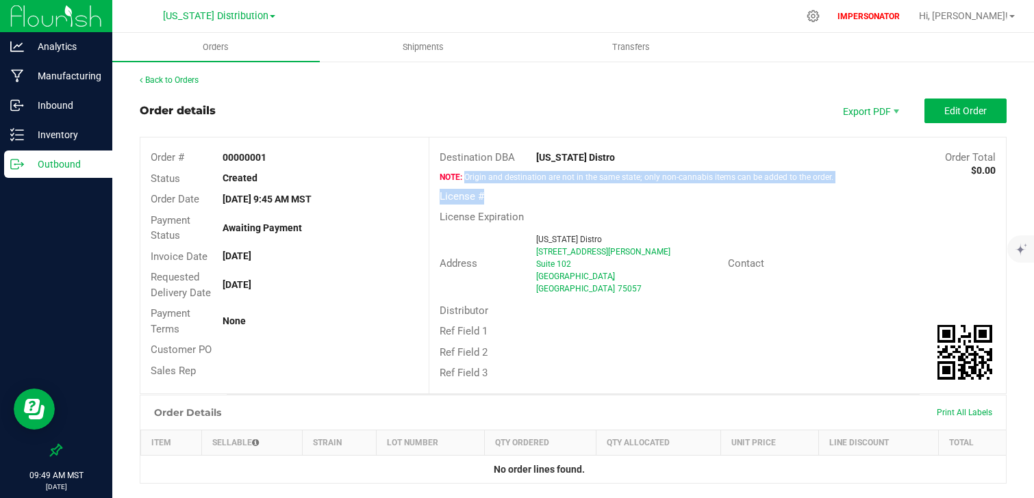
drag, startPoint x: 464, startPoint y: 174, endPoint x: 769, endPoint y: 178, distance: 304.6
click at [774, 182] on div "Origin and destination are not in the same state; only non-cannabis items can b…" at bounding box center [717, 177] width 576 height 12
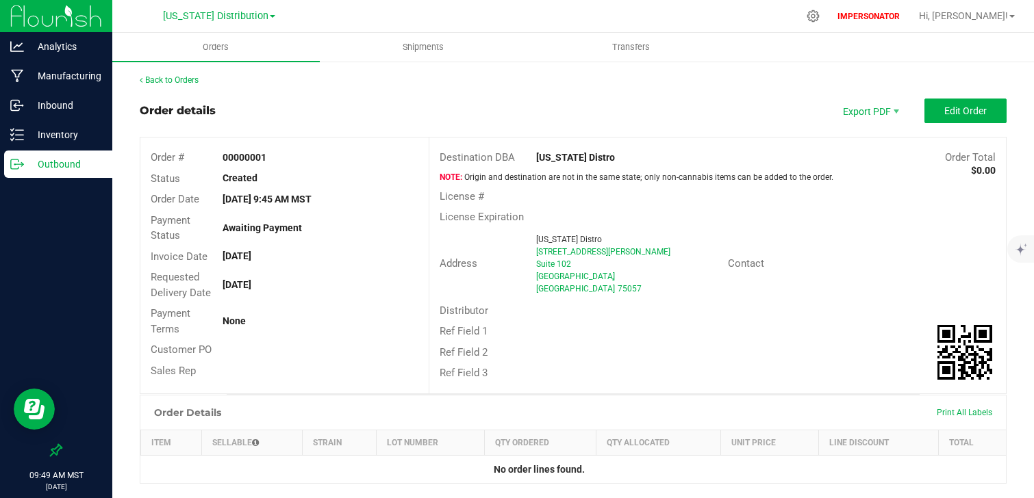
click at [775, 179] on span "Origin and destination are not in the same state; only non-cannabis items can b…" at bounding box center [636, 177] width 394 height 10
click at [997, 109] on button "Edit Order" at bounding box center [965, 111] width 82 height 25
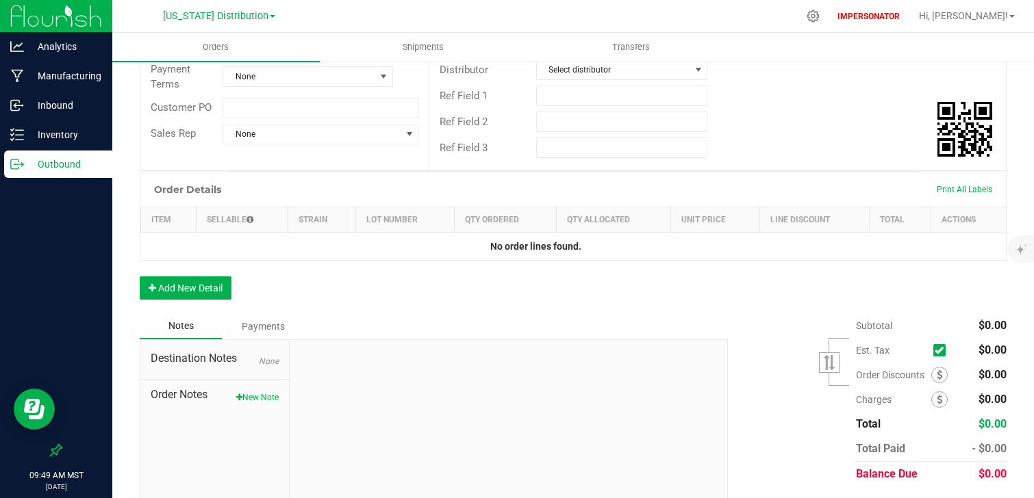
scroll to position [276, 0]
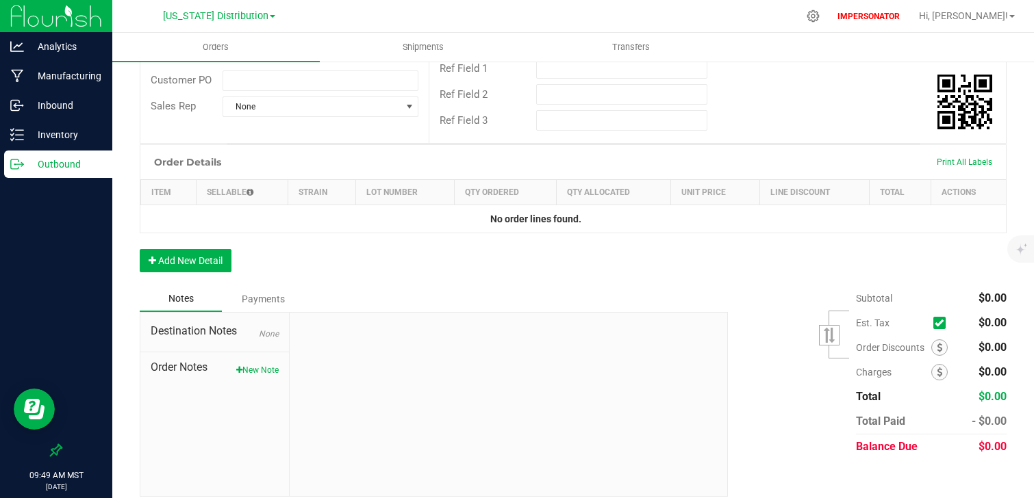
click at [240, 257] on div "Order Details Print All Labels Item Sellable Strain Lot Number Qty Ordered Qty …" at bounding box center [573, 215] width 867 height 142
click at [235, 257] on div "Order Details Print All Labels Item Sellable Strain Lot Number Qty Ordered Qty …" at bounding box center [573, 215] width 867 height 142
click at [219, 257] on button "Add New Detail" at bounding box center [186, 260] width 92 height 23
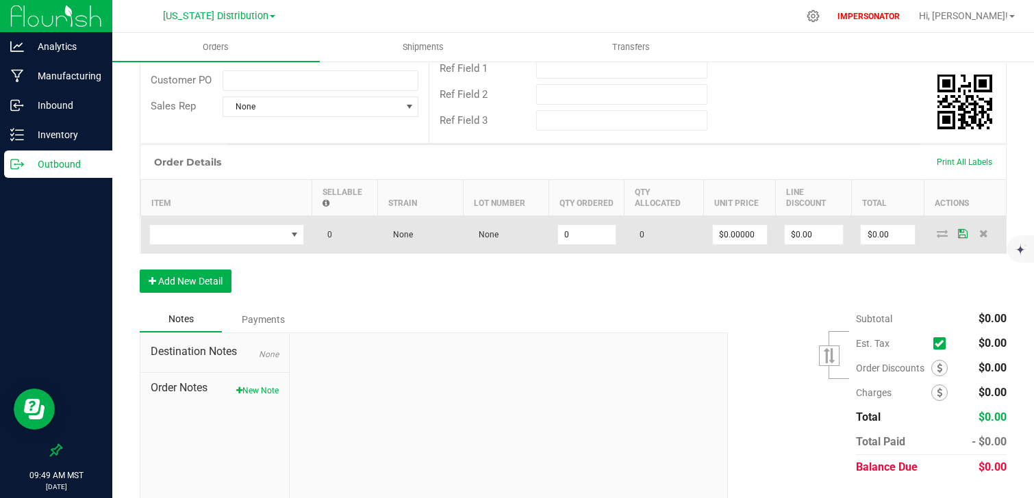
click at [182, 237] on td at bounding box center [226, 235] width 171 height 38
click at [186, 227] on span "NO DATA FOUND" at bounding box center [218, 234] width 136 height 19
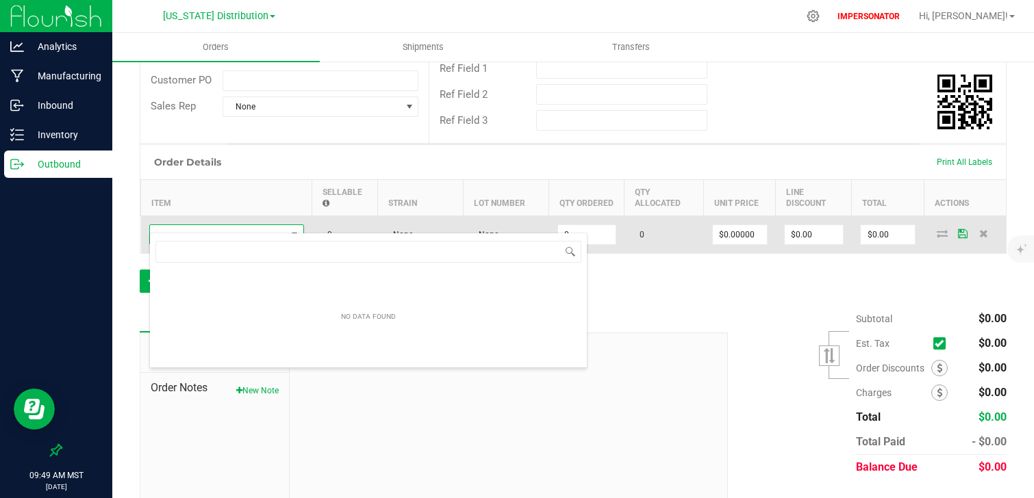
scroll to position [21, 155]
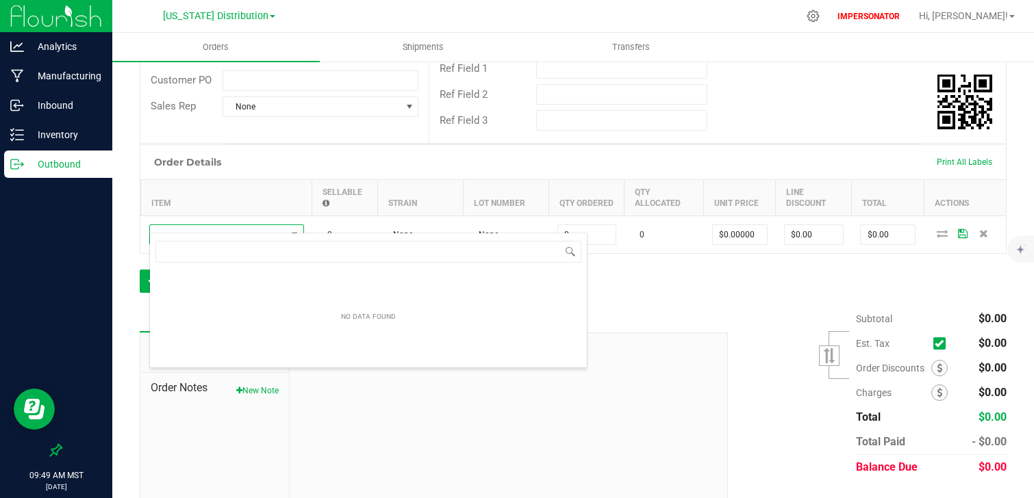
click at [628, 454] on div at bounding box center [508, 424] width 437 height 183
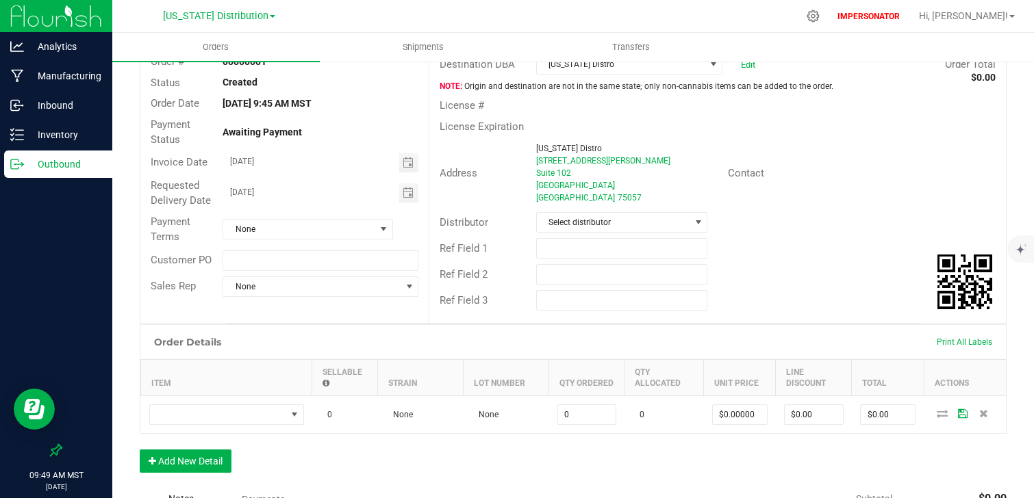
scroll to position [0, 0]
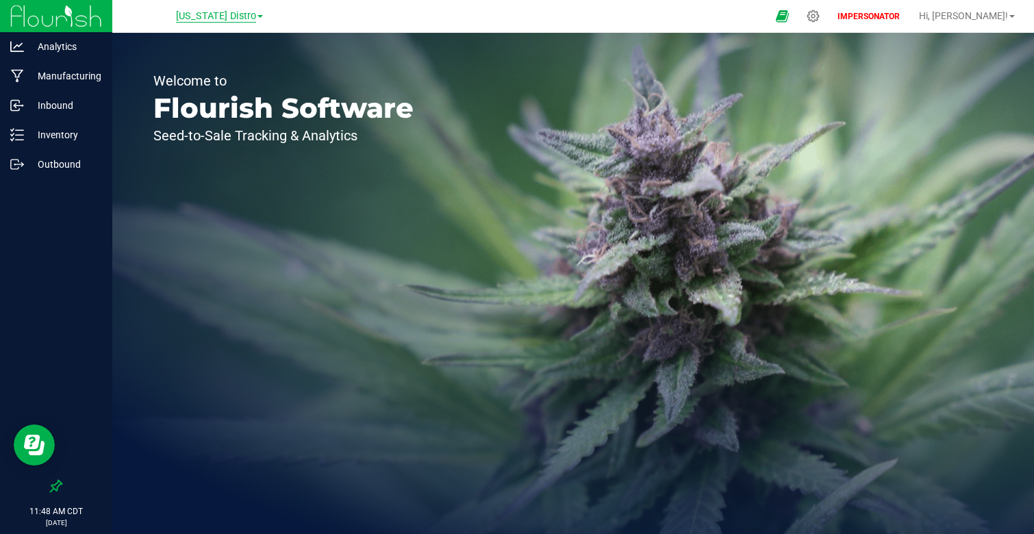
click at [192, 21] on span "[US_STATE] Distro" at bounding box center [216, 16] width 80 height 12
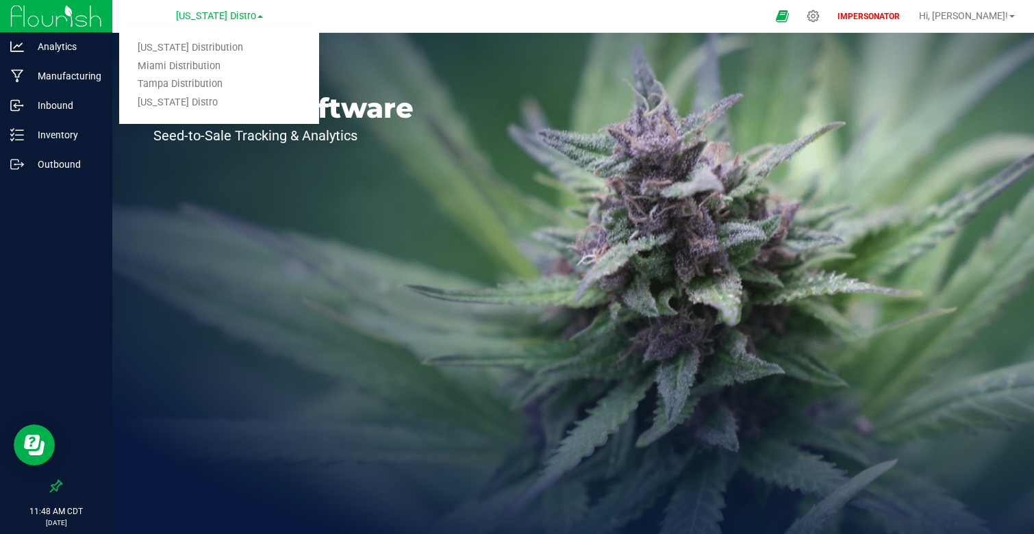
click at [198, 220] on div "Welcome to Flourish Software Seed-to-Sale Tracking & Analytics" at bounding box center [283, 283] width 342 height 501
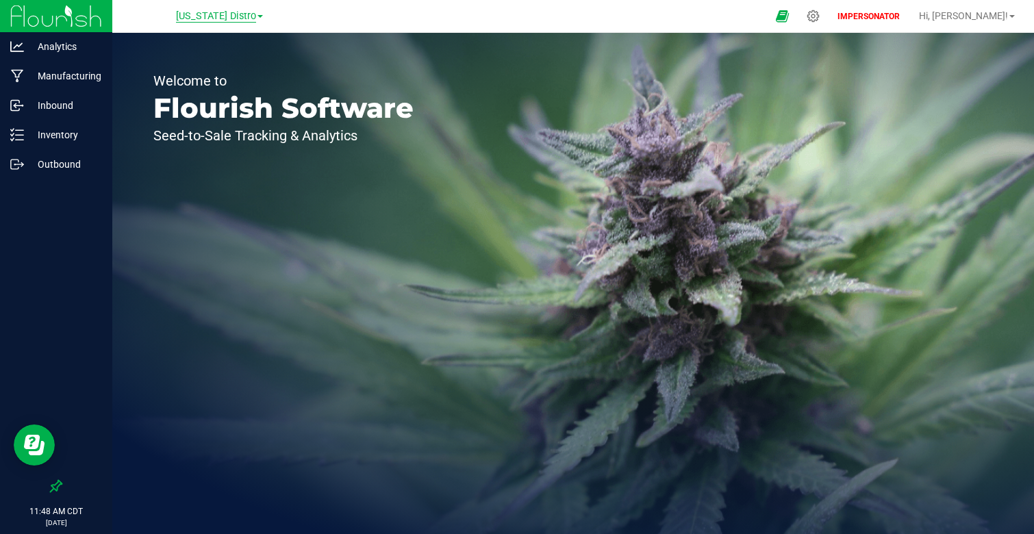
click at [215, 16] on span "[US_STATE] Distro" at bounding box center [216, 16] width 80 height 12
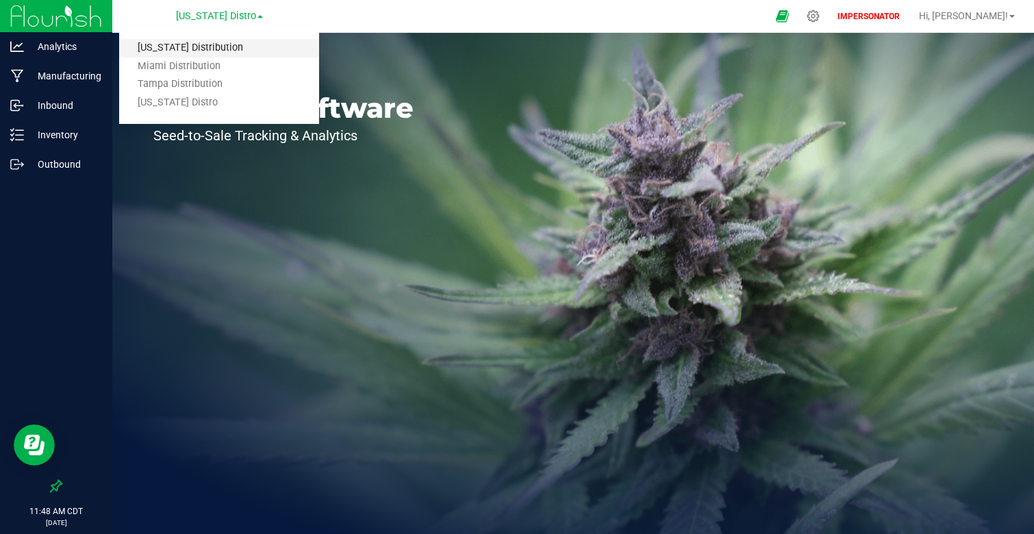
click at [216, 47] on link "[US_STATE] Distribution" at bounding box center [219, 48] width 200 height 18
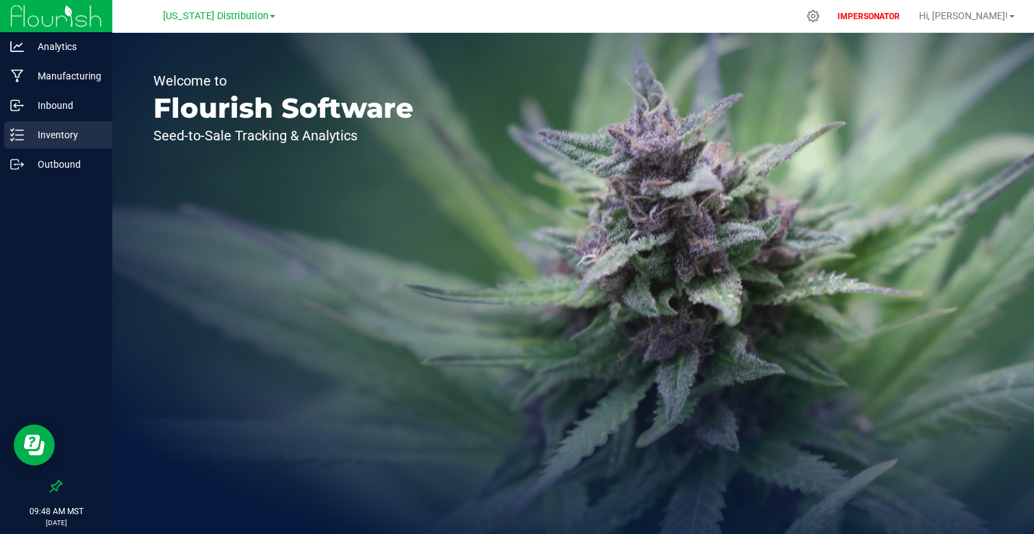
click at [75, 142] on p "Inventory" at bounding box center [65, 135] width 82 height 16
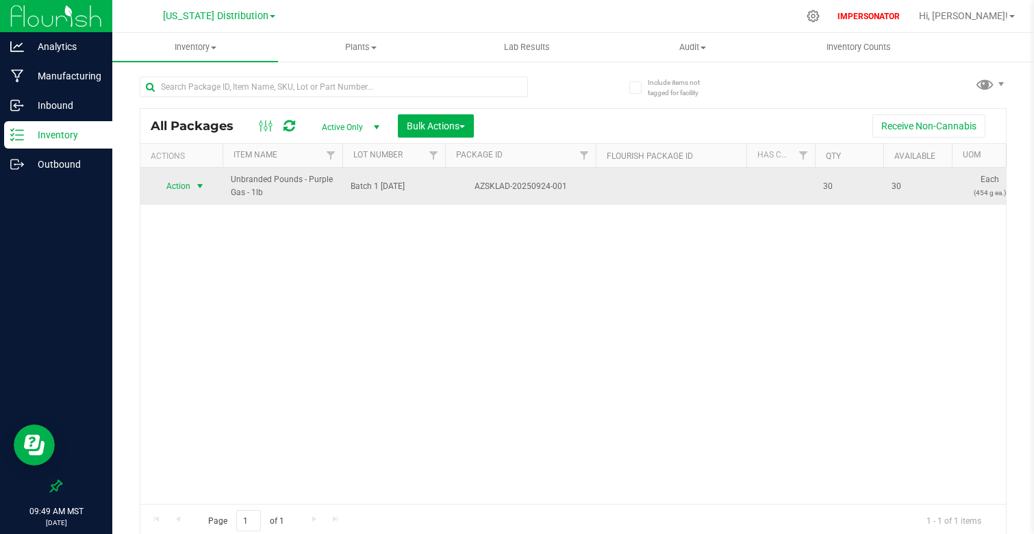
click at [183, 191] on span "Action" at bounding box center [172, 186] width 37 height 19
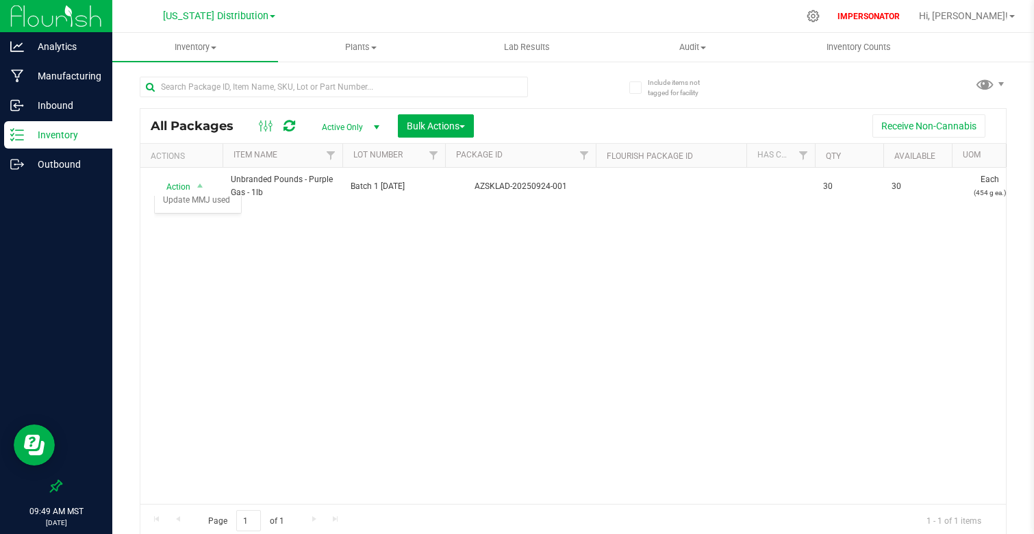
click at [541, 254] on div "Action Action Adjust qty Create package Edit attributes Global inventory Locate…" at bounding box center [572, 336] width 865 height 336
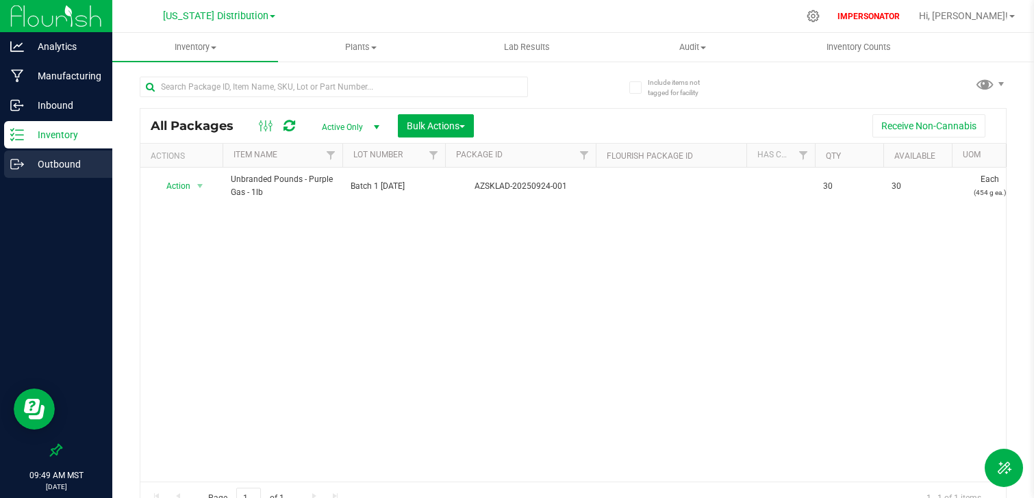
click at [39, 174] on div "Outbound" at bounding box center [58, 164] width 108 height 27
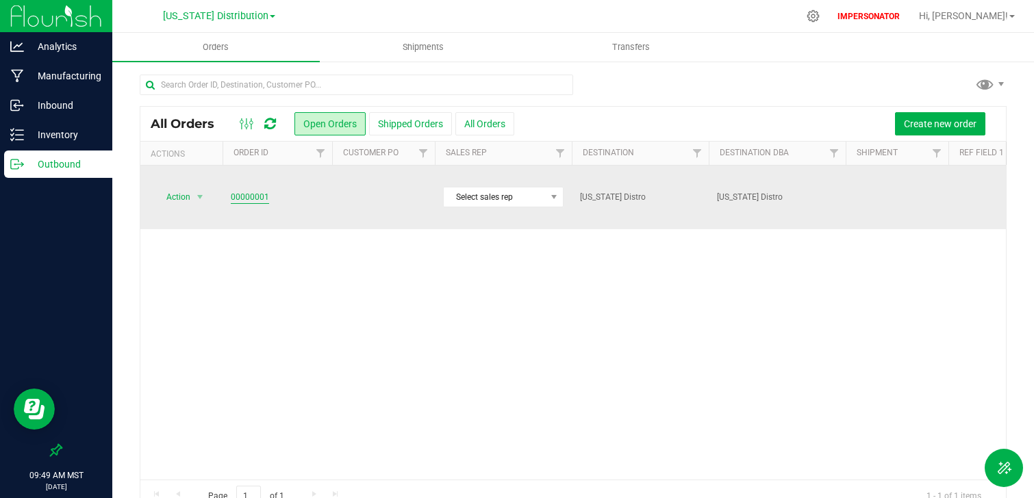
click at [247, 191] on link "00000001" at bounding box center [250, 197] width 38 height 13
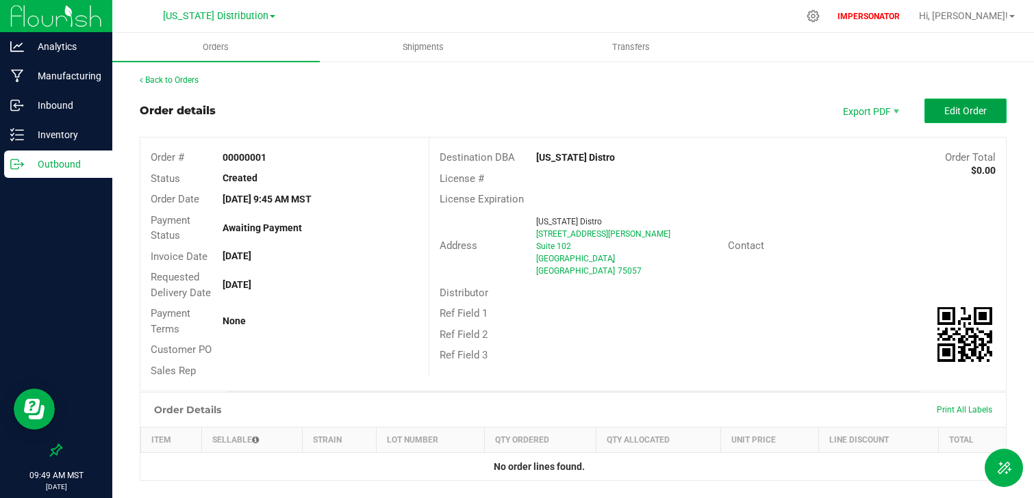
click at [985, 116] on span "Edit Order" at bounding box center [965, 110] width 42 height 11
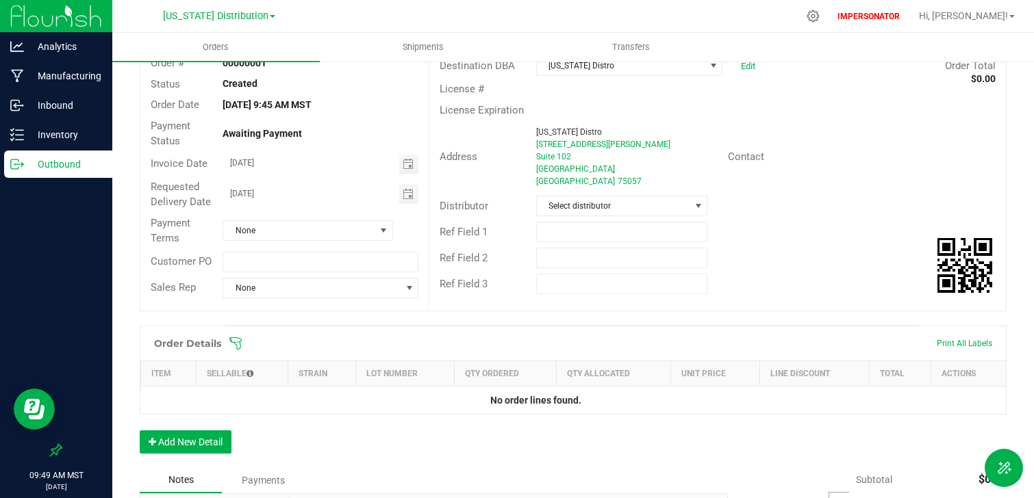
scroll to position [185, 0]
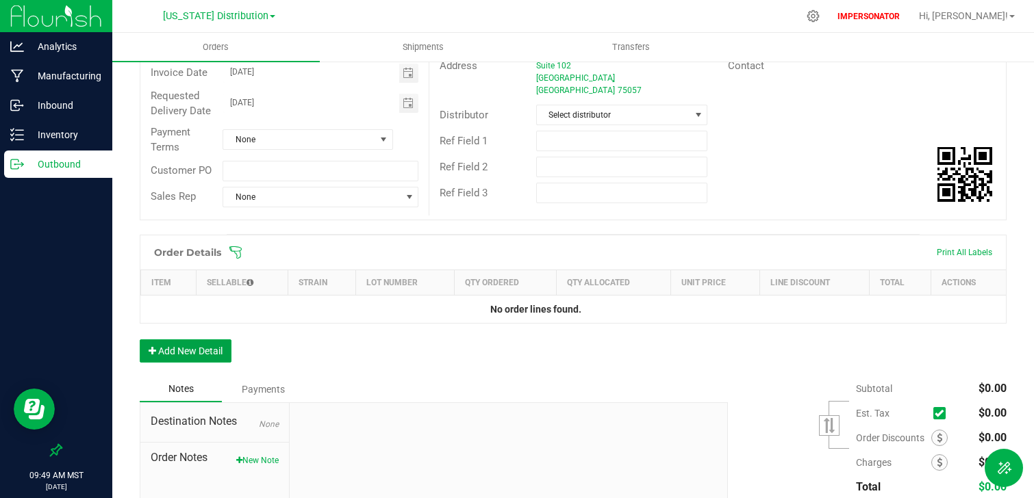
click at [220, 347] on button "Add New Detail" at bounding box center [186, 350] width 92 height 23
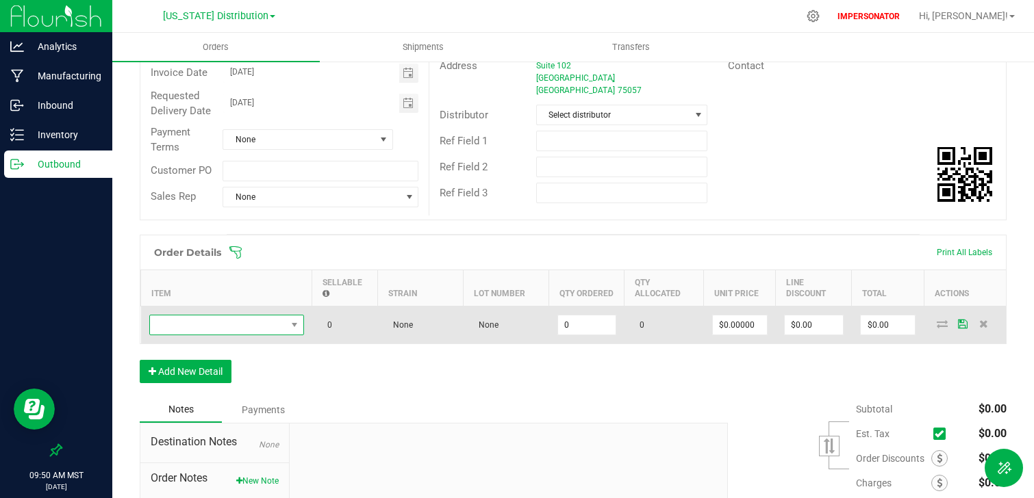
click at [230, 318] on span "NO DATA FOUND" at bounding box center [218, 325] width 136 height 19
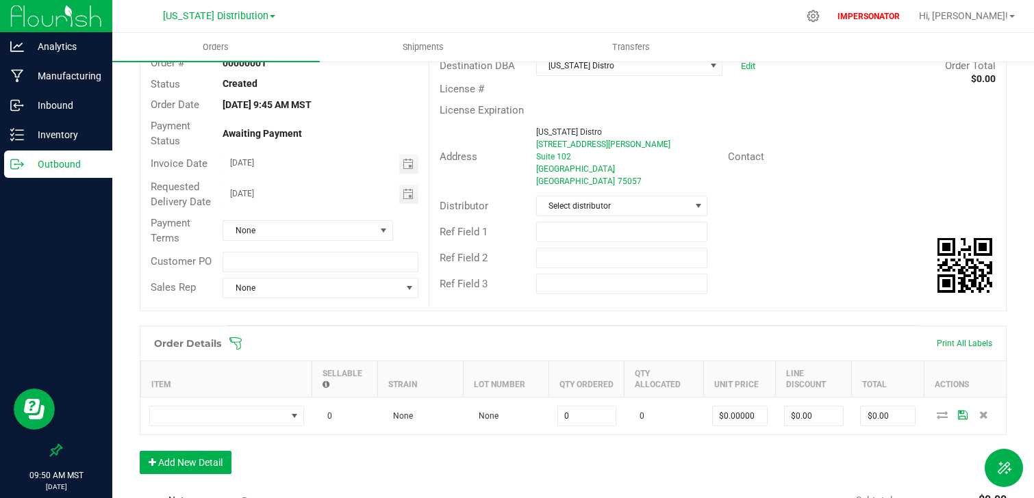
scroll to position [0, 0]
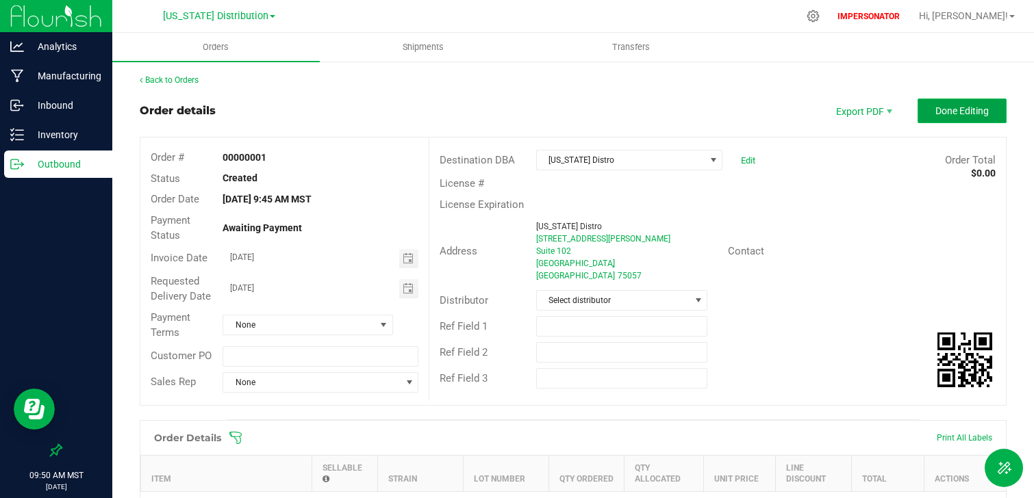
click at [961, 118] on button "Done Editing" at bounding box center [961, 111] width 89 height 25
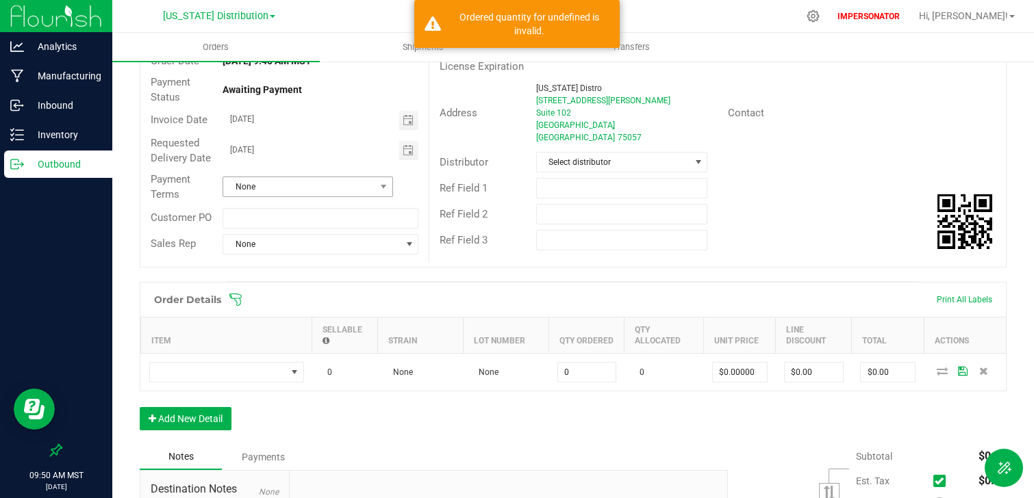
scroll to position [136, 0]
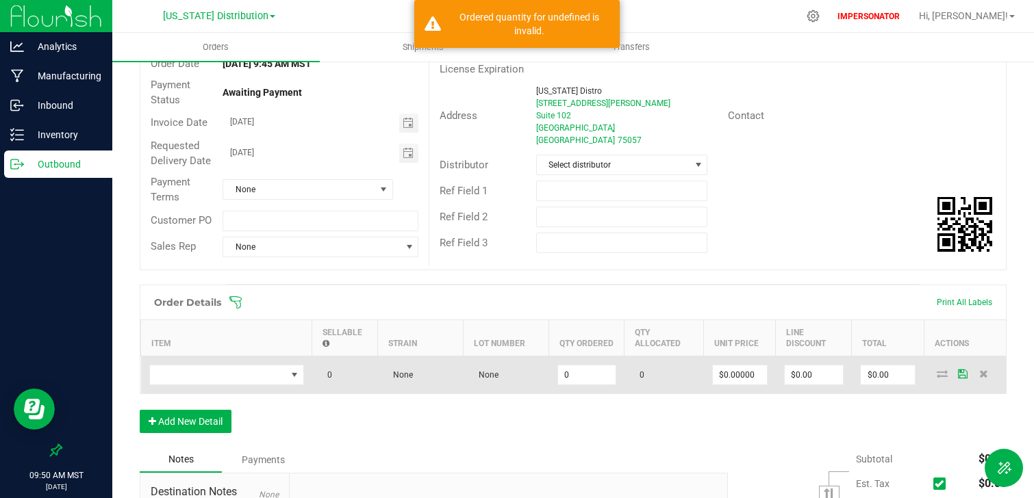
click at [285, 392] on td at bounding box center [226, 375] width 171 height 38
click at [302, 376] on span "NO DATA FOUND" at bounding box center [293, 375] width 17 height 19
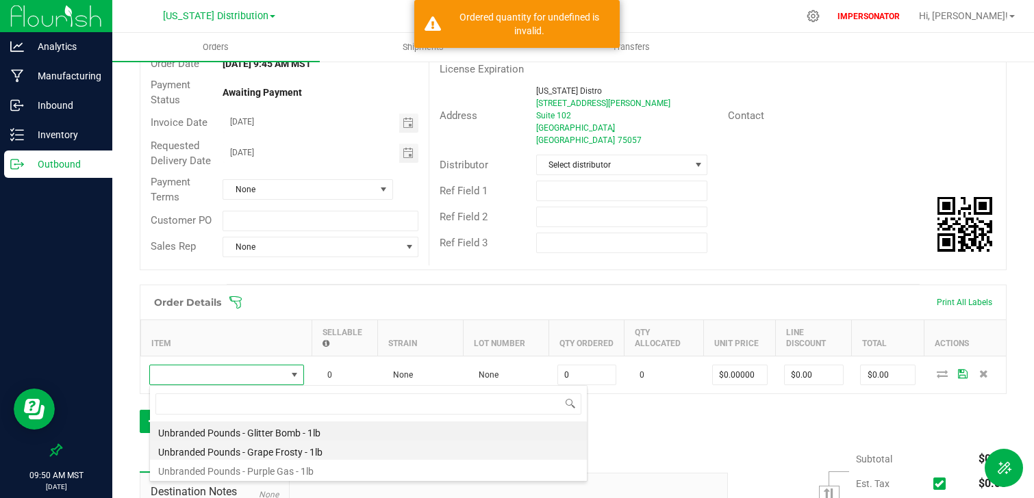
scroll to position [14, 0]
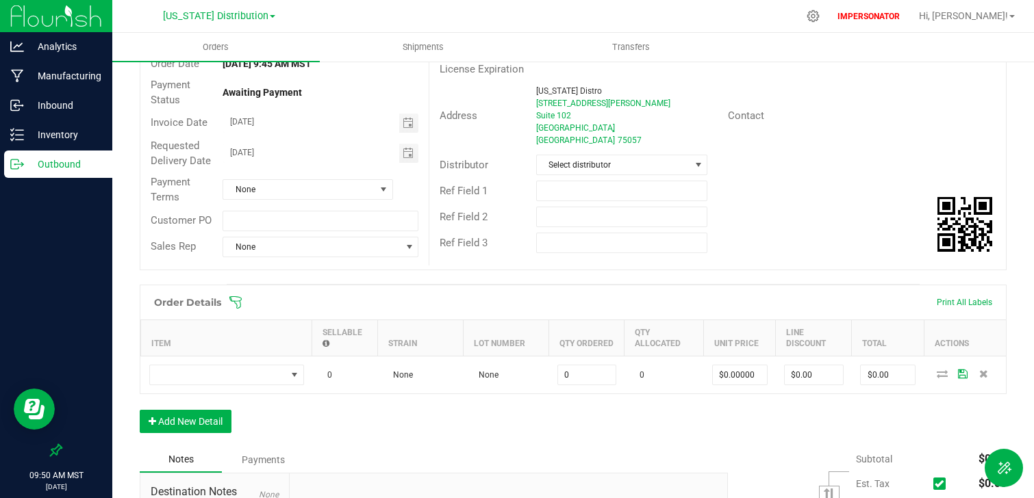
click at [678, 389] on div "Order Details Print All Labels Item Sellable Strain Lot Number Qty Ordered Qty …" at bounding box center [573, 366] width 867 height 162
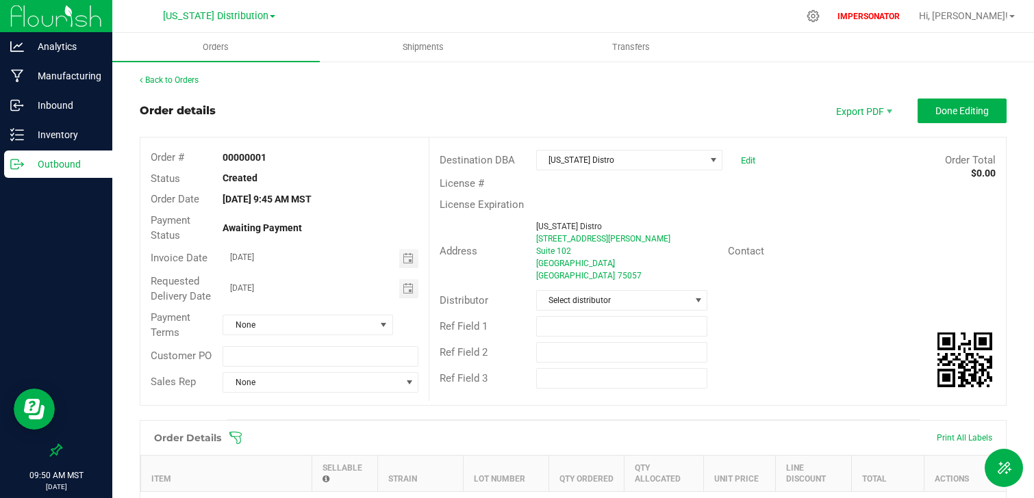
click at [66, 151] on div "Outbound" at bounding box center [58, 164] width 108 height 27
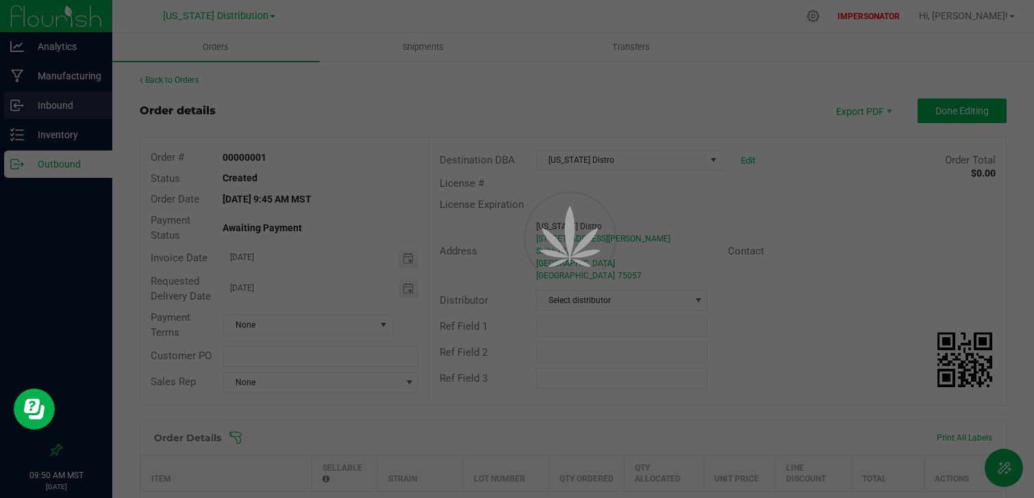
click at [66, 120] on link "Inbound" at bounding box center [56, 106] width 112 height 29
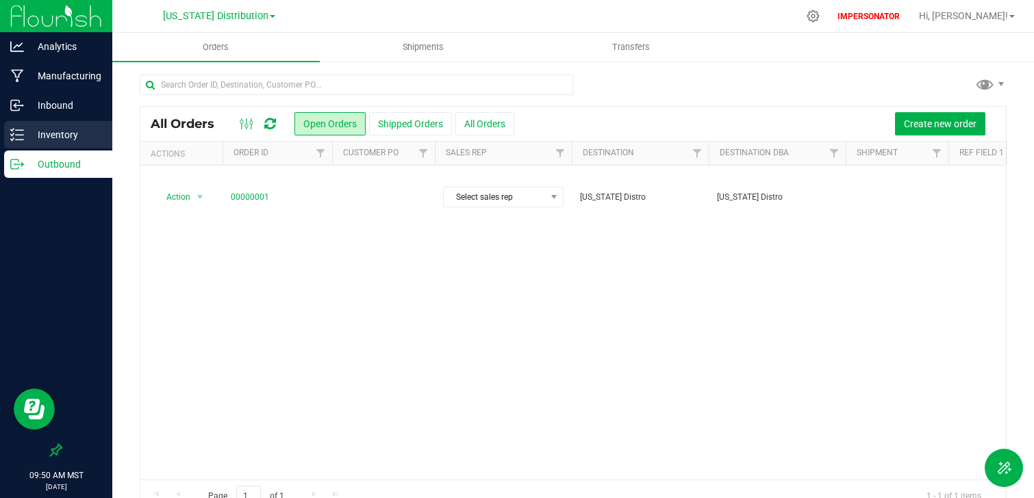
click at [66, 131] on p "Inventory" at bounding box center [65, 135] width 82 height 16
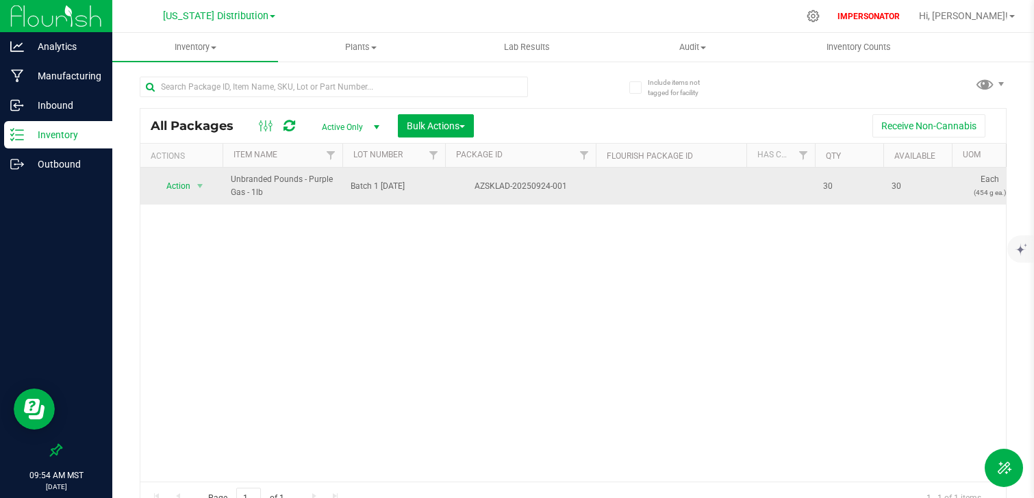
click at [533, 198] on td "AZSKLAD-20250924-001" at bounding box center [520, 186] width 151 height 37
drag, startPoint x: 582, startPoint y: 192, endPoint x: 468, endPoint y: 192, distance: 113.6
click at [468, 192] on div "AZSKLAD-20250924-001" at bounding box center [520, 186] width 155 height 13
click at [483, 191] on div "AZSKLAD-20250924-001" at bounding box center [520, 186] width 155 height 13
drag, startPoint x: 836, startPoint y: 185, endPoint x: 813, endPoint y: 185, distance: 23.3
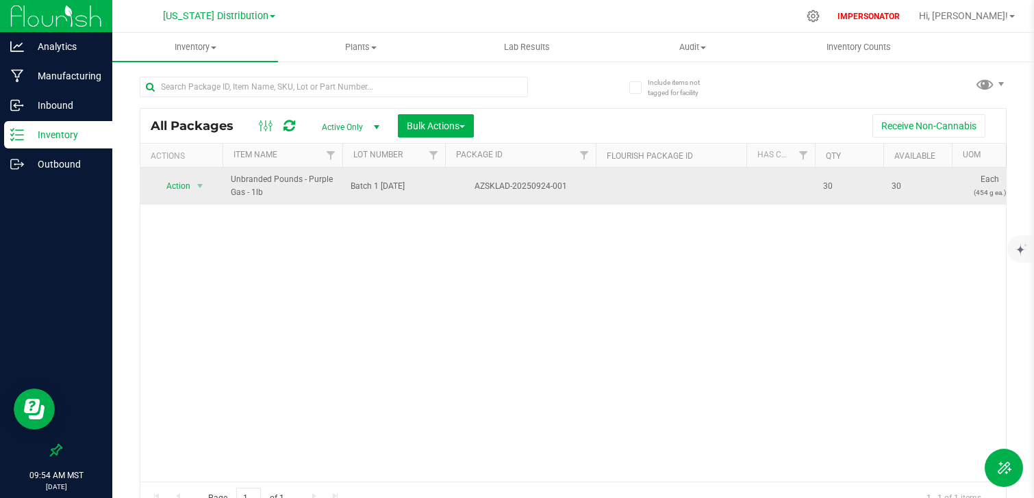
click at [810, 186] on td at bounding box center [780, 186] width 68 height 37
click at [182, 191] on span "Action" at bounding box center [172, 186] width 37 height 19
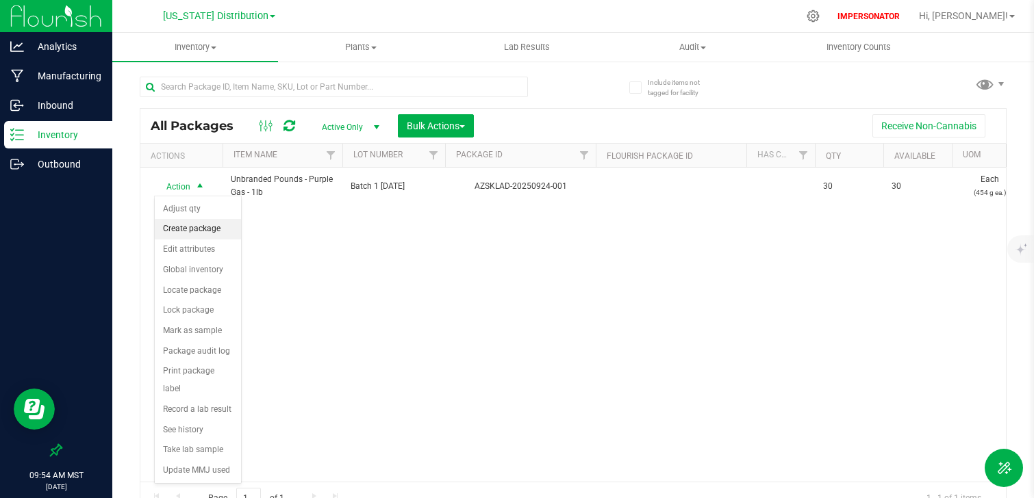
click at [184, 231] on li "Create package" at bounding box center [198, 229] width 86 height 21
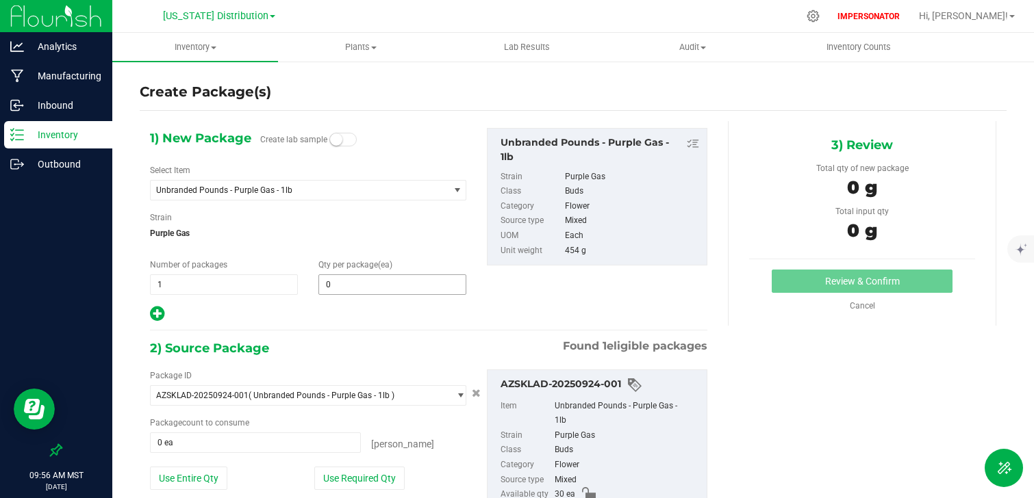
click at [372, 290] on input "0" at bounding box center [392, 284] width 146 height 19
click at [372, 290] on span at bounding box center [392, 284] width 148 height 21
type input "5"
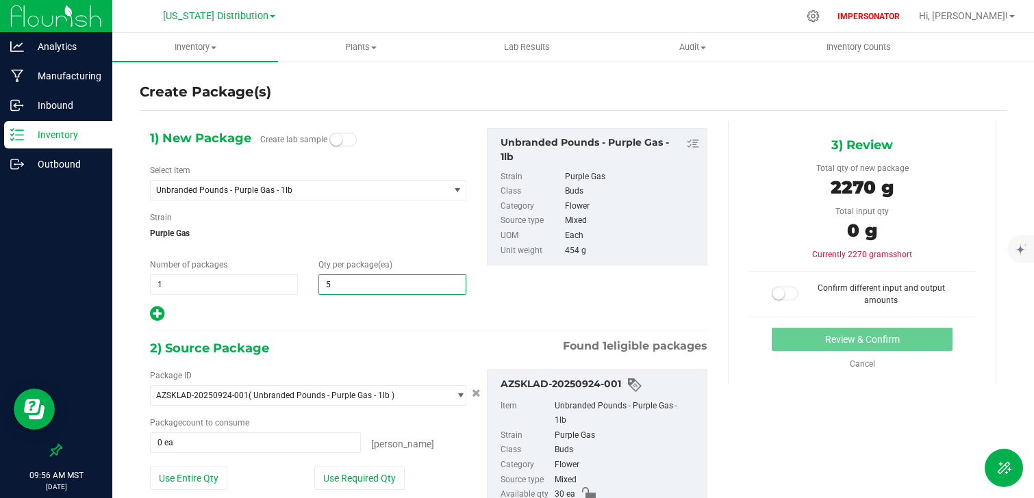
type input "5"
click at [324, 344] on div "2) Source Package Found 1 eligible packages" at bounding box center [428, 348] width 557 height 21
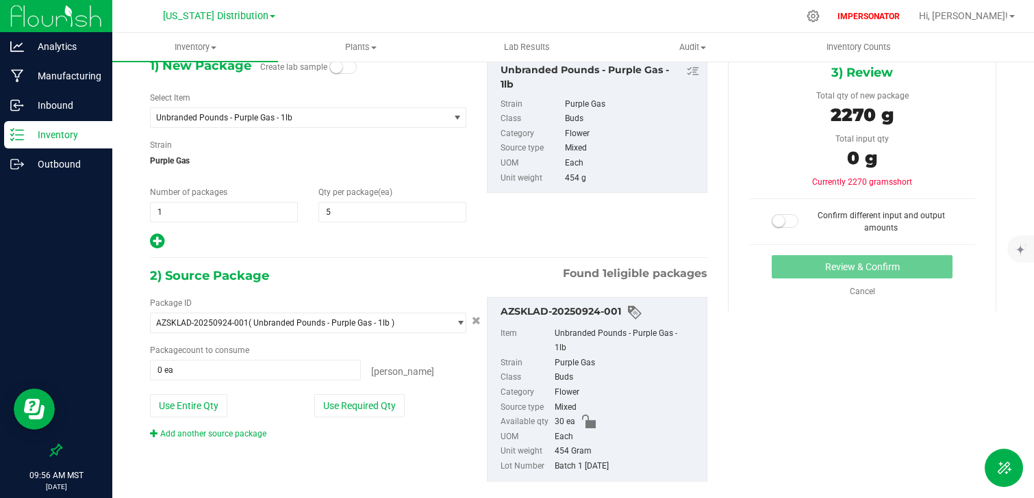
scroll to position [95, 0]
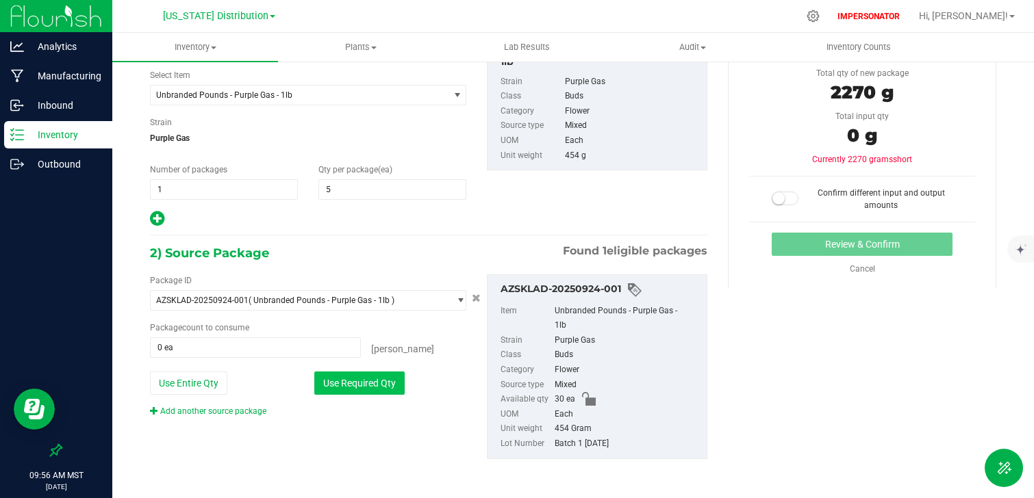
click at [341, 389] on button "Use Required Qty" at bounding box center [359, 383] width 90 height 23
type input "5 ea"
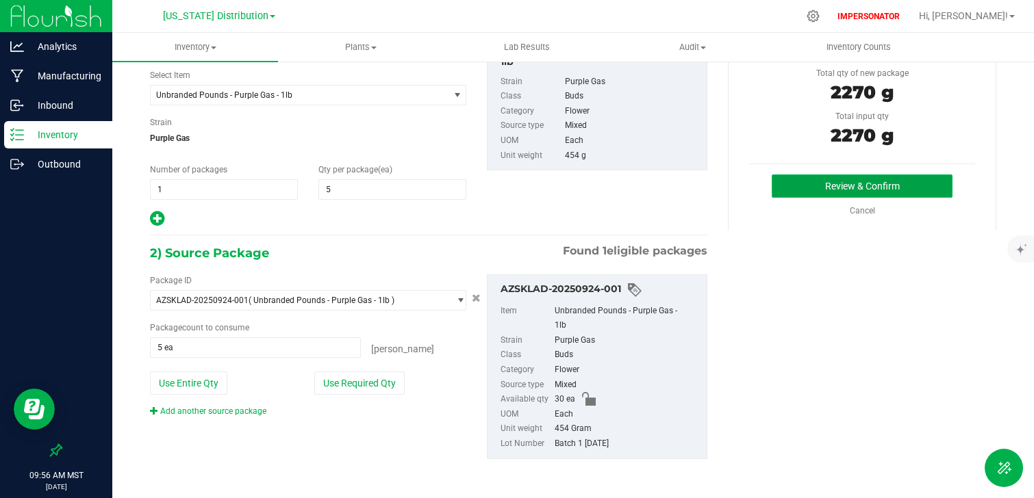
click at [915, 191] on button "Review & Confirm" at bounding box center [861, 186] width 181 height 23
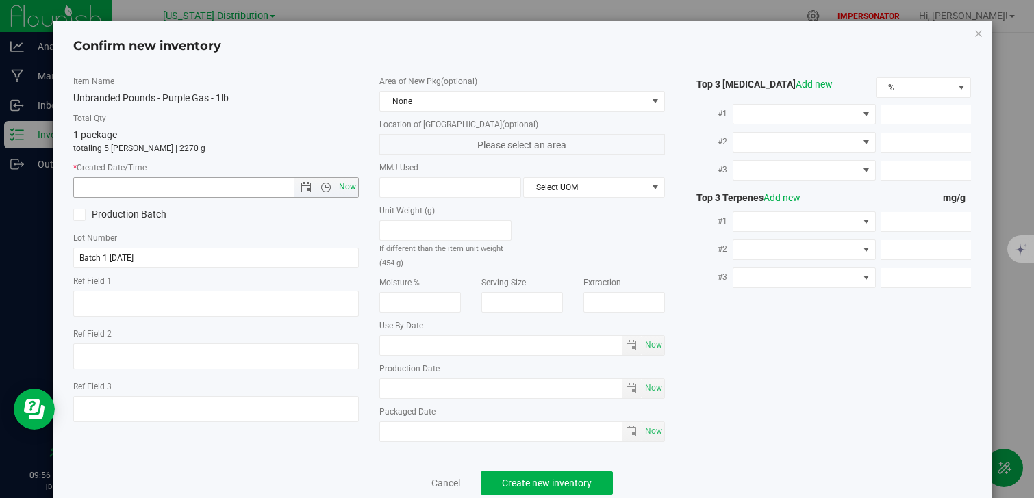
click at [349, 193] on span "Now" at bounding box center [347, 187] width 23 height 20
type input "[DATE] 9:56 AM"
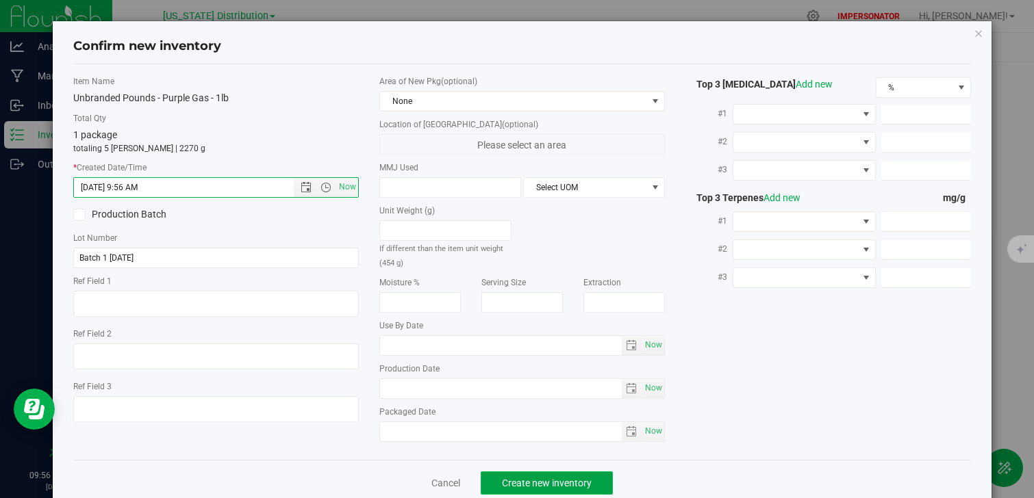
click at [505, 480] on span "Create new inventory" at bounding box center [547, 483] width 90 height 11
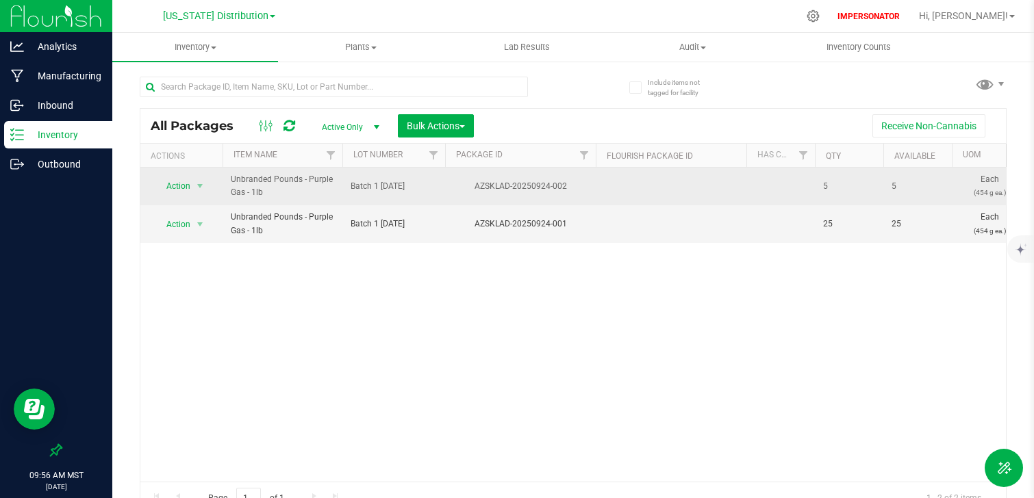
drag, startPoint x: 270, startPoint y: 198, endPoint x: 242, endPoint y: 183, distance: 31.8
click at [242, 183] on span "Unbranded Pounds - Purple Gas - 1lb" at bounding box center [282, 186] width 103 height 26
click at [281, 192] on span "Unbranded Pounds - Purple Gas - 1lb" at bounding box center [282, 186] width 103 height 26
drag, startPoint x: 266, startPoint y: 194, endPoint x: 227, endPoint y: 181, distance: 41.6
click at [227, 181] on td "Unbranded Pounds - Purple Gas - 1lb" at bounding box center [282, 187] width 120 height 38
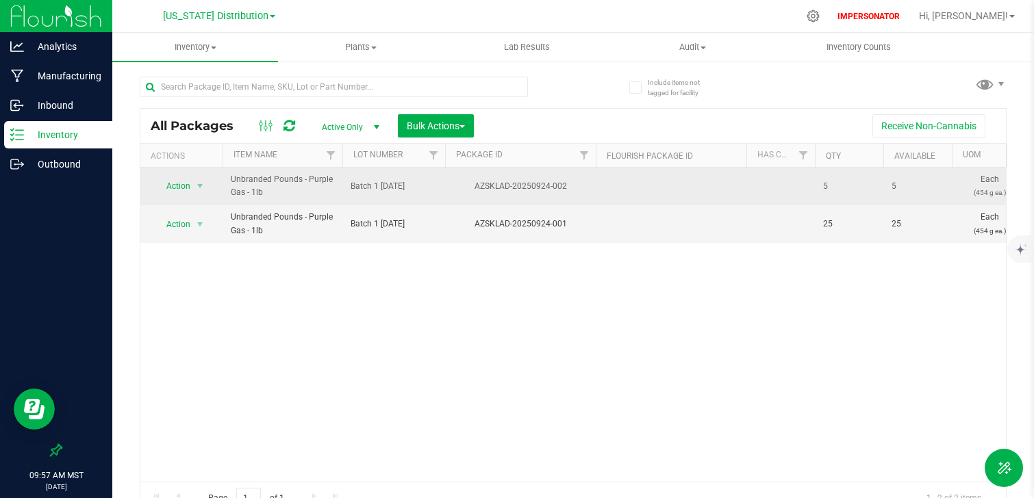
copy span "Unbranded Pounds - Purple Gas - 1lb"
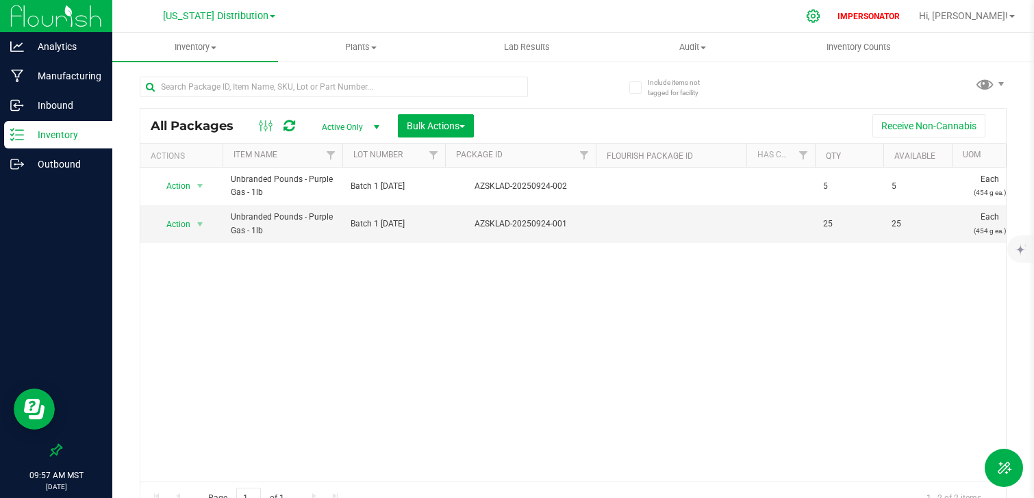
click at [820, 18] on icon at bounding box center [813, 16] width 14 height 14
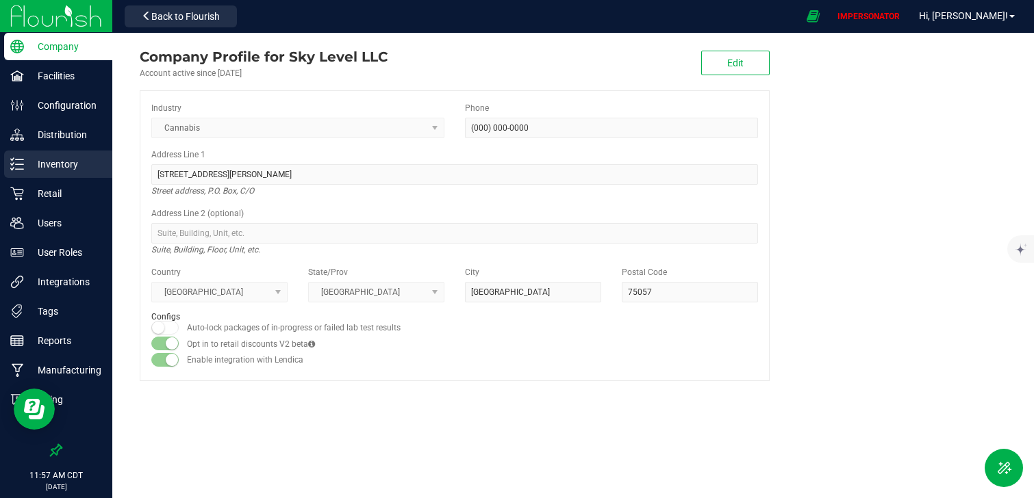
click at [71, 157] on p "Inventory" at bounding box center [65, 164] width 82 height 16
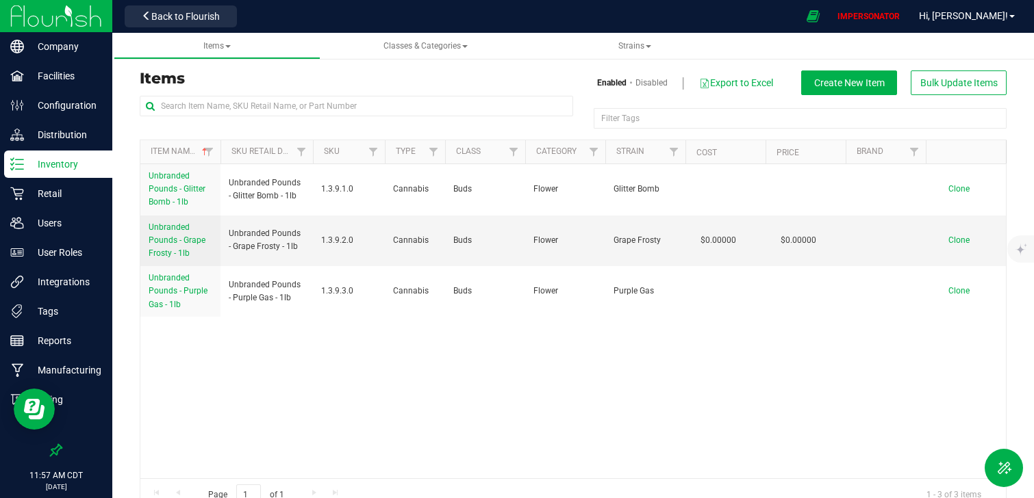
click at [849, 66] on div "Items Enabled Disabled Export to Excel Create New Item Bulk Update Items Filter…" at bounding box center [573, 282] width 867 height 458
click at [848, 73] on button "Create New Item" at bounding box center [849, 82] width 96 height 25
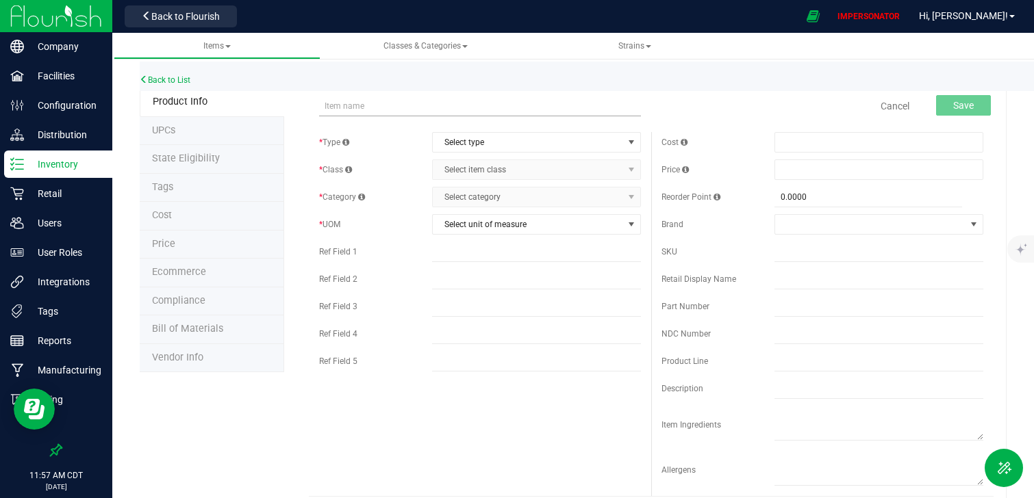
click at [352, 107] on input "text" at bounding box center [480, 106] width 322 height 21
drag, startPoint x: 393, startPoint y: 103, endPoint x: 307, endPoint y: 105, distance: 86.3
click at [487, 105] on input "Unprocessed Biomass - Purple Gas - 1lb" at bounding box center [480, 106] width 322 height 21
type input "Unprocessed Biomass - Purple Gas - Bulk"
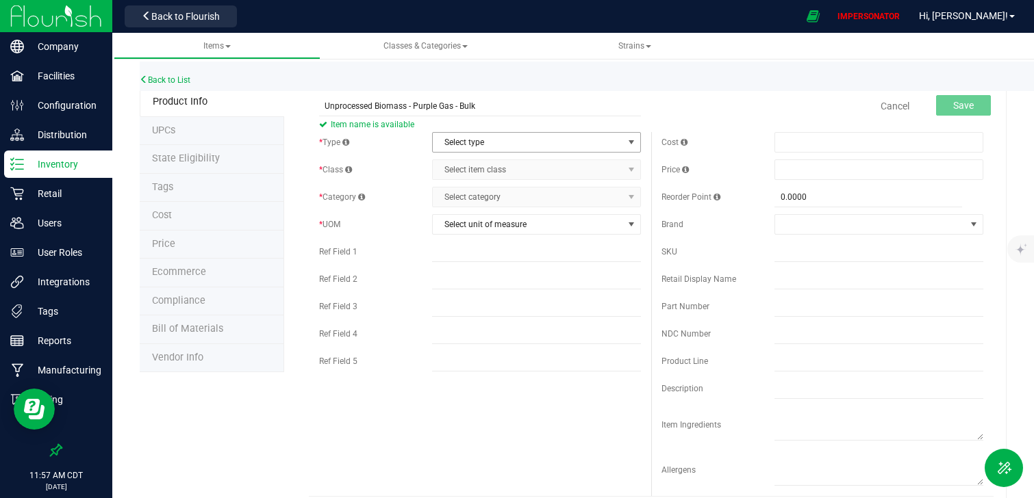
click at [531, 133] on span "Select type" at bounding box center [528, 142] width 191 height 19
click at [511, 169] on li "Cannabis" at bounding box center [537, 165] width 208 height 21
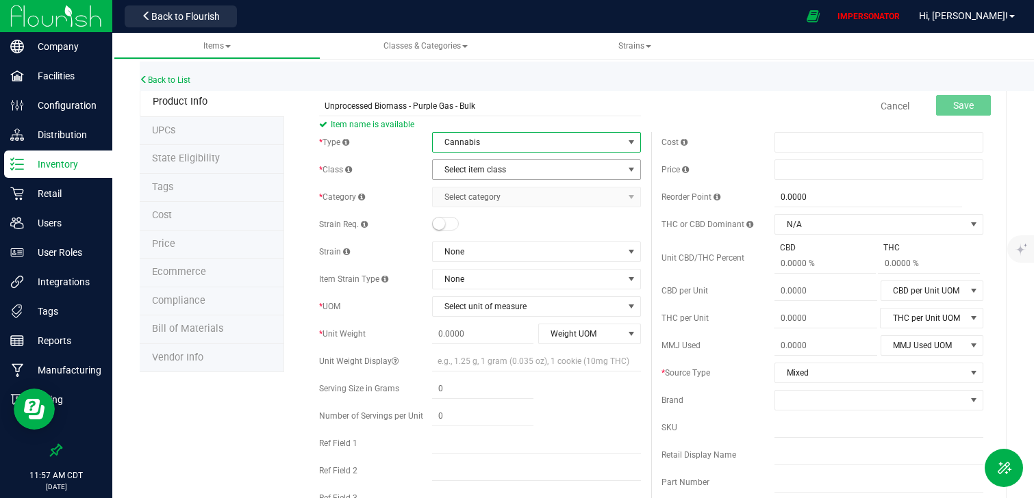
click at [507, 170] on span "Select item class" at bounding box center [528, 169] width 191 height 19
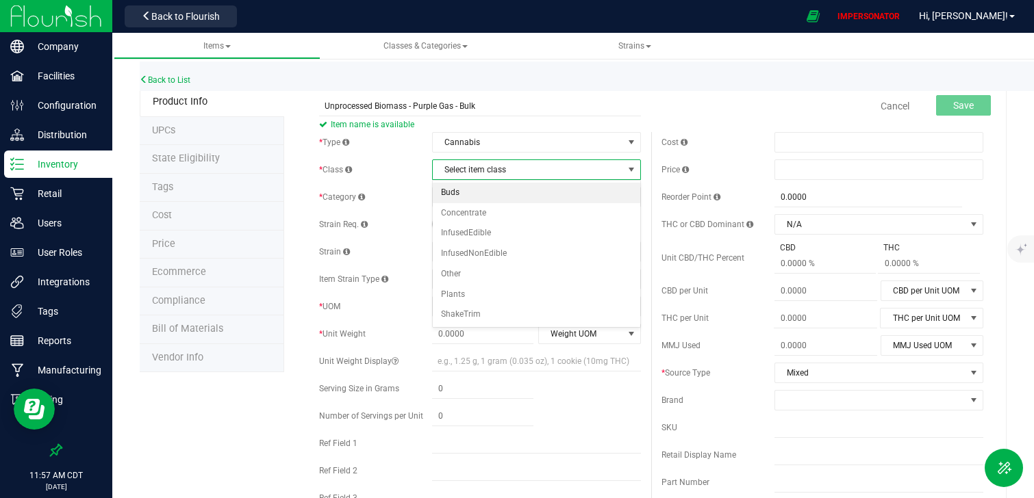
click at [478, 198] on li "Buds" at bounding box center [537, 193] width 208 height 21
click at [465, 200] on span "Select category" at bounding box center [528, 197] width 191 height 19
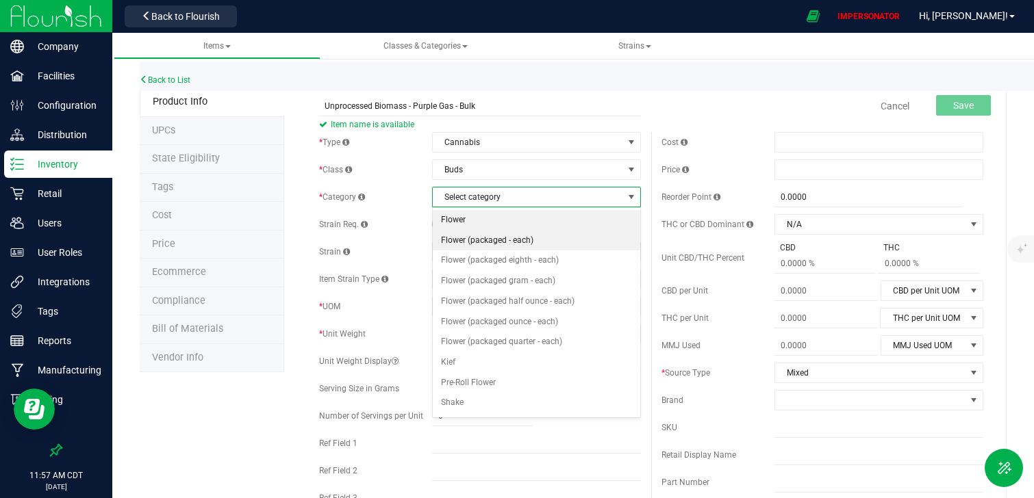
click at [478, 225] on li "Flower" at bounding box center [537, 220] width 208 height 21
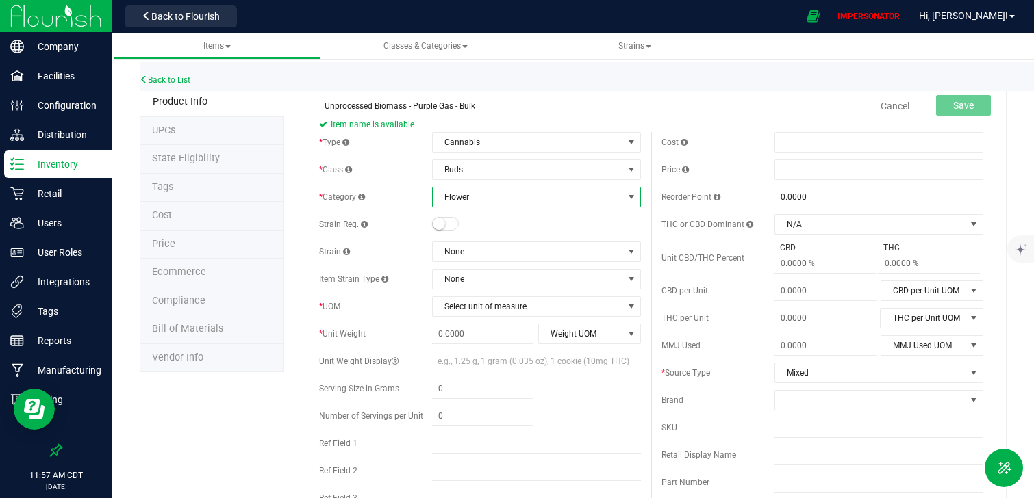
click at [444, 222] on small at bounding box center [439, 224] width 12 height 12
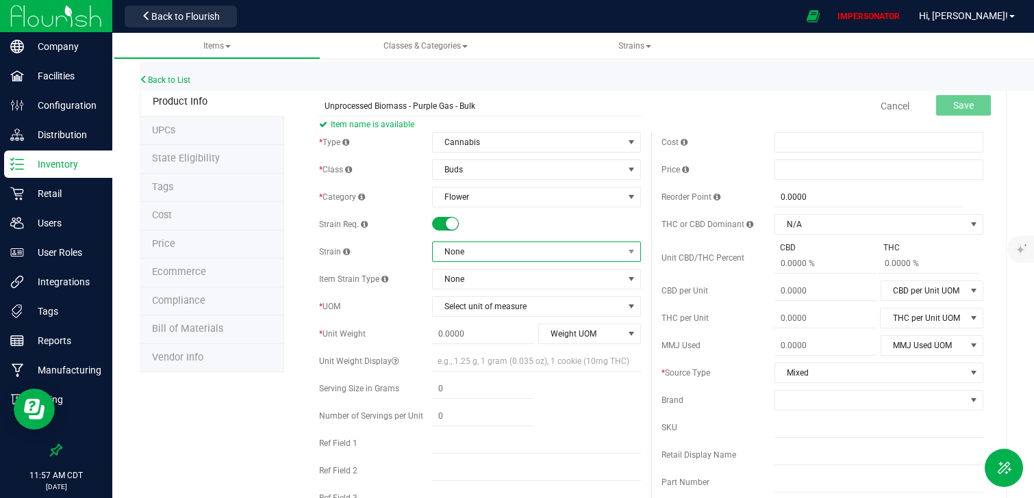
click at [485, 261] on span "None" at bounding box center [536, 252] width 209 height 21
click at [487, 369] on li "Purple Gas" at bounding box center [537, 365] width 208 height 19
click at [492, 313] on span "Select unit of measure" at bounding box center [528, 306] width 191 height 19
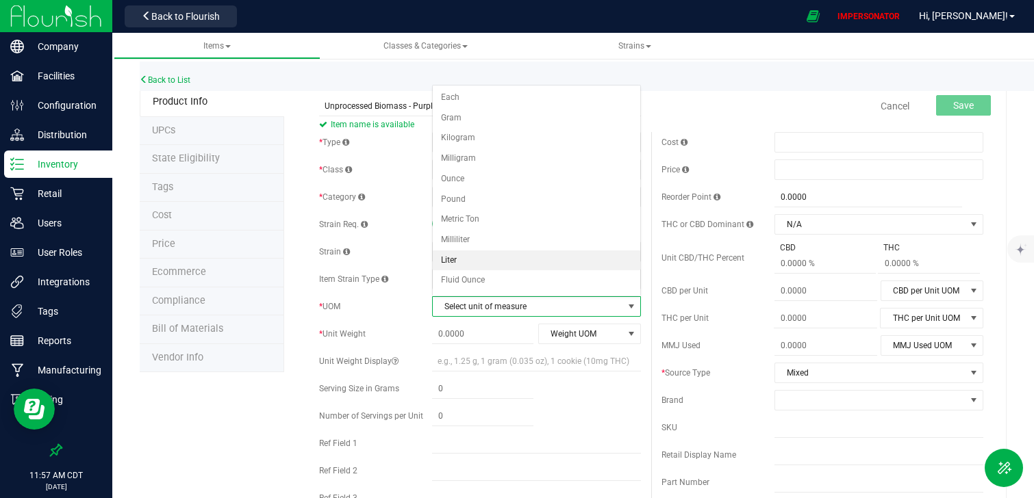
scroll to position [59, 0]
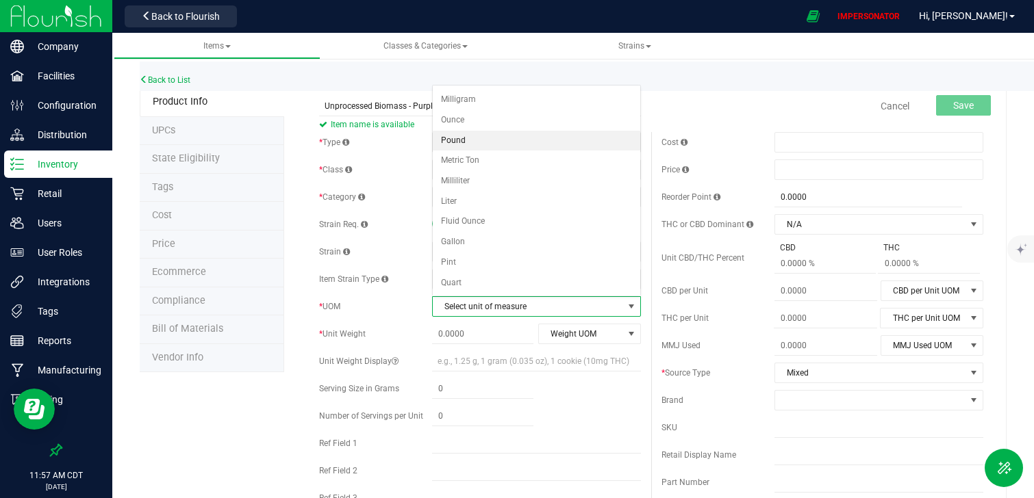
click at [473, 142] on li "Pound" at bounding box center [537, 141] width 208 height 21
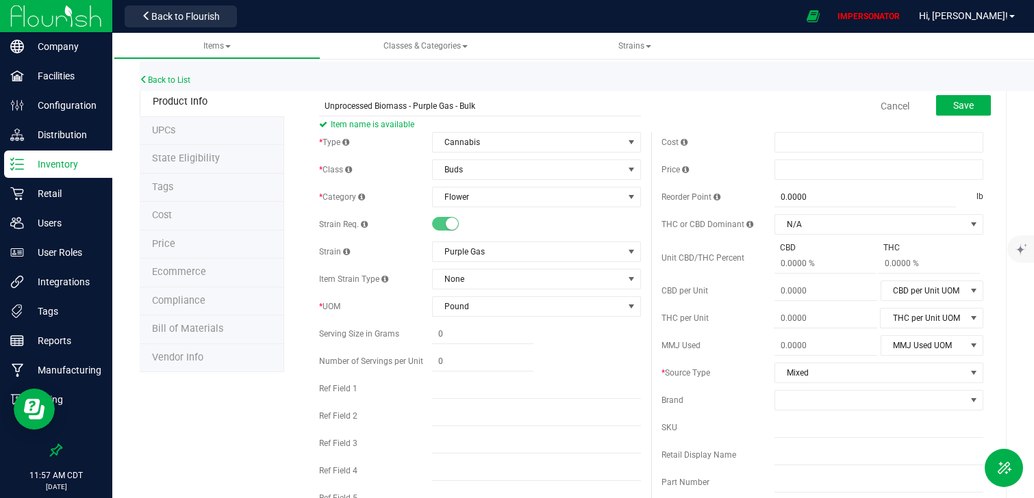
drag, startPoint x: 326, startPoint y: 312, endPoint x: 378, endPoint y: 312, distance: 52.0
click at [378, 312] on div "* UOM Pound Select unit of measure Each Gram Kilogram Milligram Ounce Pound Met…" at bounding box center [480, 306] width 322 height 21
click at [566, 358] on div at bounding box center [536, 362] width 209 height 20
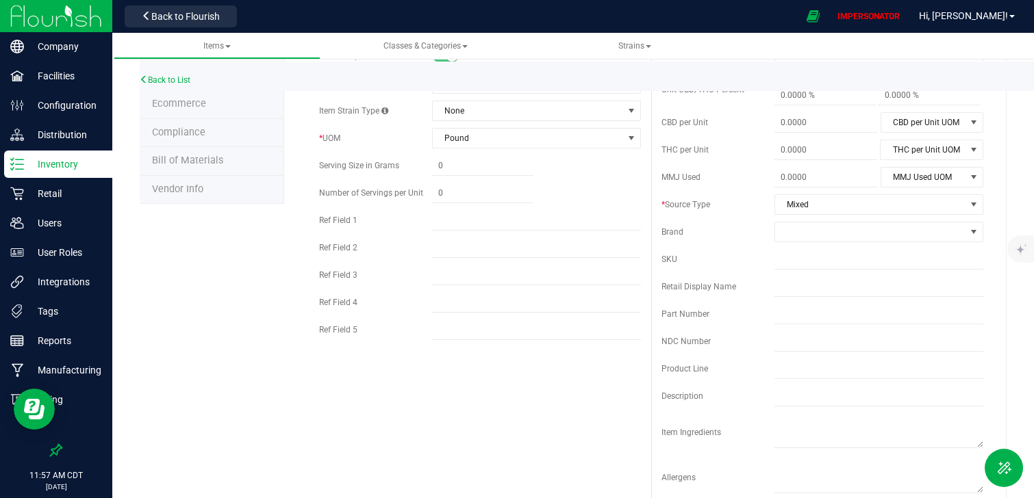
scroll to position [0, 0]
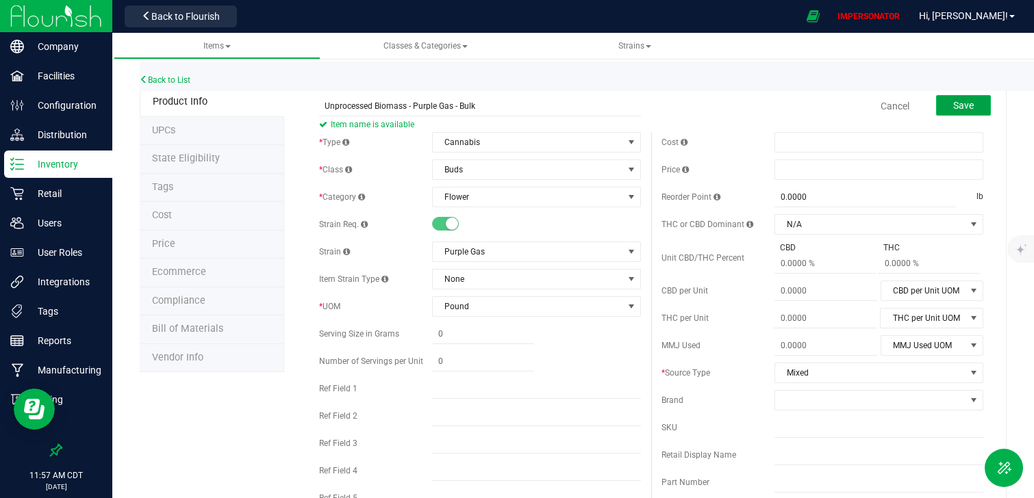
click at [952, 106] on button "Save" at bounding box center [963, 105] width 55 height 21
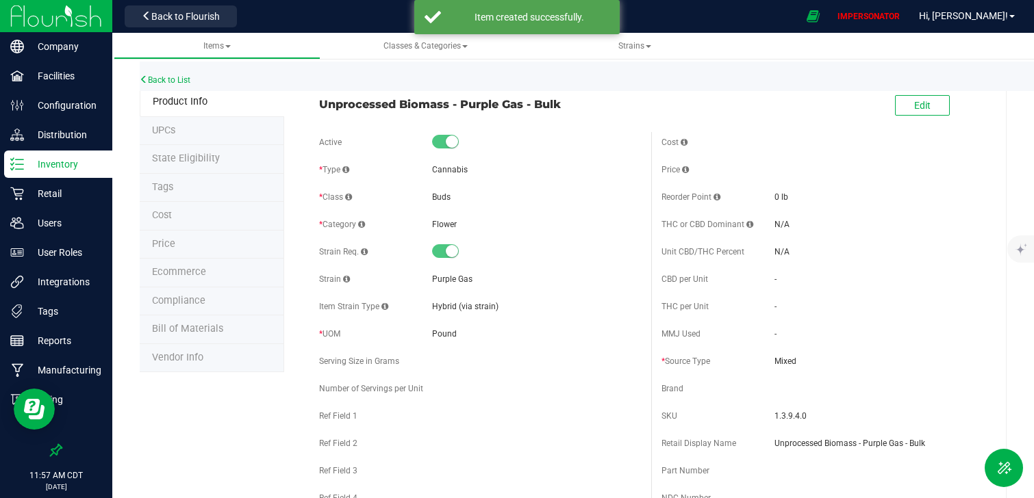
click at [85, 162] on p "Inventory" at bounding box center [65, 164] width 82 height 16
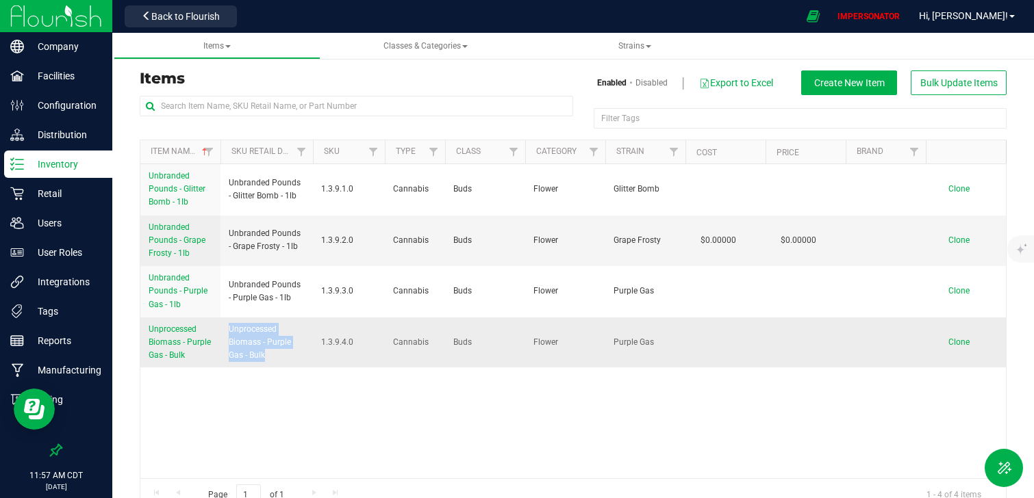
drag, startPoint x: 274, startPoint y: 358, endPoint x: 229, endPoint y: 329, distance: 54.1
click at [229, 329] on span "Unprocessed Biomass - Purple Gas - Bulk" at bounding box center [267, 343] width 76 height 40
copy span "Unprocessed Biomass - Purple Gas - Bulk"
click at [244, 101] on input "text" at bounding box center [356, 106] width 433 height 21
paste input "Unprocessed Biomass - Purple Gas - Bulk"
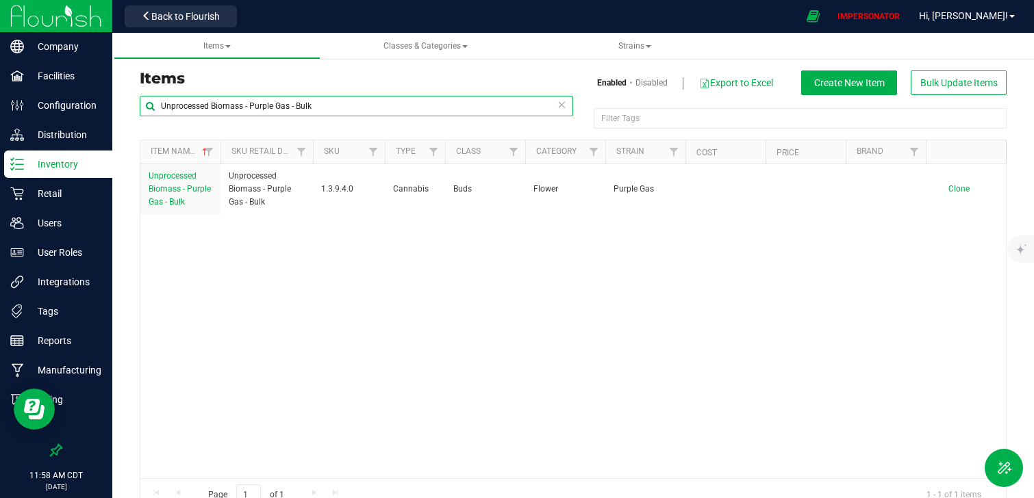
drag, startPoint x: 242, startPoint y: 107, endPoint x: 135, endPoint y: 105, distance: 106.8
click at [135, 105] on div "Unprocessed Biomass - Purple Gas - Bulk Filter Tags Filter Tags Item Name Sku R…" at bounding box center [572, 303] width 887 height 416
type input "Small B Buds - Purple Gas - Bulk"
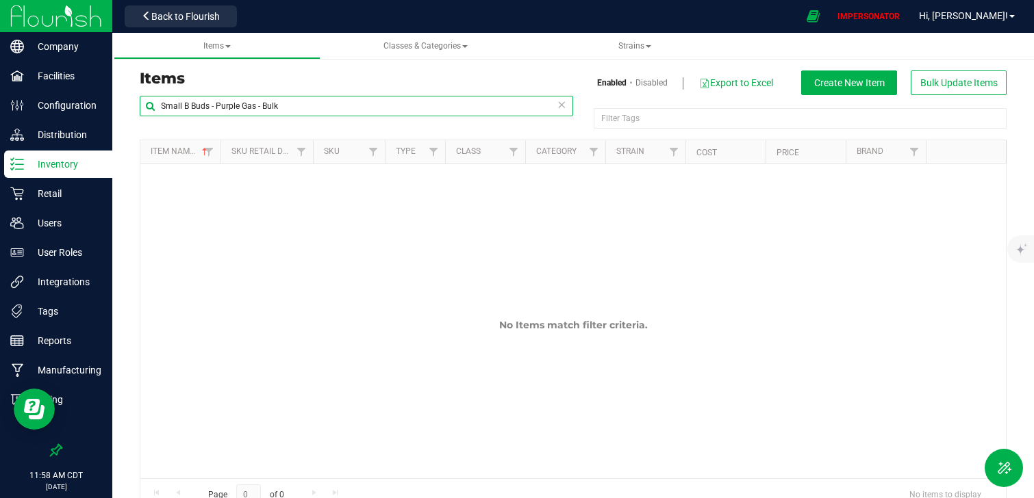
drag, startPoint x: 344, startPoint y: 109, endPoint x: 147, endPoint y: 103, distance: 197.2
click at [147, 103] on input "Small B Buds - Purple Gas - Bulk" at bounding box center [356, 106] width 433 height 21
click at [436, 273] on div "No Items match filter criteria." at bounding box center [572, 352] width 865 height 376
click at [574, 233] on main "Items Classes & Categories Strains Items Enabled Disabled Export to Excel Creat…" at bounding box center [572, 265] width 921 height 465
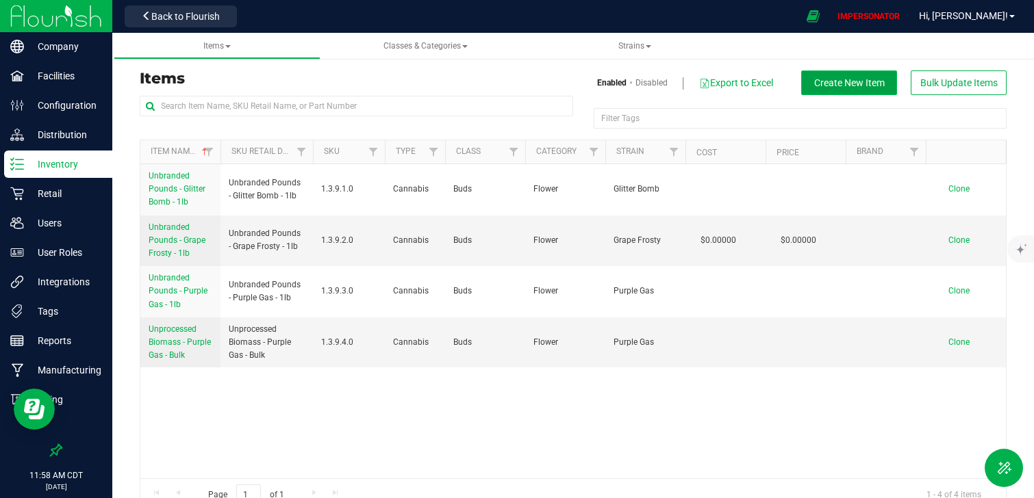
click at [839, 83] on span "Create New Item" at bounding box center [849, 82] width 70 height 11
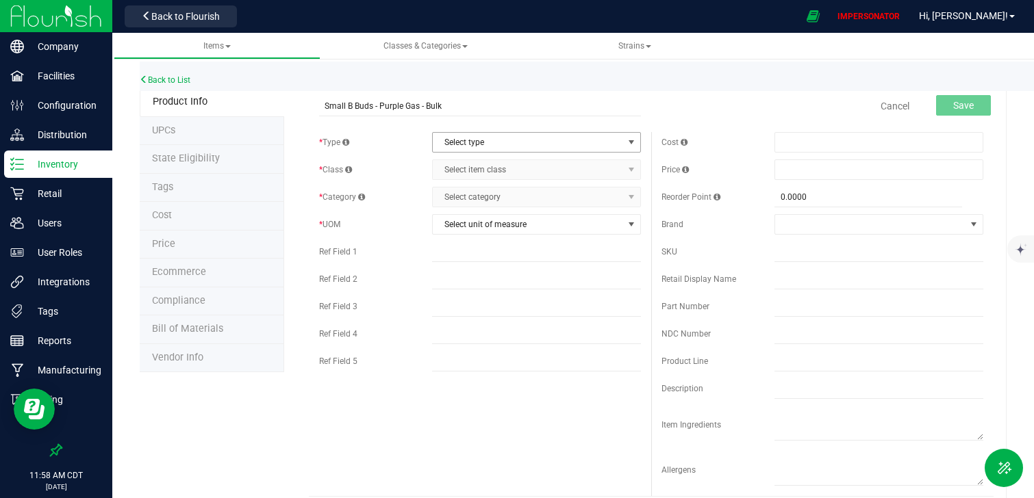
type input "Small B Buds - Purple Gas - Bulk"
click at [505, 146] on span "Select type" at bounding box center [528, 142] width 191 height 19
click at [485, 167] on li "Cannabis" at bounding box center [537, 165] width 208 height 21
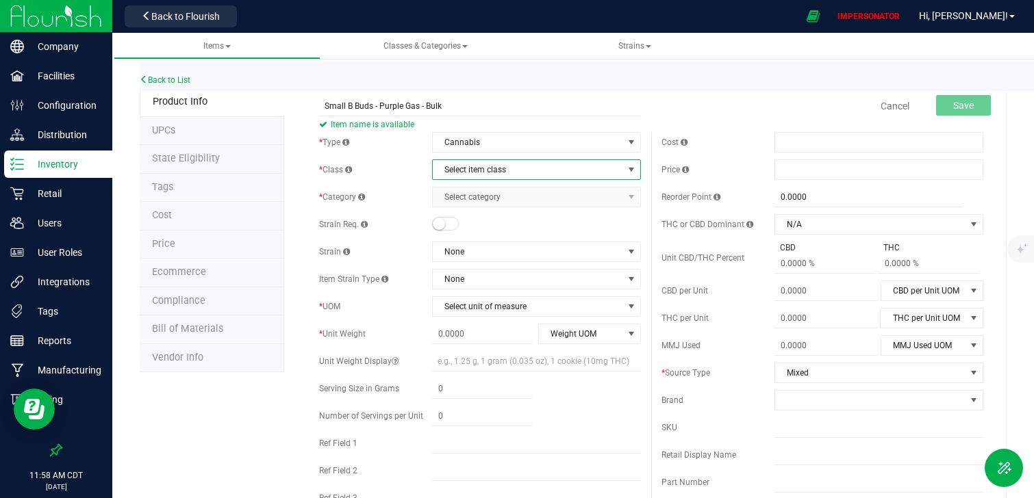
click at [475, 175] on span "Select item class" at bounding box center [528, 169] width 191 height 19
click at [524, 194] on li "Buds" at bounding box center [537, 193] width 208 height 21
click at [515, 198] on span "Select category" at bounding box center [528, 197] width 191 height 19
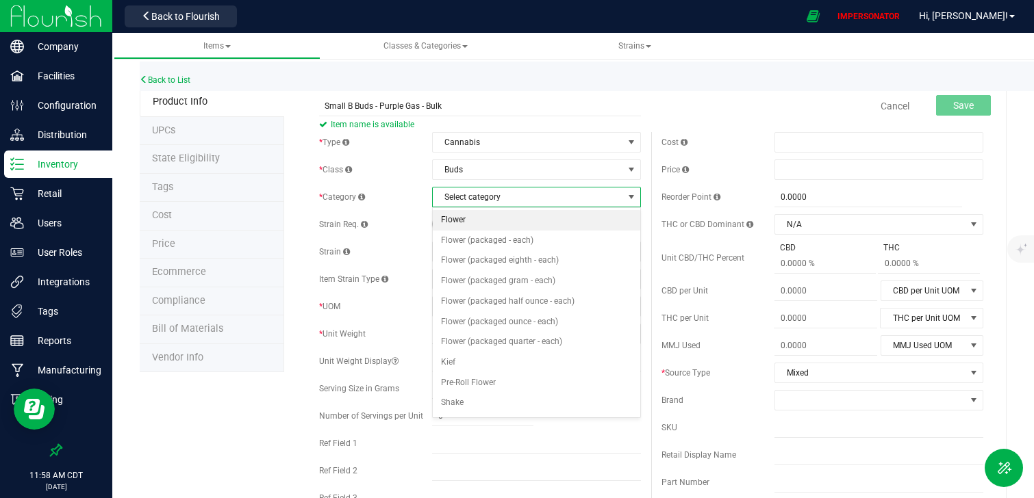
click at [496, 225] on li "Flower" at bounding box center [537, 220] width 208 height 21
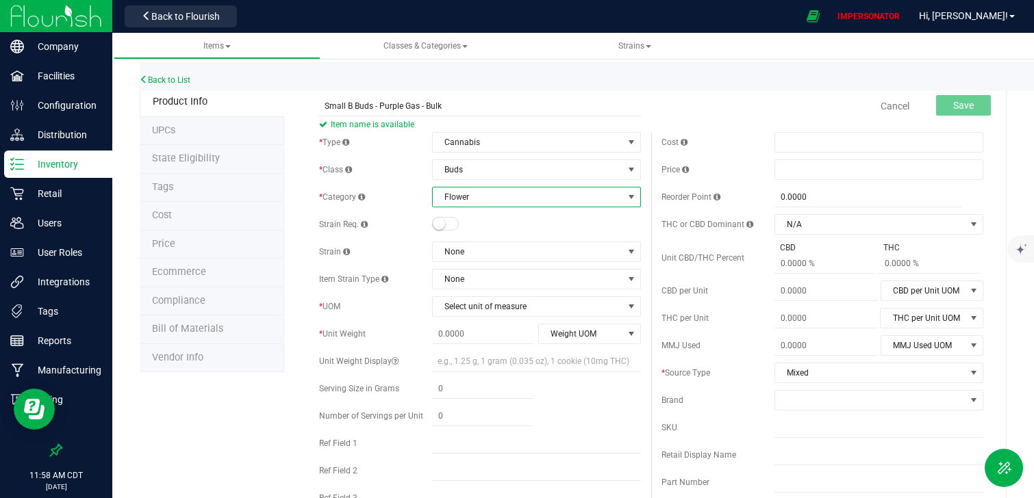
click at [450, 226] on span at bounding box center [445, 224] width 27 height 14
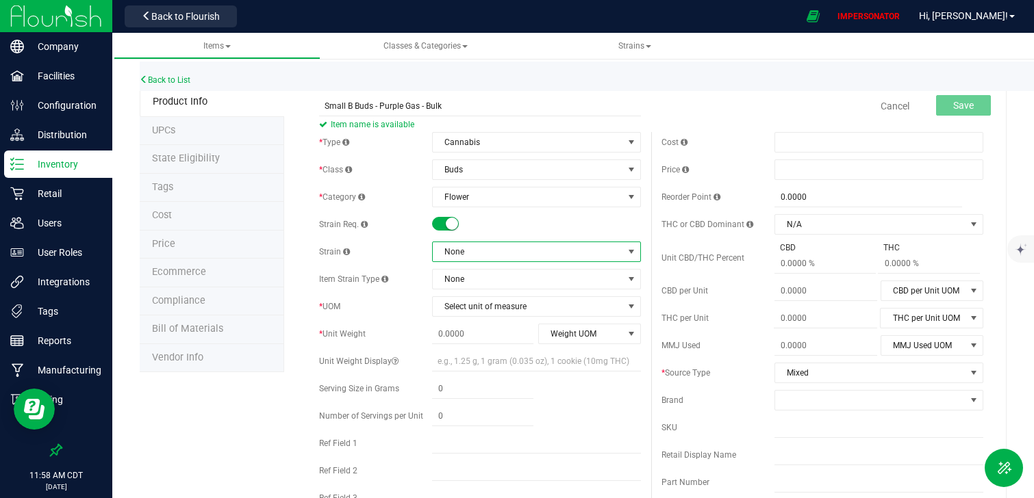
click at [476, 253] on span "None" at bounding box center [528, 251] width 191 height 19
click at [491, 368] on li "Purple Gas" at bounding box center [537, 365] width 208 height 19
click at [478, 306] on span "Select unit of measure" at bounding box center [528, 306] width 191 height 19
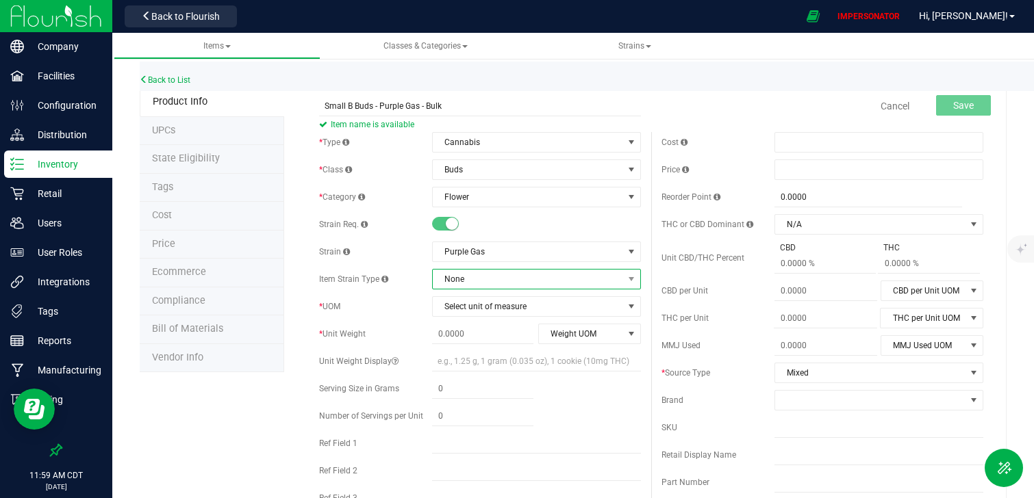
click at [465, 273] on span "None" at bounding box center [528, 279] width 191 height 19
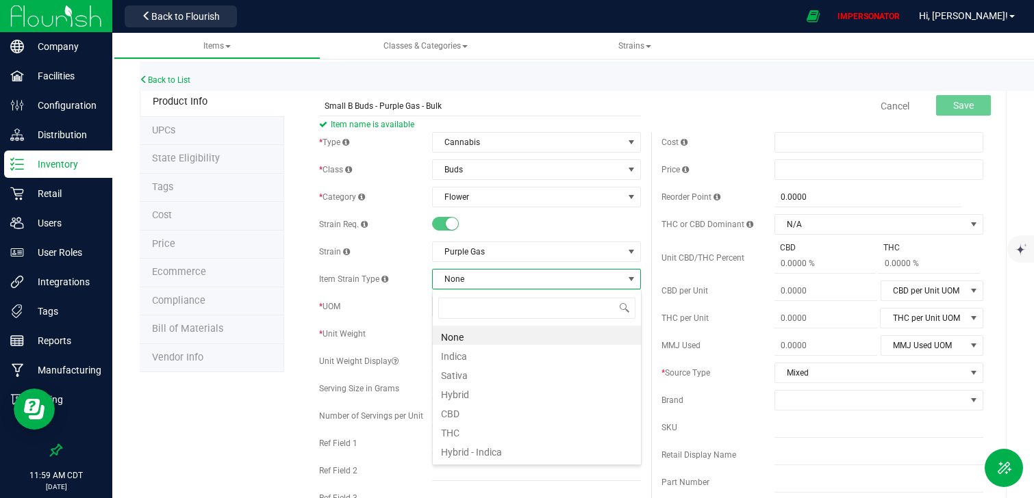
click at [404, 306] on div "* UOM" at bounding box center [375, 306] width 113 height 12
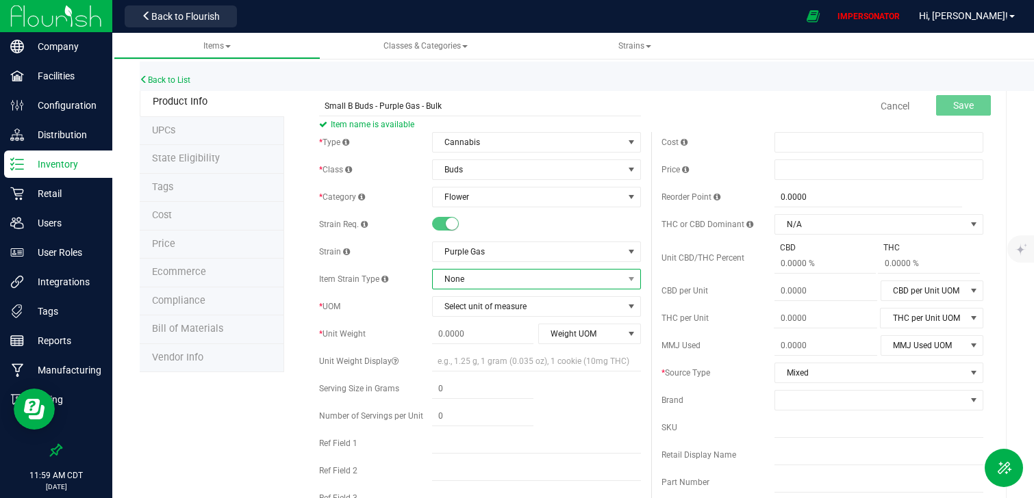
click at [474, 277] on span "None" at bounding box center [528, 279] width 191 height 19
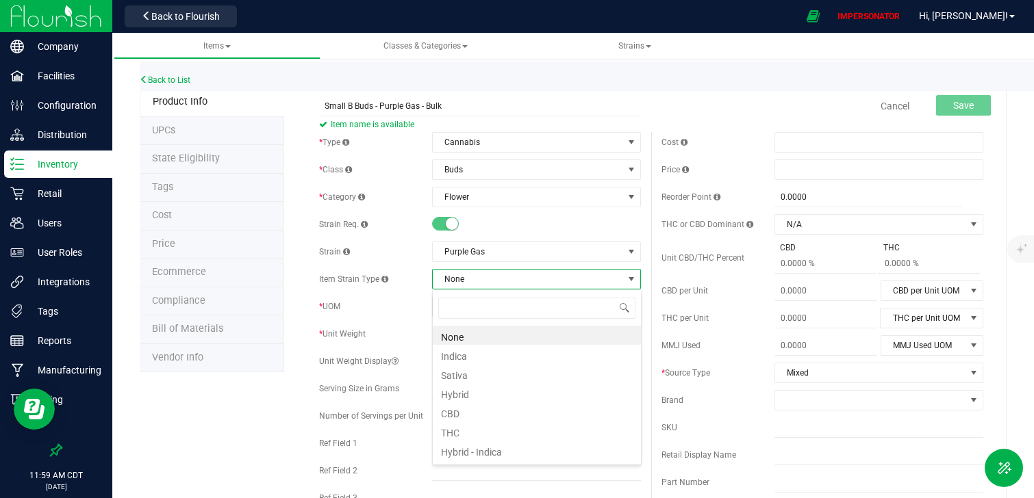
click at [394, 307] on div "* UOM" at bounding box center [375, 306] width 113 height 12
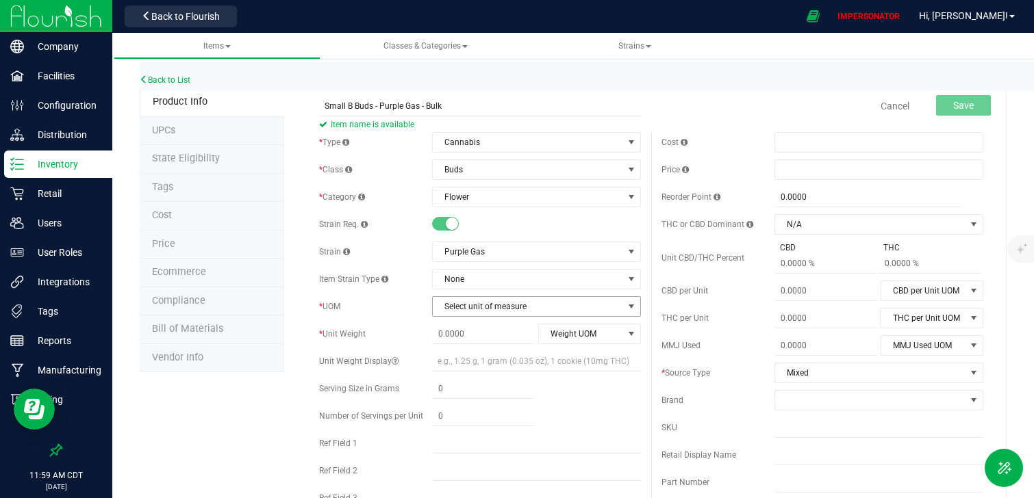
click at [484, 313] on span "Select unit of measure" at bounding box center [528, 306] width 191 height 19
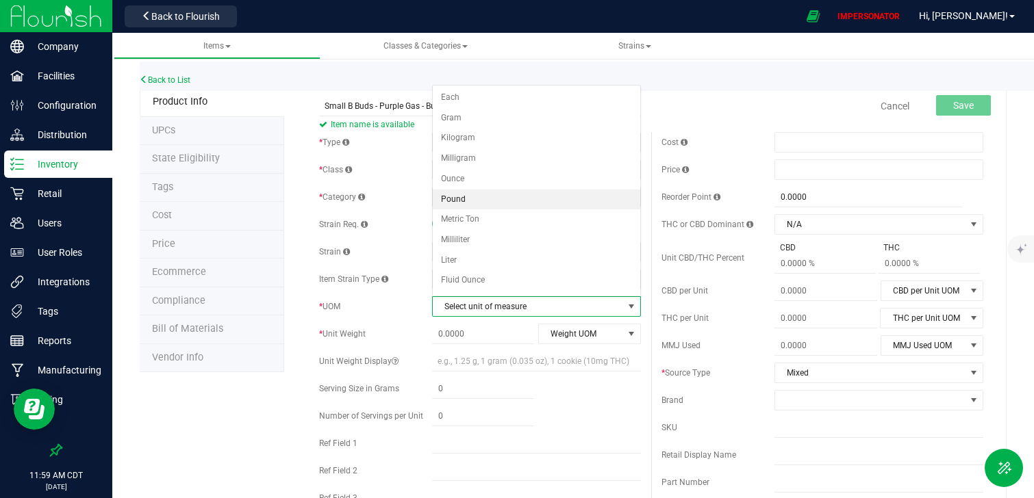
click at [491, 198] on li "Pound" at bounding box center [537, 200] width 208 height 21
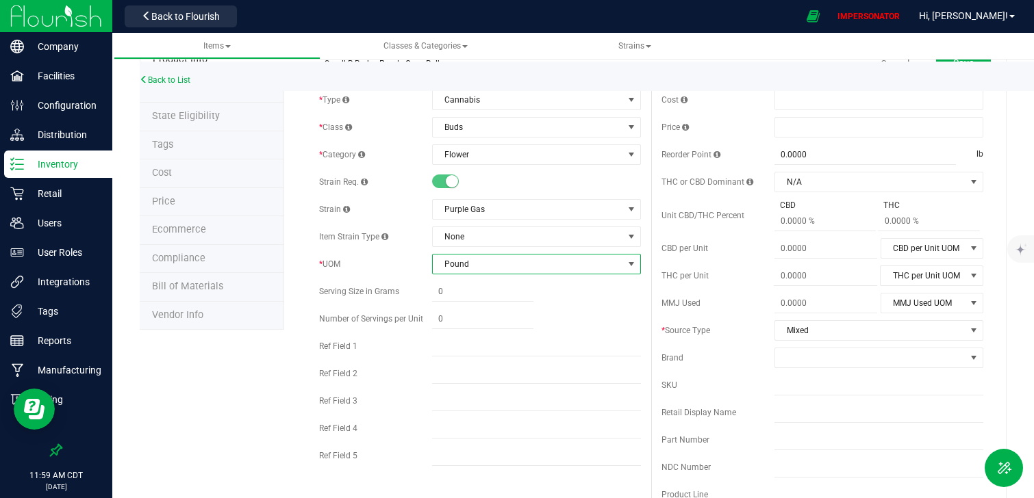
scroll to position [0, 0]
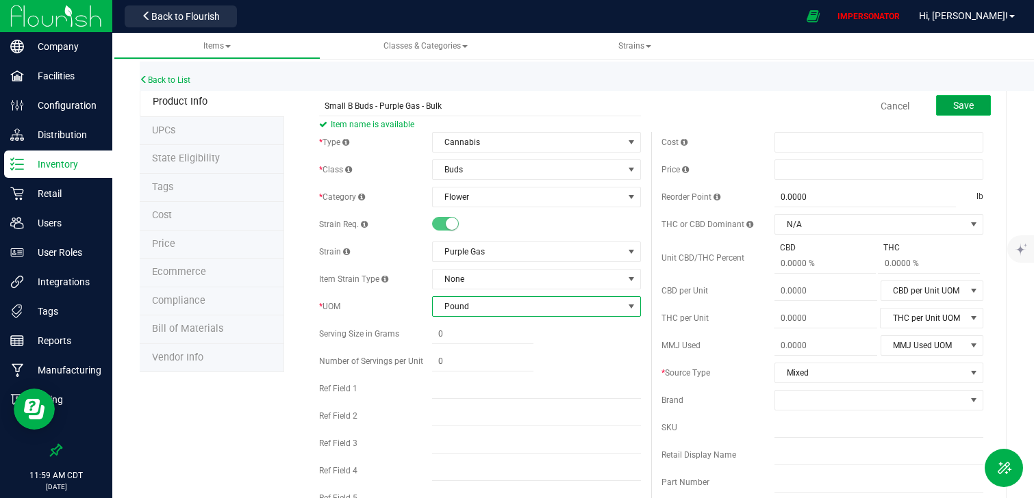
click at [966, 107] on span "Save" at bounding box center [963, 105] width 21 height 11
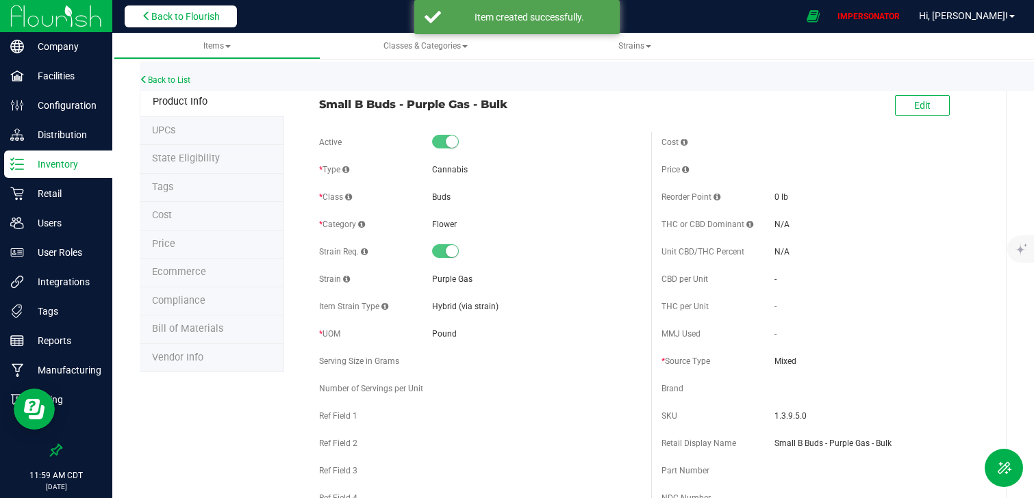
click at [172, 18] on span "Back to Flourish" at bounding box center [185, 16] width 68 height 11
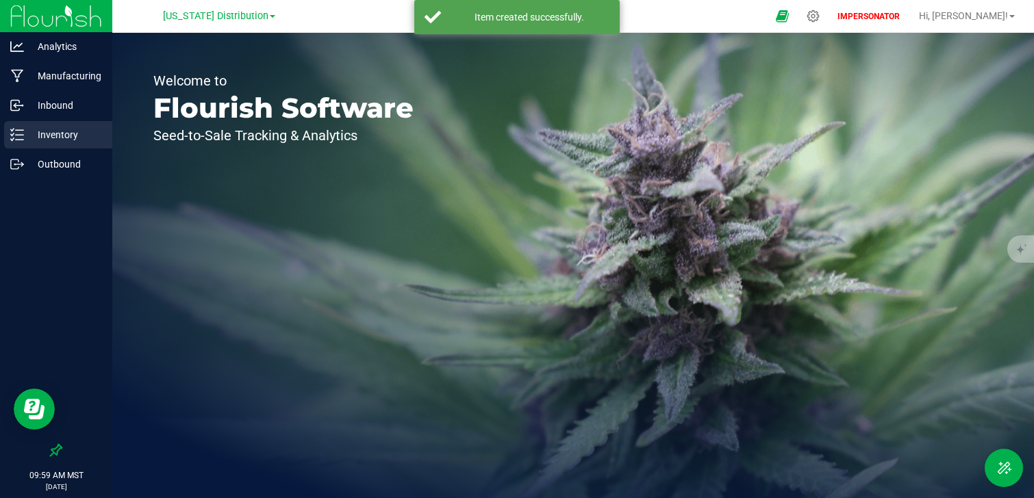
click at [62, 138] on p "Inventory" at bounding box center [65, 135] width 82 height 16
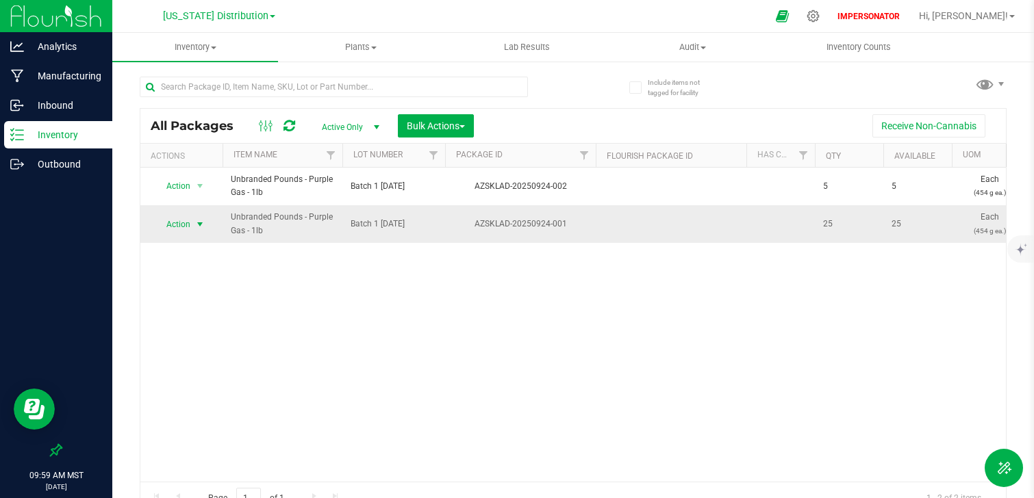
click at [201, 220] on span "select" at bounding box center [199, 224] width 11 height 11
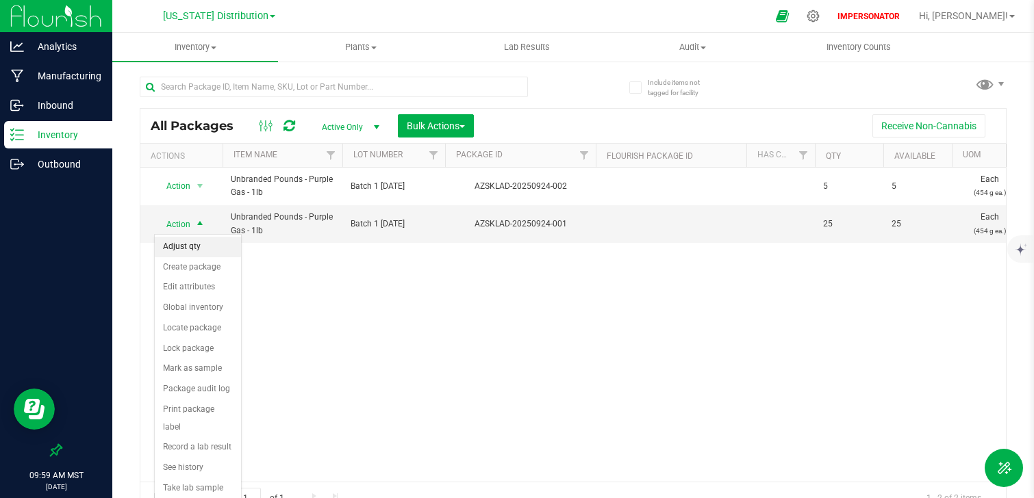
click at [211, 250] on li "Adjust qty" at bounding box center [198, 247] width 86 height 21
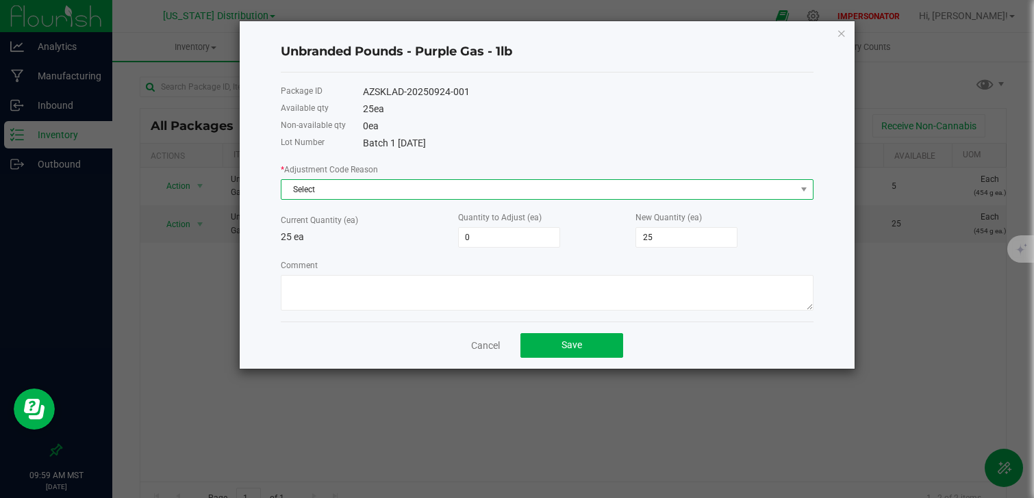
click at [351, 192] on span "Select" at bounding box center [538, 189] width 514 height 19
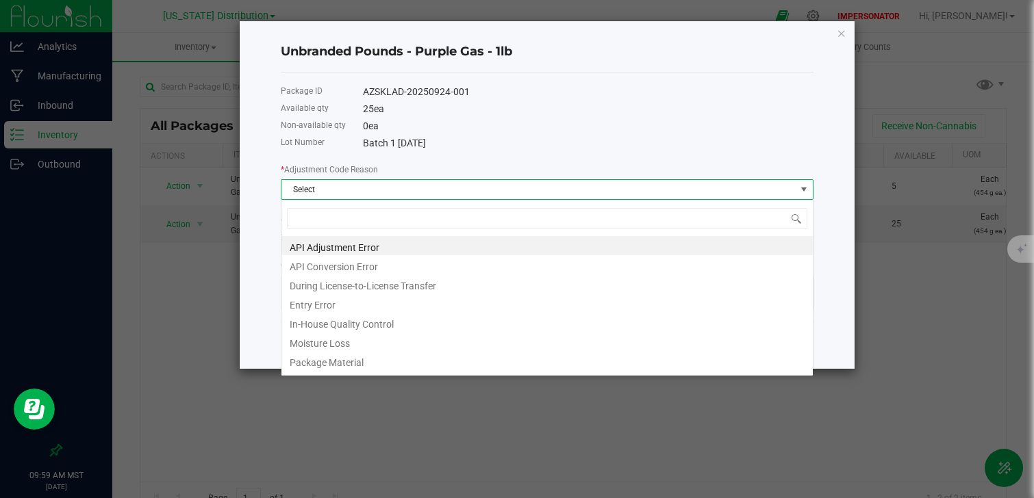
scroll to position [21, 533]
click at [346, 270] on li "API Conversion Error" at bounding box center [546, 264] width 531 height 19
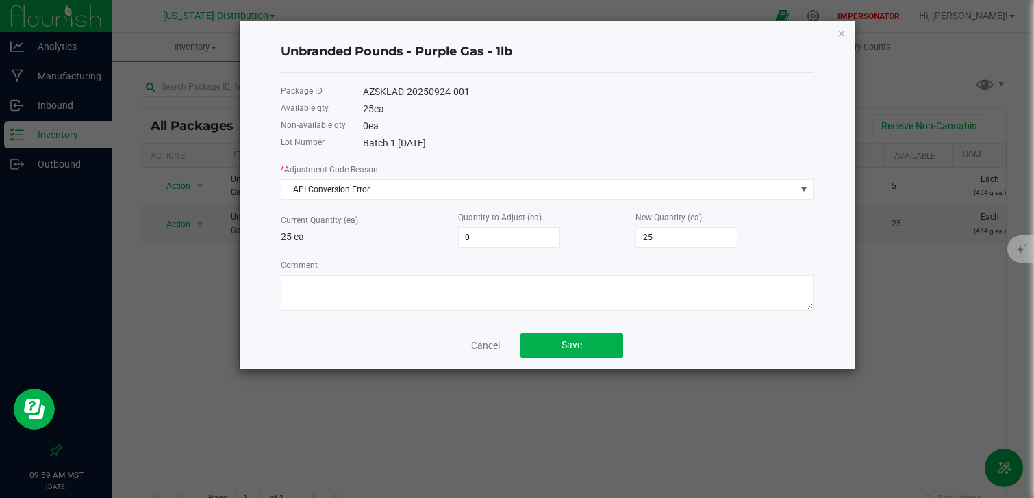
click at [314, 178] on div "* Adjustment Code Reason API Conversion Error" at bounding box center [547, 181] width 533 height 38
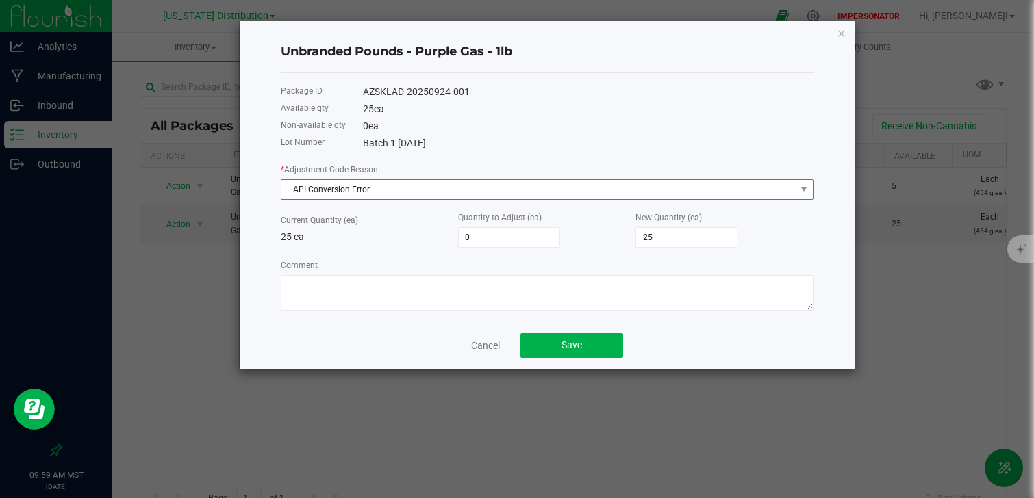
click at [314, 189] on span "API Conversion Error" at bounding box center [538, 189] width 514 height 19
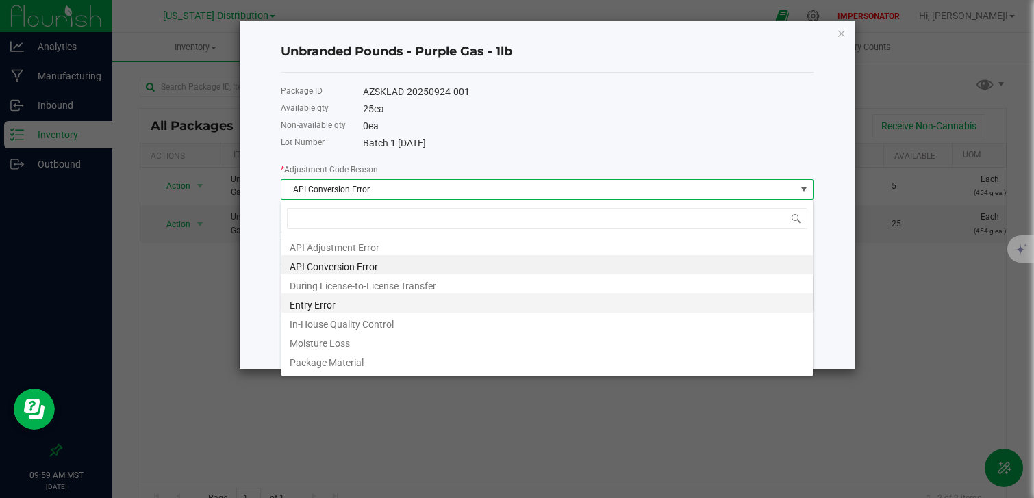
click at [328, 309] on li "Entry Error" at bounding box center [546, 303] width 531 height 19
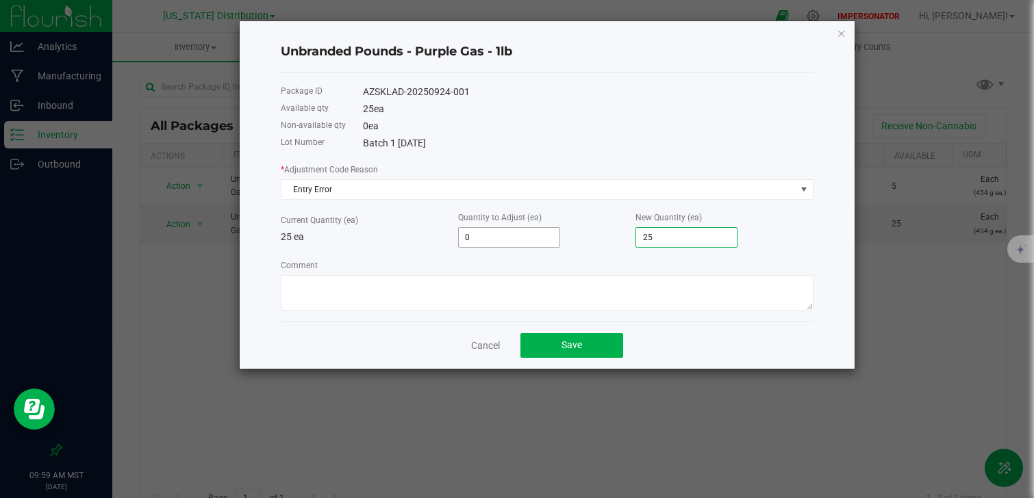
drag, startPoint x: 702, startPoint y: 238, endPoint x: 471, endPoint y: 230, distance: 231.5
click at [472, 234] on div "Current Quantity (ea) 25 ea Quantity to Adjust (ea) 0 New Quantity (ea) 25" at bounding box center [547, 229] width 533 height 38
drag, startPoint x: 664, startPoint y: 236, endPoint x: 579, endPoint y: 236, distance: 84.9
click at [579, 236] on div "Current Quantity (ea) 25 ea Quantity to Adjust (ea) 0 New Quantity (ea) 25" at bounding box center [547, 229] width 533 height 38
type input "-25"
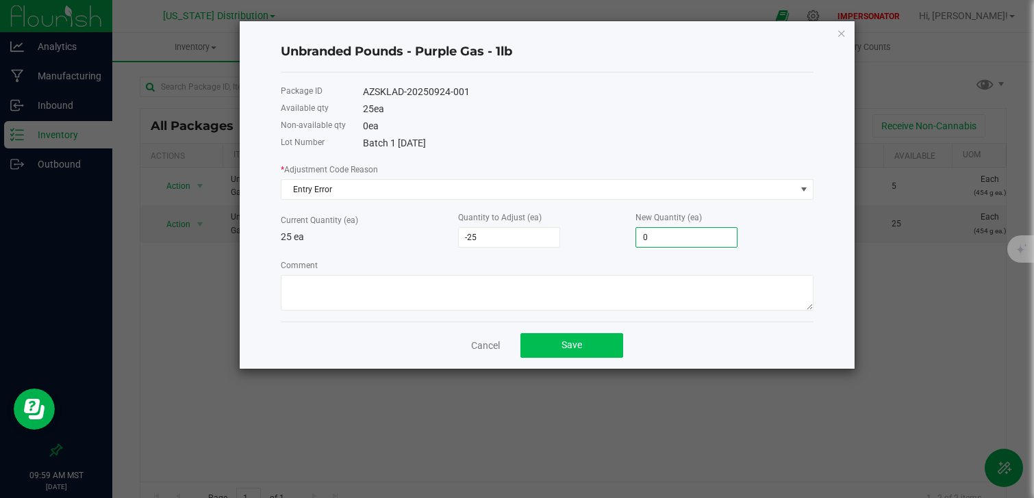
type input "0"
click at [551, 355] on button "Save" at bounding box center [571, 345] width 103 height 25
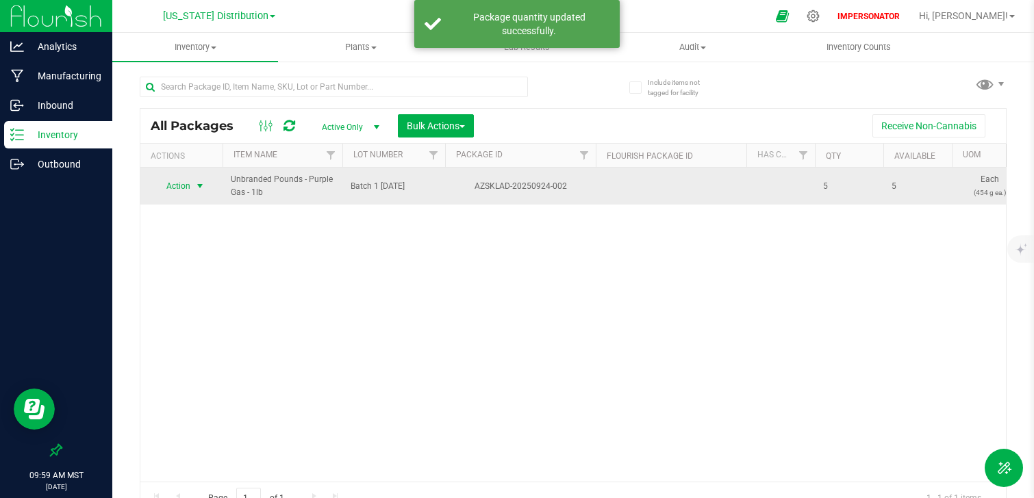
click at [181, 190] on span "Action" at bounding box center [172, 186] width 37 height 19
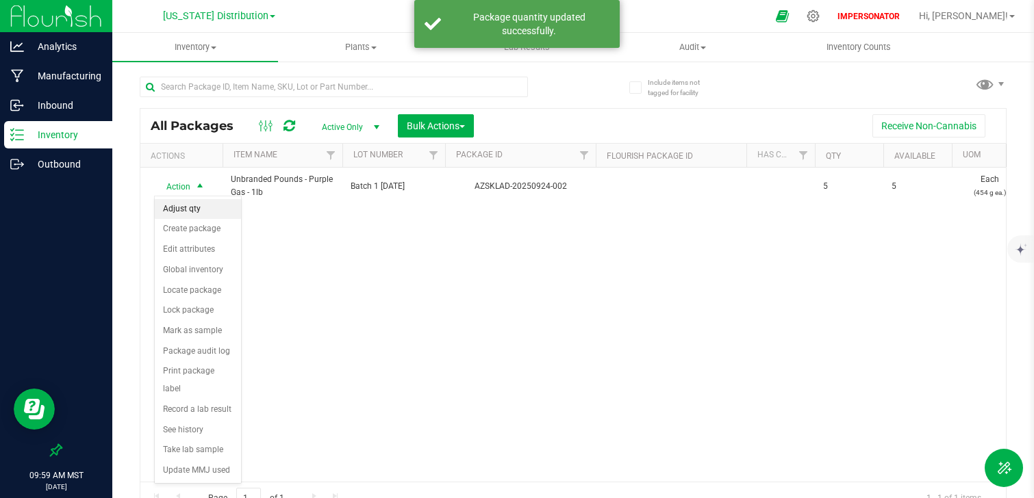
click at [200, 207] on li "Adjust qty" at bounding box center [198, 209] width 86 height 21
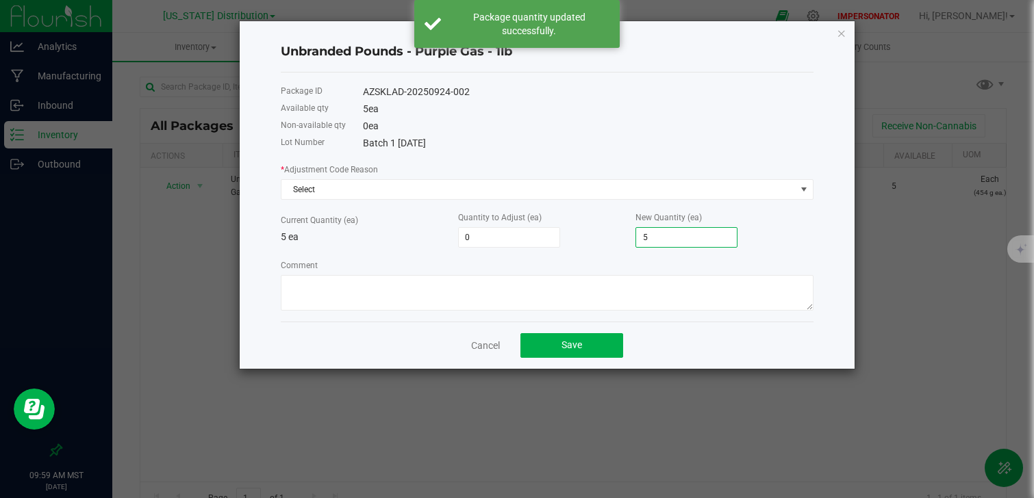
drag, startPoint x: 667, startPoint y: 236, endPoint x: 585, endPoint y: 236, distance: 82.1
click at [585, 236] on div "Current Quantity (ea) 5 ea Quantity to Adjust (ea) 0 New Quantity (ea) 5" at bounding box center [547, 229] width 533 height 38
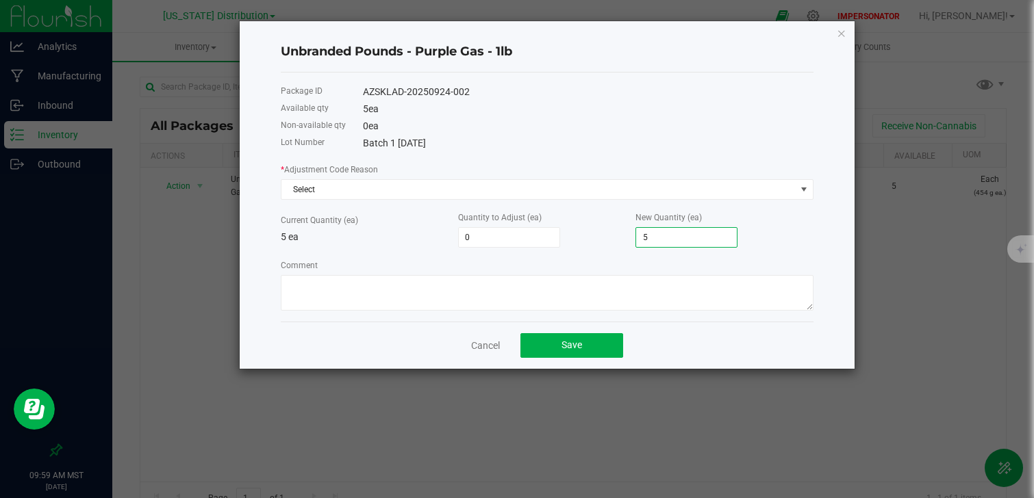
drag, startPoint x: 678, startPoint y: 238, endPoint x: 615, endPoint y: 238, distance: 62.3
click at [615, 238] on div "Current Quantity (ea) 5 ea Quantity to Adjust (ea) 0 New Quantity (ea) 5" at bounding box center [547, 229] width 533 height 38
type input "-5"
type input "0"
click at [591, 242] on div "Quantity to Adjust (ea) -5" at bounding box center [546, 229] width 177 height 38
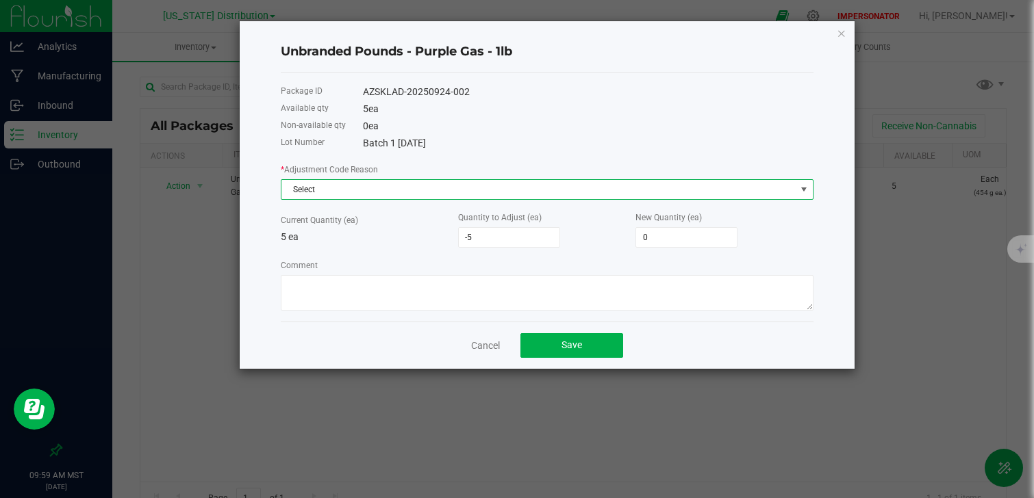
click at [554, 195] on span "Select" at bounding box center [538, 189] width 514 height 19
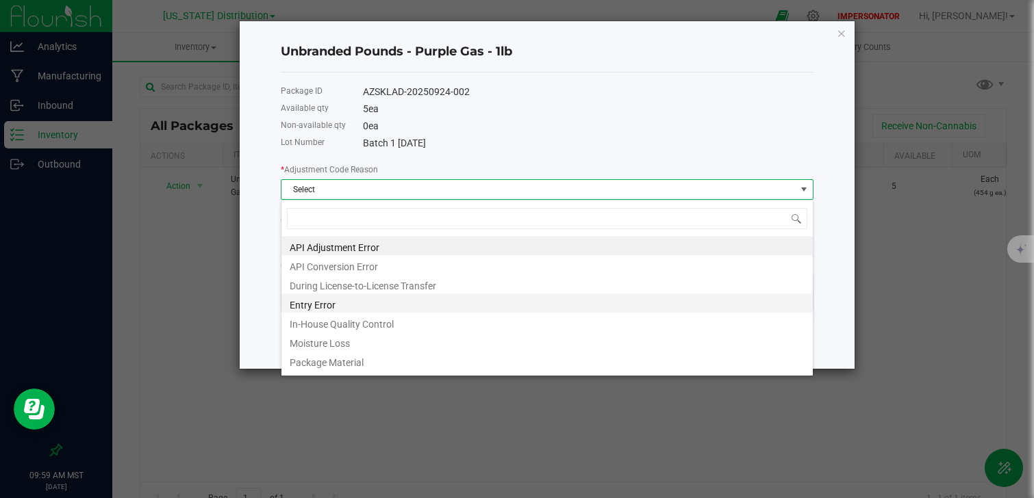
click at [474, 308] on li "Entry Error" at bounding box center [546, 303] width 531 height 19
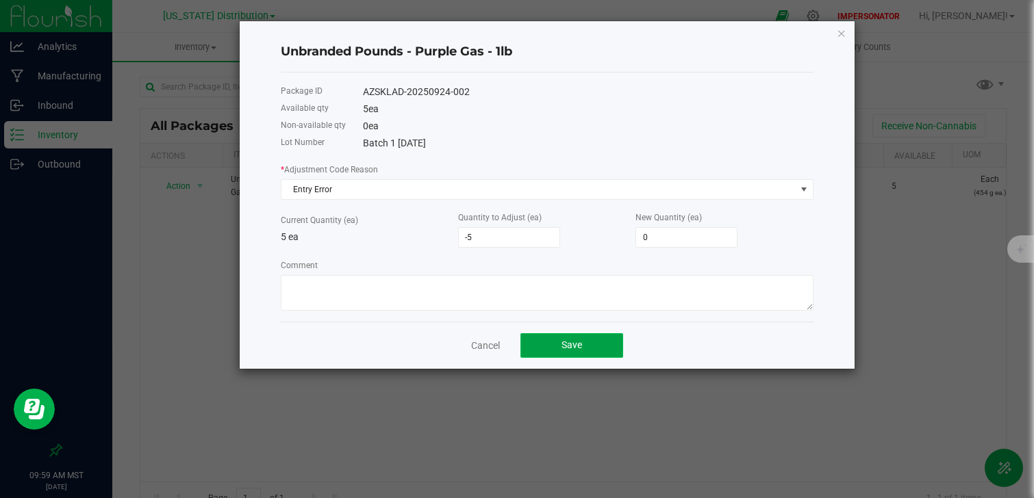
click at [572, 355] on button "Save" at bounding box center [571, 345] width 103 height 25
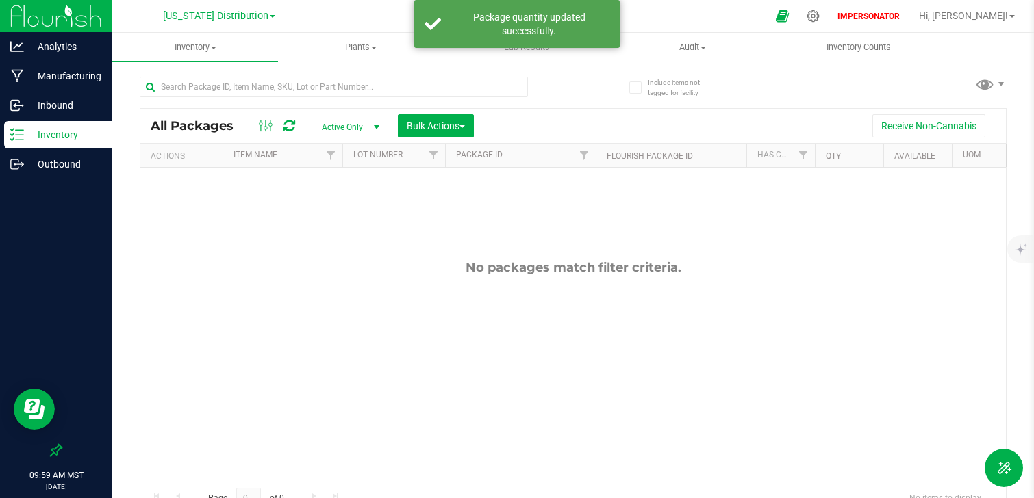
click at [386, 233] on div "No packages match filter criteria." at bounding box center [572, 371] width 865 height 407
click at [68, 135] on p "Inventory" at bounding box center [65, 135] width 82 height 16
click at [66, 103] on p "Inbound" at bounding box center [65, 105] width 82 height 16
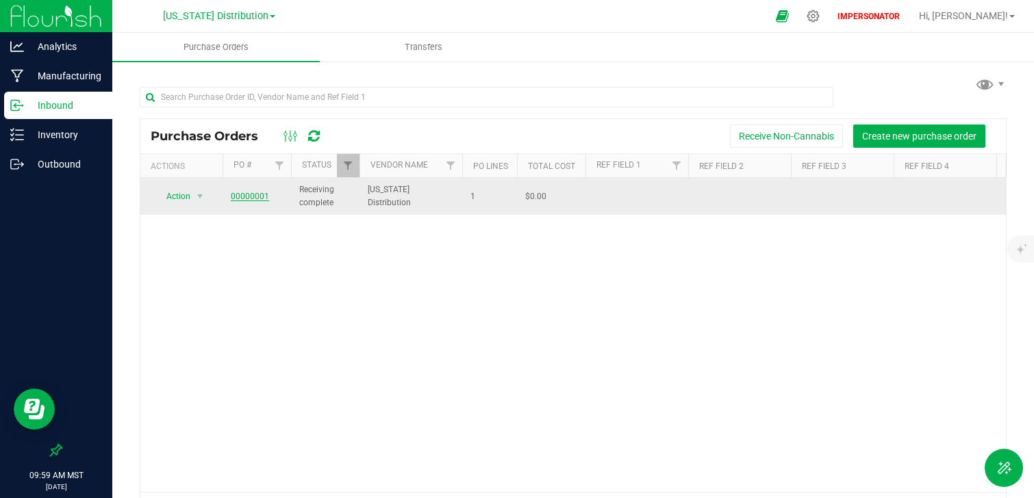
click at [244, 196] on link "00000001" at bounding box center [250, 197] width 38 height 10
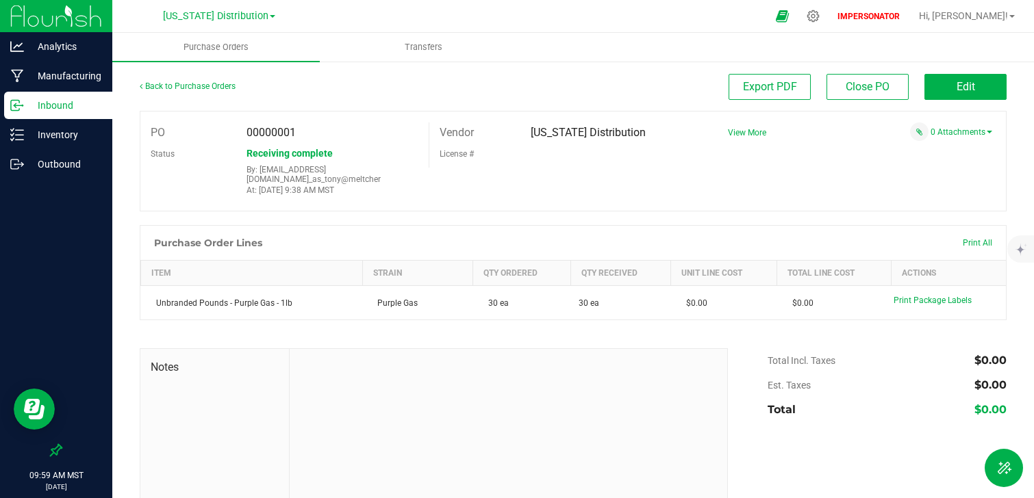
click at [976, 100] on div "Back to Purchase Orders Export PDF Close PO Edit" at bounding box center [573, 92] width 867 height 37
click at [973, 93] on button "Edit" at bounding box center [965, 87] width 82 height 26
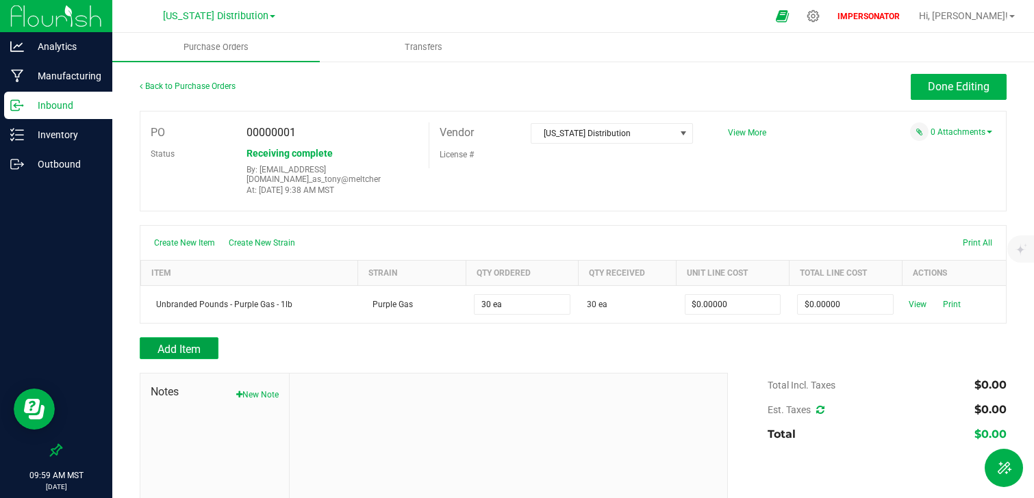
click at [188, 343] on span "Add Item" at bounding box center [178, 349] width 43 height 13
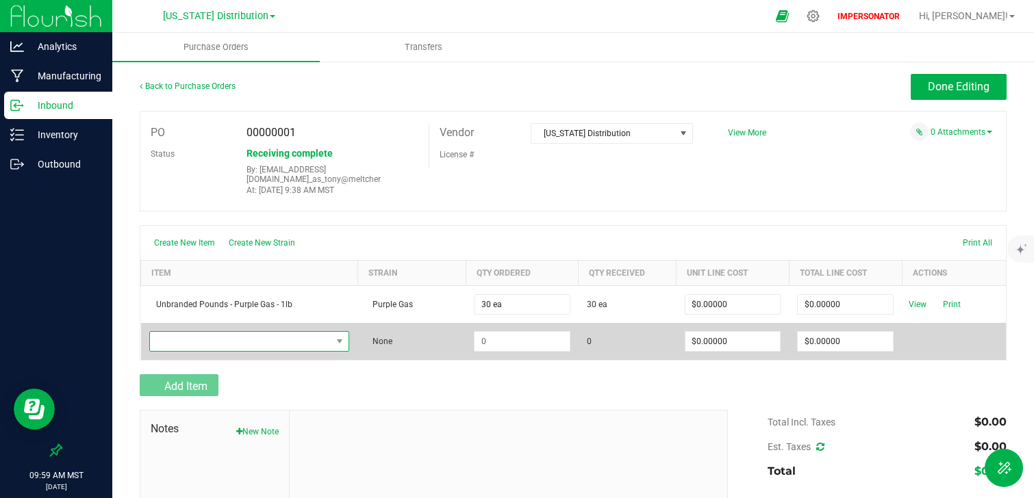
click at [218, 335] on span "NO DATA FOUND" at bounding box center [241, 341] width 182 height 19
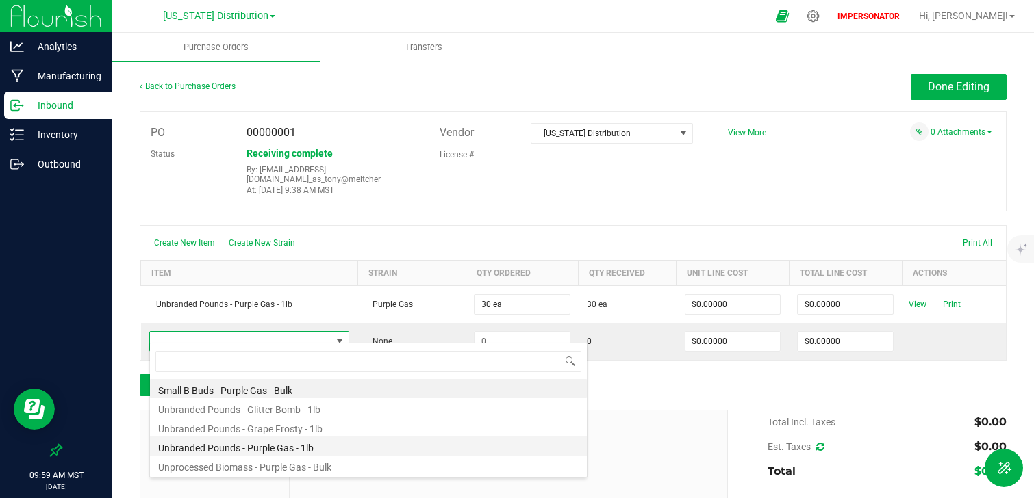
scroll to position [14, 0]
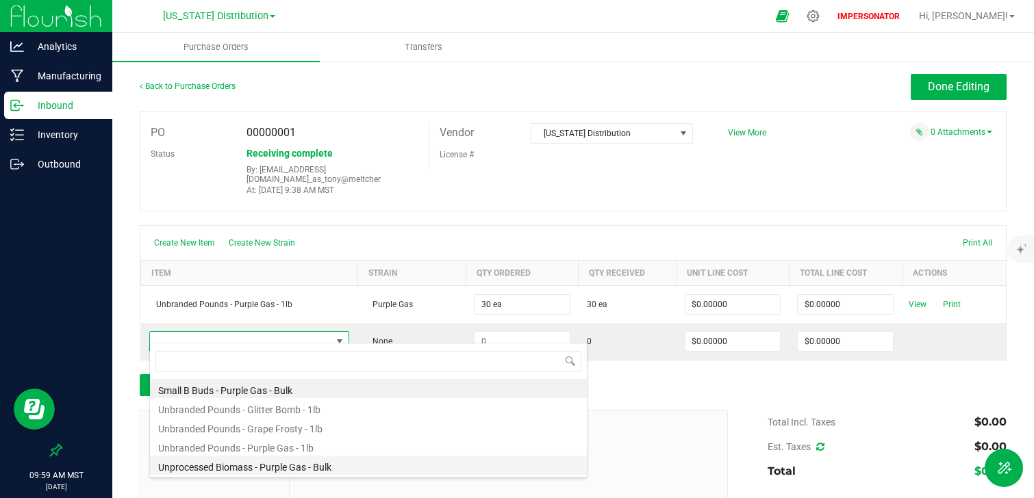
click at [314, 456] on li "Unprocessed Biomass - Purple Gas - Bulk" at bounding box center [368, 465] width 437 height 19
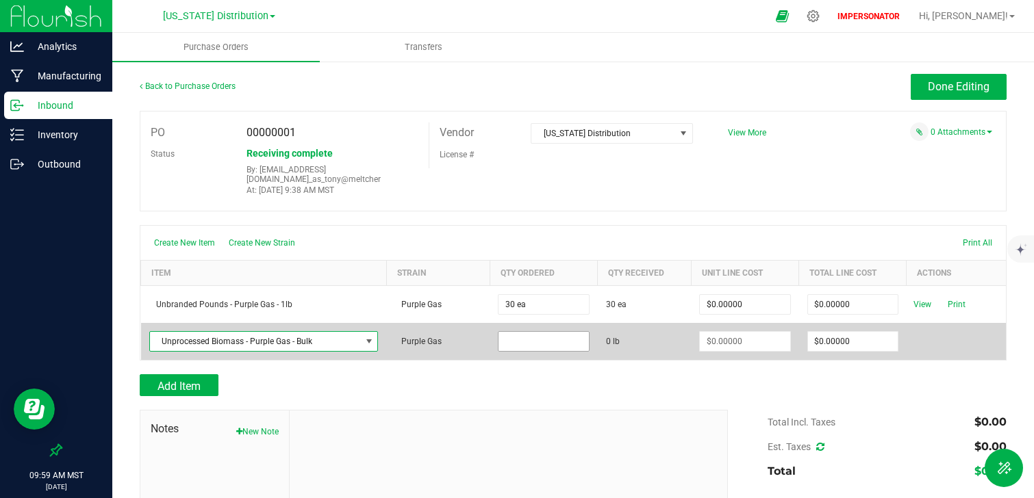
click at [533, 332] on input at bounding box center [543, 341] width 90 height 19
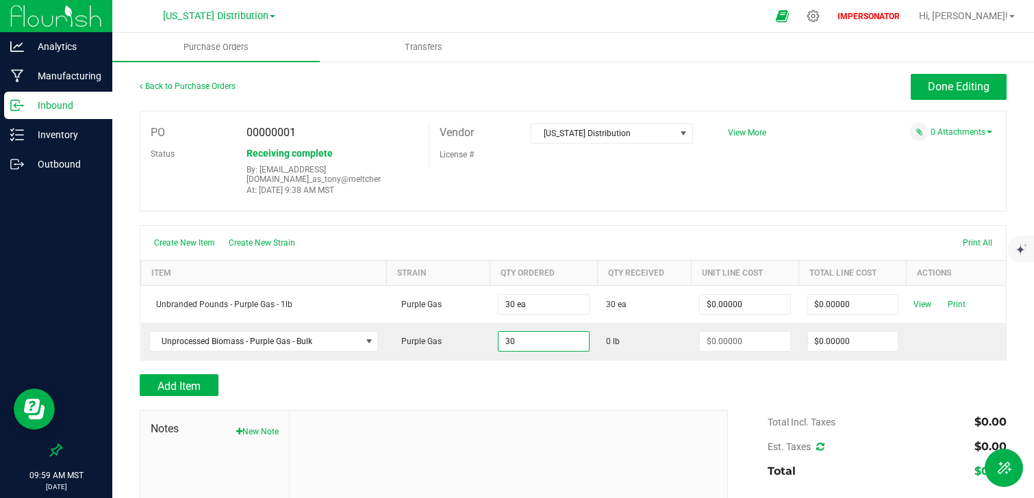
type input "30.0000 lb"
click at [628, 361] on div at bounding box center [573, 368] width 867 height 14
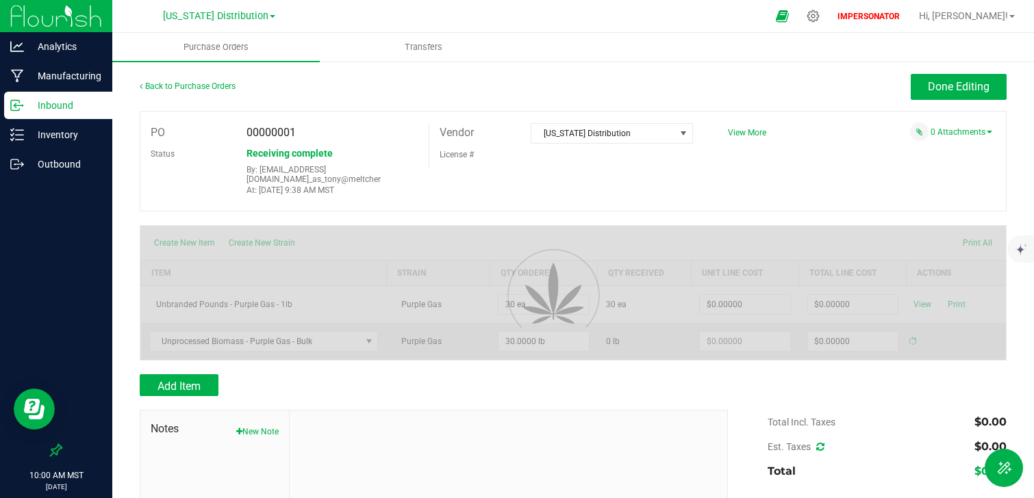
type input "$0.00000"
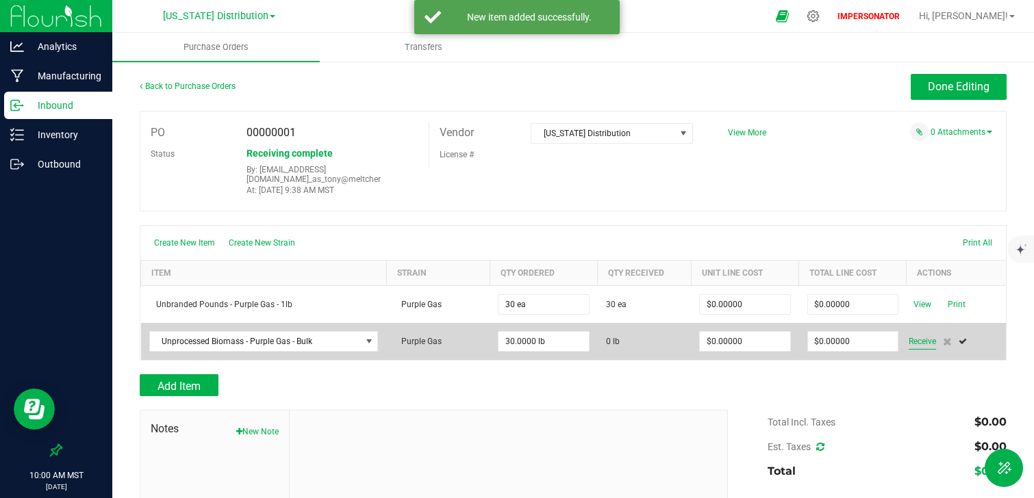
click at [926, 333] on span "Receive" at bounding box center [921, 341] width 27 height 16
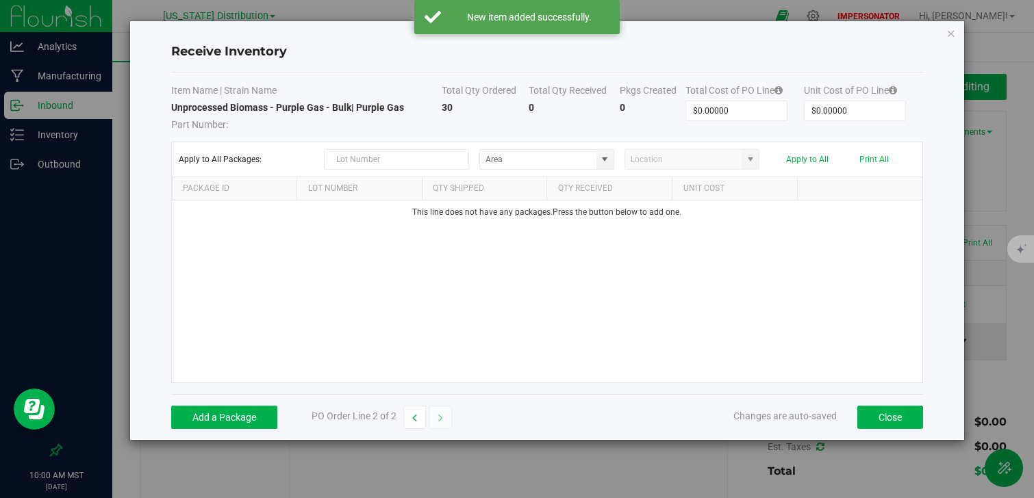
click at [231, 430] on div "Add a Package PO Order Line 2 of 2 Changes are auto-saved Close" at bounding box center [547, 417] width 752 height 46
click at [231, 420] on button "Add a Package" at bounding box center [224, 417] width 106 height 23
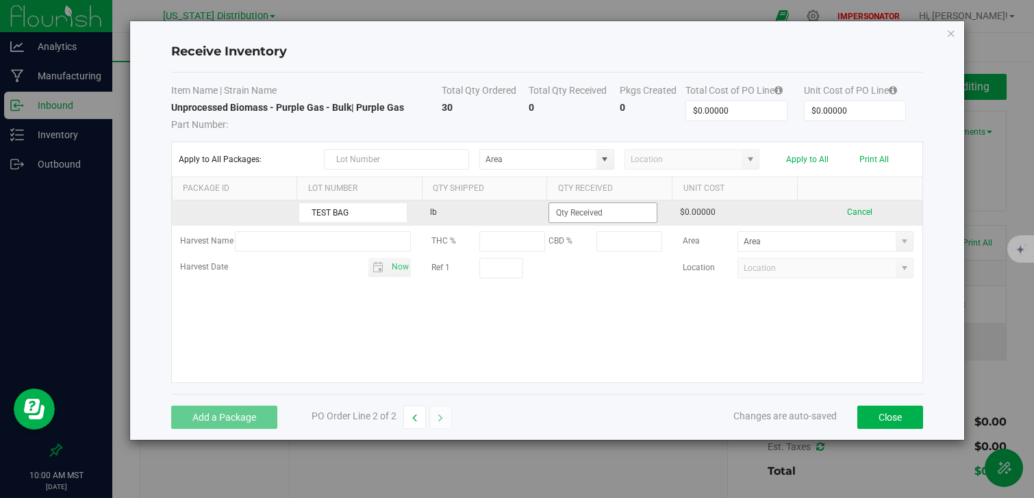
type input "TEST BAG"
click at [600, 212] on input at bounding box center [602, 212] width 107 height 19
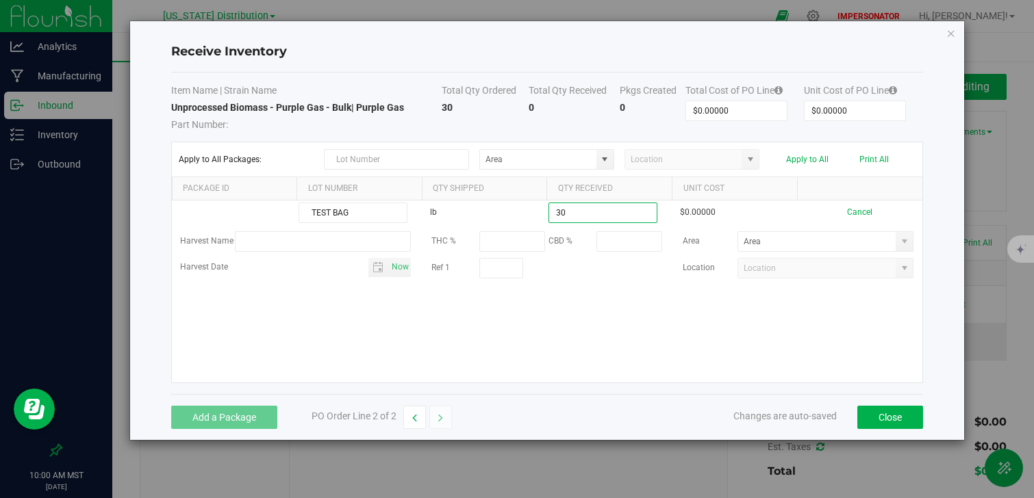
type input "30.0000 lb"
click at [670, 320] on kendo-grid-list "TEST BAG lb 30.0000 lb $0.00000 Cancel Harvest Name THC % CBD % Area Harvest Da…" at bounding box center [547, 292] width 750 height 182
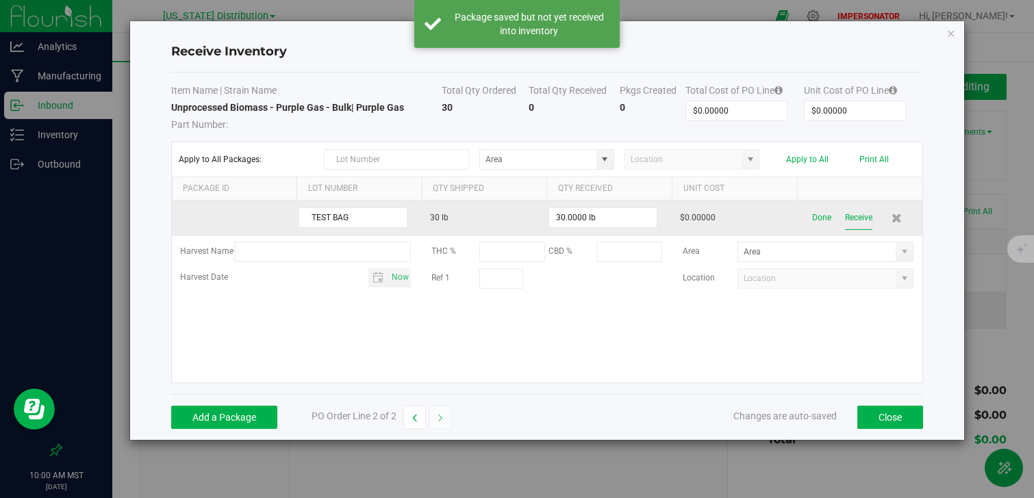
click at [850, 219] on button "Receive" at bounding box center [858, 218] width 27 height 24
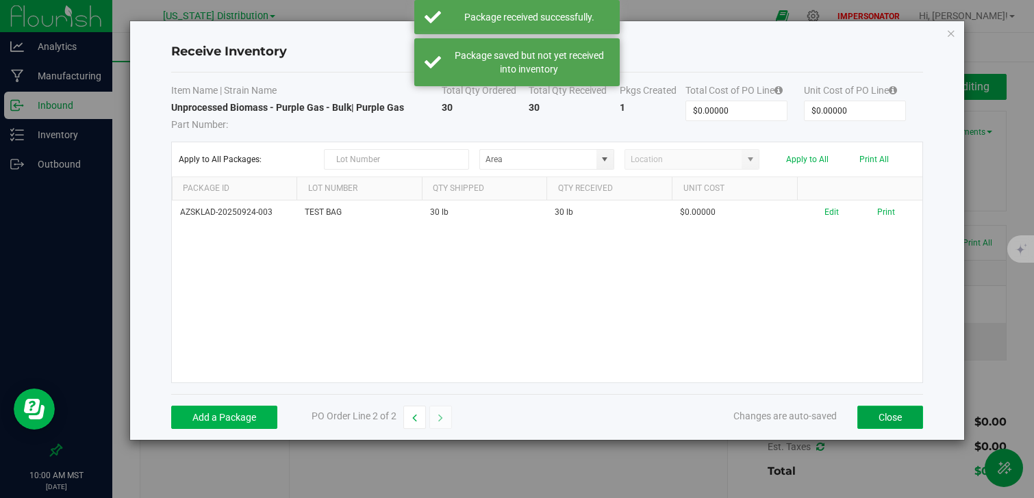
click at [899, 415] on button "Close" at bounding box center [890, 417] width 66 height 23
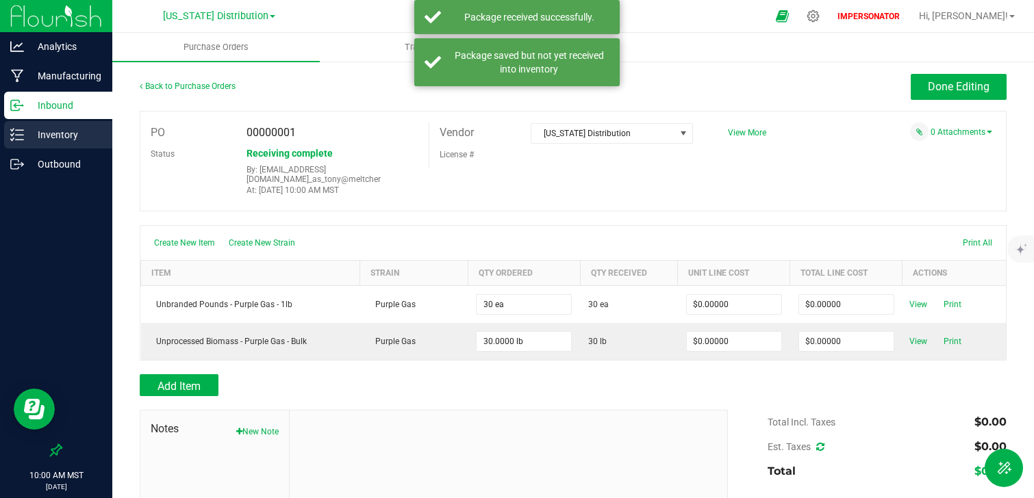
click at [72, 127] on p "Inventory" at bounding box center [65, 135] width 82 height 16
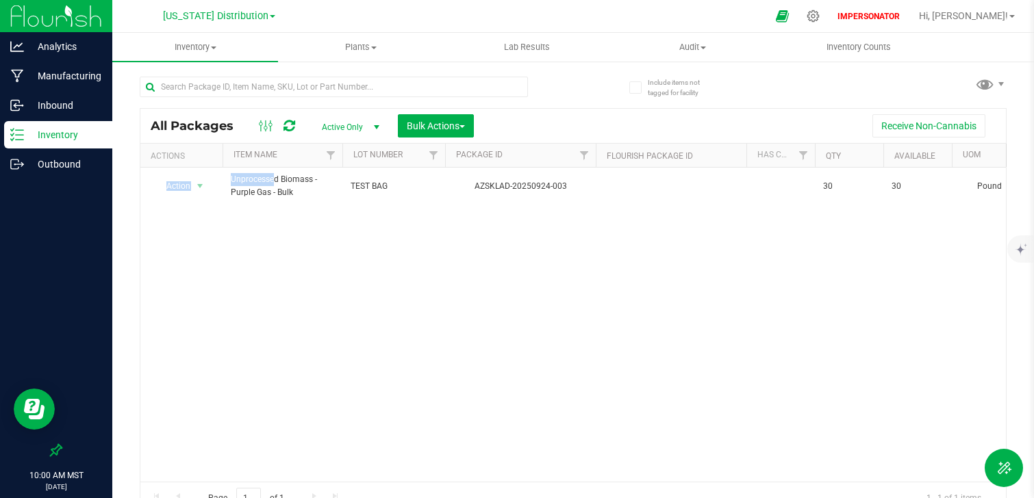
drag, startPoint x: 235, startPoint y: 178, endPoint x: 488, endPoint y: 209, distance: 255.1
click at [488, 209] on div "Action Action Adjust qty Create package Edit attributes Global inventory Locate…" at bounding box center [572, 325] width 865 height 314
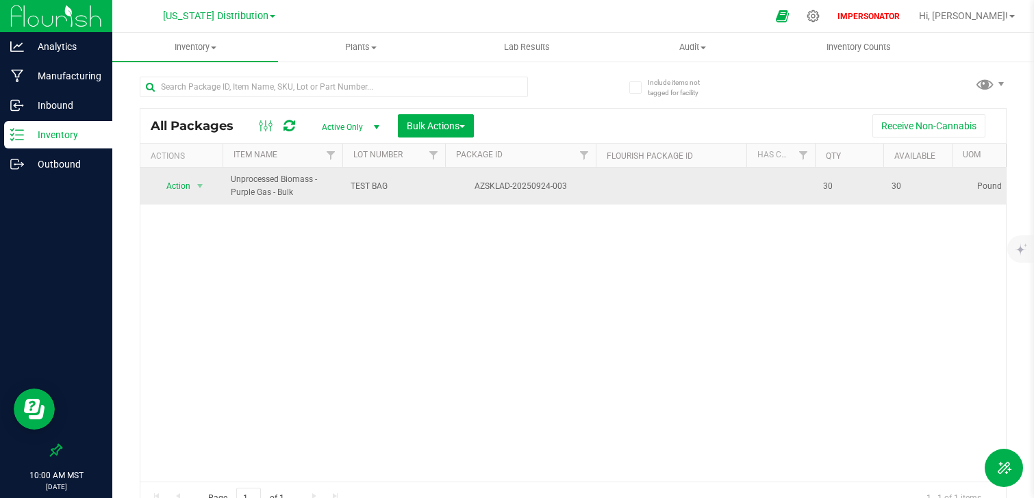
click at [671, 201] on td at bounding box center [670, 186] width 151 height 37
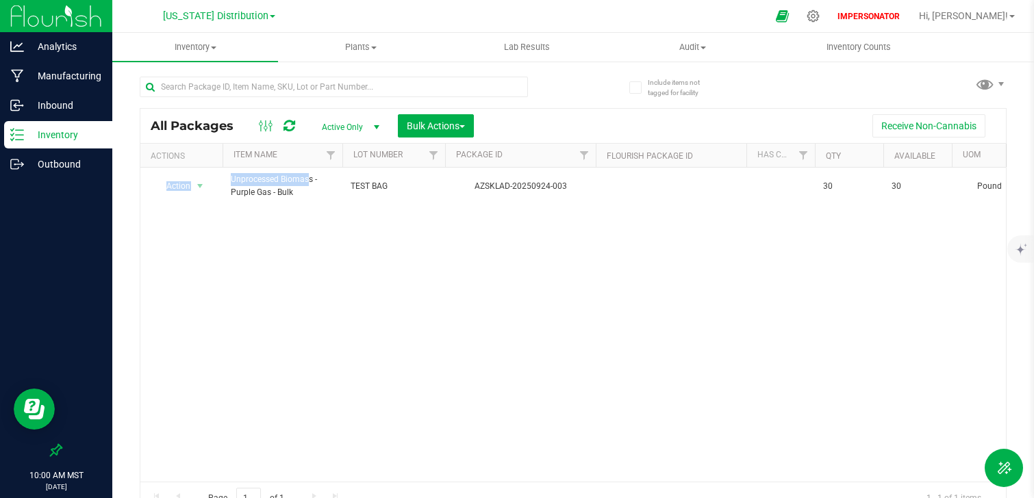
drag, startPoint x: 268, startPoint y: 180, endPoint x: 334, endPoint y: 210, distance: 72.3
click at [334, 210] on div "Action Action Adjust qty Create package Edit attributes Global inventory Locate…" at bounding box center [572, 325] width 865 height 314
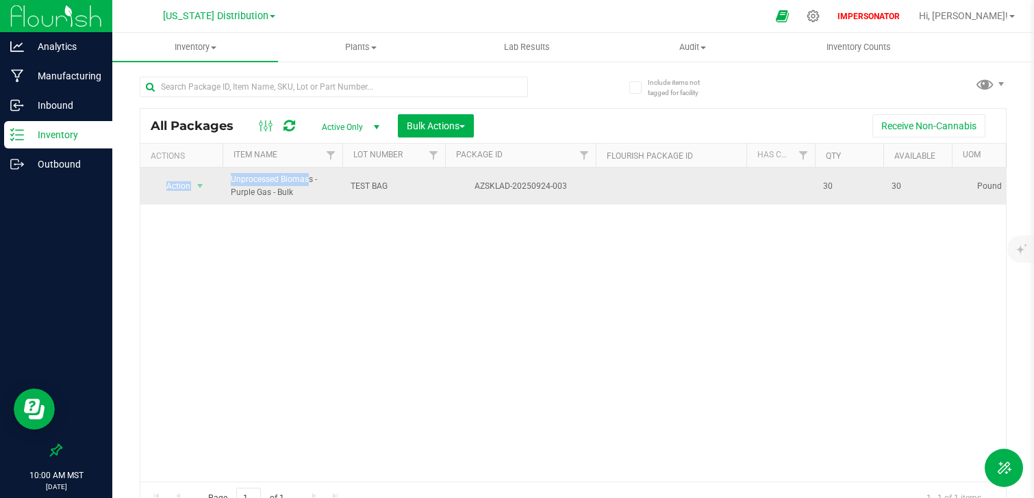
drag, startPoint x: 296, startPoint y: 192, endPoint x: 223, endPoint y: 177, distance: 74.1
click at [224, 177] on td "Unprocessed Biomass - Purple Gas - Bulk" at bounding box center [282, 186] width 120 height 37
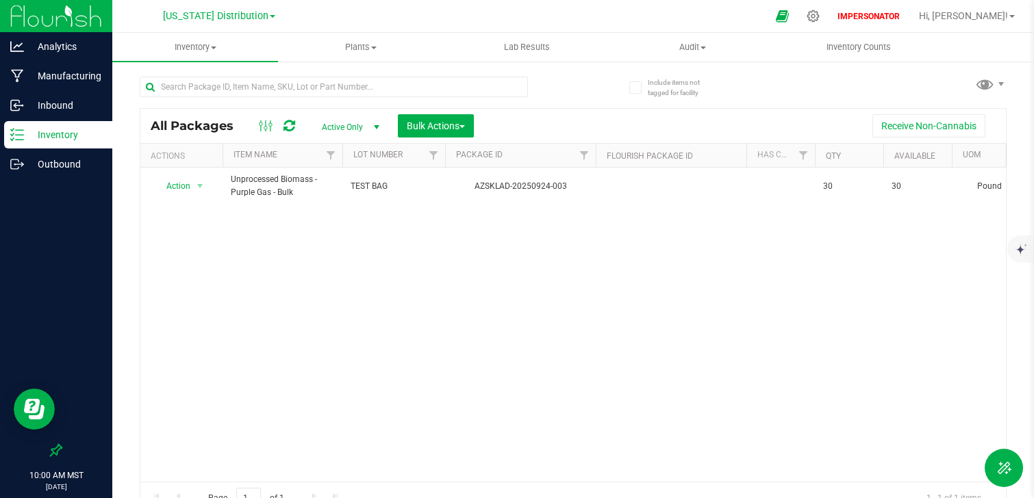
click at [280, 227] on div "Action Action Adjust qty Create package Edit attributes Global inventory Locate…" at bounding box center [572, 325] width 865 height 314
click at [316, 299] on div "Action Action Adjust qty Create package Edit attributes Global inventory Locate…" at bounding box center [572, 325] width 865 height 314
click at [820, 15] on icon at bounding box center [813, 16] width 14 height 14
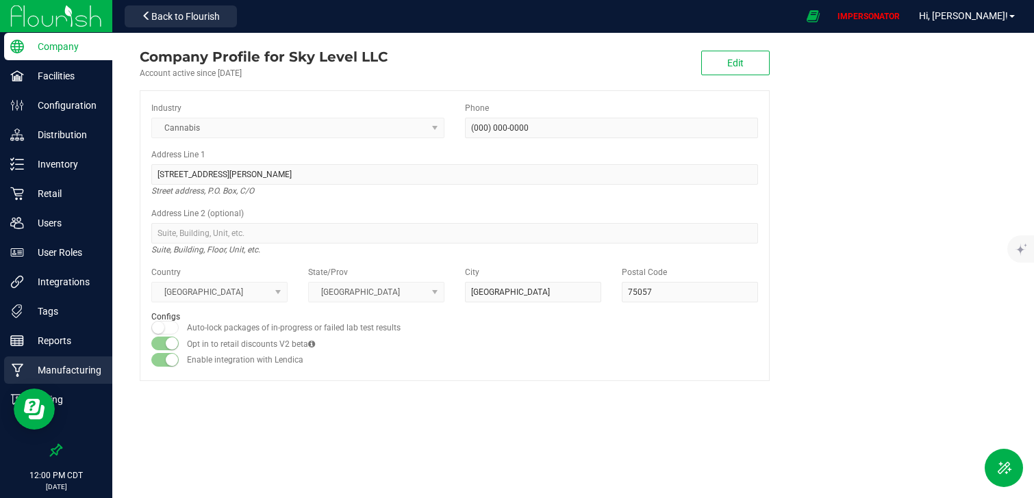
click at [77, 367] on p "Manufacturing" at bounding box center [65, 370] width 82 height 16
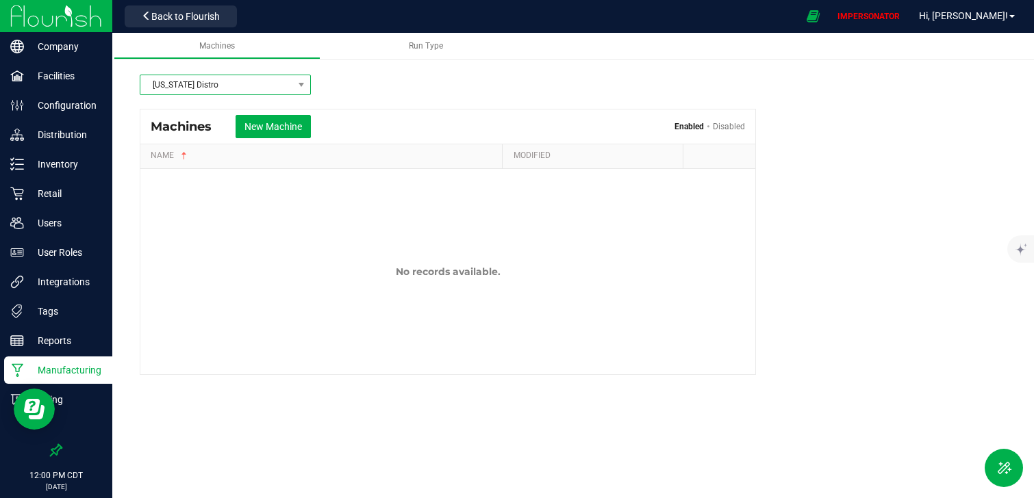
click at [196, 83] on span "[US_STATE] Distro" at bounding box center [216, 84] width 153 height 19
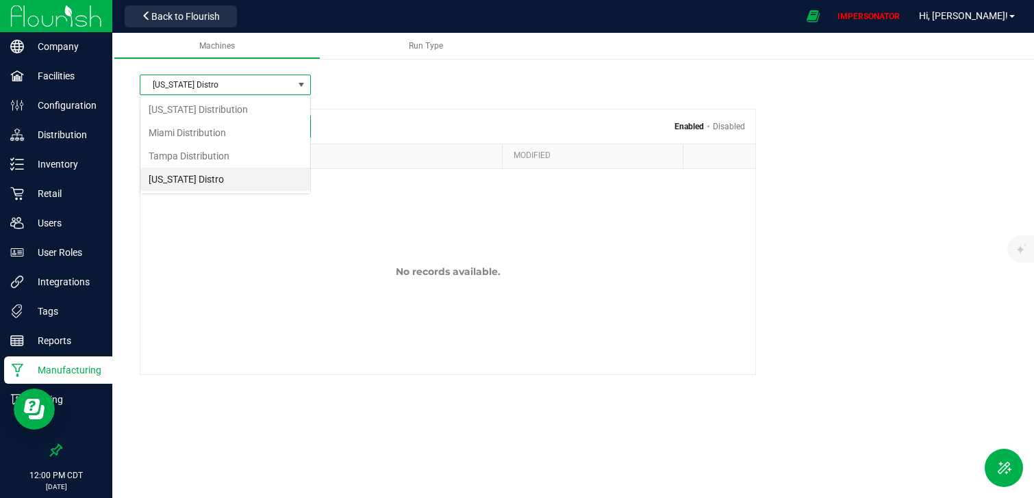
scroll to position [21, 171]
click at [234, 112] on li "[US_STATE] Distribution" at bounding box center [225, 109] width 170 height 23
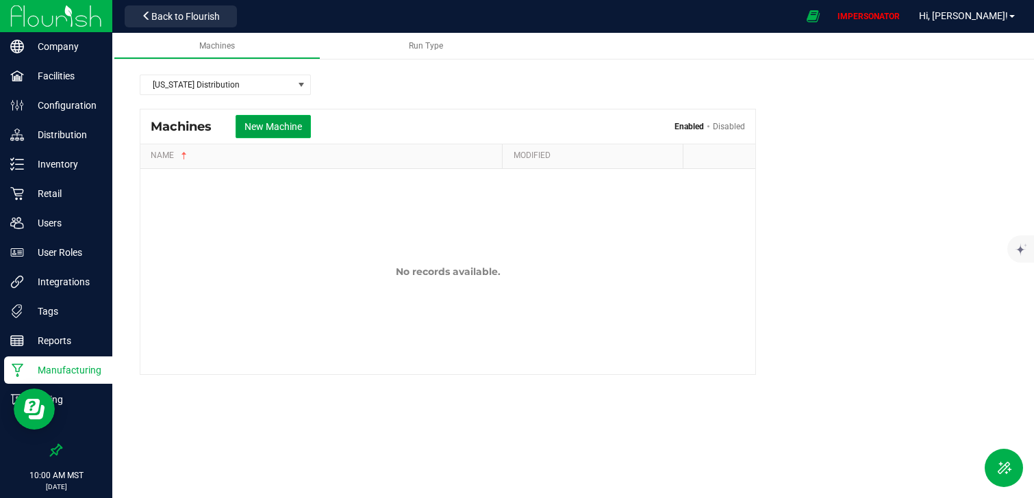
click at [293, 129] on button "New Machine" at bounding box center [272, 126] width 75 height 23
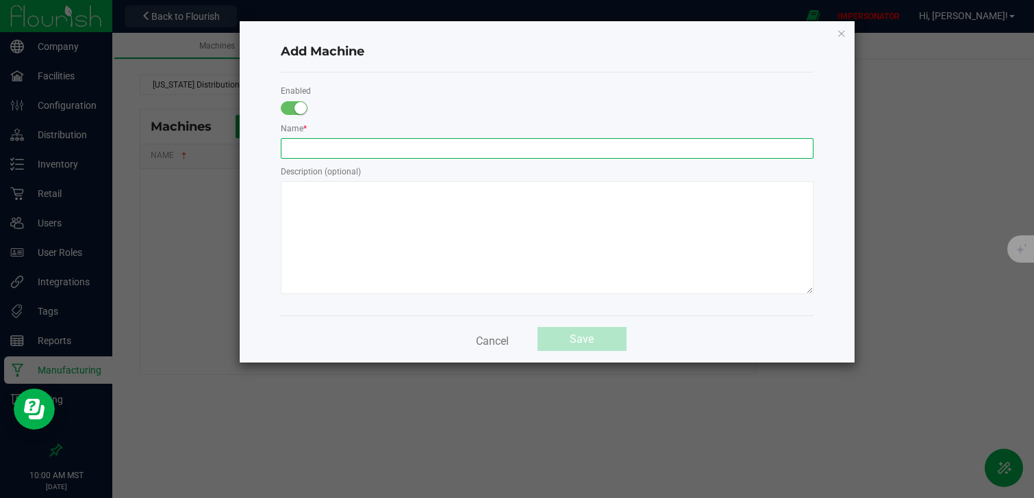
click at [327, 156] on input "text" at bounding box center [547, 148] width 533 height 21
type input "Item Breakdown"
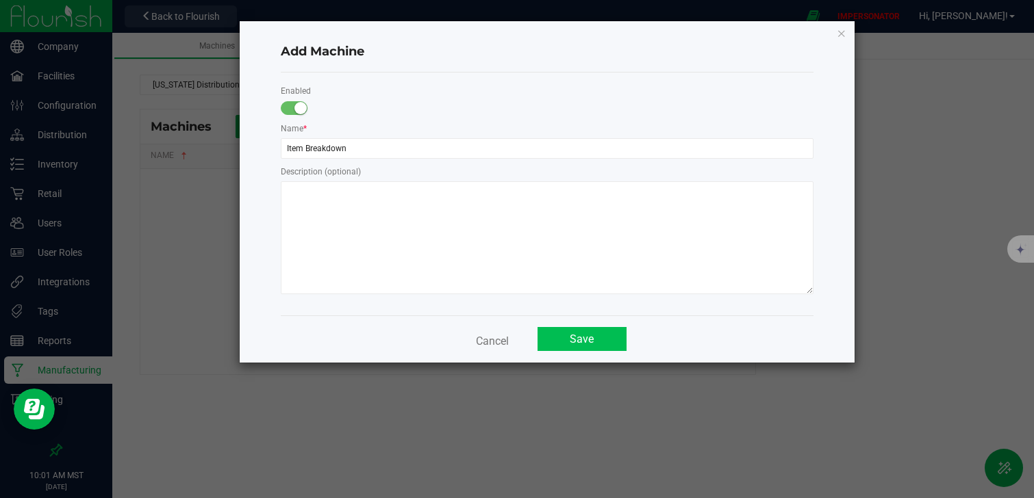
click at [614, 339] on button "Save" at bounding box center [581, 339] width 89 height 24
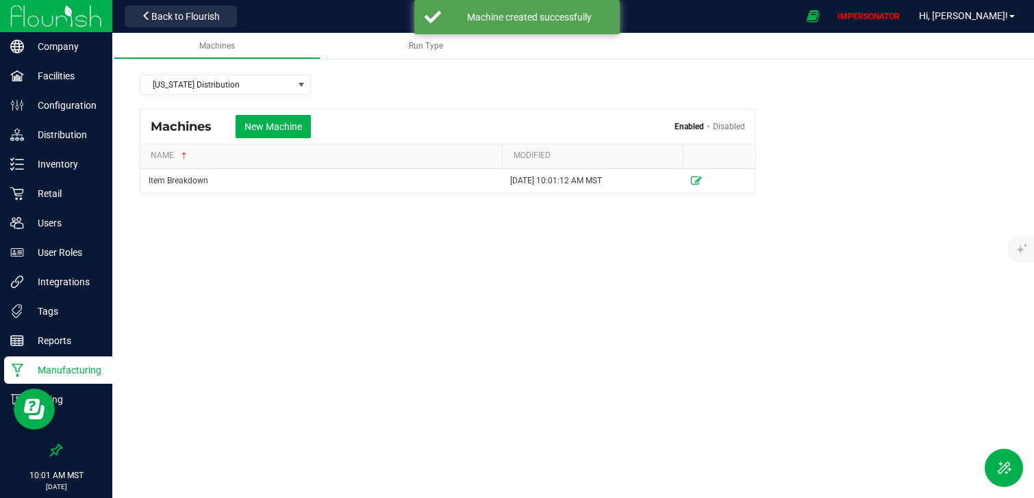
click at [468, 298] on div "Machines Run Type [US_STATE] Distribution Machines New Machine Enabled Disabled…" at bounding box center [572, 218] width 921 height 370
click at [80, 26] on img at bounding box center [56, 16] width 92 height 32
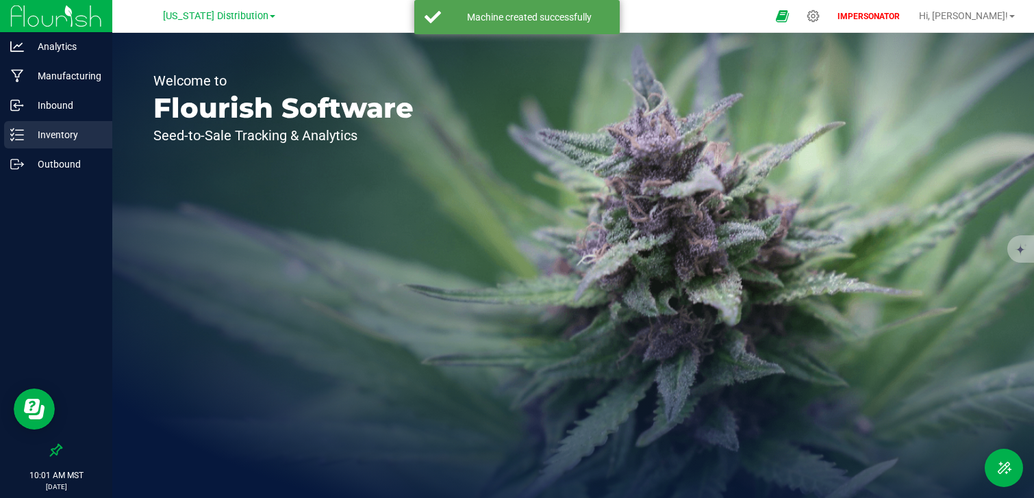
click at [75, 139] on p "Inventory" at bounding box center [65, 135] width 82 height 16
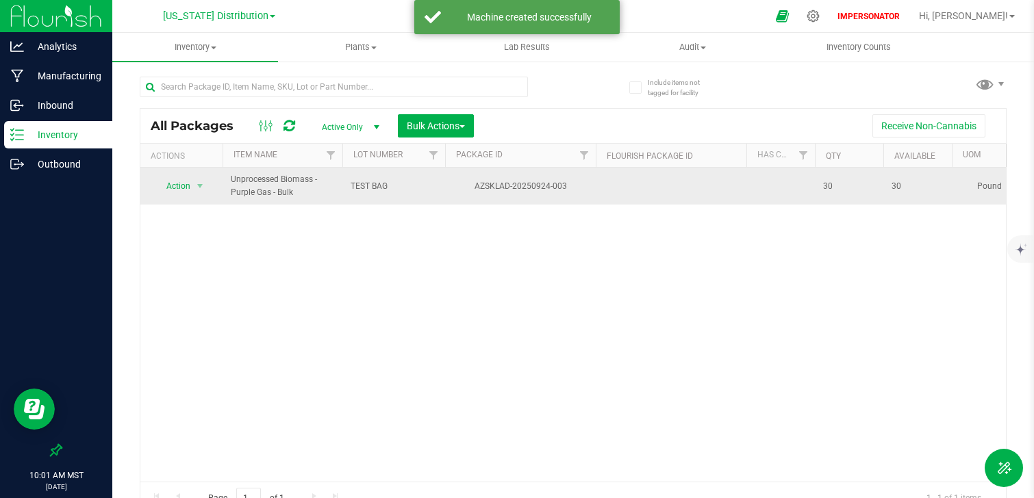
drag, startPoint x: 606, startPoint y: 183, endPoint x: 277, endPoint y: 201, distance: 330.4
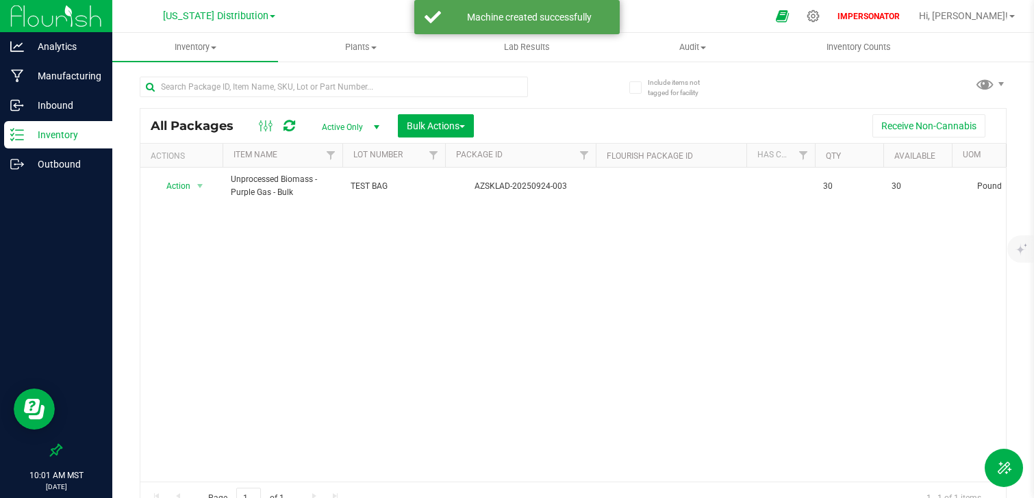
click at [314, 270] on div "Action Action Adjust qty Create package Edit attributes Global inventory Locate…" at bounding box center [572, 325] width 865 height 314
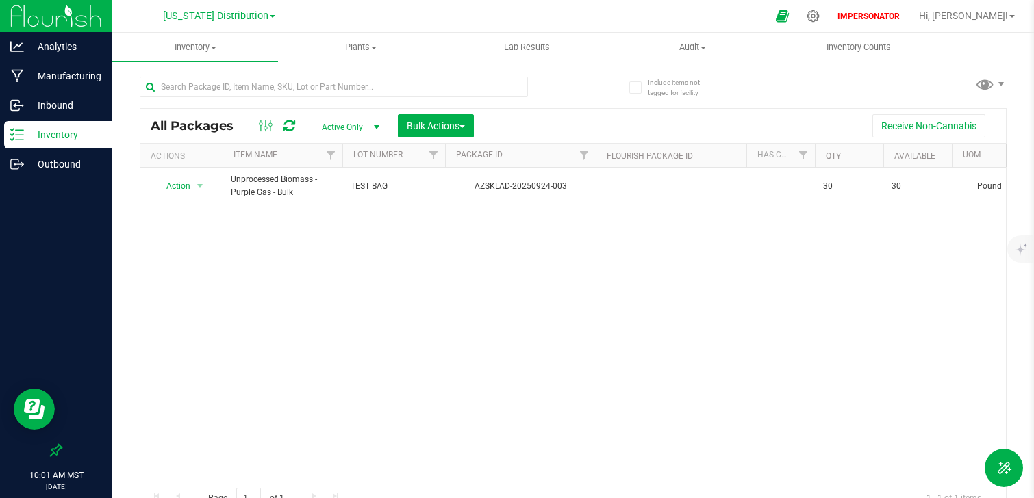
click at [296, 235] on div "Action Action Adjust qty Create package Edit attributes Global inventory Locate…" at bounding box center [572, 325] width 865 height 314
click at [253, 238] on div "Action Action Adjust qty Create package Edit attributes Global inventory Locate…" at bounding box center [572, 325] width 865 height 314
click at [448, 131] on span "Bulk Actions" at bounding box center [436, 125] width 58 height 11
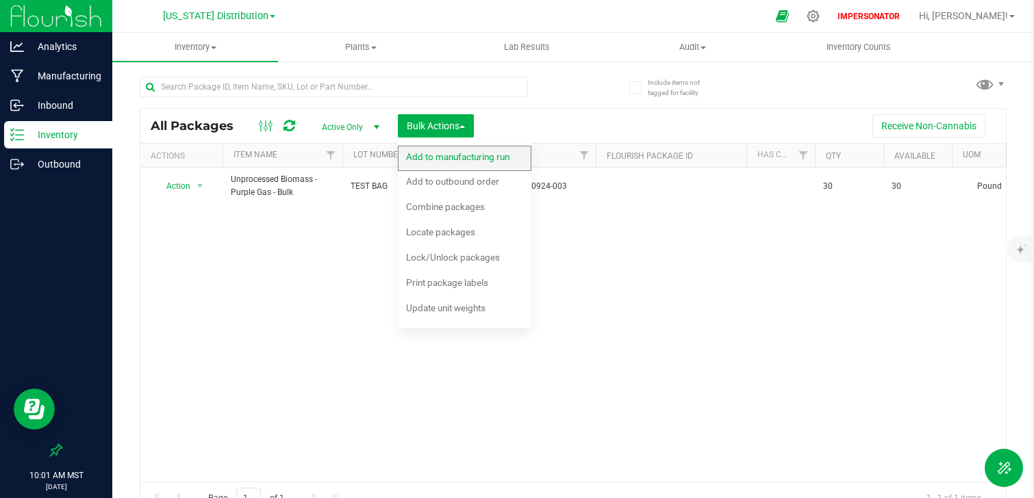
click at [474, 164] on div "Add to manufacturing run" at bounding box center [467, 159] width 122 height 22
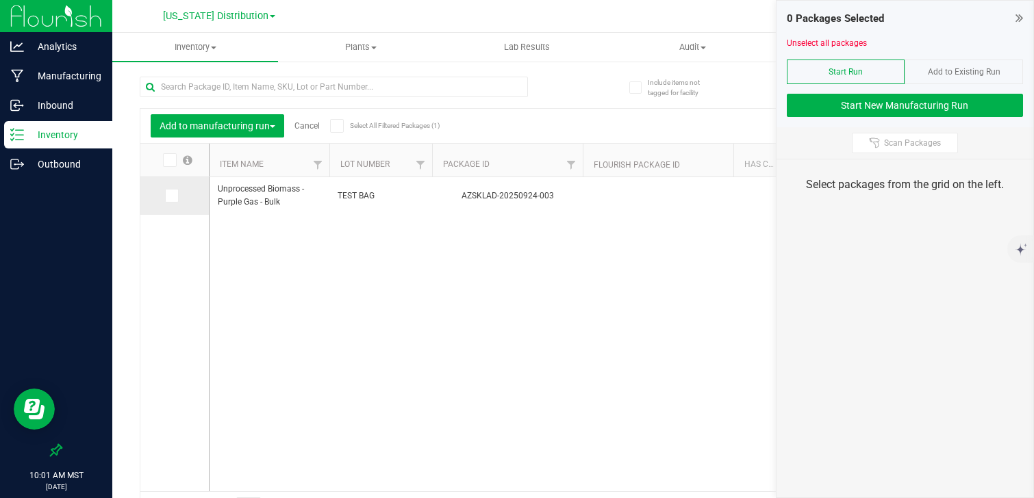
click at [171, 196] on icon at bounding box center [170, 196] width 9 height 0
click at [0, 0] on input "checkbox" at bounding box center [0, 0] width 0 height 0
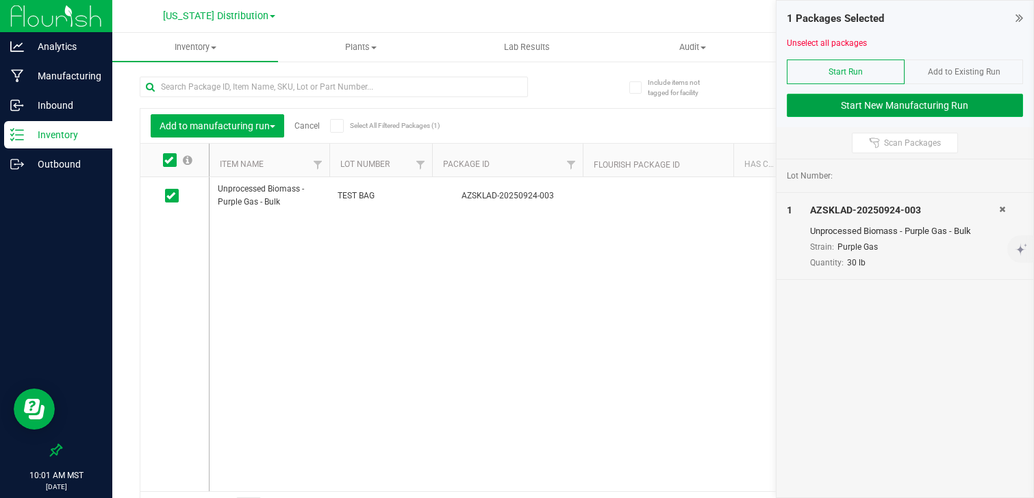
click at [855, 110] on button "Start New Manufacturing Run" at bounding box center [904, 105] width 237 height 23
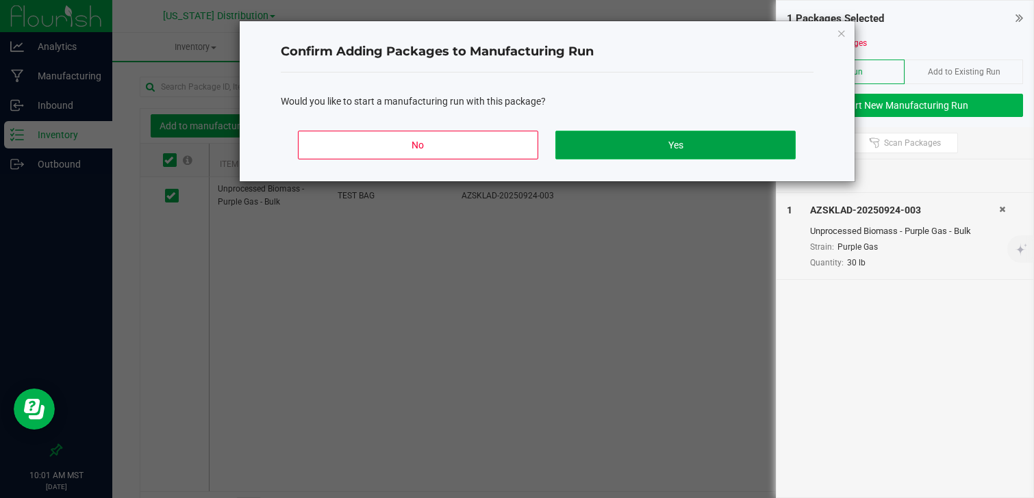
click at [697, 139] on button "Yes" at bounding box center [675, 145] width 240 height 29
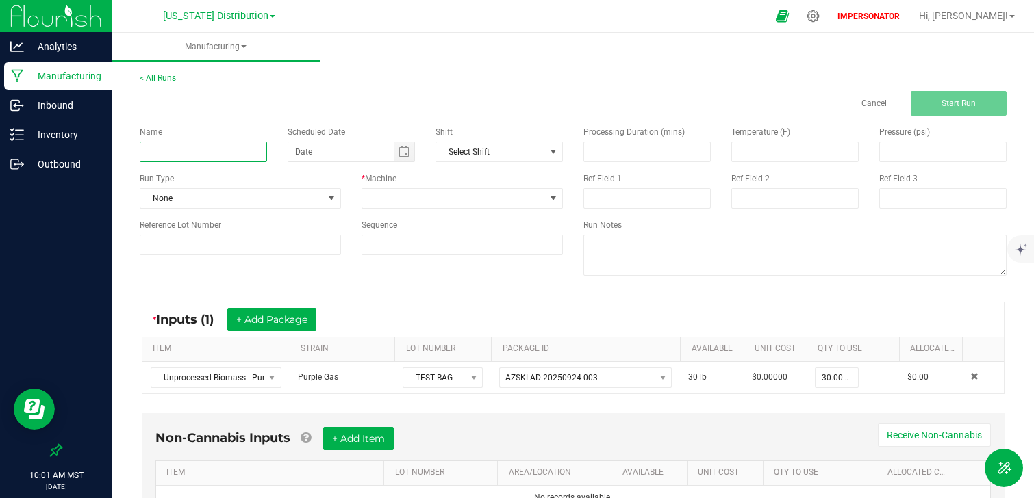
click at [230, 157] on input at bounding box center [203, 152] width 127 height 21
type input "TEST RUN FOR TRAINING"
click at [401, 197] on span at bounding box center [453, 198] width 183 height 19
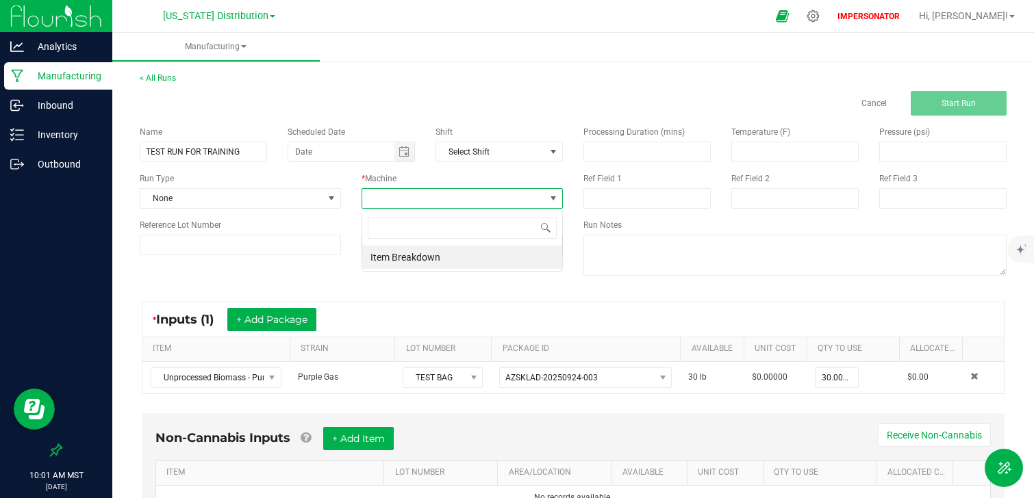
scroll to position [21, 201]
click at [412, 262] on li "Item Breakdown" at bounding box center [462, 257] width 200 height 23
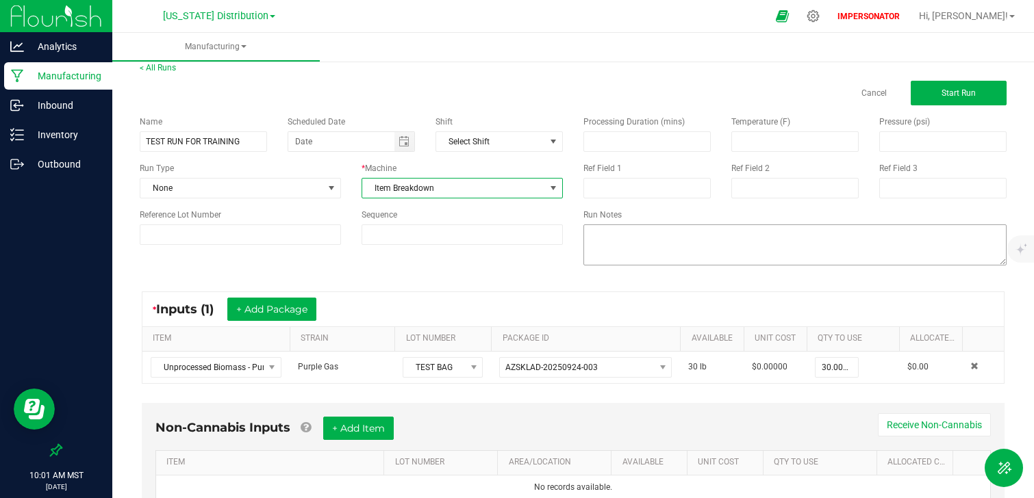
scroll to position [0, 0]
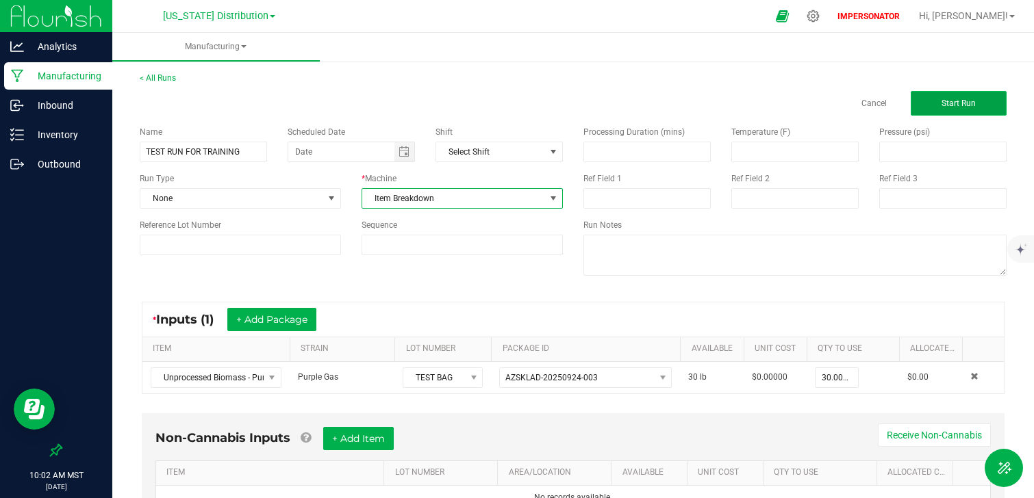
click at [979, 106] on button "Start Run" at bounding box center [958, 103] width 96 height 25
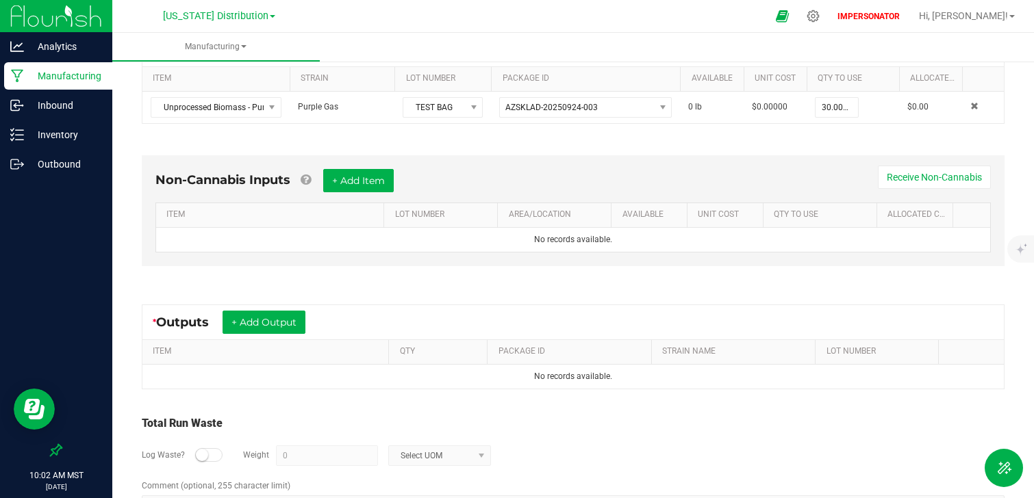
scroll to position [324, 0]
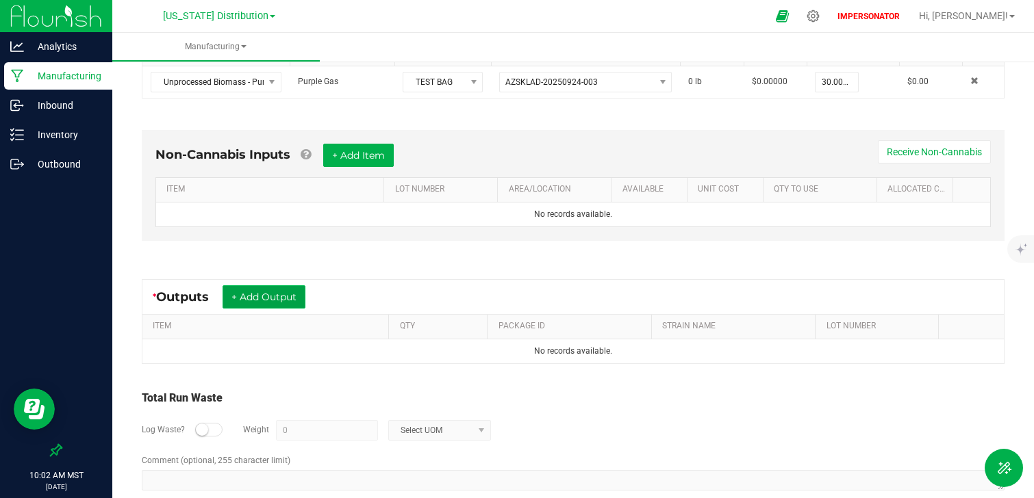
click at [268, 294] on button "+ Add Output" at bounding box center [263, 296] width 83 height 23
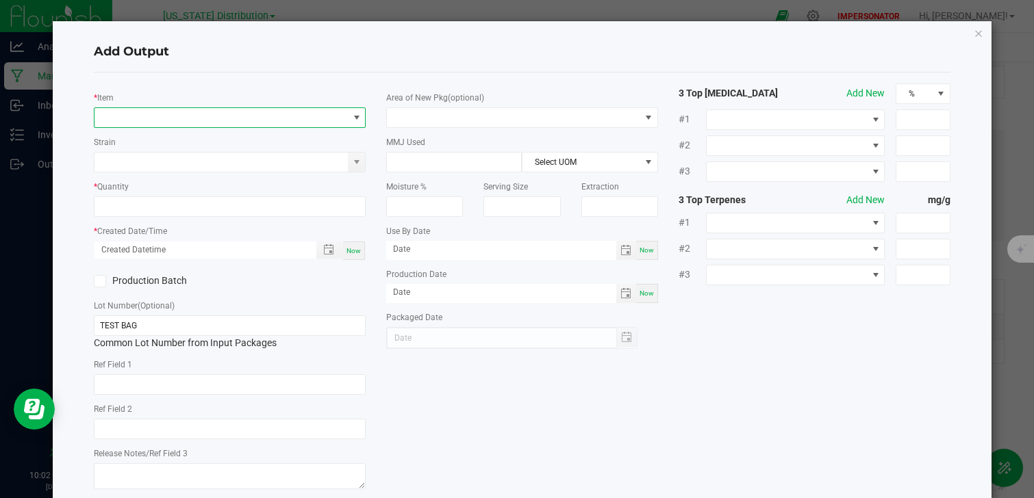
click at [342, 120] on span "NO DATA FOUND" at bounding box center [220, 117] width 253 height 19
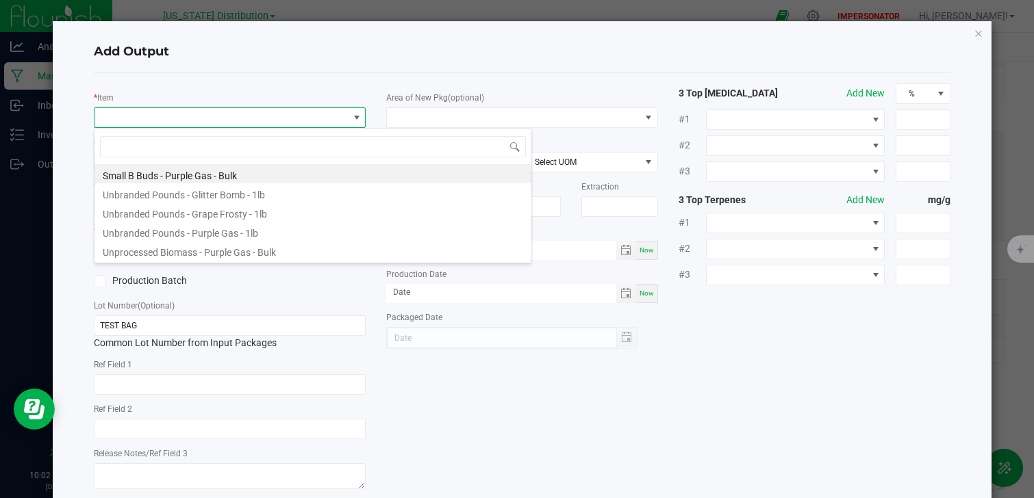
scroll to position [21, 271]
click at [224, 239] on li "Unbranded Pounds - Purple Gas - 1lb" at bounding box center [312, 231] width 437 height 19
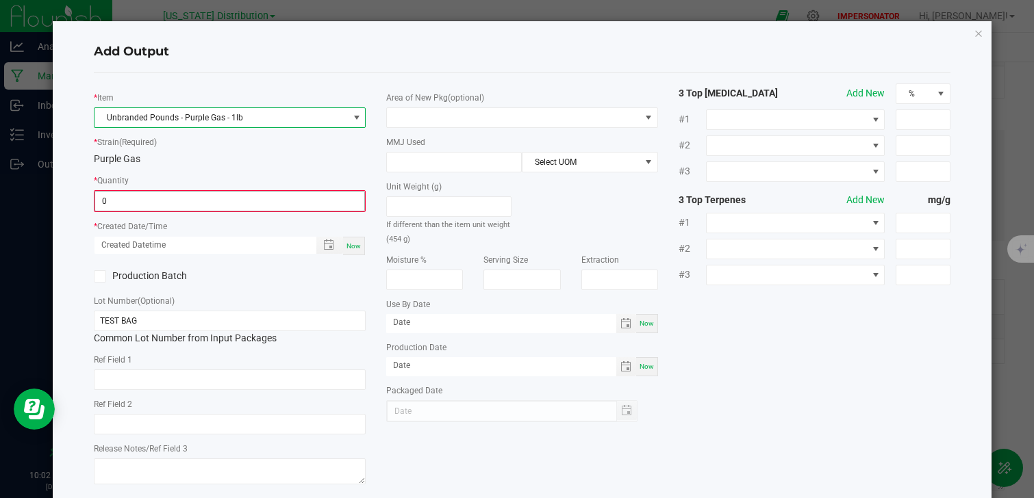
click at [142, 205] on input "0" at bounding box center [229, 201] width 269 height 19
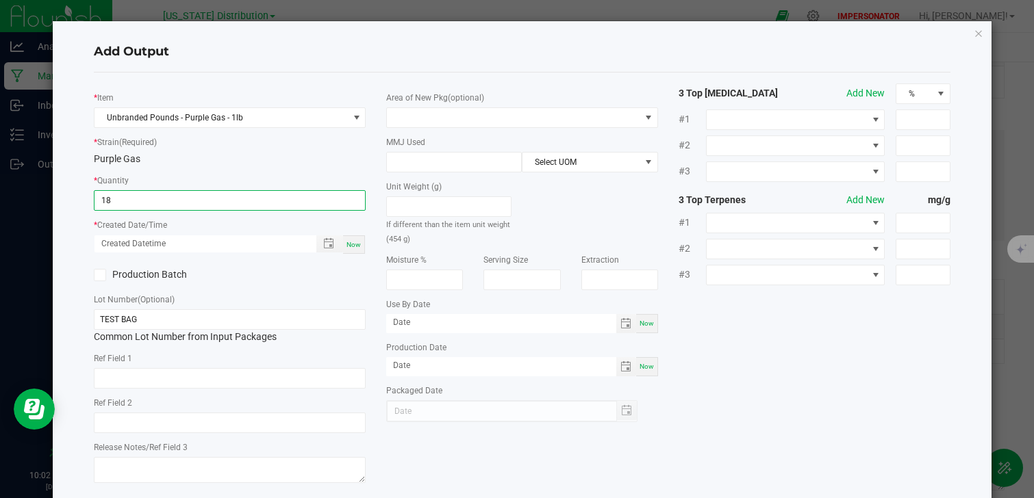
type input "18 ea"
click at [230, 227] on div "* Created Date/Time Now" at bounding box center [230, 236] width 272 height 37
click at [352, 245] on span "Now" at bounding box center [353, 245] width 14 height 8
type input "[DATE] 10:02 AM"
type input "[DATE]"
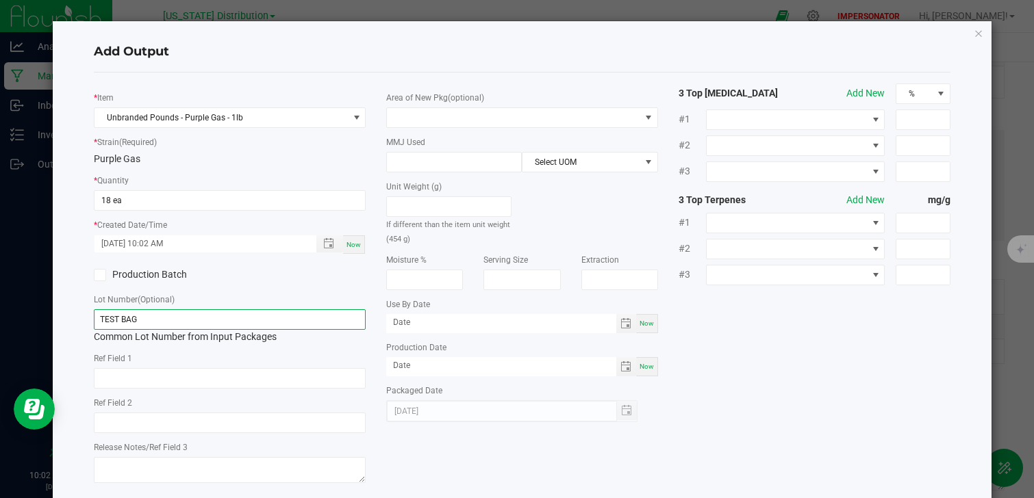
click at [147, 317] on input "TEST BAG" at bounding box center [230, 319] width 272 height 21
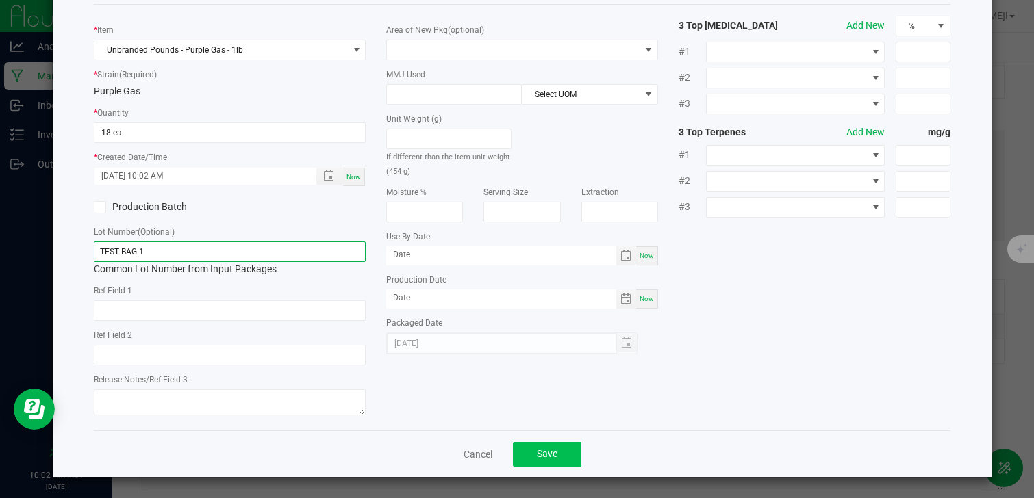
type input "TEST BAG-1"
click at [567, 459] on button "Save" at bounding box center [547, 454] width 68 height 25
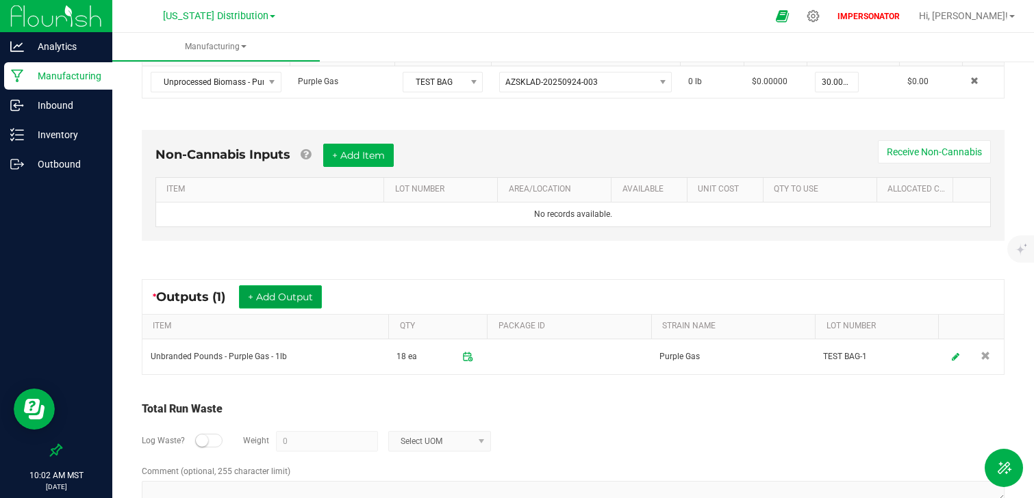
click at [298, 307] on button "+ Add Output" at bounding box center [280, 296] width 83 height 23
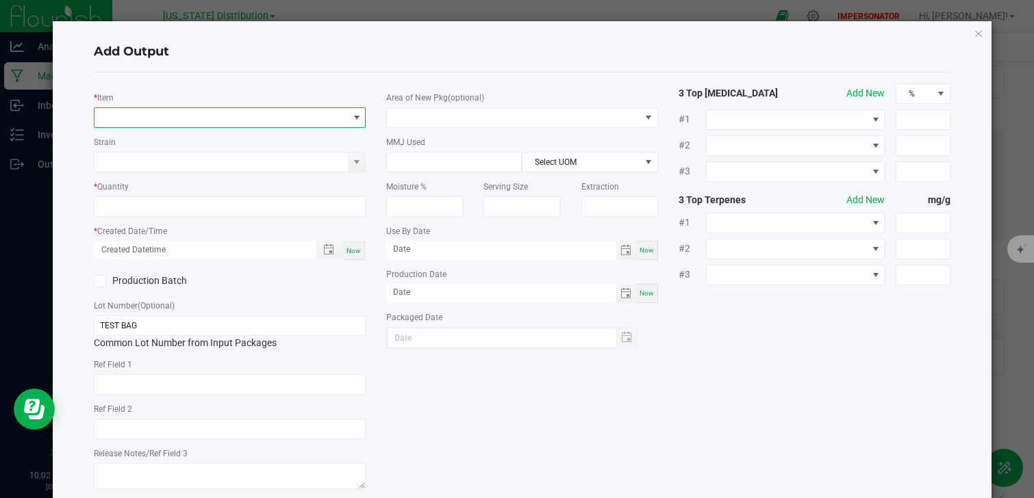
click at [184, 126] on span "NO DATA FOUND" at bounding box center [220, 117] width 253 height 19
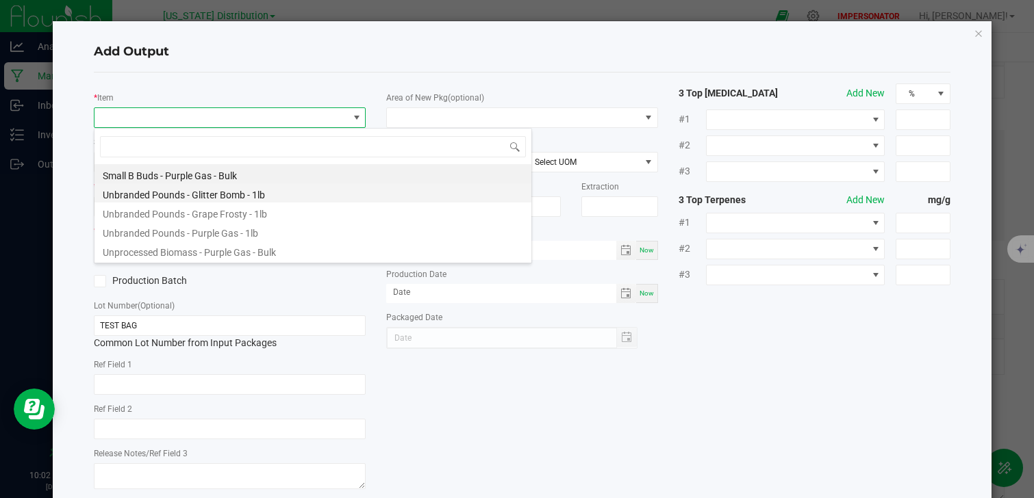
scroll to position [21, 271]
click at [203, 179] on li "Small B Buds - Purple Gas - Bulk" at bounding box center [312, 173] width 437 height 19
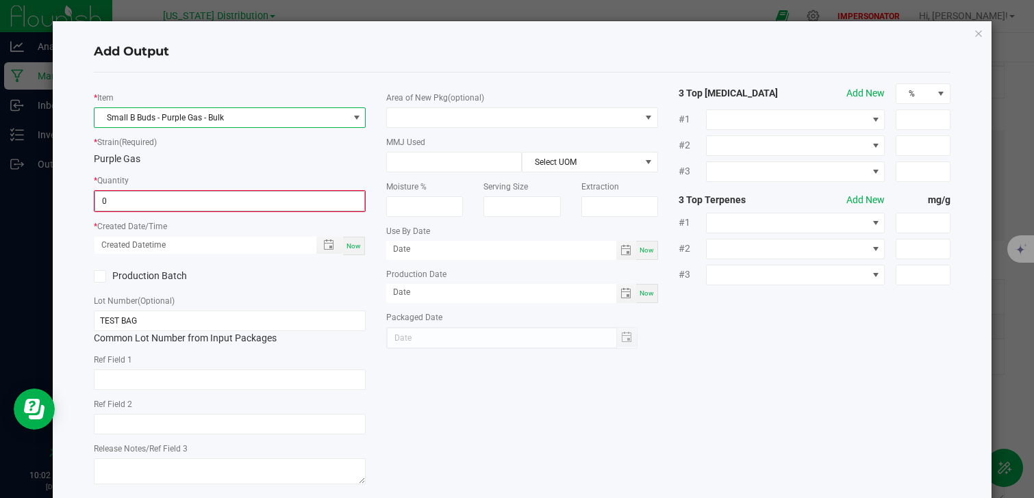
click at [148, 205] on input "0" at bounding box center [229, 201] width 269 height 19
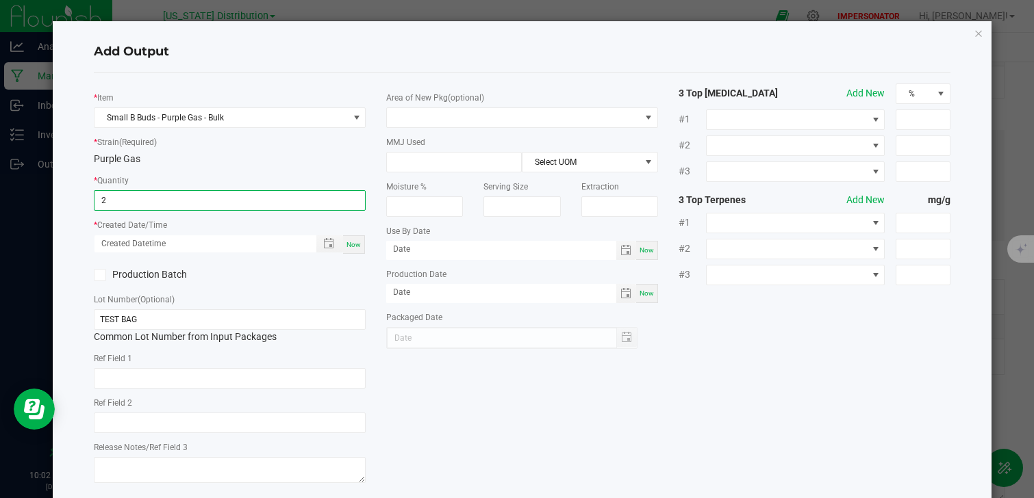
type input "2.0000 lb"
click at [248, 283] on div "Production Batch" at bounding box center [230, 275] width 292 height 21
click at [349, 247] on span "Now" at bounding box center [353, 245] width 14 height 8
type input "[DATE] 10:02 AM"
type input "[DATE]"
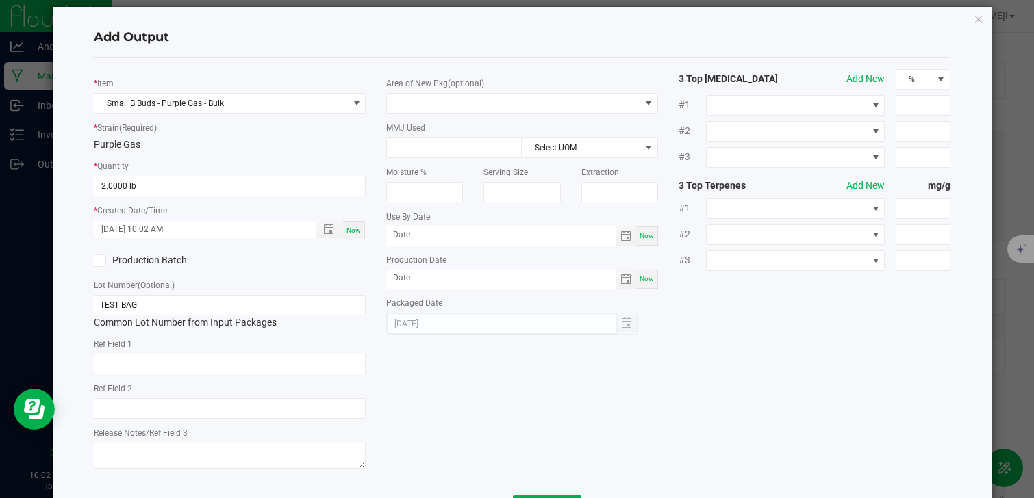
scroll to position [0, 0]
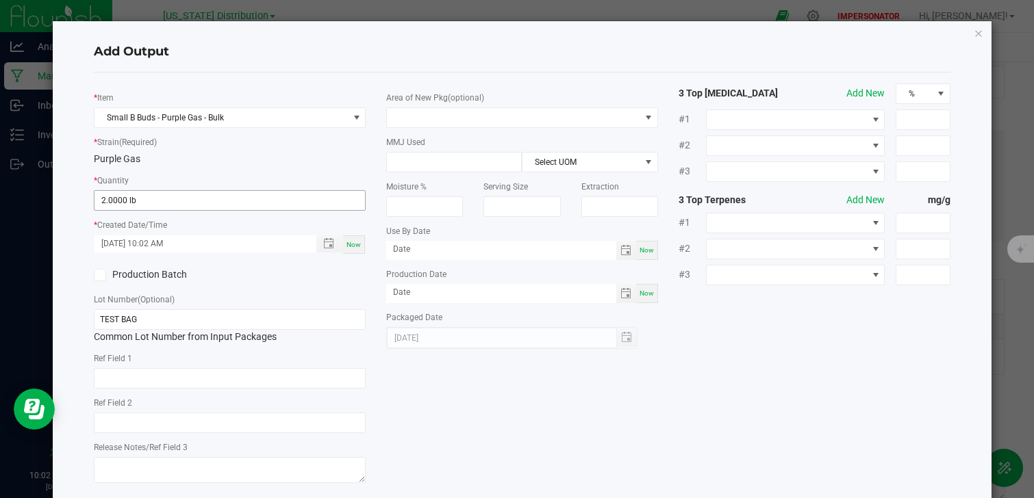
type input "2"
click at [143, 200] on input "2" at bounding box center [229, 200] width 270 height 19
click at [298, 287] on div "* Item Small B Buds - Purple Gas - Bulk * Strain (Required) Purple Gas * Quanti…" at bounding box center [230, 286] width 292 height 404
type input "1.98"
click at [195, 201] on input "1.98" at bounding box center [229, 200] width 270 height 19
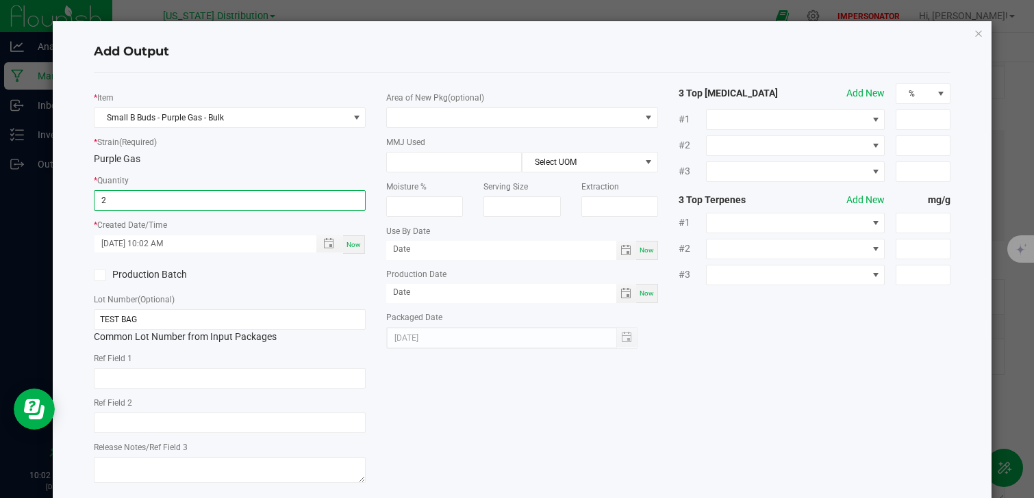
type input "2.0000 lb"
click at [275, 270] on div "Production Batch" at bounding box center [230, 275] width 292 height 21
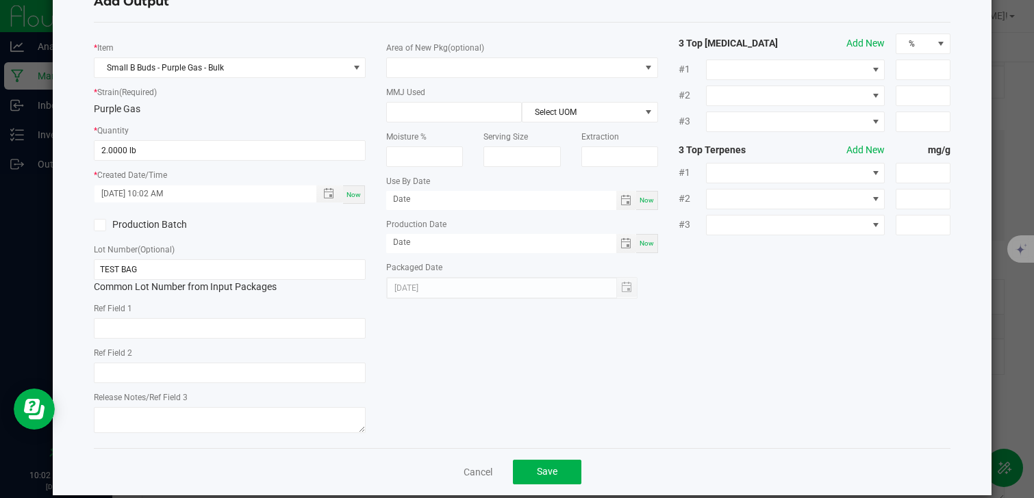
scroll to position [68, 0]
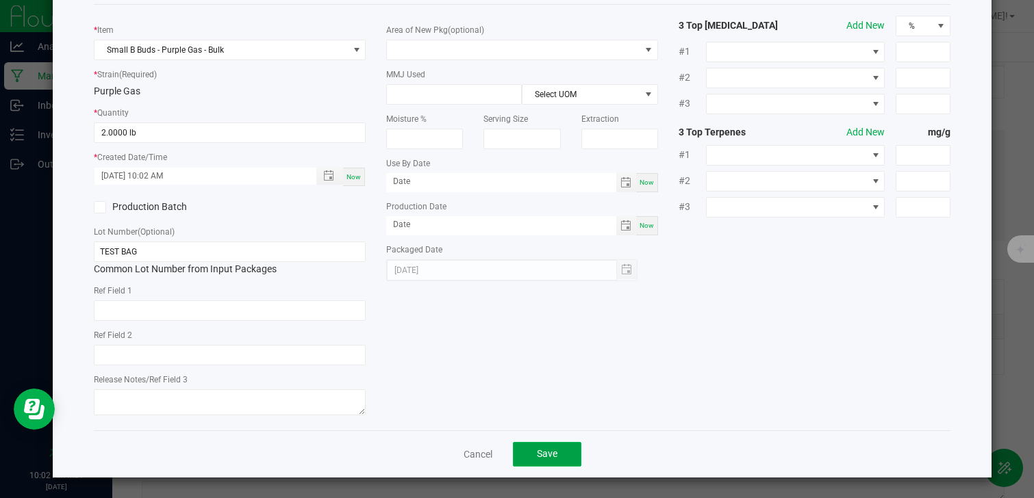
click at [537, 450] on span "Save" at bounding box center [547, 453] width 21 height 11
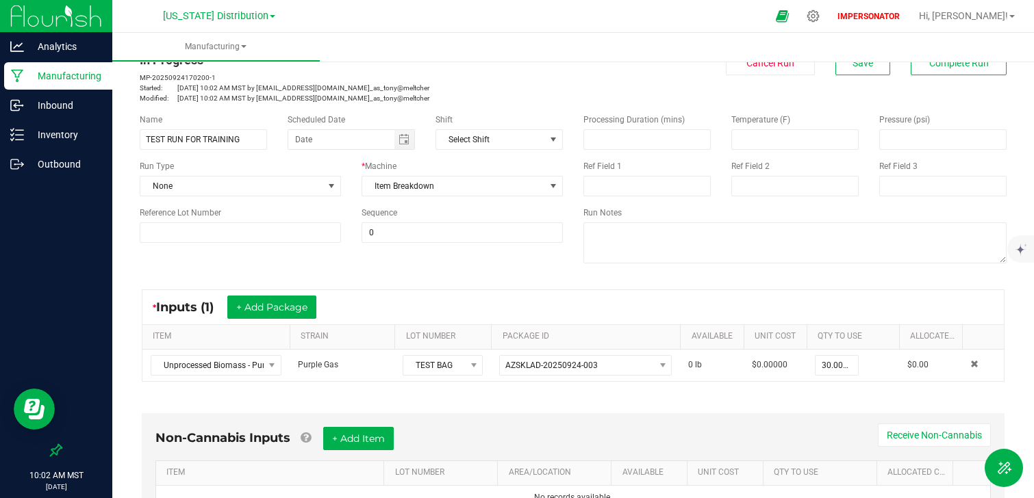
scroll to position [0, 0]
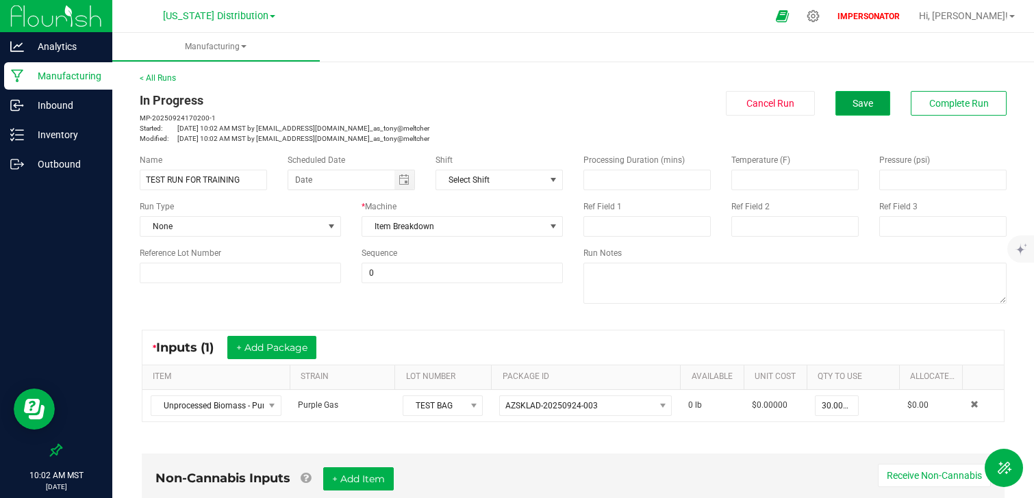
click at [871, 103] on span "Save" at bounding box center [862, 103] width 21 height 11
click at [951, 106] on span "Complete Run" at bounding box center [959, 103] width 60 height 11
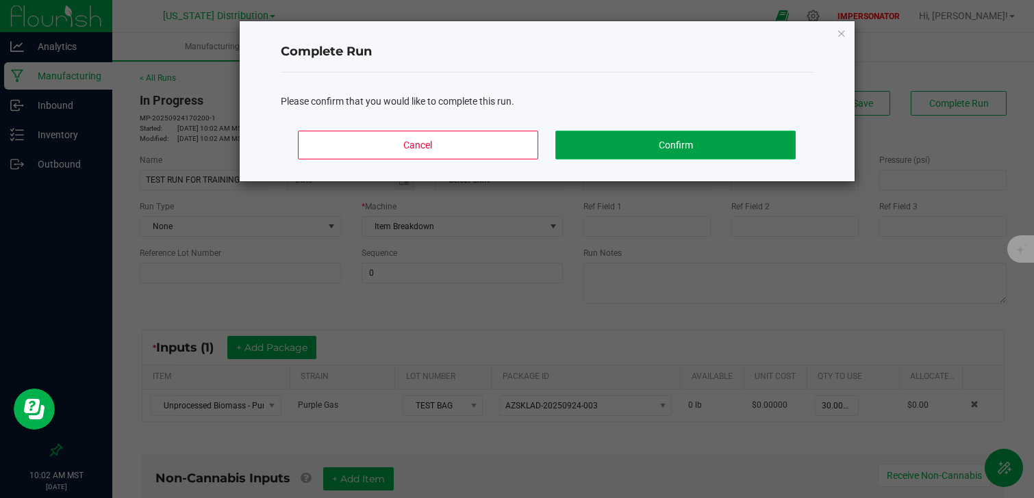
click at [730, 156] on button "Confirm" at bounding box center [675, 145] width 240 height 29
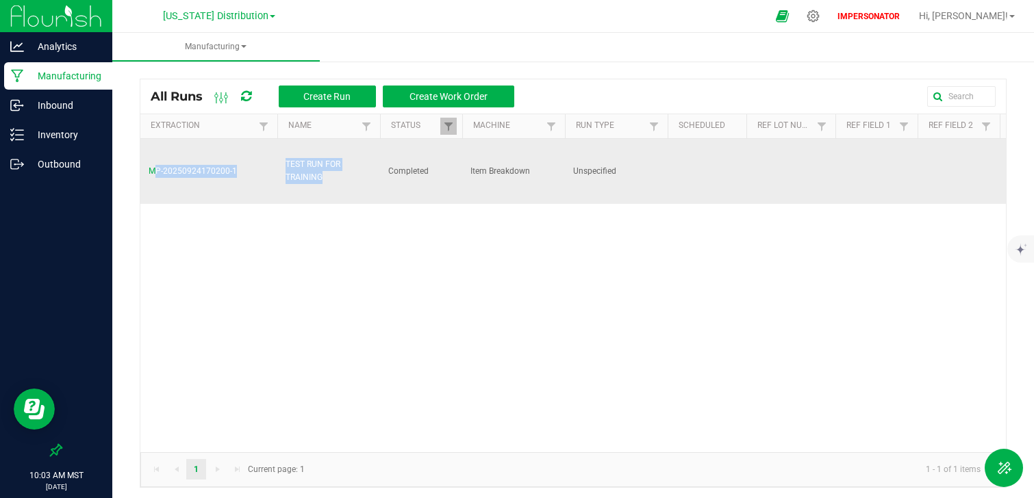
drag, startPoint x: 339, startPoint y: 180, endPoint x: 274, endPoint y: 162, distance: 68.3
click at [274, 162] on tr "MP-20250924170200-1 TEST RUN FOR TRAINING Completed Item Breakdown Unspecified …" at bounding box center [884, 171] width 1489 height 65
click at [305, 198] on td "TEST RUN FOR TRAINING" at bounding box center [328, 171] width 103 height 65
drag, startPoint x: 340, startPoint y: 176, endPoint x: 278, endPoint y: 168, distance: 62.7
click at [278, 168] on td "TEST RUN FOR TRAINING" at bounding box center [328, 171] width 103 height 65
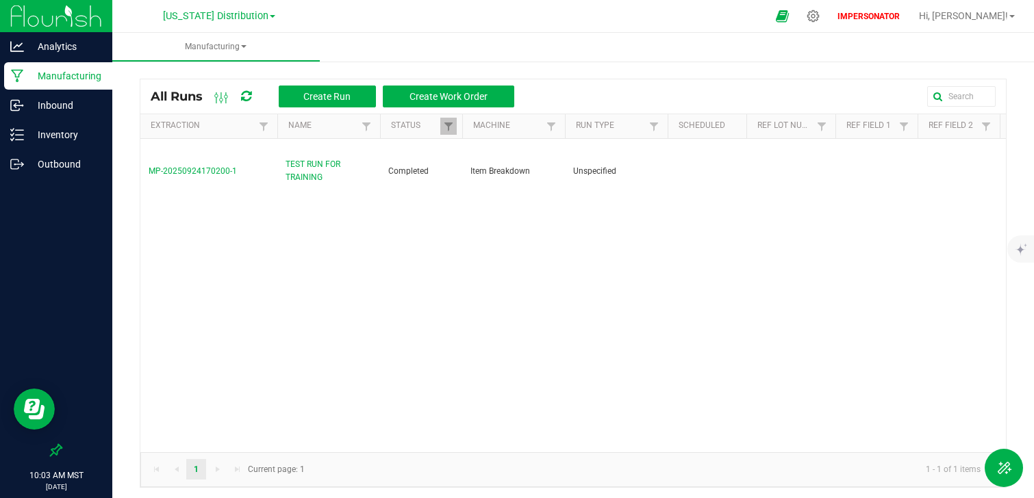
click at [294, 264] on div "MP-20250924170200-1 TEST RUN FOR TRAINING Completed Item Breakdown Unspecified …" at bounding box center [572, 295] width 865 height 313
click at [60, 142] on p "Inventory" at bounding box center [65, 135] width 82 height 16
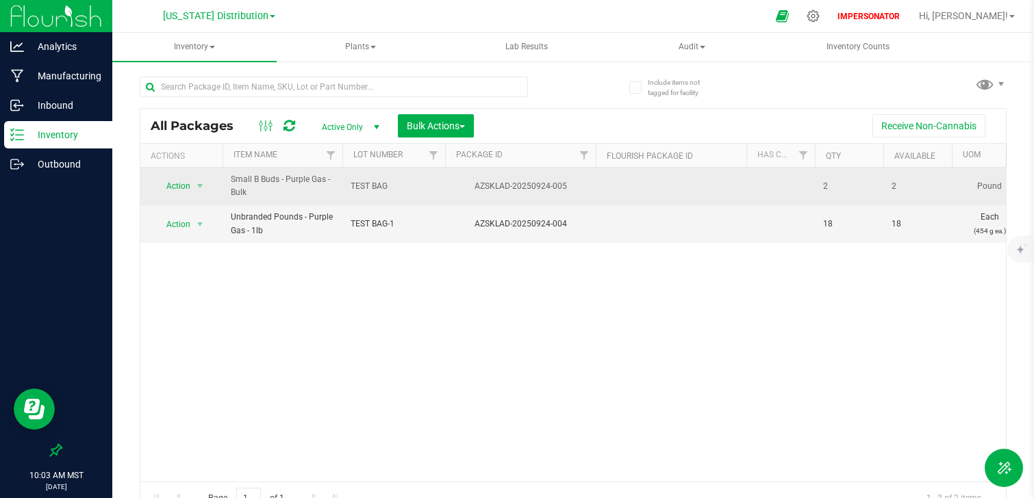
drag, startPoint x: 585, startPoint y: 186, endPoint x: 224, endPoint y: 179, distance: 360.8
click at [285, 185] on span "Small B Buds - Purple Gas - Bulk" at bounding box center [282, 186] width 103 height 26
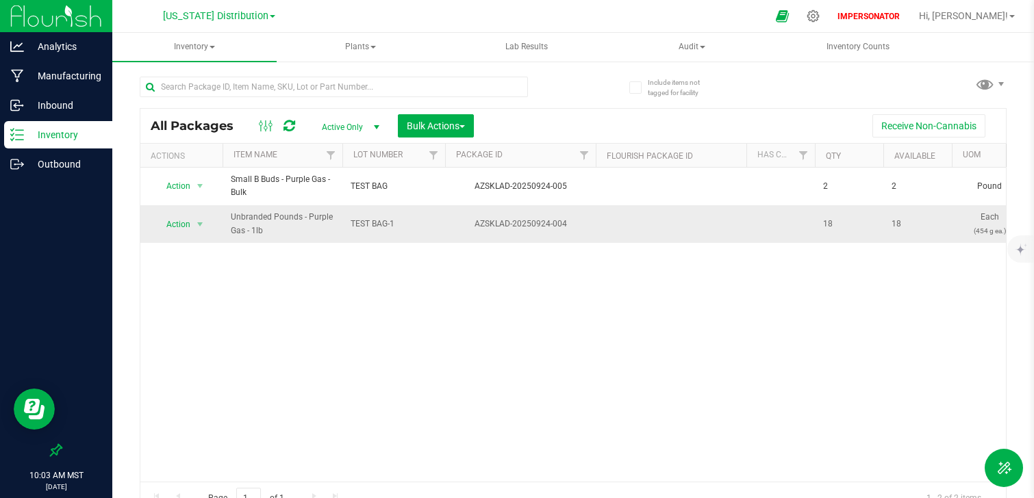
drag, startPoint x: 809, startPoint y: 225, endPoint x: 238, endPoint y: 218, distance: 571.6
click at [281, 250] on div "Action Action Adjust qty Create package Edit attributes Global inventory Locate…" at bounding box center [572, 325] width 865 height 314
drag, startPoint x: 576, startPoint y: 222, endPoint x: 450, endPoint y: 222, distance: 126.6
click at [450, 222] on div "AZSKLAD-20250924-004" at bounding box center [520, 224] width 155 height 13
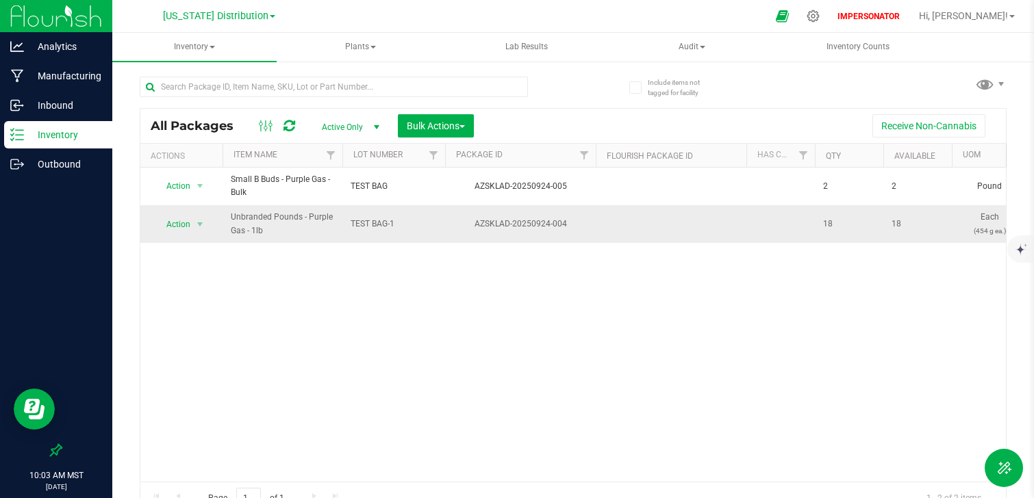
click at [513, 229] on div "AZSKLAD-20250924-004" at bounding box center [520, 224] width 155 height 13
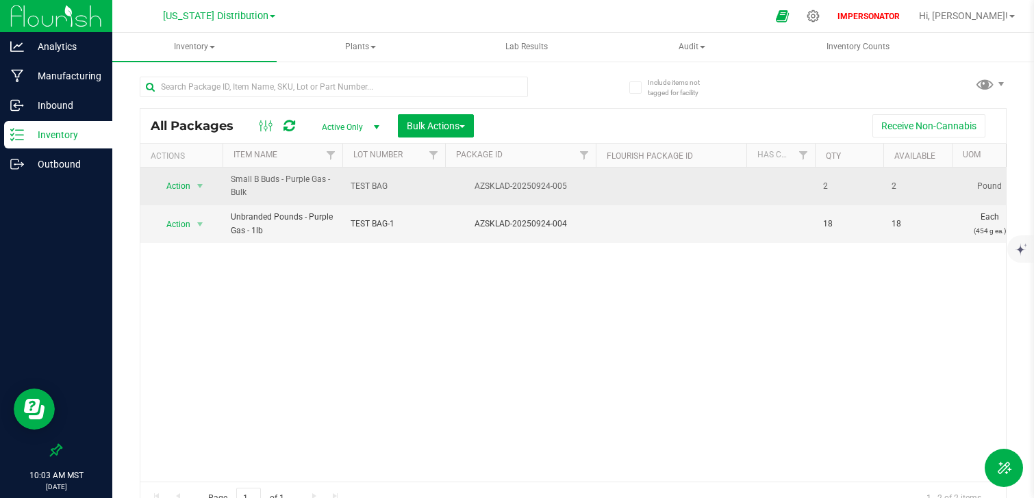
drag, startPoint x: 576, startPoint y: 190, endPoint x: 461, endPoint y: 190, distance: 114.3
click at [461, 190] on div "AZSKLAD-20250924-005" at bounding box center [520, 186] width 155 height 13
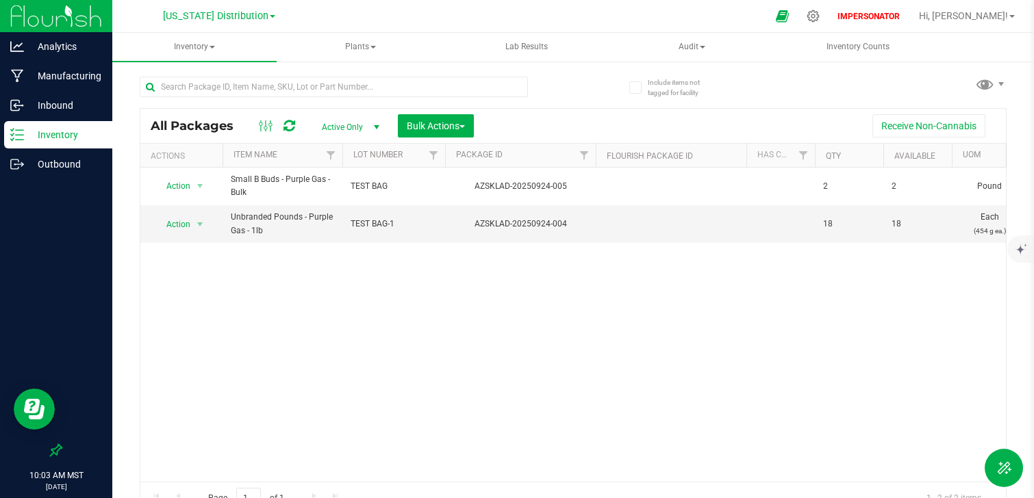
click at [489, 311] on div "Action Action Adjust qty Create package Edit attributes Global inventory Locate…" at bounding box center [572, 325] width 865 height 314
click at [171, 222] on span "Action" at bounding box center [172, 224] width 37 height 19
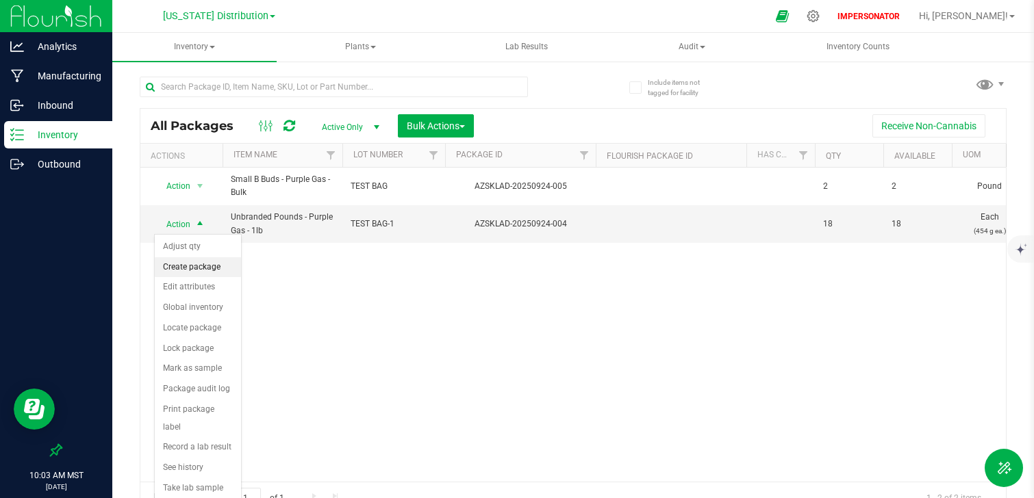
click at [214, 271] on li "Create package" at bounding box center [198, 267] width 86 height 21
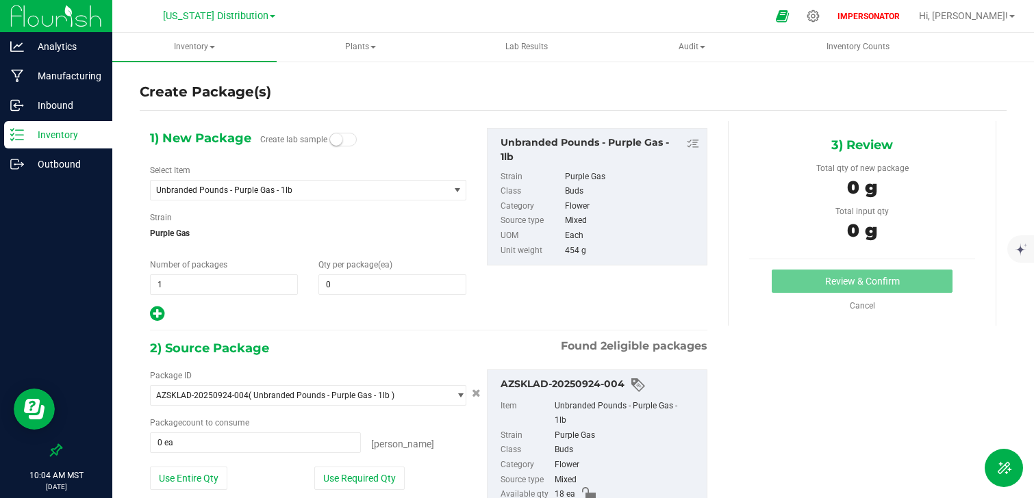
drag, startPoint x: 149, startPoint y: 262, endPoint x: 242, endPoint y: 264, distance: 93.1
click at [241, 264] on div "Number of packages 1 1" at bounding box center [224, 277] width 168 height 36
click at [341, 285] on span at bounding box center [392, 284] width 148 height 21
type input "5"
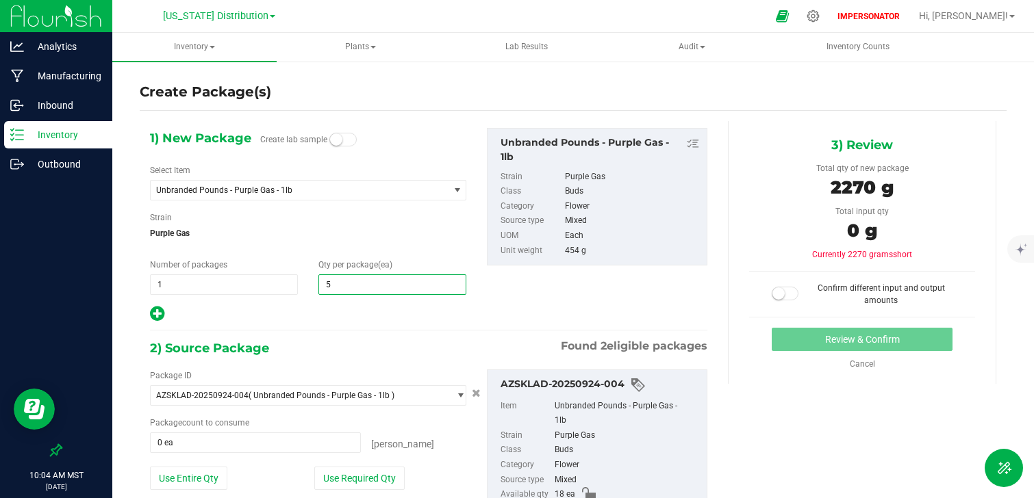
type input "5"
click at [351, 332] on div "1) New Package Create lab sample Select Item Unbranded Pounds - Purple Gas - 1l…" at bounding box center [429, 352] width 578 height 462
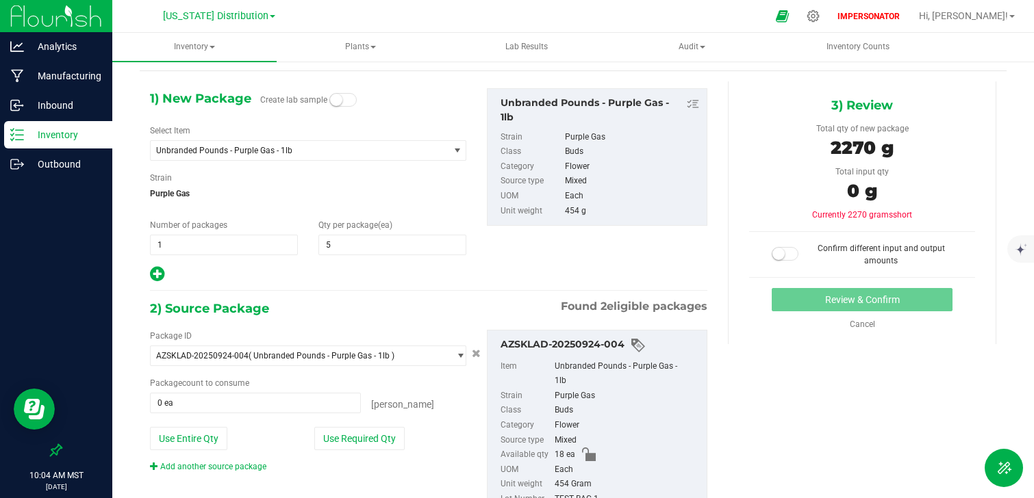
scroll to position [52, 0]
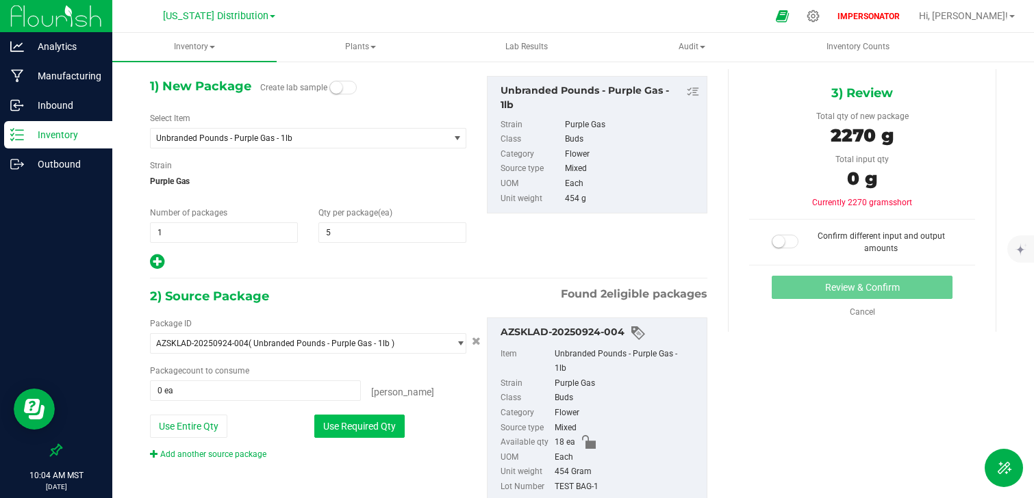
click at [346, 427] on button "Use Required Qty" at bounding box center [359, 426] width 90 height 23
type input "5 ea"
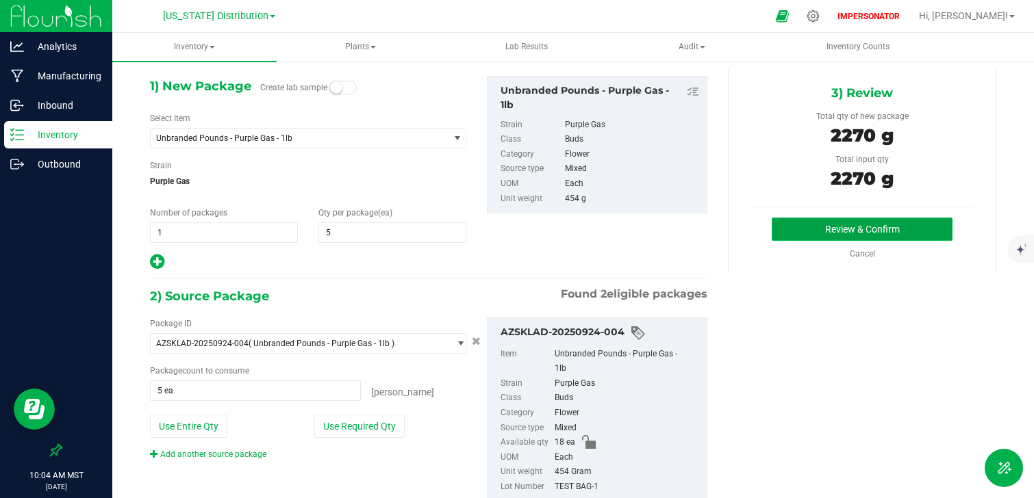
click at [825, 234] on button "Review & Confirm" at bounding box center [861, 229] width 181 height 23
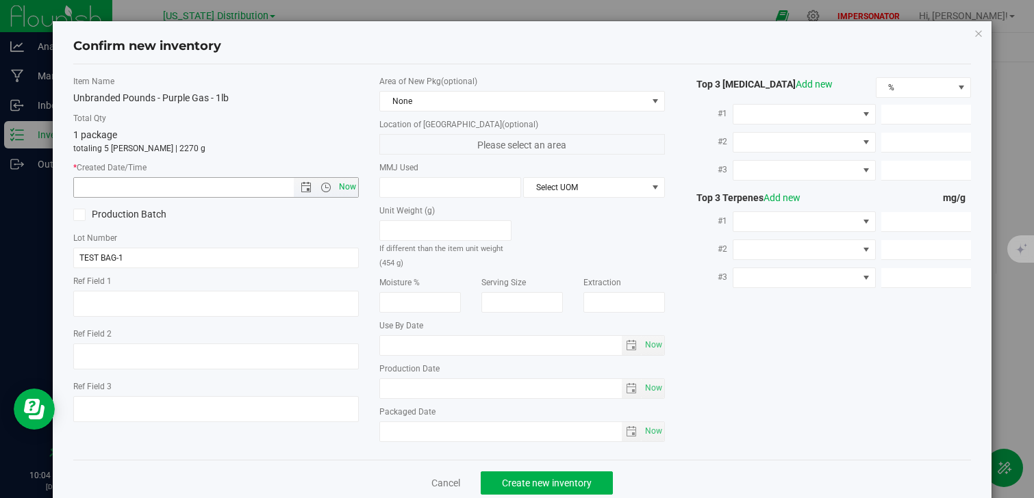
click at [341, 184] on span "Now" at bounding box center [347, 187] width 23 height 20
type input "[DATE] 10:04 AM"
click at [533, 474] on button "Create new inventory" at bounding box center [546, 483] width 132 height 23
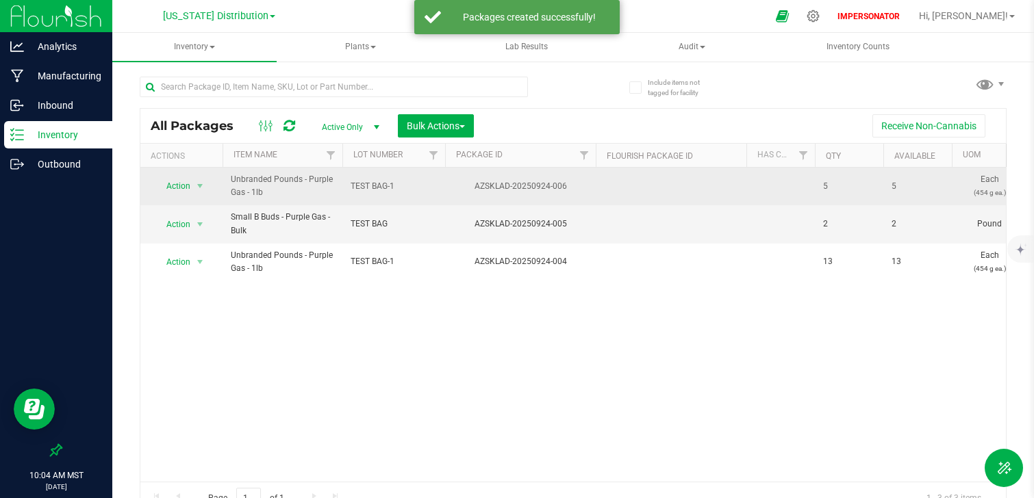
drag, startPoint x: 920, startPoint y: 191, endPoint x: 372, endPoint y: 198, distance: 548.3
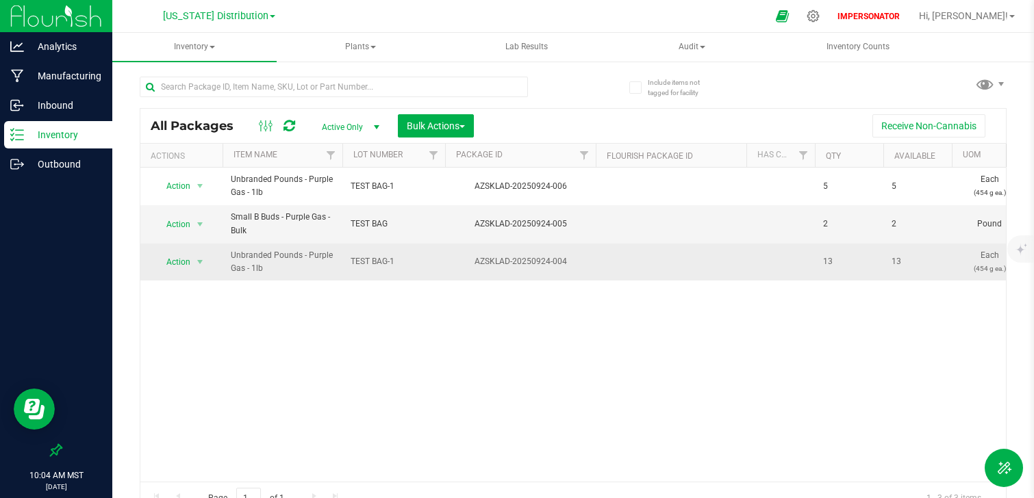
drag, startPoint x: 929, startPoint y: 265, endPoint x: 615, endPoint y: 266, distance: 314.2
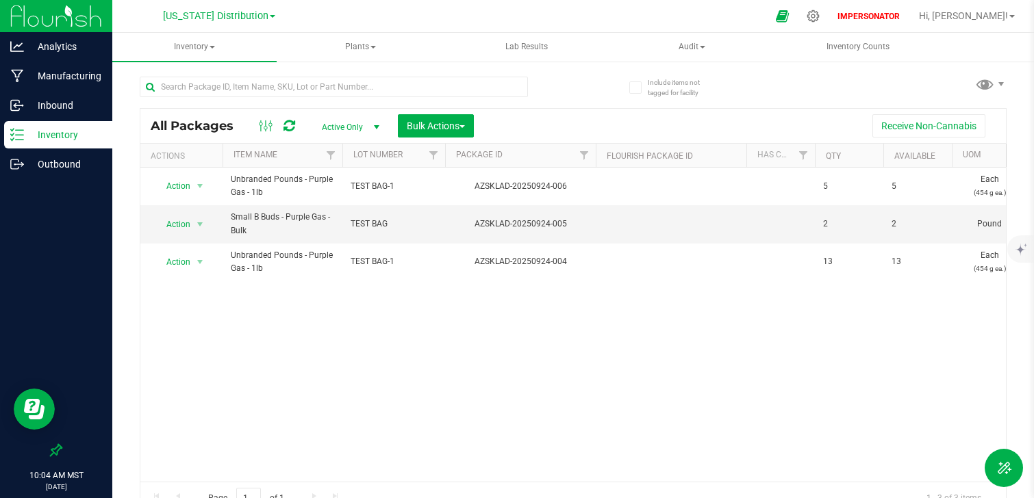
click at [618, 324] on div "Action Action Adjust qty Create package Edit attributes Global inventory Locate…" at bounding box center [572, 325] width 865 height 314
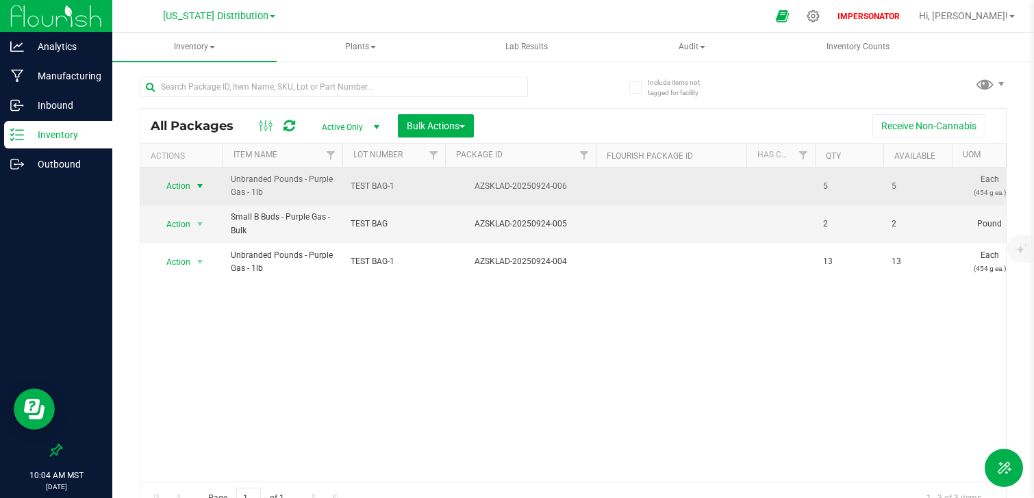
click at [194, 183] on span "select" at bounding box center [200, 186] width 17 height 19
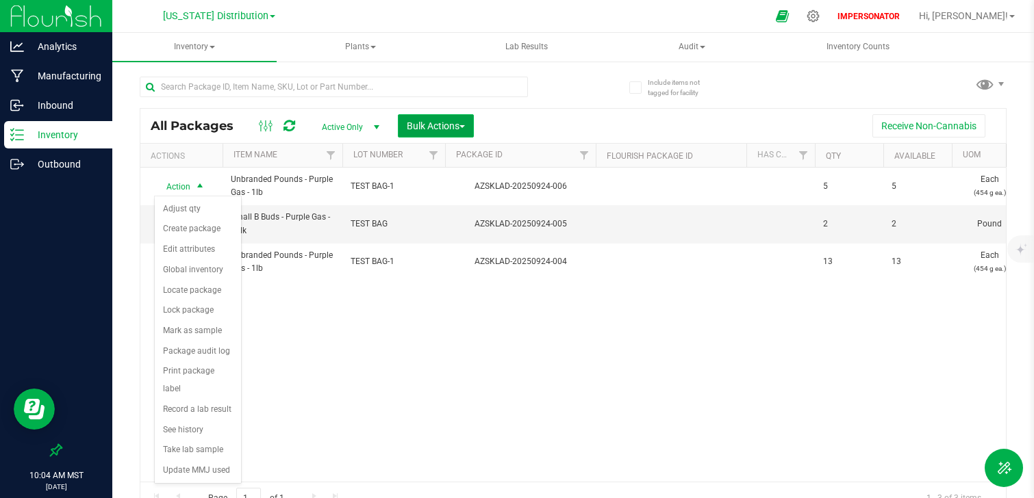
click at [456, 120] on span "Bulk Actions" at bounding box center [436, 125] width 58 height 11
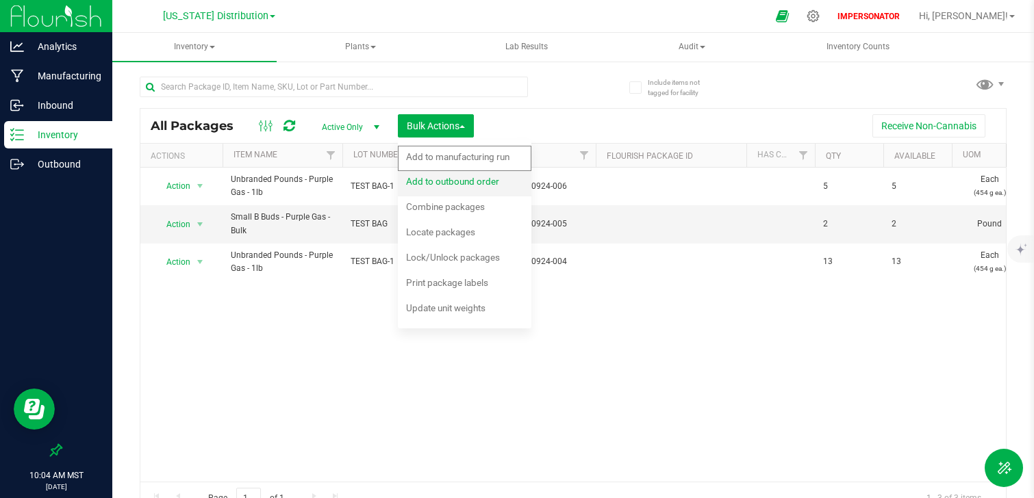
click at [465, 188] on div "Add to outbound order" at bounding box center [462, 183] width 112 height 22
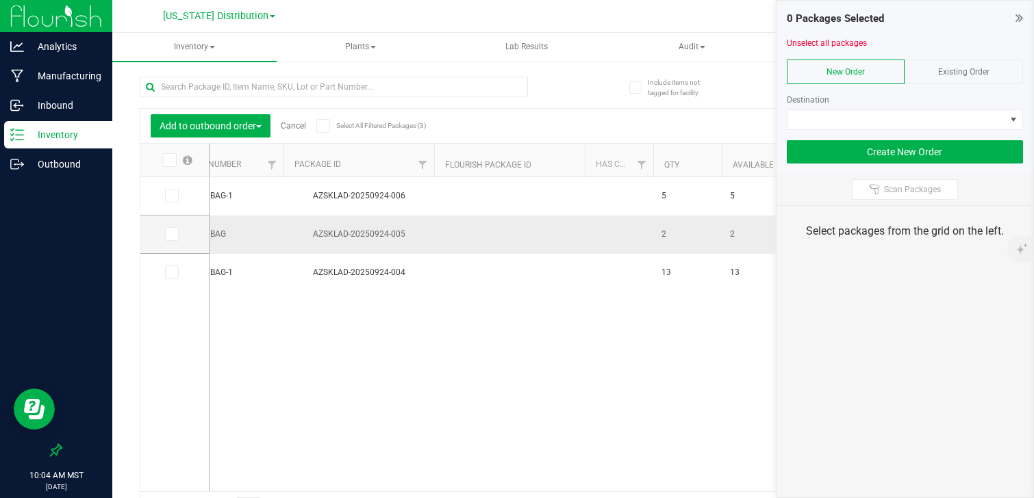
scroll to position [0, 153]
click at [170, 196] on icon at bounding box center [170, 196] width 9 height 0
click at [0, 0] on input "checkbox" at bounding box center [0, 0] width 0 height 0
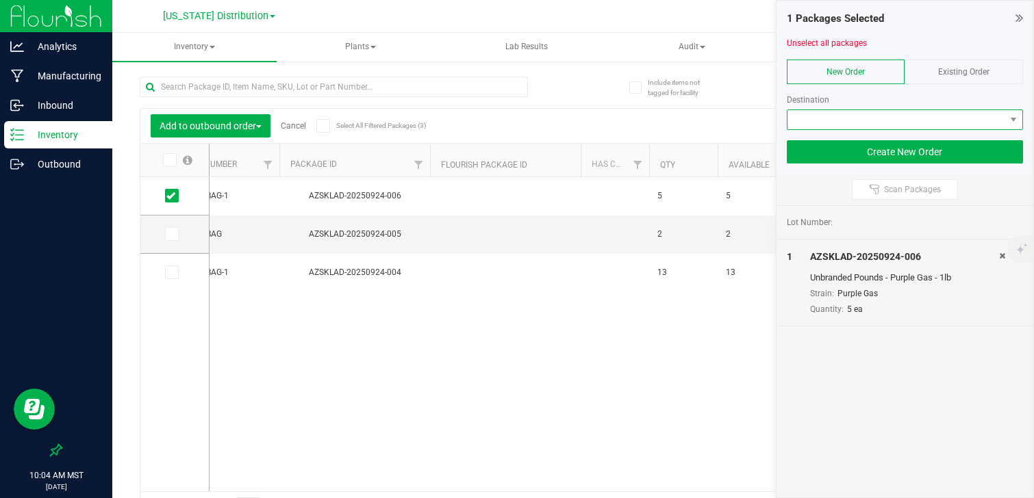
click at [919, 112] on span at bounding box center [896, 119] width 218 height 19
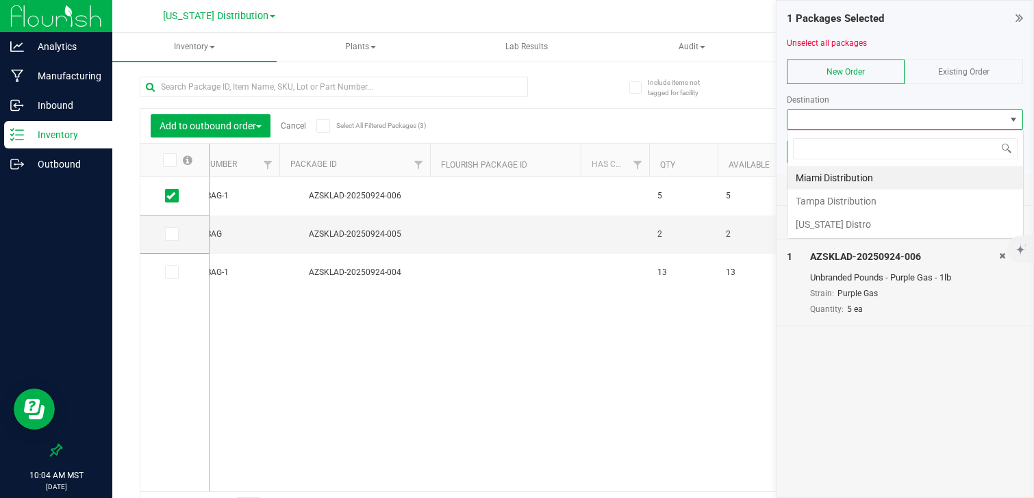
scroll to position [21, 236]
click at [844, 225] on li "[US_STATE] Distro" at bounding box center [904, 224] width 235 height 23
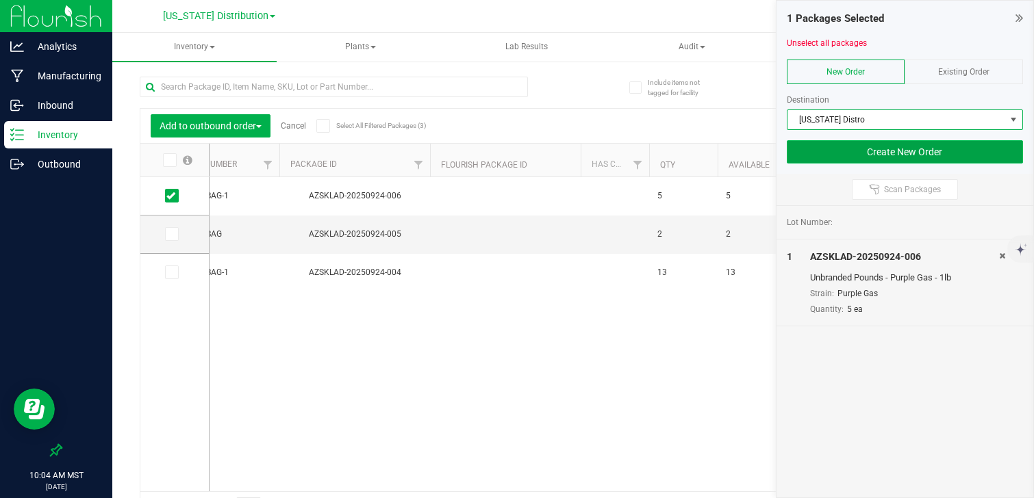
click at [935, 147] on button "Create New Order" at bounding box center [904, 151] width 237 height 23
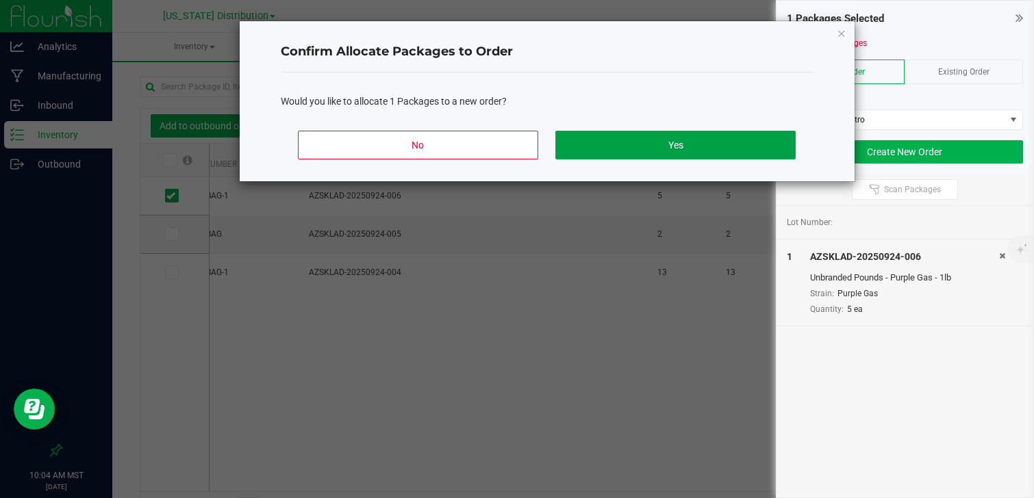
click at [723, 146] on button "Yes" at bounding box center [675, 145] width 240 height 29
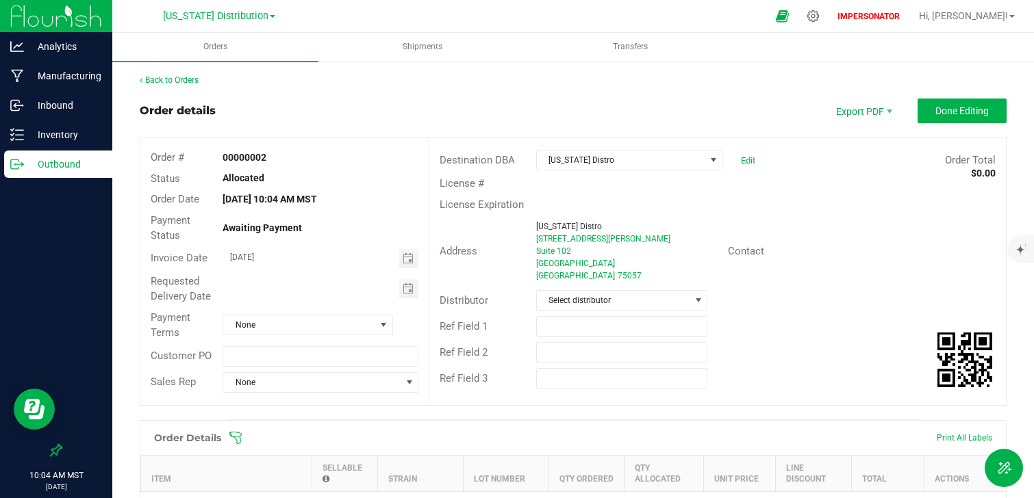
click at [782, 318] on div "Ref Field 1" at bounding box center [717, 326] width 576 height 26
click at [947, 111] on span "Done Editing" at bounding box center [961, 110] width 53 height 11
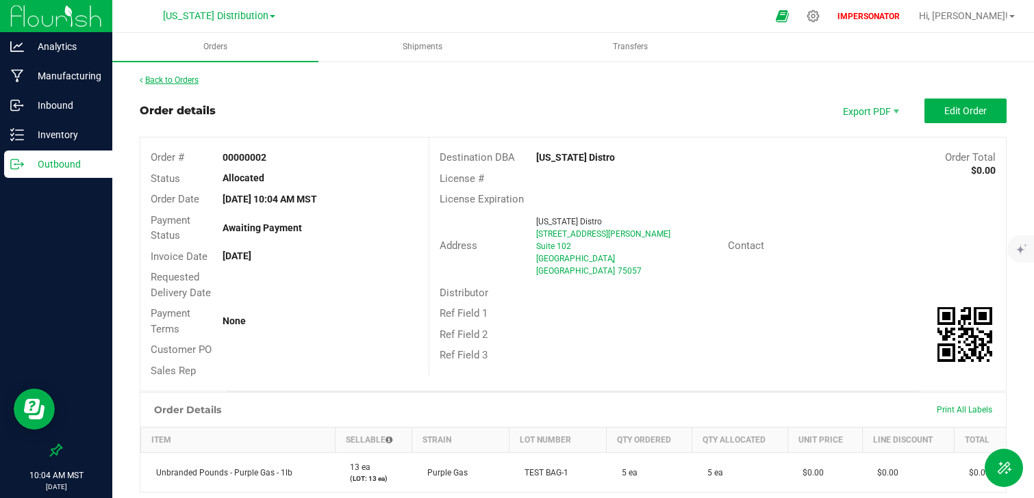
click at [186, 80] on link "Back to Orders" at bounding box center [169, 80] width 59 height 10
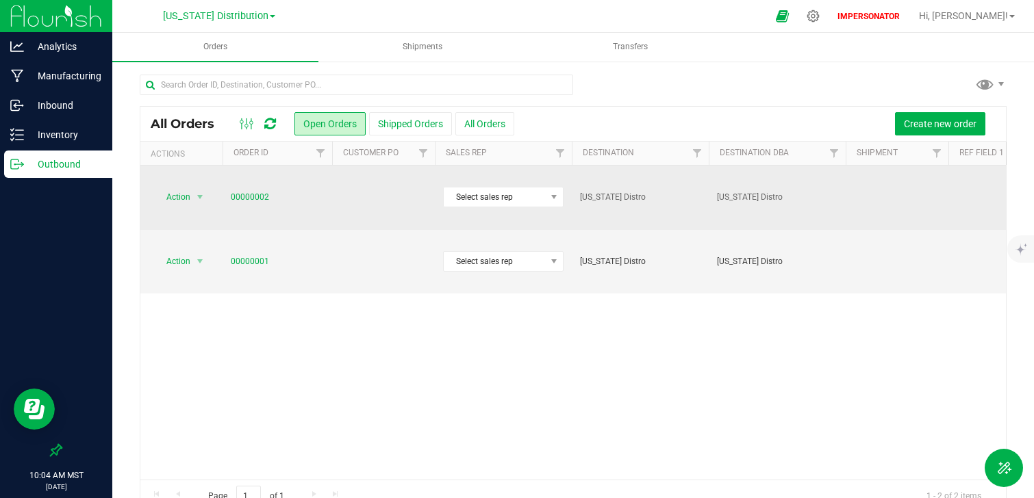
click at [415, 183] on td at bounding box center [383, 198] width 103 height 64
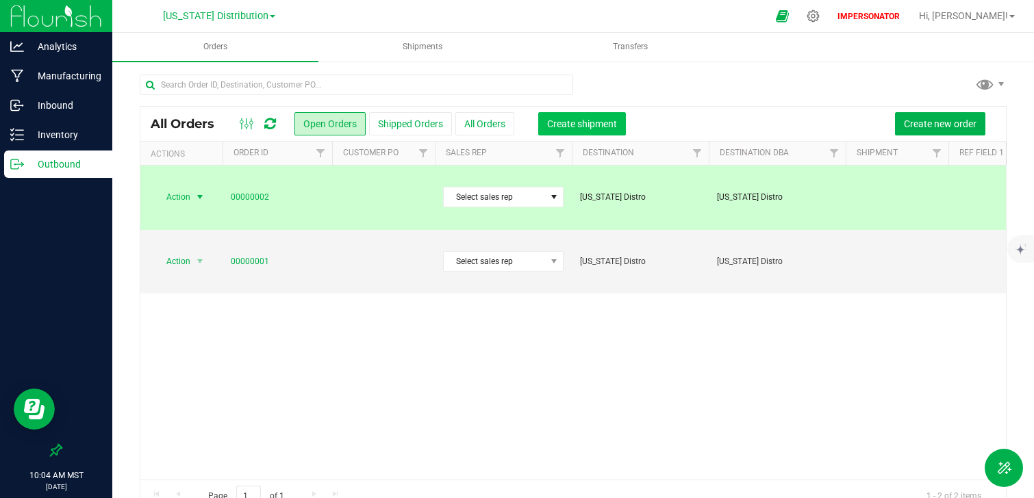
click at [589, 134] on button "Create shipment" at bounding box center [582, 123] width 88 height 23
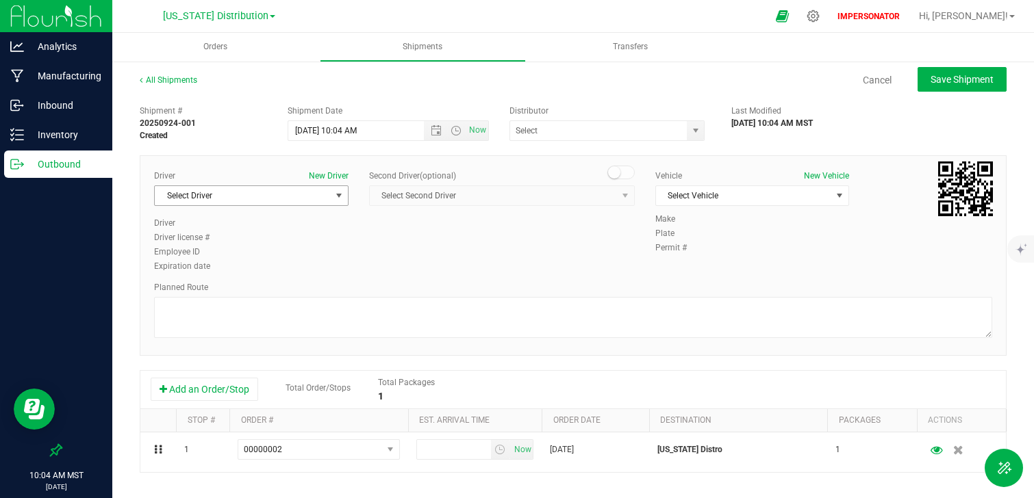
click at [244, 188] on span "Select Driver" at bounding box center [243, 195] width 176 height 19
click at [566, 255] on div "Driver New Driver Select Driver Select Driver Driver Driver license # Employee …" at bounding box center [573, 222] width 858 height 105
click at [958, 82] on span "Save Shipment" at bounding box center [961, 79] width 63 height 11
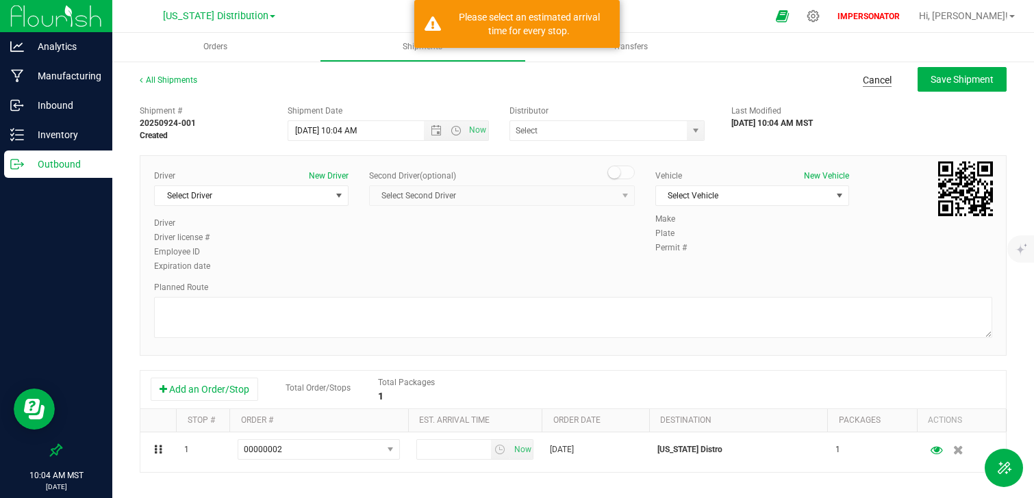
click at [871, 79] on link "Cancel" at bounding box center [876, 80] width 29 height 14
